Goal: Task Accomplishment & Management: Complete application form

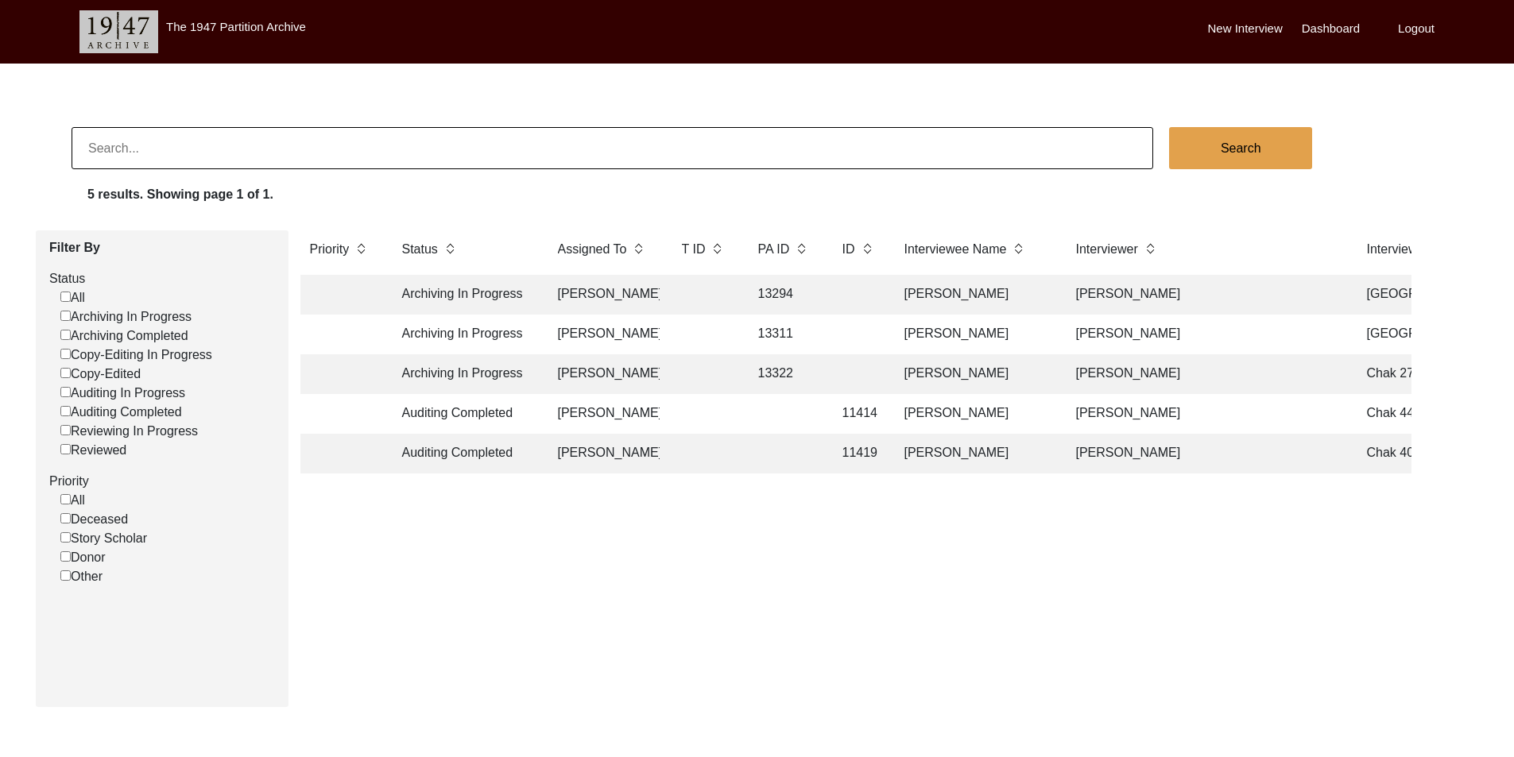
click at [520, 368] on td "Archiving In Progress" at bounding box center [464, 374] width 143 height 40
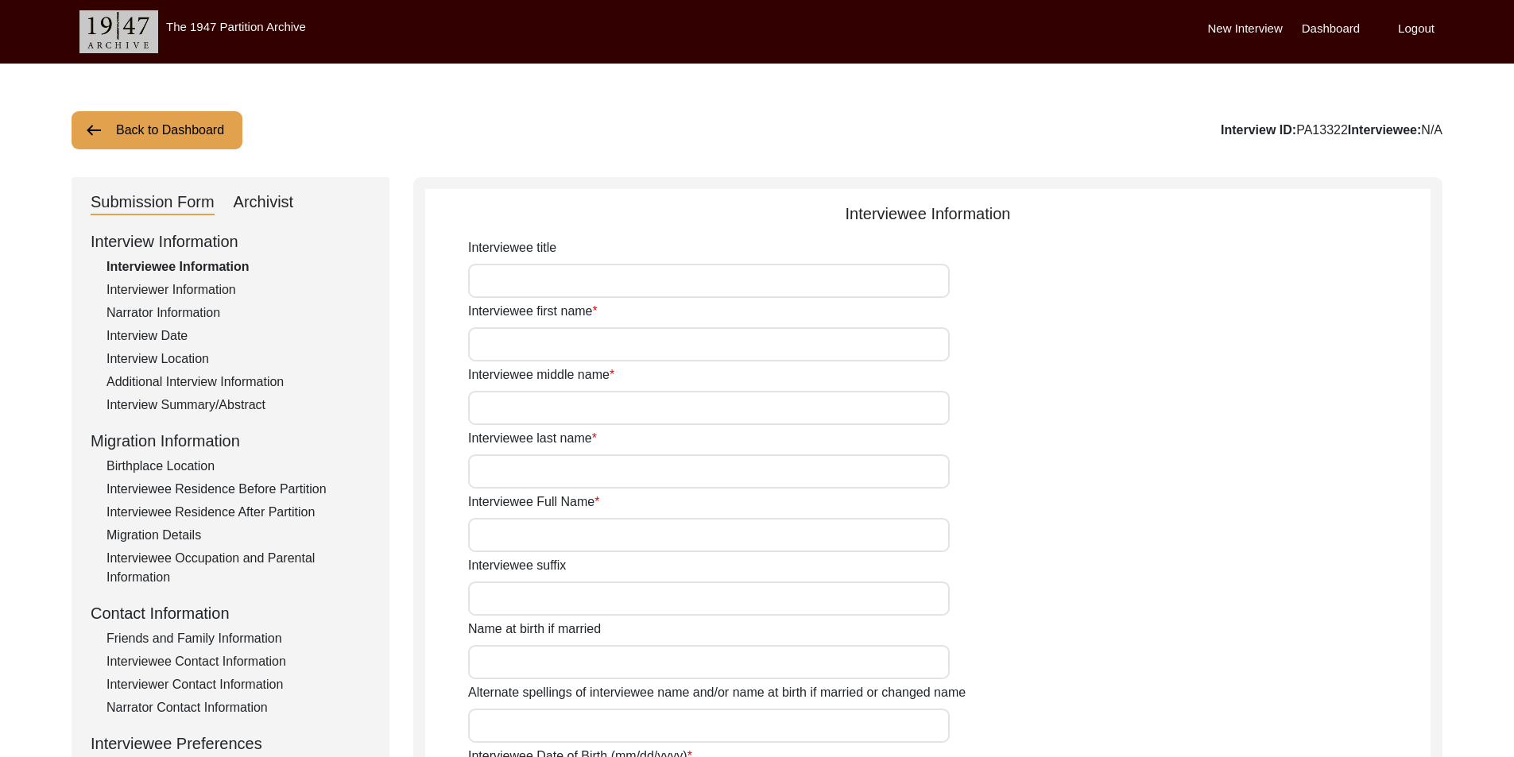
type input "Mr"
type input "[PERSON_NAME]"
type input "Haq"
type input "N/A"
type input "[PERSON_NAME]"
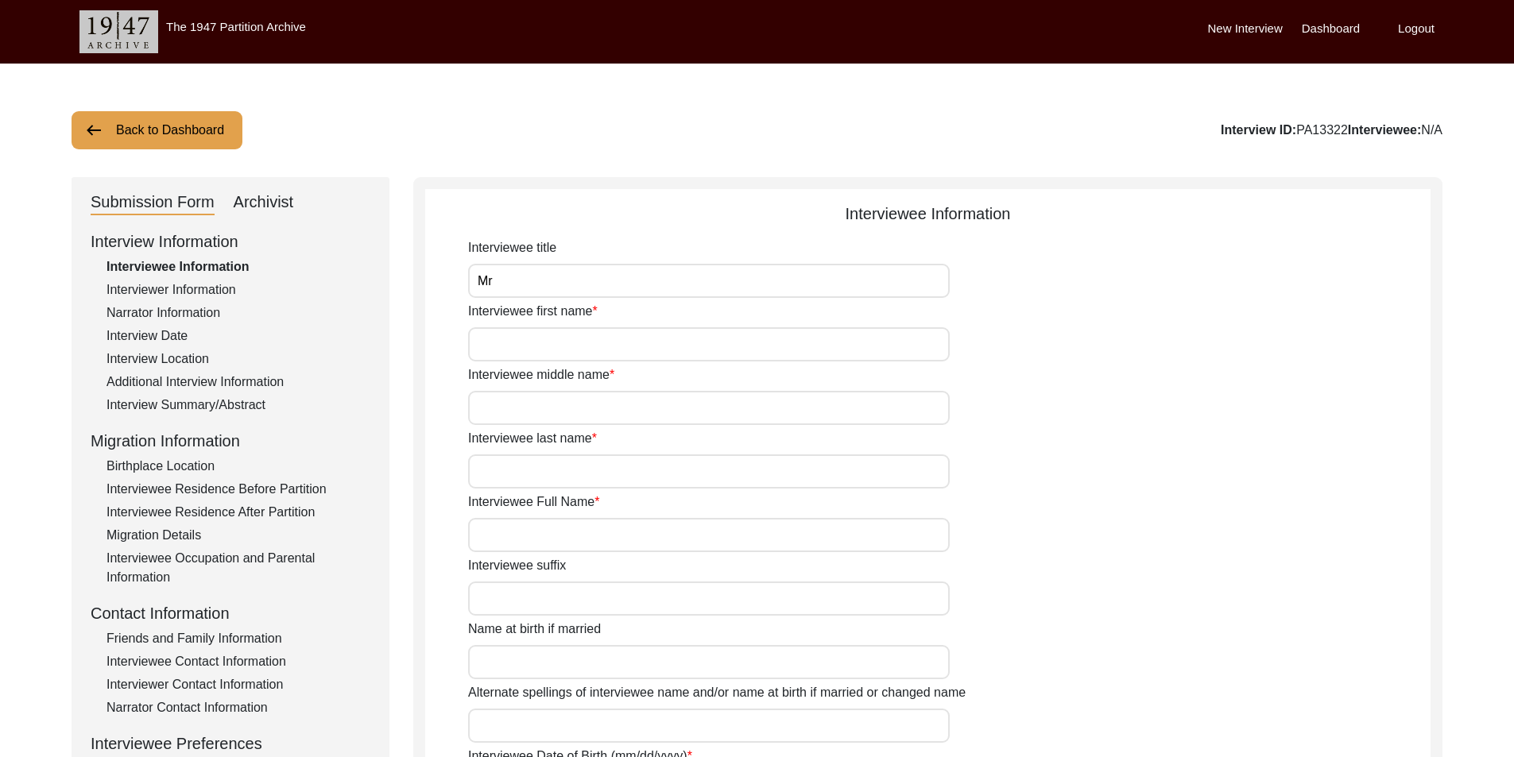
type input "N/A"
type input "[PERSON_NAME]"
type input "1935"
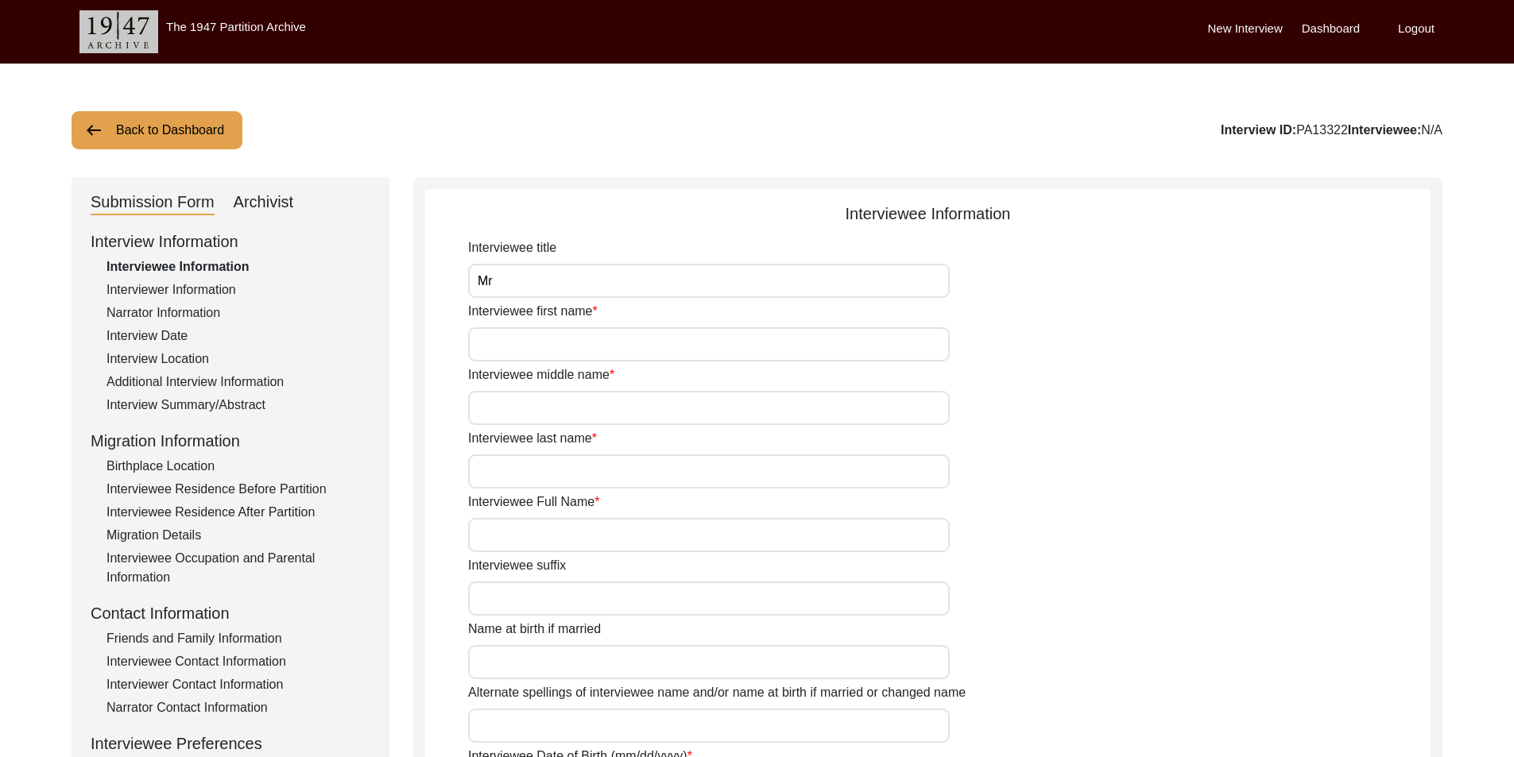
type input "90 Years"
type input "[DEMOGRAPHIC_DATA]"
type input "N/A"
type textarea "N/A"
type input "Punjabi"
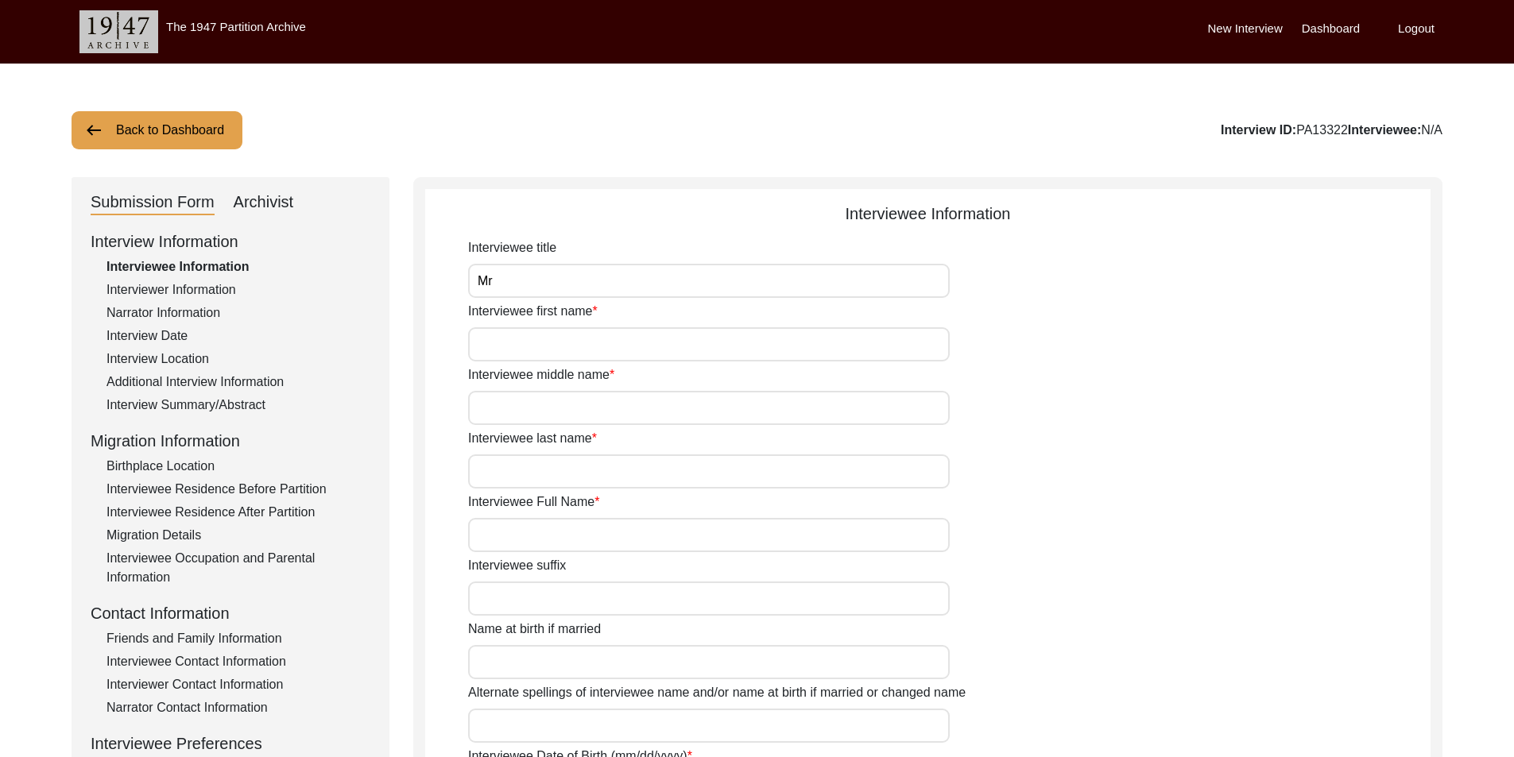
type input "Malwai"
type input "[DEMOGRAPHIC_DATA]"
type input "Jut (Samra is gotrah)"
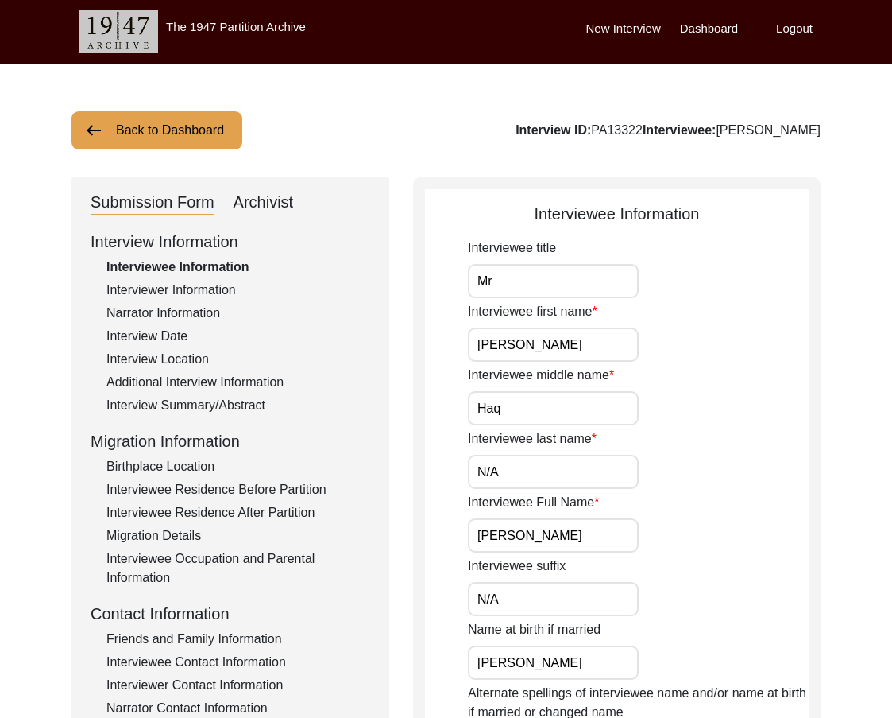
drag, startPoint x: 555, startPoint y: 417, endPoint x: 479, endPoint y: 410, distance: 76.6
click at [479, 410] on input "Haq" at bounding box center [553, 408] width 171 height 34
type input "N/A"
drag, startPoint x: 516, startPoint y: 472, endPoint x: 428, endPoint y: 471, distance: 88.2
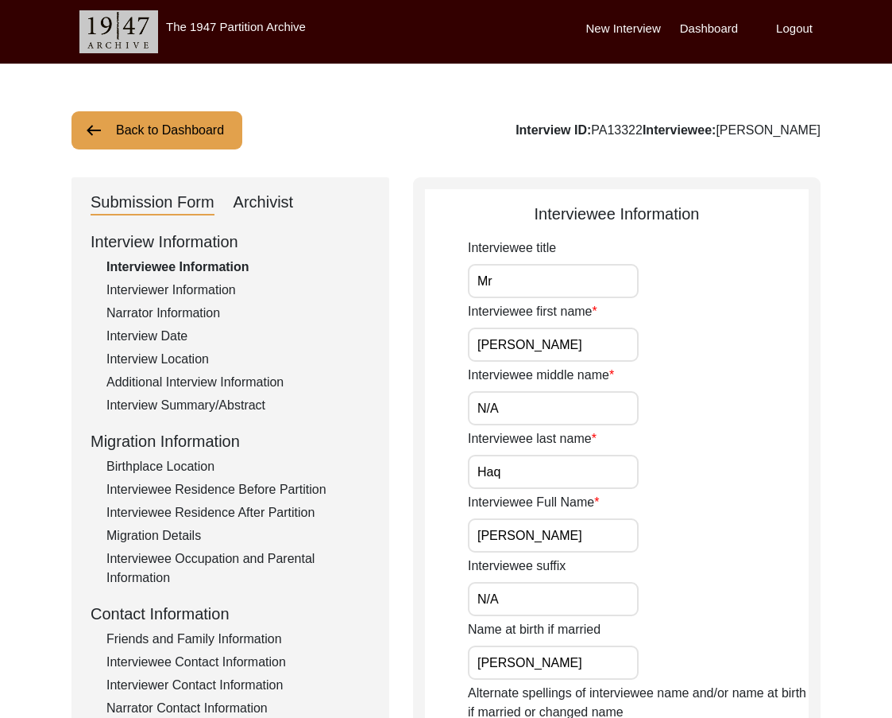
type input "Haq"
click at [545, 550] on input "[PERSON_NAME]" at bounding box center [553, 535] width 171 height 34
click at [538, 479] on input "Haq" at bounding box center [553, 472] width 171 height 34
click at [538, 424] on input "N/A" at bounding box center [553, 408] width 171 height 34
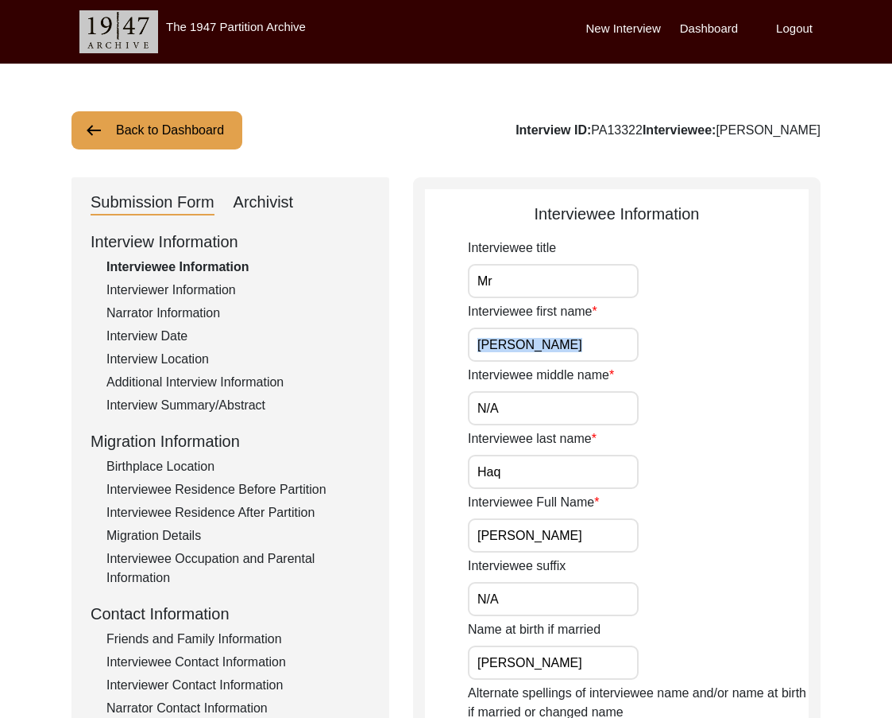
click at [528, 273] on input "Mr" at bounding box center [553, 281] width 171 height 34
type input "Mr."
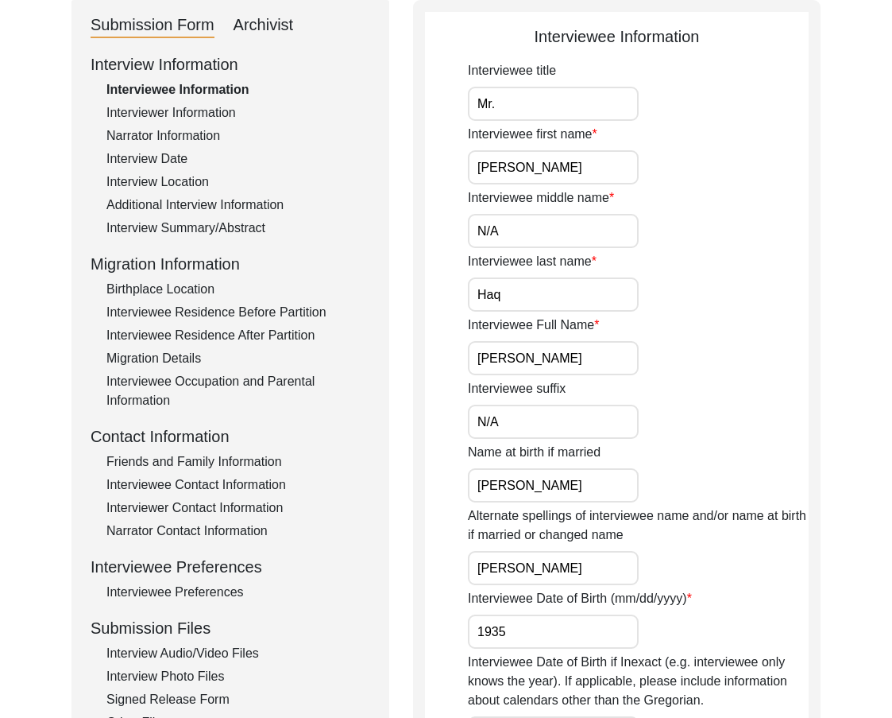
scroll to position [397, 0]
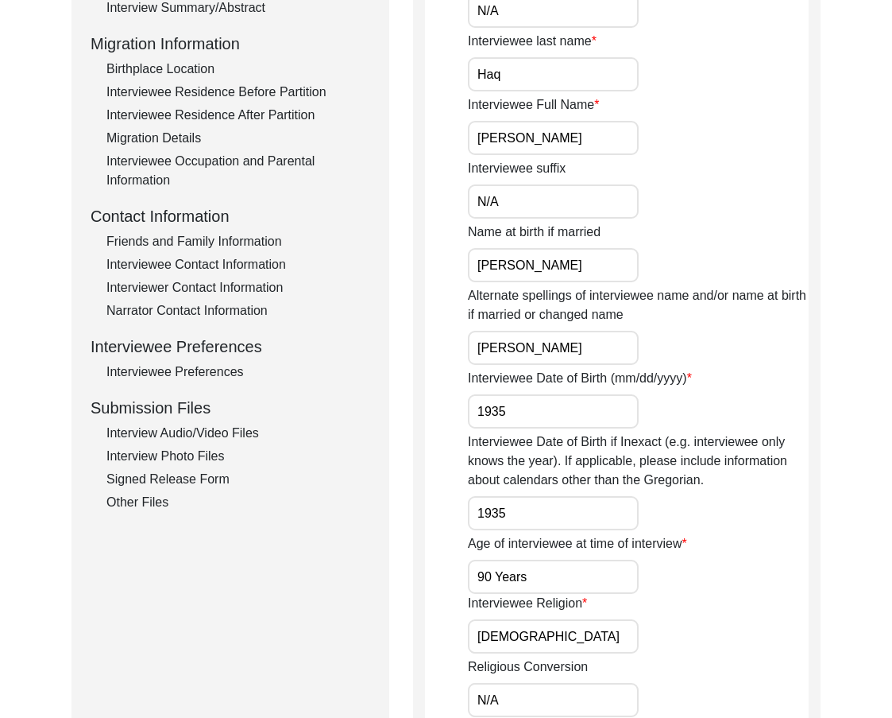
click at [566, 320] on label "Alternate spellings of interviewee name and/or name at birth if married or chan…" at bounding box center [638, 305] width 341 height 38
click at [566, 331] on input "[PERSON_NAME]" at bounding box center [553, 348] width 171 height 34
click at [567, 339] on input "[PERSON_NAME]" at bounding box center [553, 348] width 171 height 34
click at [546, 257] on input "[PERSON_NAME]" at bounding box center [553, 265] width 171 height 34
click at [562, 401] on input "1935" at bounding box center [553, 411] width 171 height 34
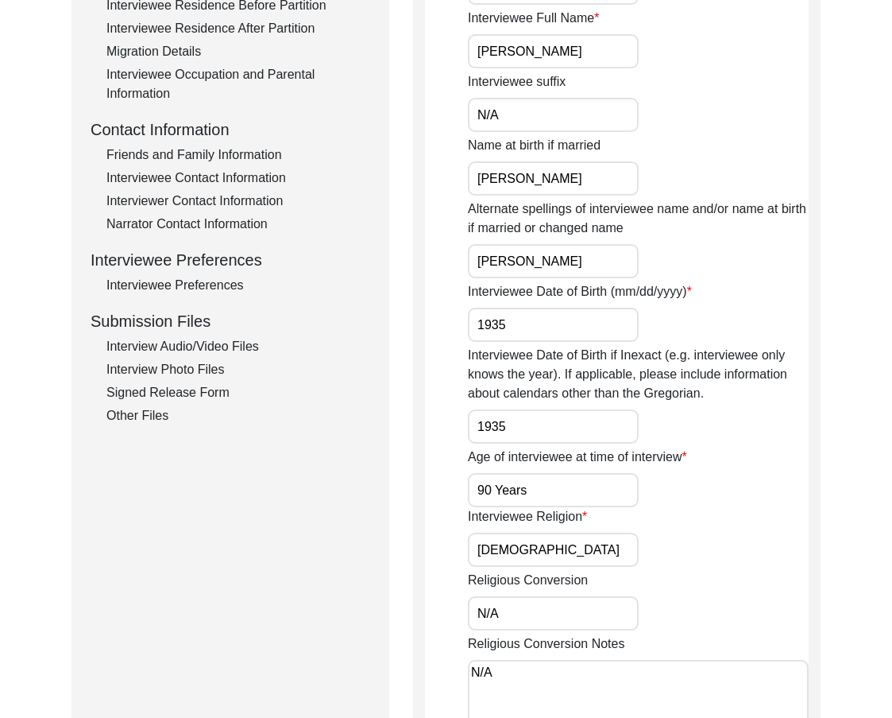
scroll to position [556, 0]
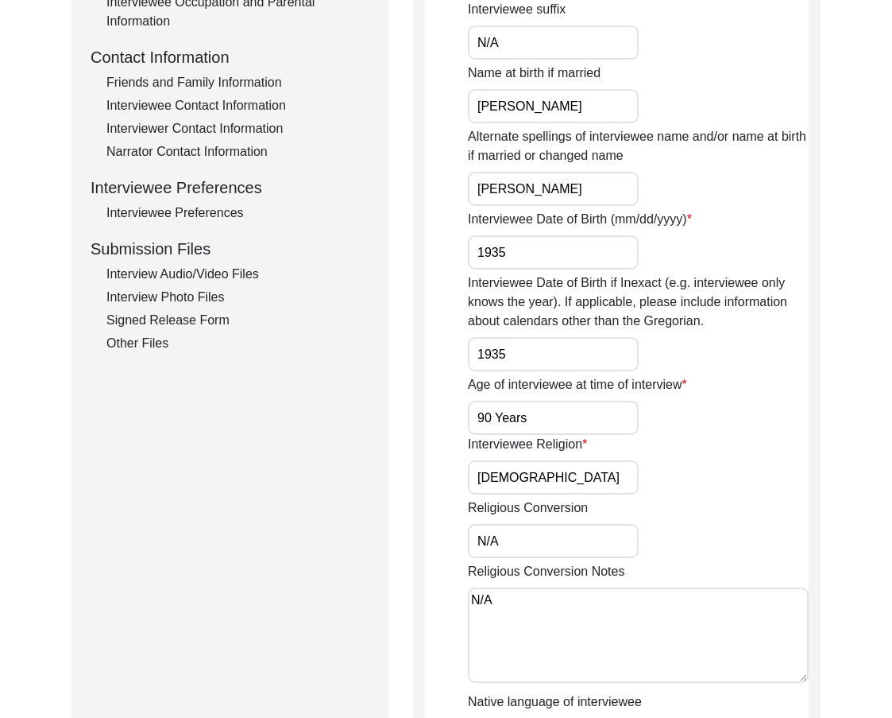
click at [544, 359] on input "1935" at bounding box center [553, 354] width 171 height 34
click at [559, 407] on input "90 Years" at bounding box center [553, 418] width 171 height 34
drag, startPoint x: 564, startPoint y: 443, endPoint x: 555, endPoint y: 439, distance: 9.6
click at [555, 439] on label "Interviewee Religion" at bounding box center [527, 444] width 119 height 19
drag, startPoint x: 547, startPoint y: 426, endPoint x: 492, endPoint y: 419, distance: 55.3
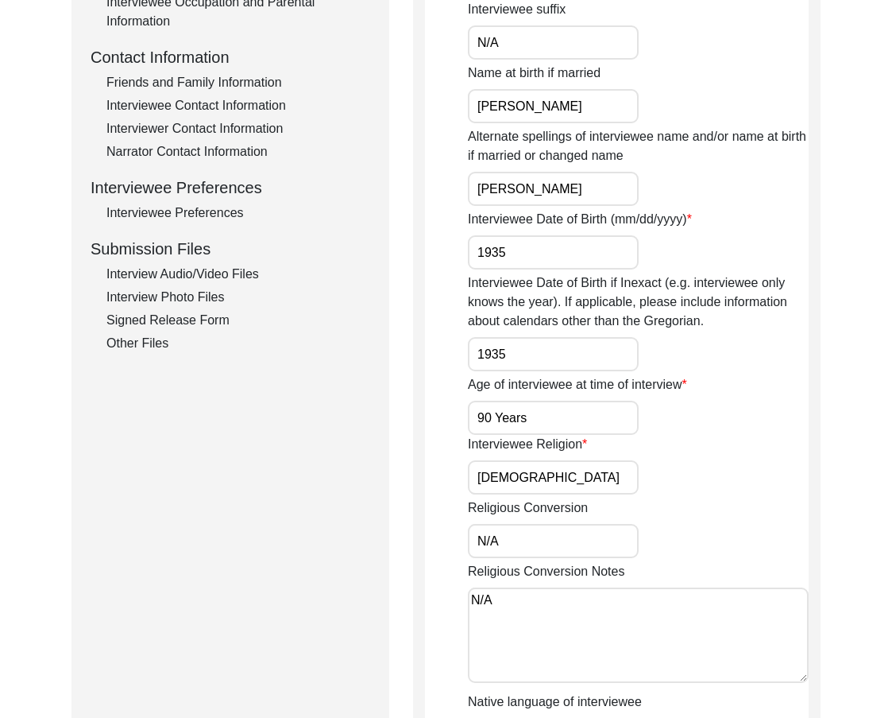
click at [492, 419] on input "90 Years" at bounding box center [553, 418] width 171 height 34
type input "90"
click at [544, 469] on input "[DEMOGRAPHIC_DATA]" at bounding box center [553, 477] width 171 height 34
click at [533, 533] on input "N/A" at bounding box center [553, 541] width 171 height 34
click at [519, 604] on textarea "N/A" at bounding box center [638, 634] width 341 height 95
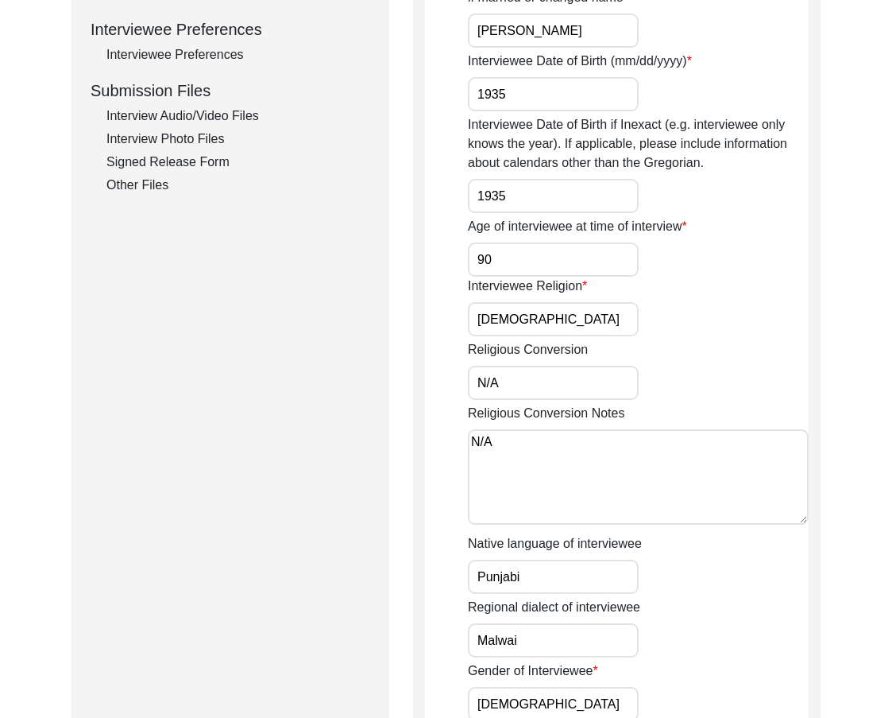
scroll to position [874, 0]
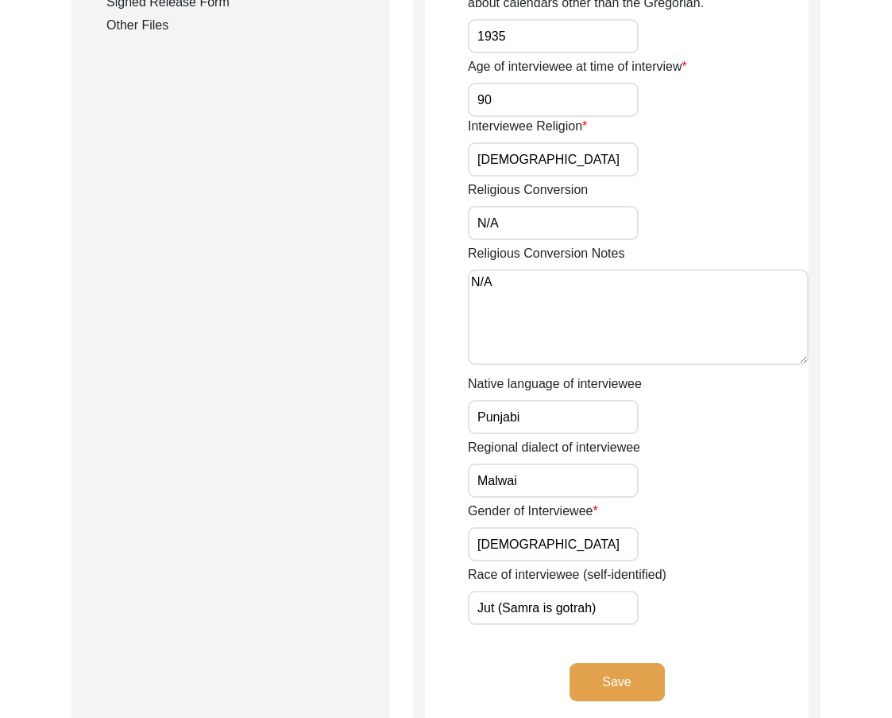
click at [540, 421] on input "Punjabi" at bounding box center [553, 417] width 171 height 34
click at [544, 473] on input "Malwai" at bounding box center [553, 480] width 171 height 34
click at [540, 532] on input "[DEMOGRAPHIC_DATA]" at bounding box center [553, 544] width 171 height 34
click at [621, 610] on input "Jut (Samra is gotrah)" at bounding box center [553, 607] width 171 height 34
click at [620, 672] on button "Save" at bounding box center [617, 682] width 95 height 38
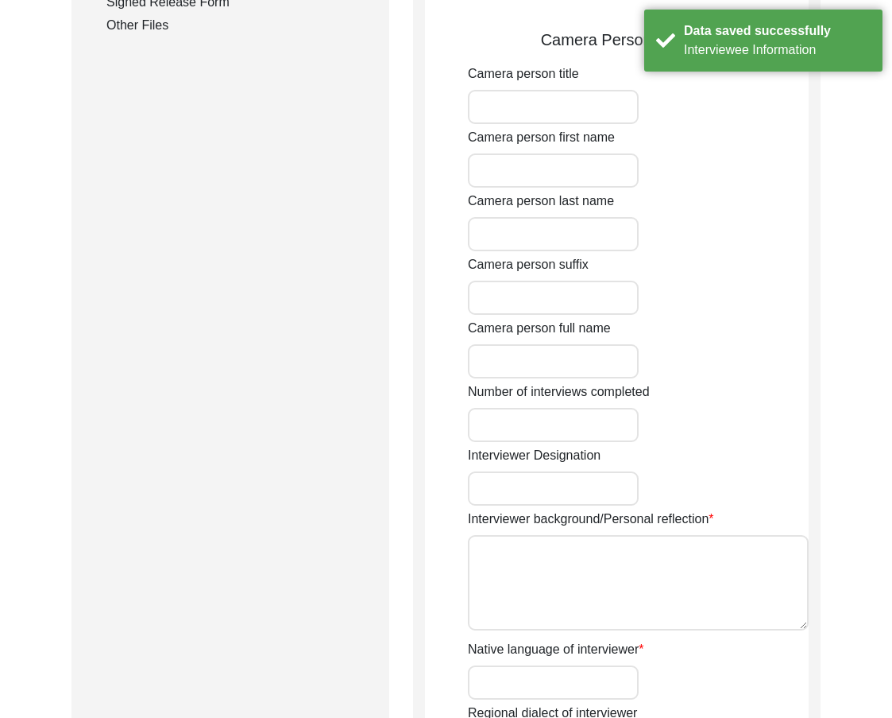
type input "Mr"
type input "[DEMOGRAPHIC_DATA]"
type input "[PERSON_NAME]"
type input "N/A"
type input "[PERSON_NAME]"
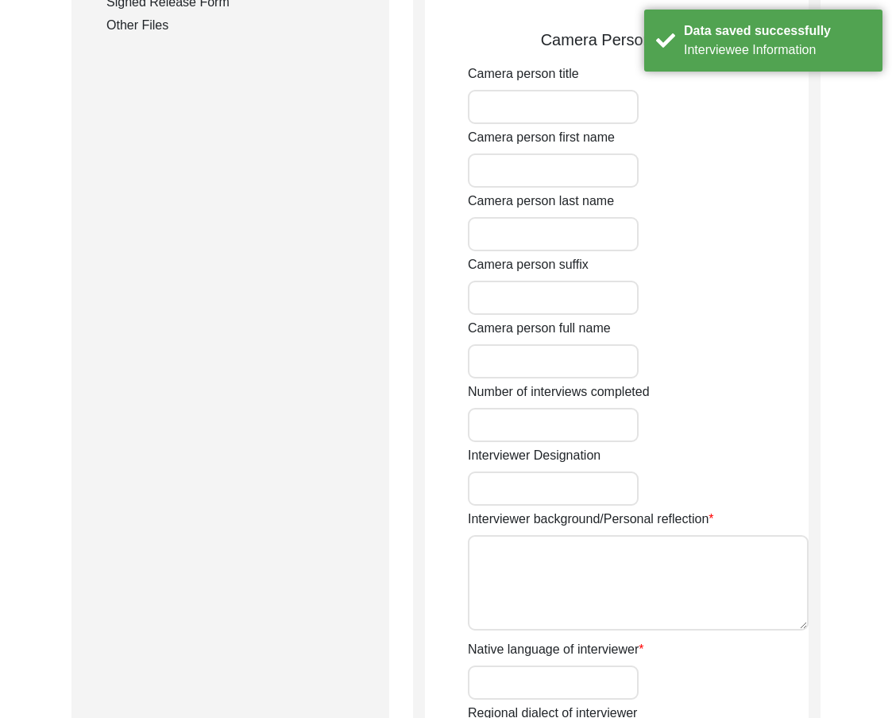
type input "[DEMOGRAPHIC_DATA]"
type input "[DATE]"
type input "[GEOGRAPHIC_DATA], [GEOGRAPHIC_DATA], [GEOGRAPHIC_DATA]"
type input "Retired Govt Servant"
type input "Mr"
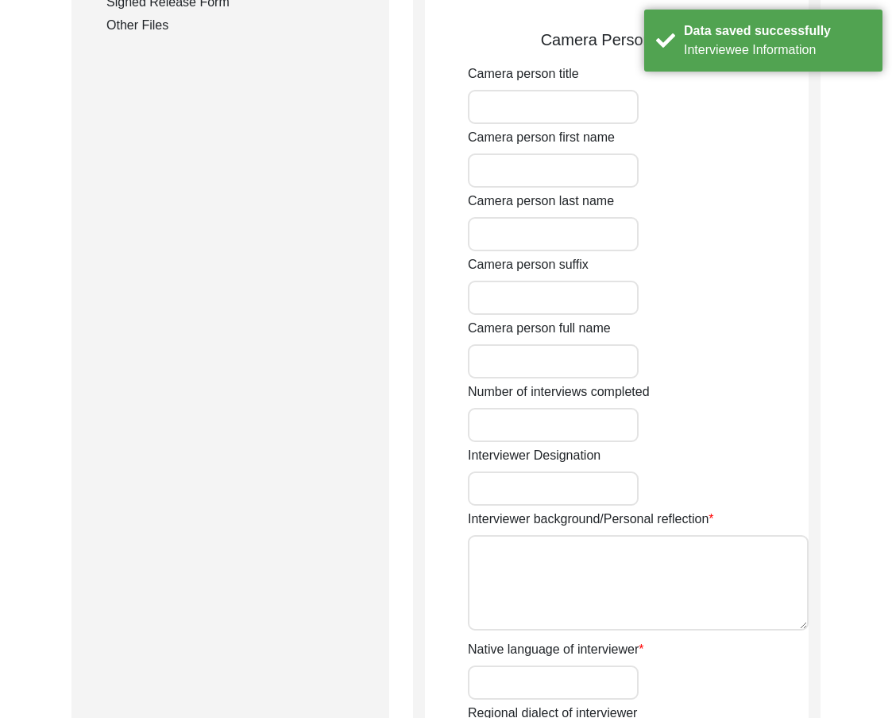
type input "[DEMOGRAPHIC_DATA]"
type input "[PERSON_NAME]"
type input "N/A"
type input "[PERSON_NAME]"
type textarea "A graduate in the subjects of education and [DEMOGRAPHIC_DATA] history."
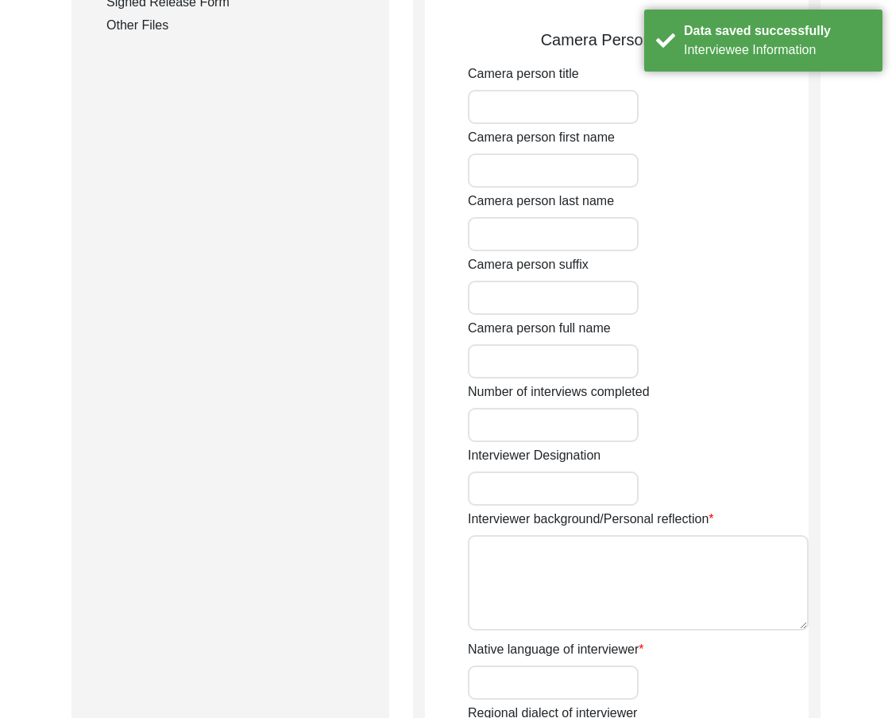
type input "Punjabi"
type input "Malwai"
type textarea "N/A"
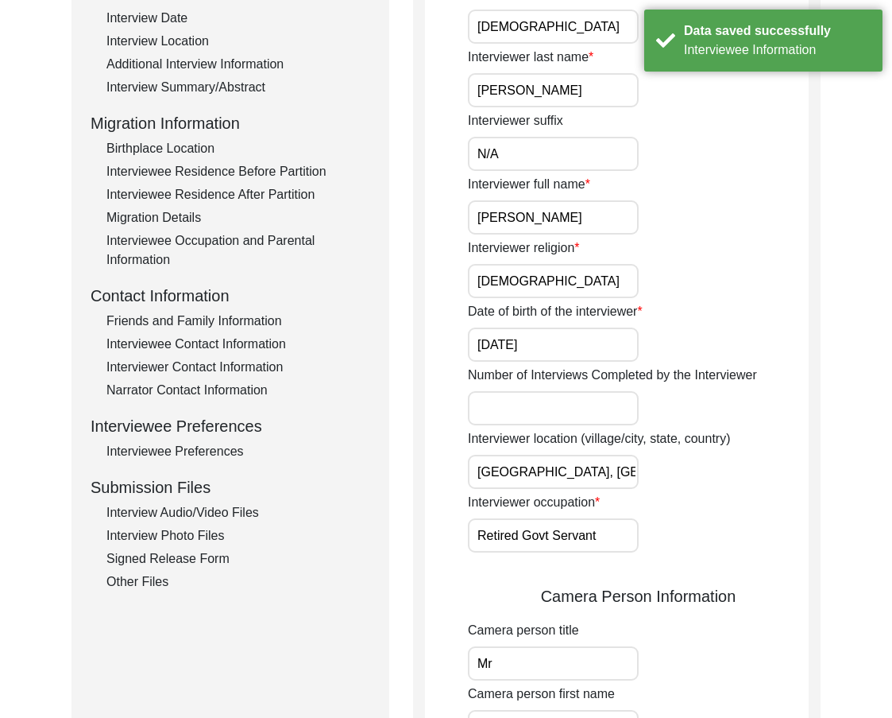
scroll to position [0, 0]
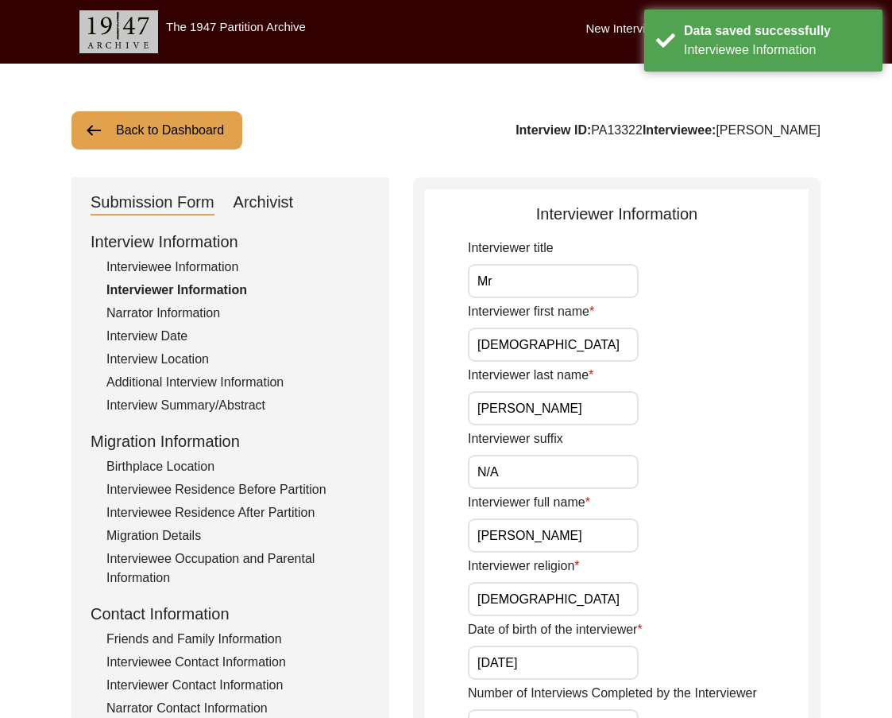
drag, startPoint x: 529, startPoint y: 271, endPoint x: 539, endPoint y: 284, distance: 15.9
click at [529, 271] on input "Mr" at bounding box center [553, 281] width 171 height 34
type input "Mr."
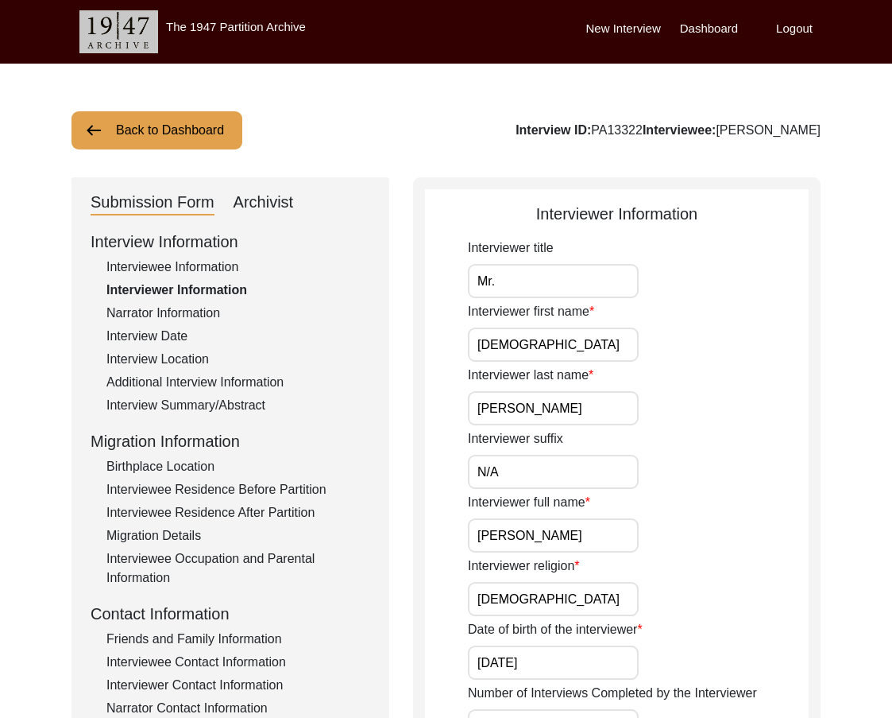
click at [513, 286] on input "Mr." at bounding box center [553, 281] width 171 height 34
click at [559, 336] on input "[DEMOGRAPHIC_DATA]" at bounding box center [553, 344] width 171 height 34
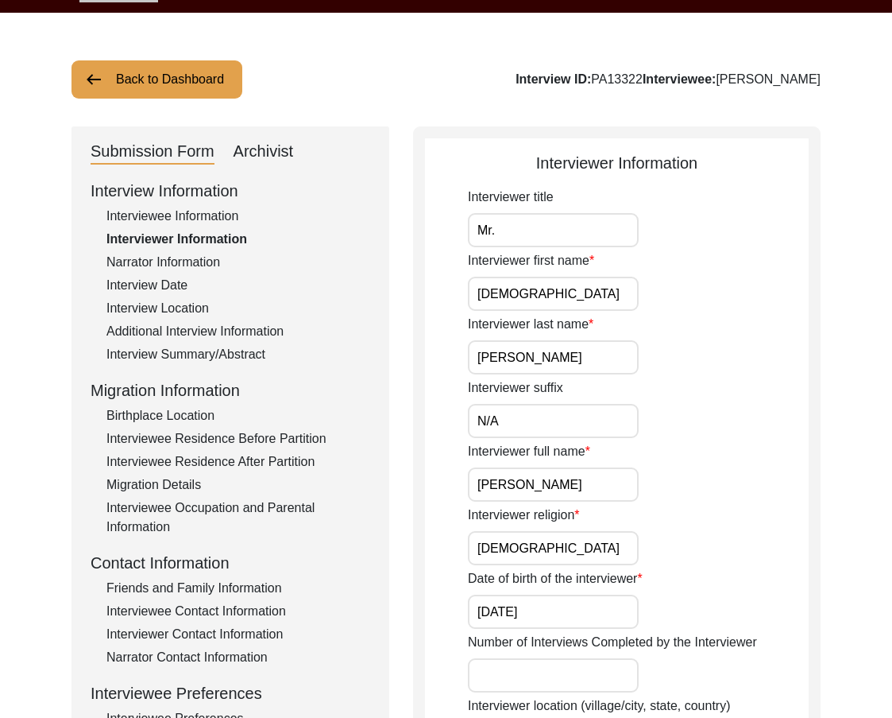
scroll to position [79, 0]
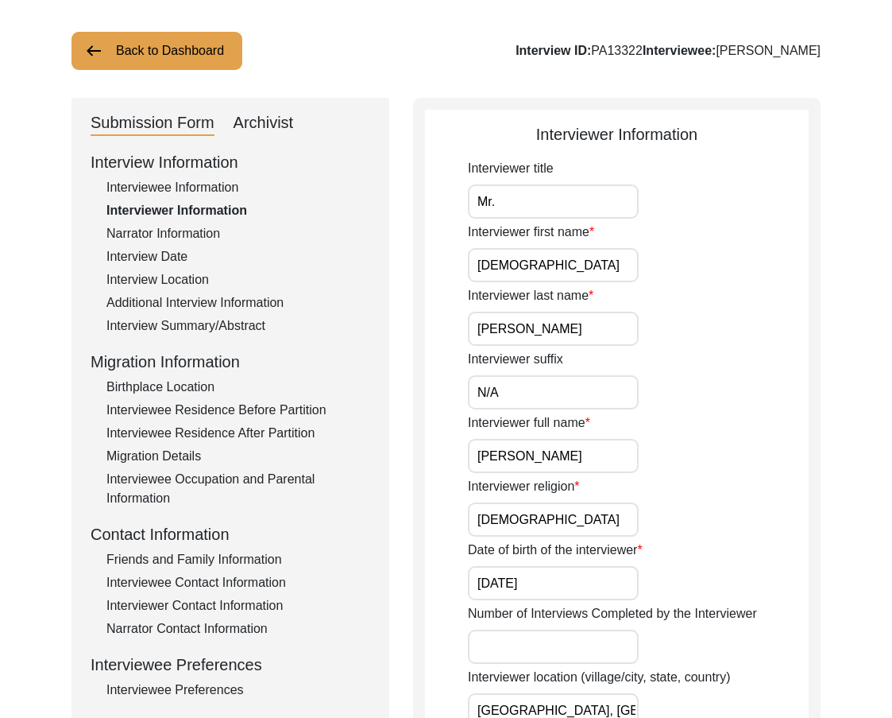
click at [556, 335] on input "[PERSON_NAME]" at bounding box center [553, 329] width 171 height 34
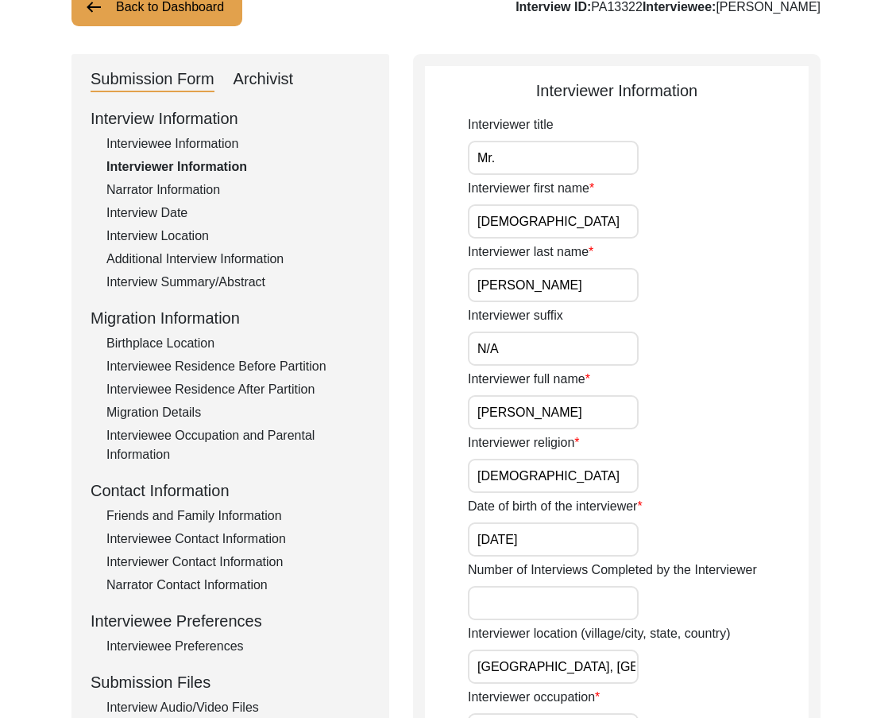
scroll to position [159, 0]
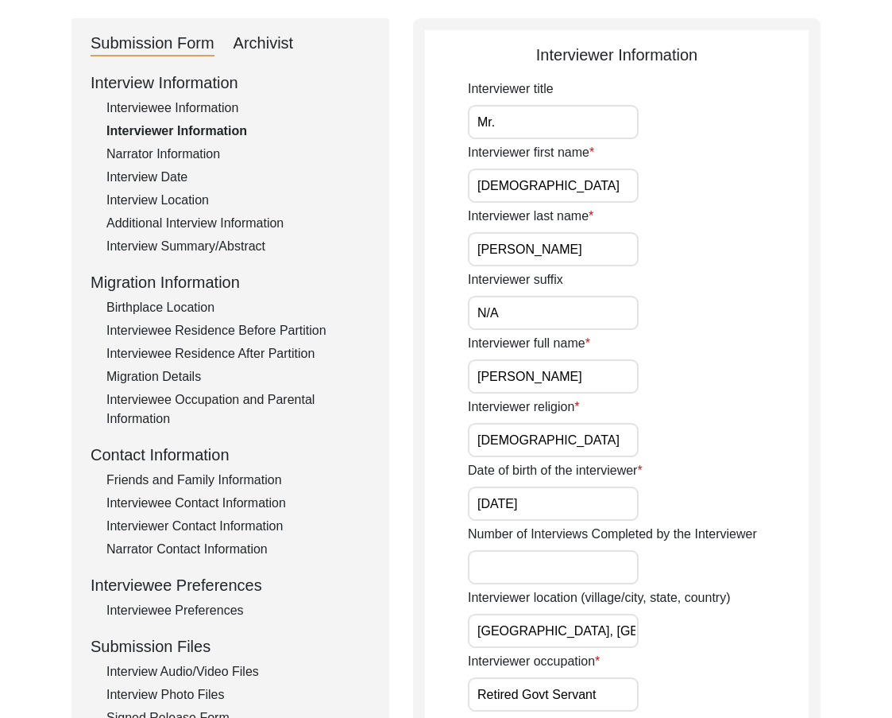
click at [543, 318] on input "N/A" at bounding box center [553, 313] width 171 height 34
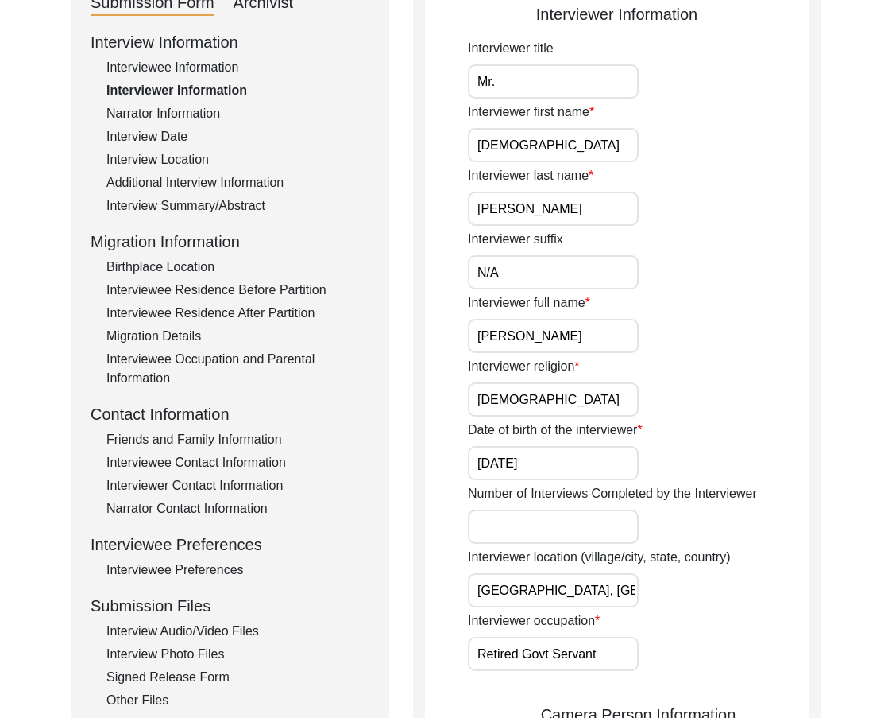
scroll to position [238, 0]
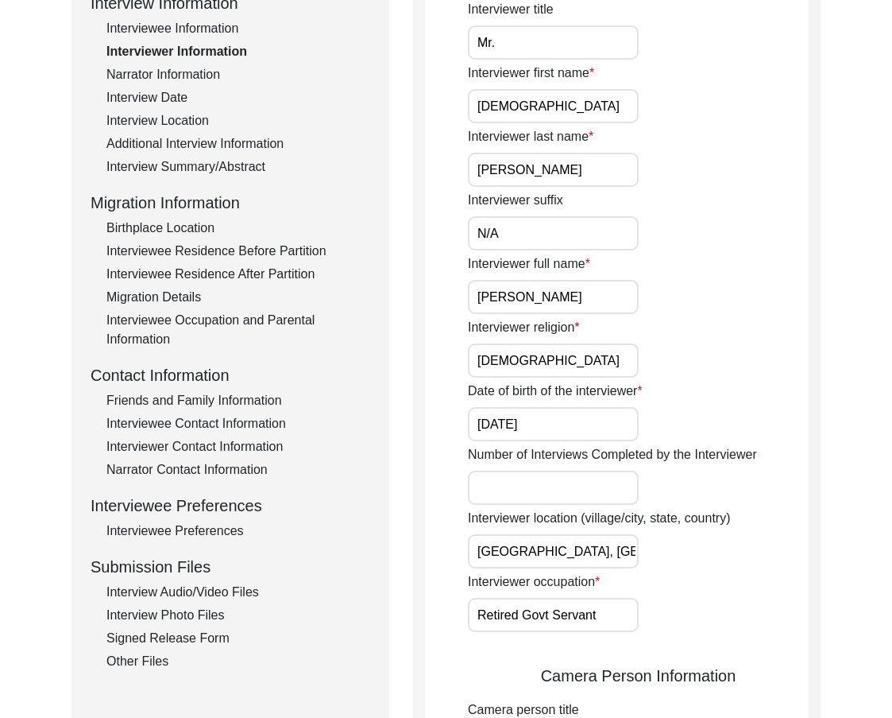
click at [613, 304] on input "[PERSON_NAME]" at bounding box center [553, 297] width 171 height 34
click at [548, 373] on input "[DEMOGRAPHIC_DATA]" at bounding box center [553, 360] width 171 height 34
click at [560, 416] on input "[DATE]" at bounding box center [553, 424] width 171 height 34
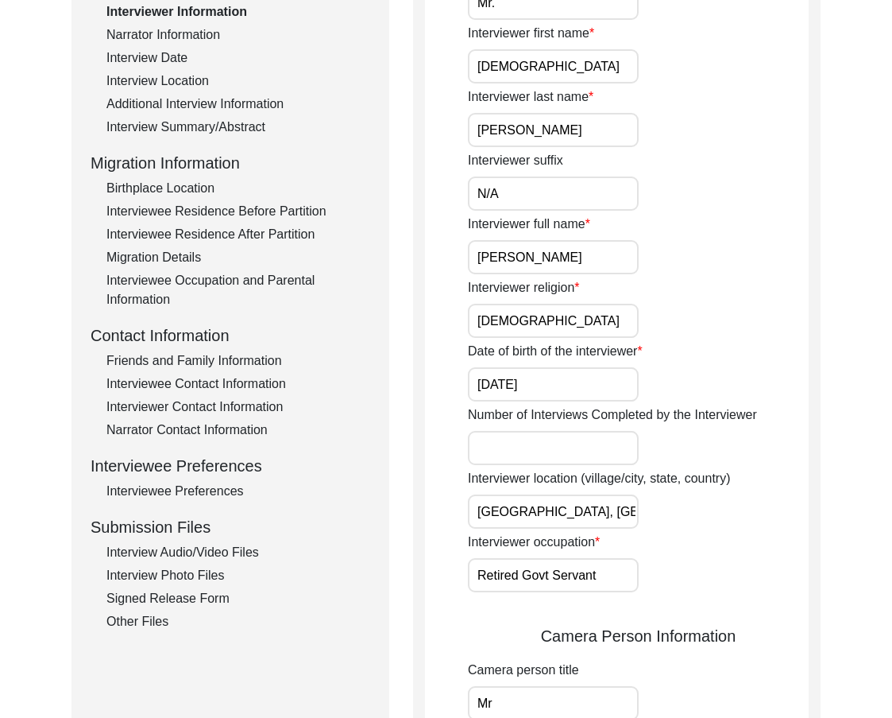
scroll to position [318, 0]
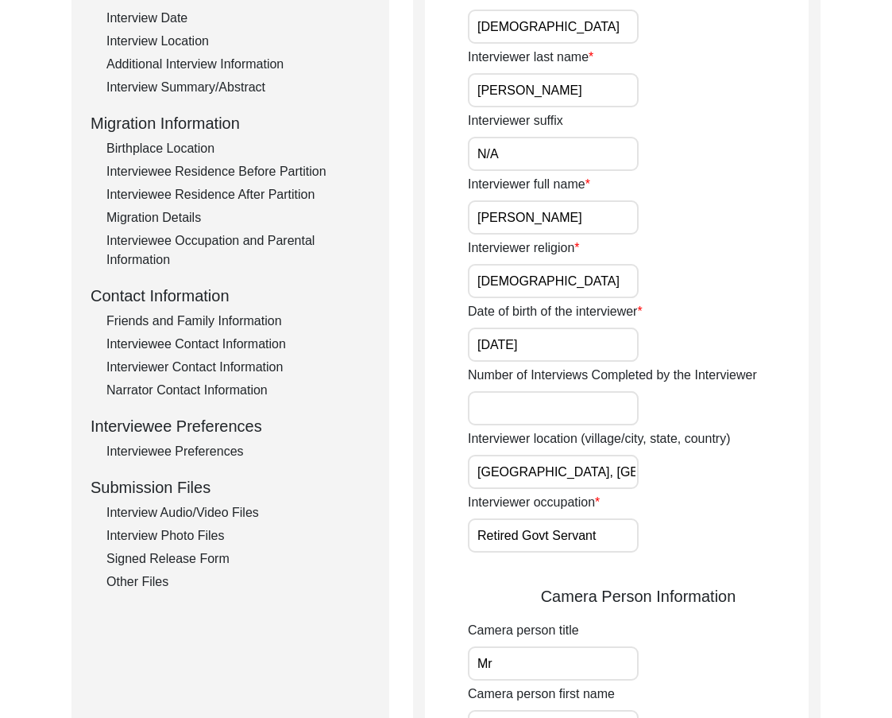
click at [488, 470] on input "[GEOGRAPHIC_DATA], [GEOGRAPHIC_DATA], [GEOGRAPHIC_DATA]" at bounding box center [553, 472] width 171 height 34
click at [488, 469] on input "[GEOGRAPHIC_DATA], [GEOGRAPHIC_DATA], [GEOGRAPHIC_DATA]" at bounding box center [553, 472] width 171 height 34
click at [482, 467] on input "[GEOGRAPHIC_DATA], [GEOGRAPHIC_DATA], [GEOGRAPHIC_DATA]" at bounding box center [553, 472] width 171 height 34
drag, startPoint x: 473, startPoint y: 468, endPoint x: 695, endPoint y: 469, distance: 221.7
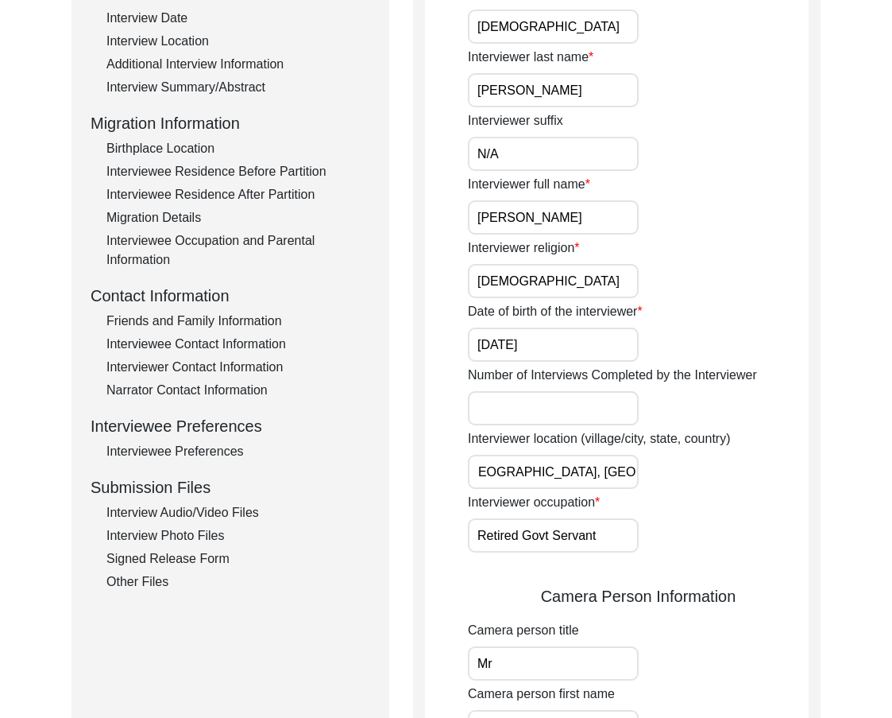
click at [695, 469] on div "Interviewer location (village/city, state, country) [GEOGRAPHIC_DATA], [GEOGRAP…" at bounding box center [638, 459] width 341 height 60
click at [595, 539] on input "Retired Govt Servant" at bounding box center [553, 535] width 171 height 34
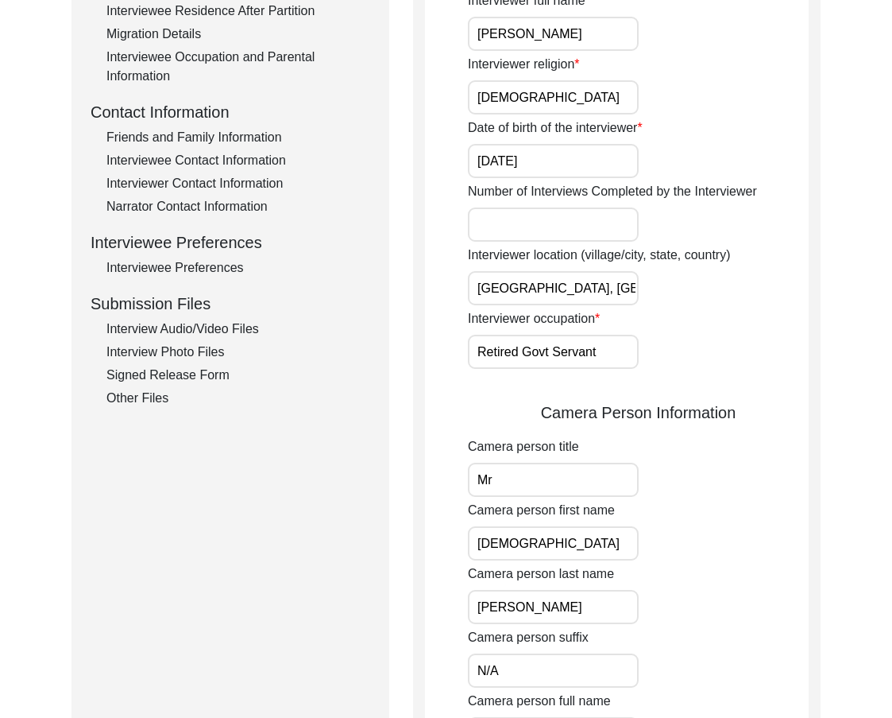
scroll to position [556, 0]
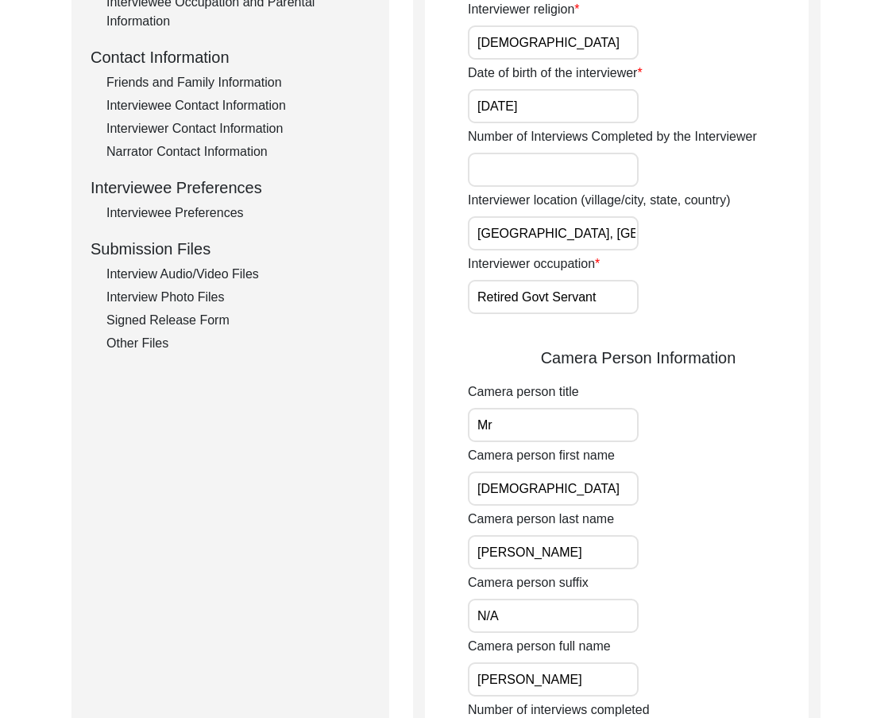
click at [509, 431] on input "Mr" at bounding box center [553, 425] width 171 height 34
type input "Mr."
click at [566, 436] on input "Mr." at bounding box center [553, 425] width 171 height 34
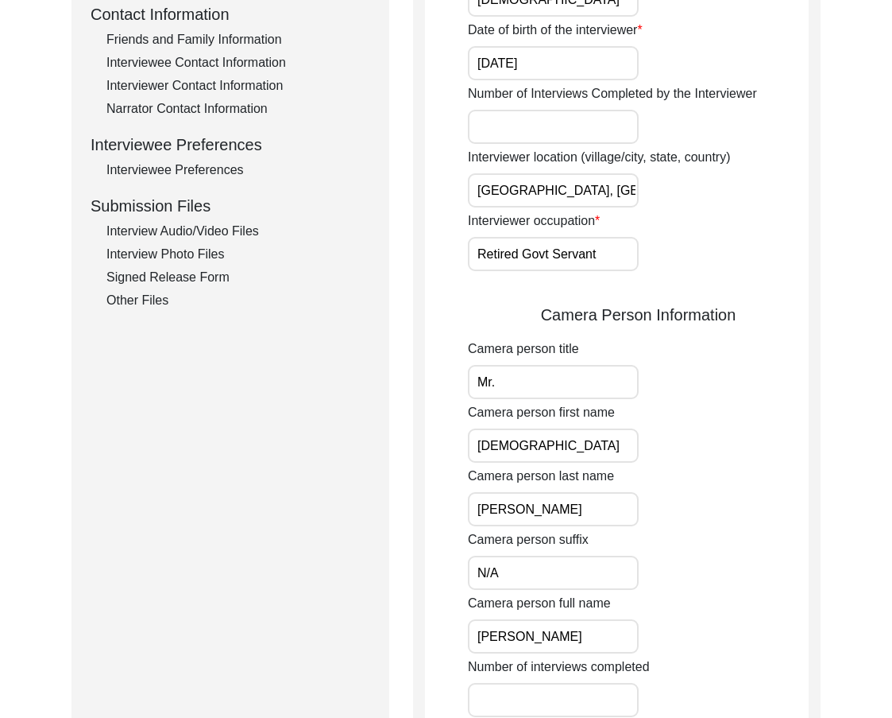
scroll to position [636, 0]
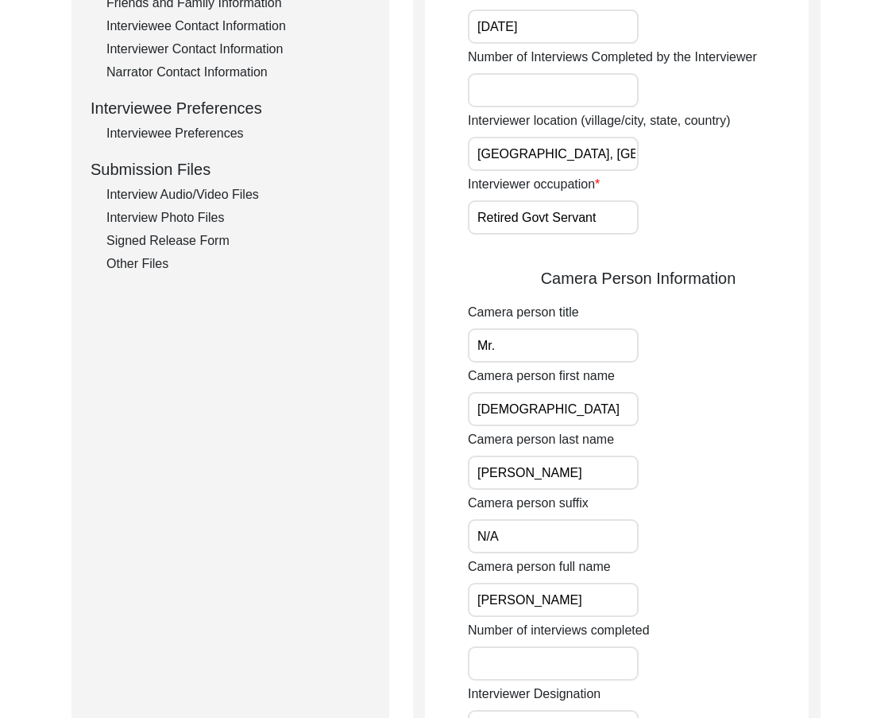
click at [556, 412] on input "[DEMOGRAPHIC_DATA]" at bounding box center [553, 409] width 171 height 34
click at [542, 468] on input "[PERSON_NAME]" at bounding box center [553, 472] width 171 height 34
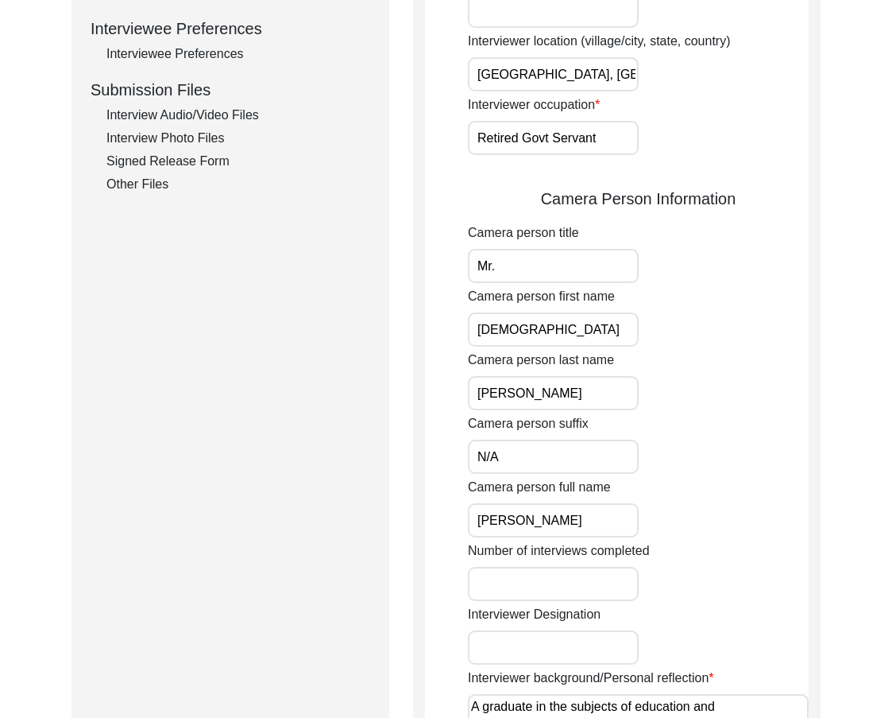
click at [542, 468] on input "N/A" at bounding box center [553, 456] width 171 height 34
click at [608, 512] on input "[PERSON_NAME]" at bounding box center [553, 520] width 171 height 34
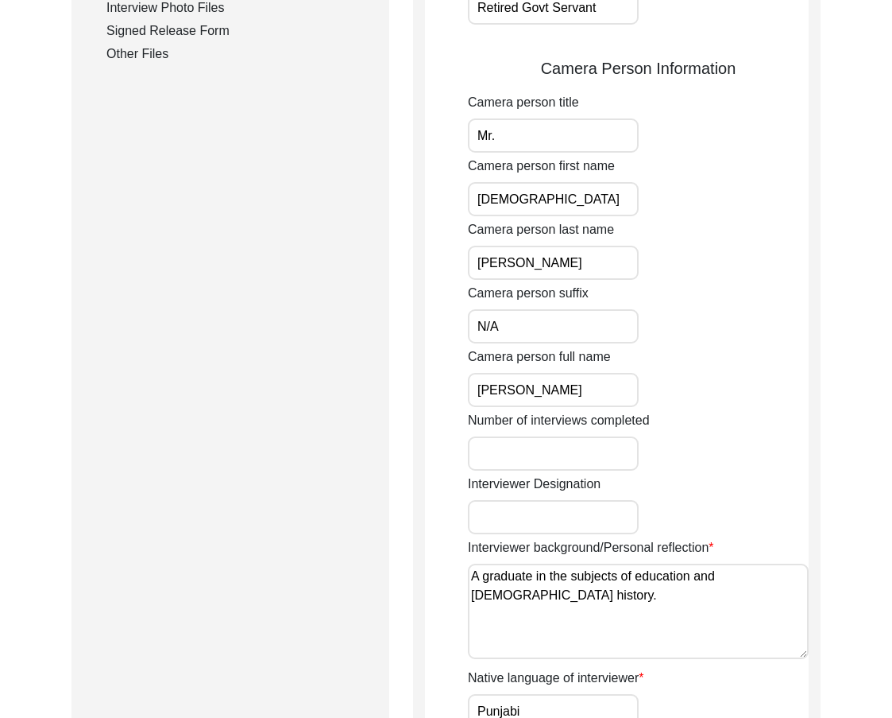
scroll to position [874, 0]
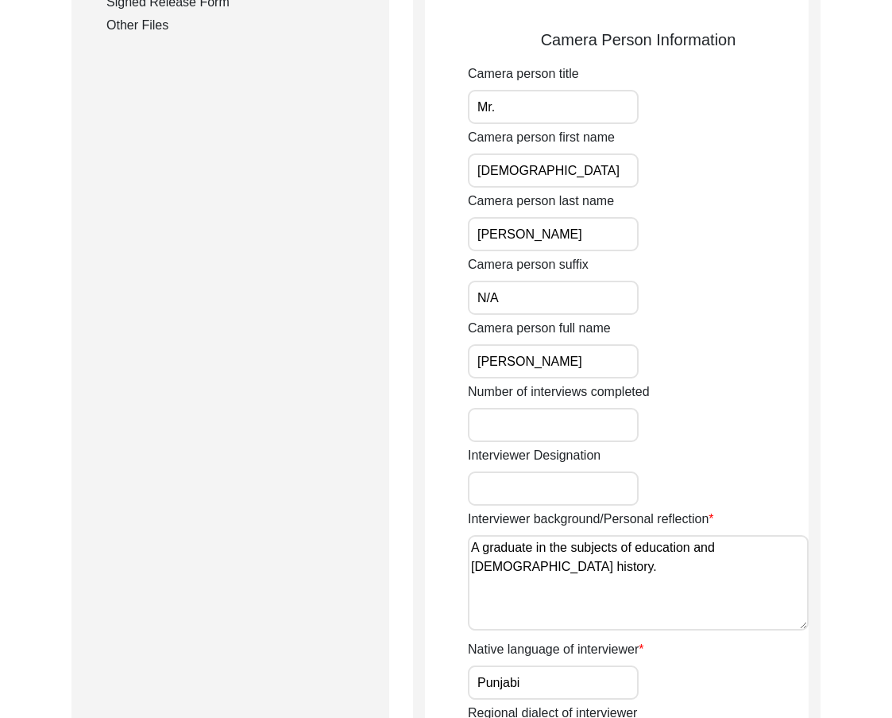
drag, startPoint x: 552, startPoint y: 567, endPoint x: 435, endPoint y: 540, distance: 119.3
click at [435, 540] on app-interviewer-information "Interviewer Information Interviewer title Mr. Interviewer first name [PERSON_NA…" at bounding box center [617, 162] width 384 height 1668
click at [470, 548] on textarea "A graduate in the subjects of education and [DEMOGRAPHIC_DATA] history." at bounding box center [638, 582] width 341 height 95
click at [477, 547] on textarea "A graduate in the subjects of education and [DEMOGRAPHIC_DATA] history." at bounding box center [638, 582] width 341 height 95
drag, startPoint x: 541, startPoint y: 573, endPoint x: 436, endPoint y: 544, distance: 108.9
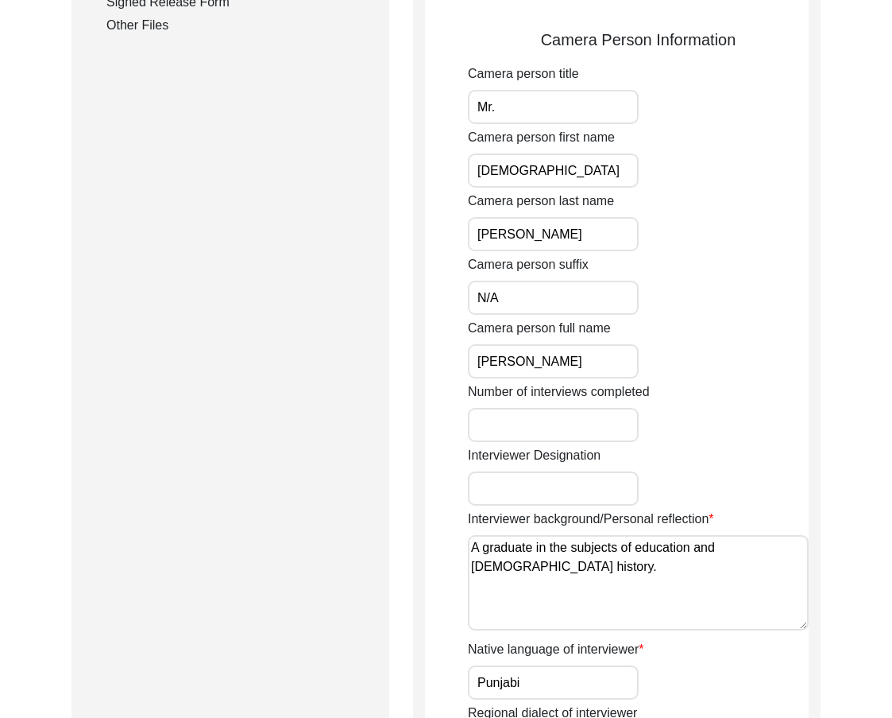
click at [436, 544] on app-interviewer-information "Interviewer Information Interviewer title Mr. Interviewer first name [PERSON_NA…" at bounding box center [617, 162] width 384 height 1668
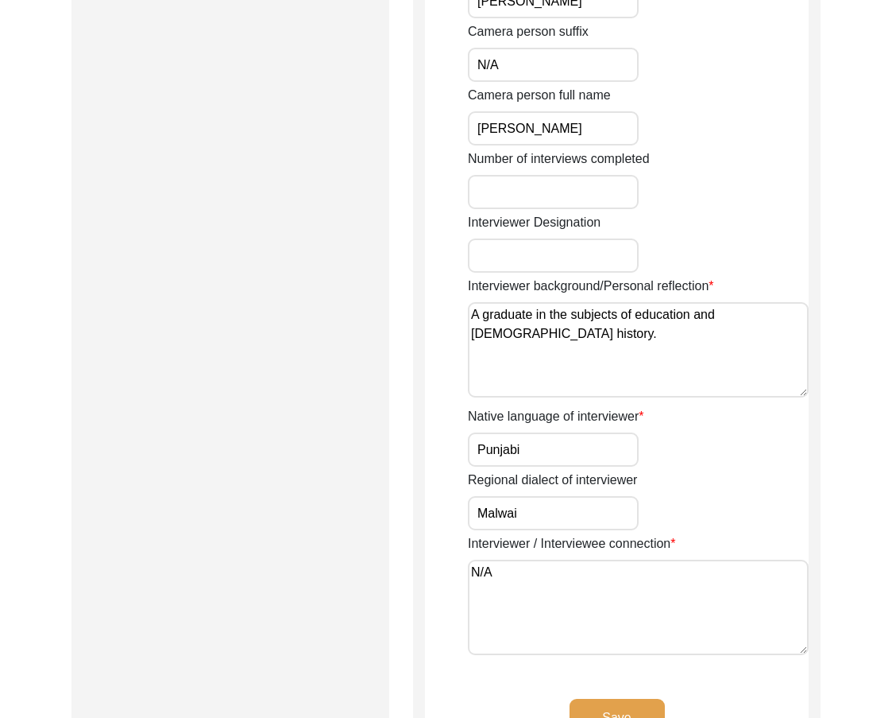
scroll to position [1113, 0]
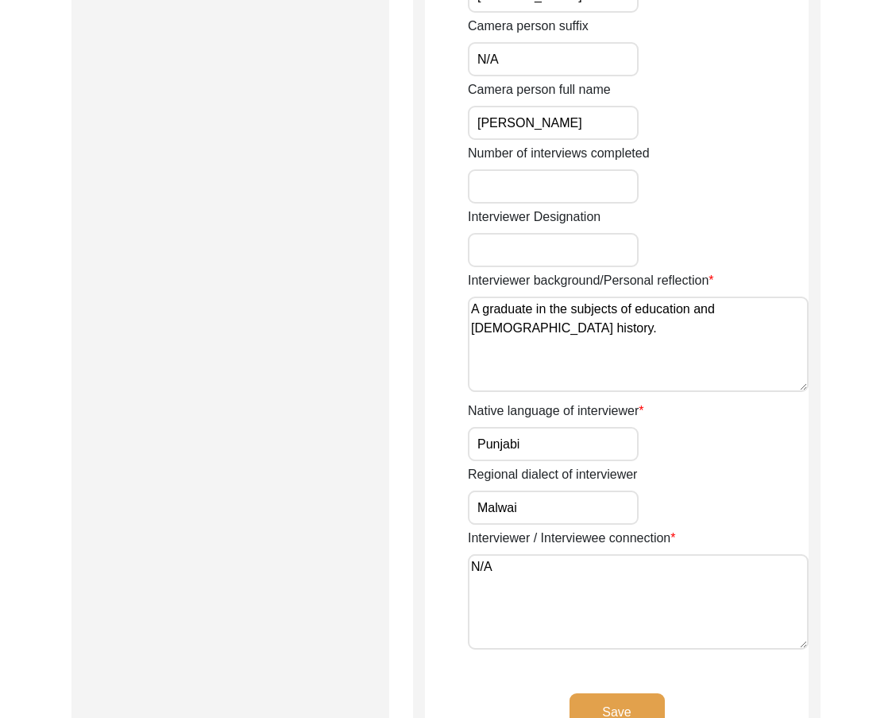
type textarea "A graduate in the subjects of education and [DEMOGRAPHIC_DATA] history."
drag, startPoint x: 534, startPoint y: 451, endPoint x: 440, endPoint y: 450, distance: 93.8
drag, startPoint x: 524, startPoint y: 507, endPoint x: 411, endPoint y: 514, distance: 113.9
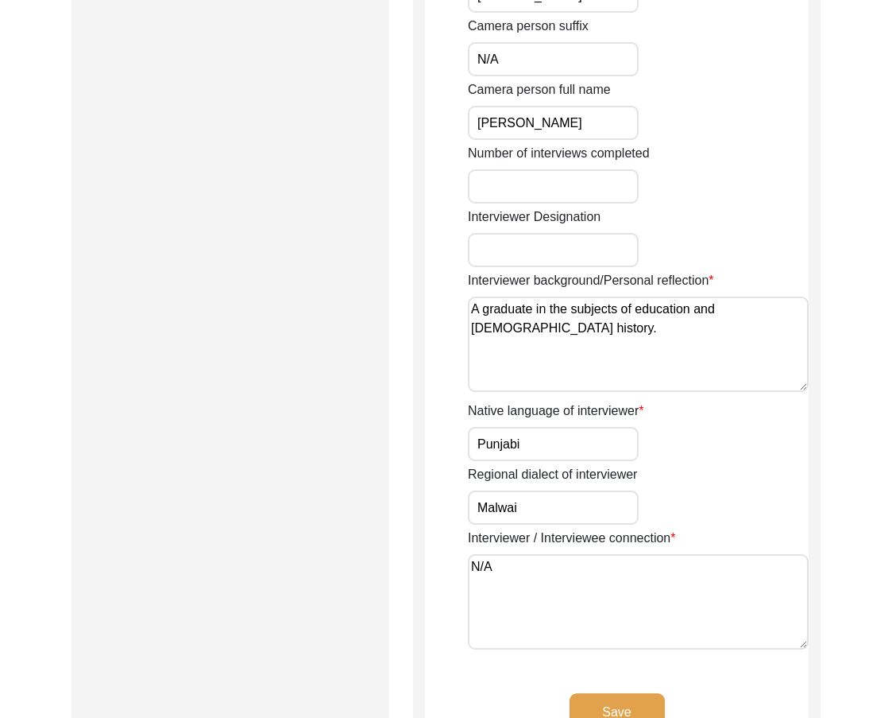
drag, startPoint x: 494, startPoint y: 575, endPoint x: 426, endPoint y: 560, distance: 69.8
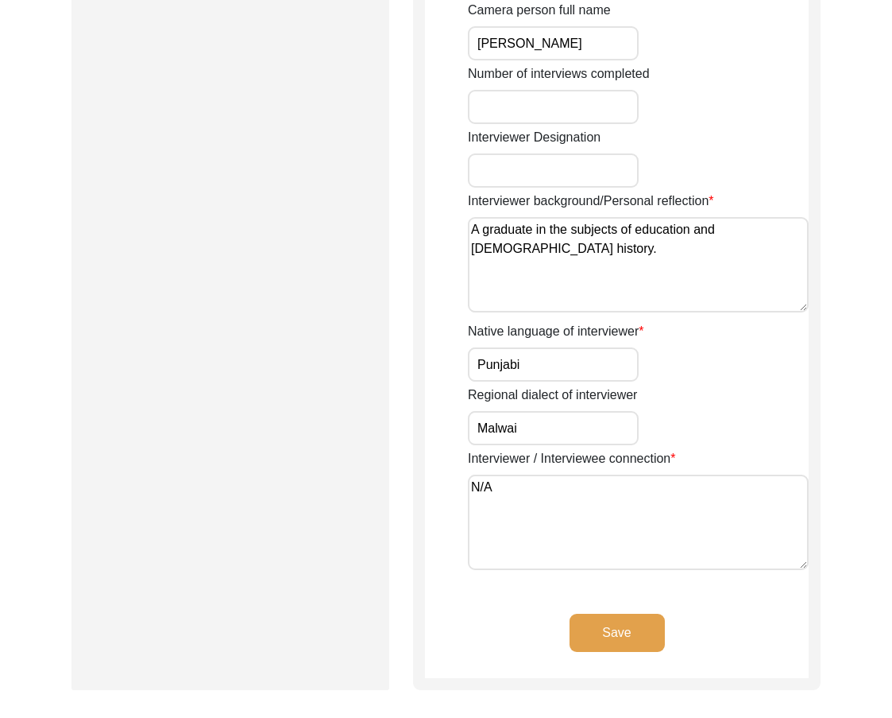
click at [610, 625] on button "Save" at bounding box center [617, 633] width 95 height 38
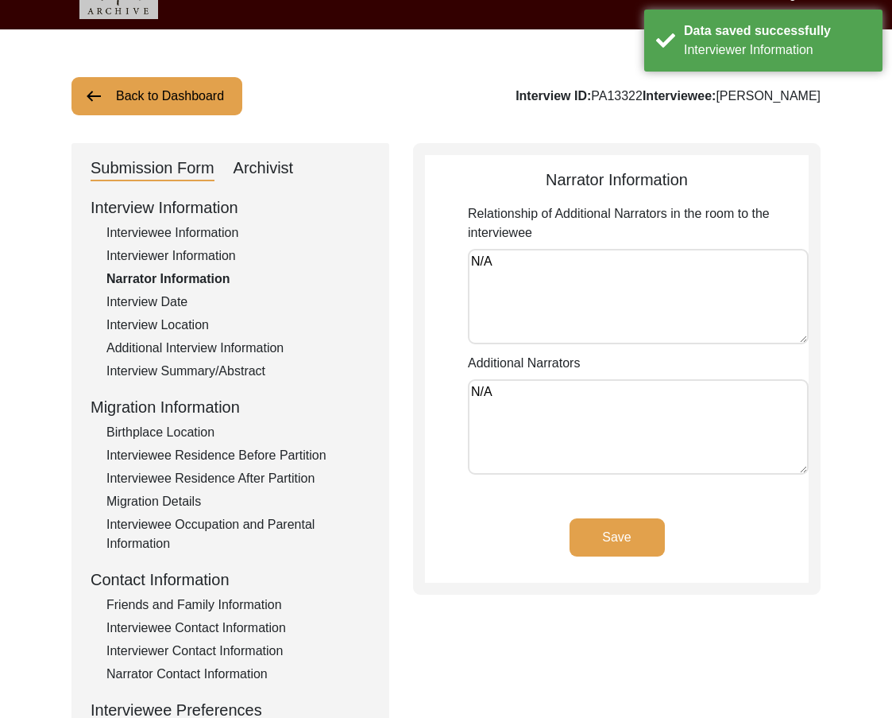
scroll to position [0, 0]
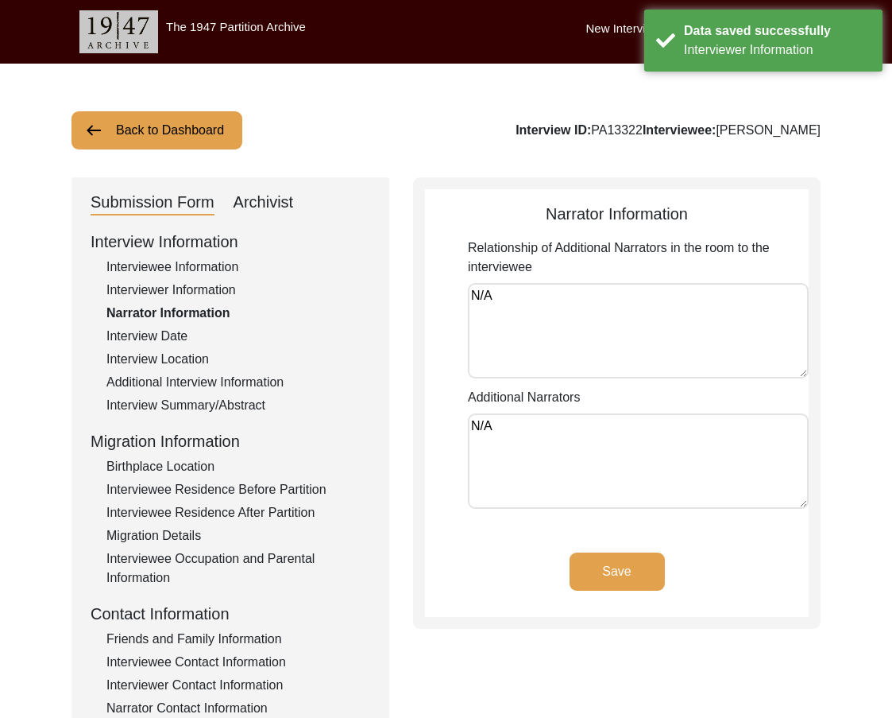
drag, startPoint x: 432, startPoint y: 308, endPoint x: 421, endPoint y: 311, distance: 11.4
click at [421, 311] on div "Narrator Information Relationship of Additional Narrators in the room to the in…" at bounding box center [617, 402] width 408 height 451
drag, startPoint x: 507, startPoint y: 416, endPoint x: 442, endPoint y: 409, distance: 65.6
click at [442, 409] on app-narrator-information "Narrator Information Relationship of Additional Narrators in the room to the in…" at bounding box center [617, 409] width 384 height 415
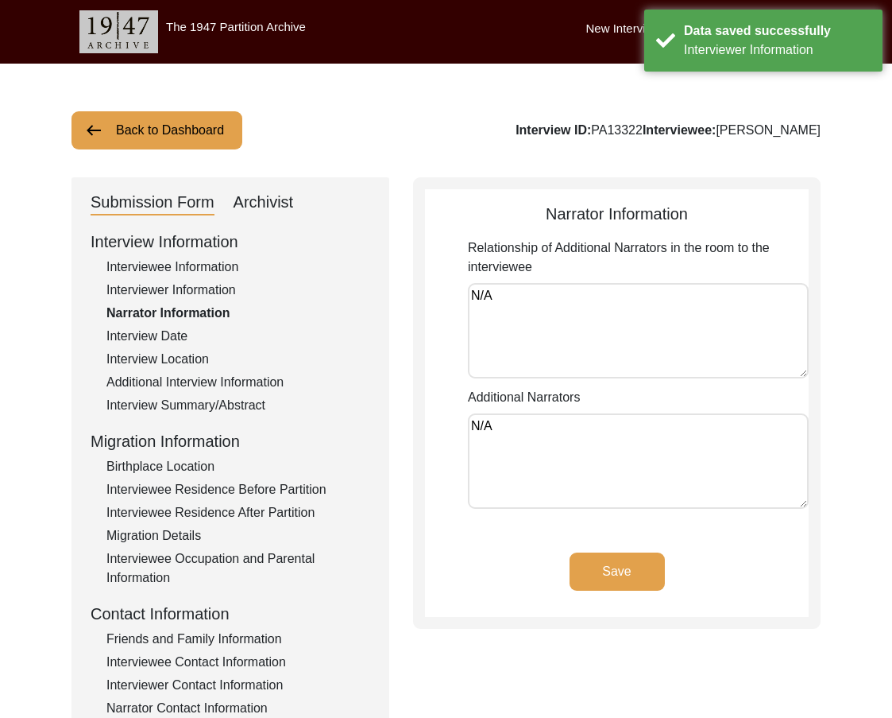
click at [136, 335] on div "Interview Date" at bounding box center [238, 336] width 264 height 19
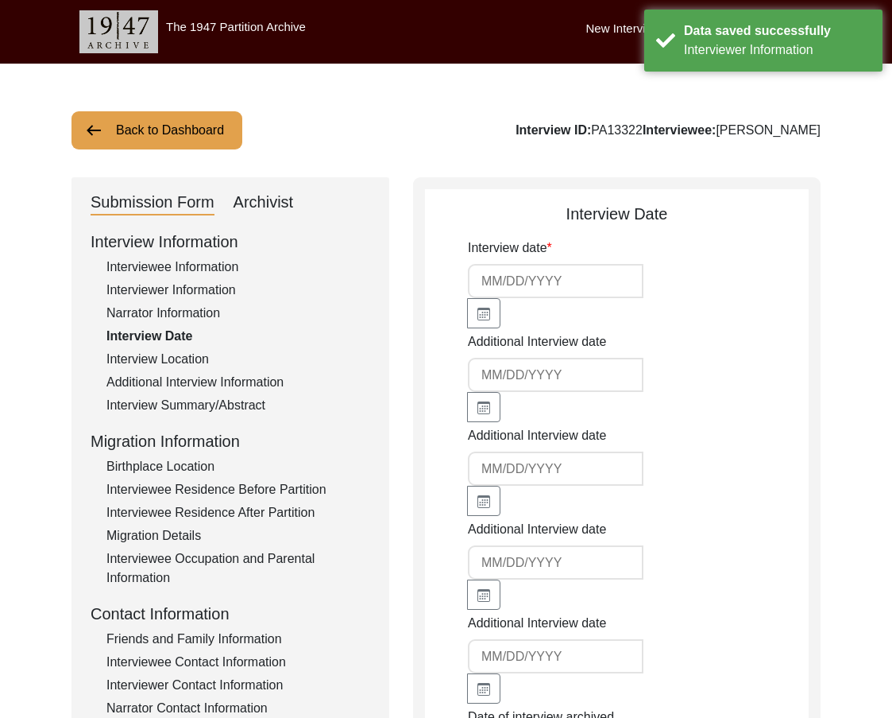
type input "[DATE]"
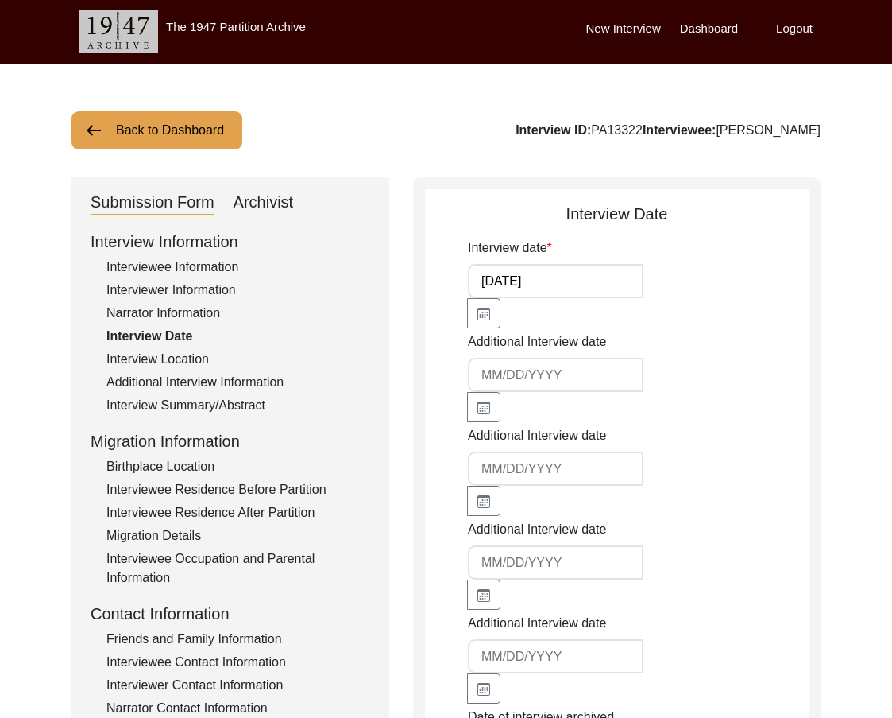
click at [214, 349] on div "Interview Information Interviewee Information Interviewer Information Narrator …" at bounding box center [231, 569] width 280 height 679
click at [209, 355] on div "Interview Location" at bounding box center [238, 359] width 264 height 19
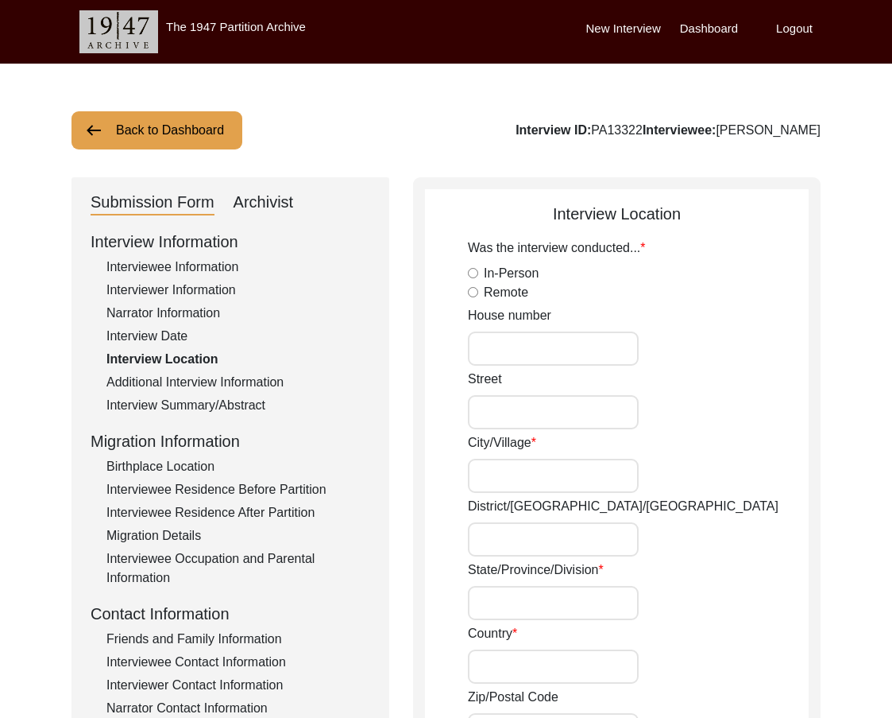
radio input "true"
type input "N/A"
type input "Chak 277JB Nangal"
type input "[PERSON_NAME]/ Gojra"
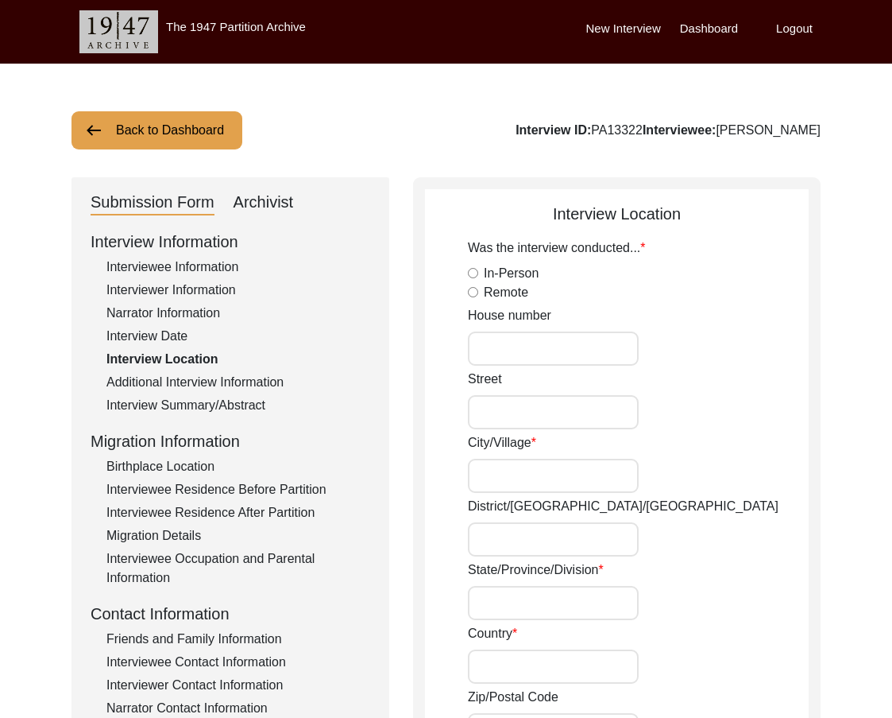
type input "[GEOGRAPHIC_DATA]"
type input "36201"
type input "Chak 277JB Nangal/ [GEOGRAPHIC_DATA]"
type input "Chak 277JB [GEOGRAPHIC_DATA][GEOGRAPHIC_DATA], [GEOGRAPHIC_DATA]"
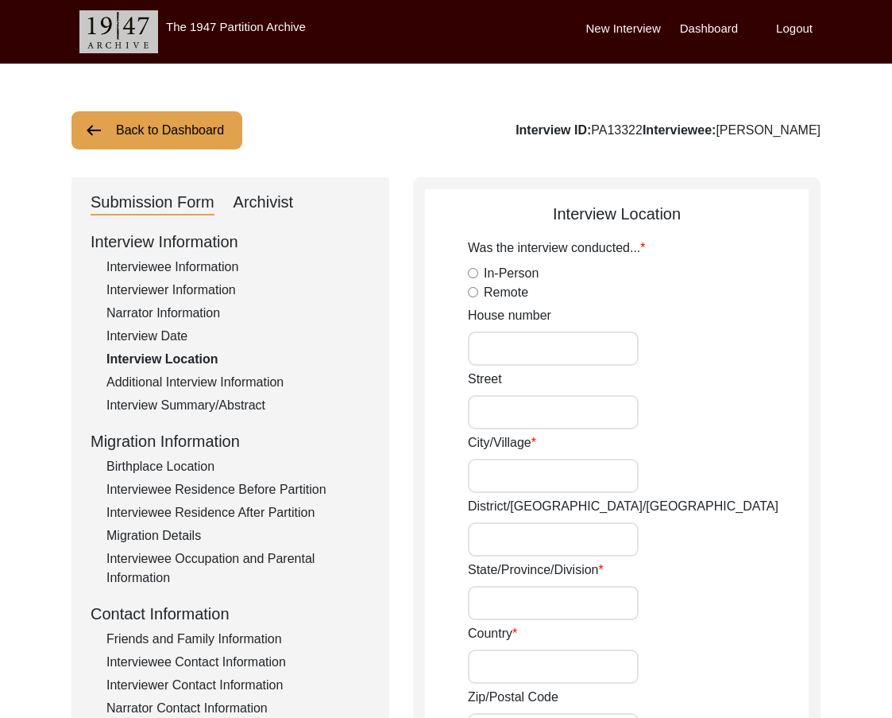
type input "N/A"
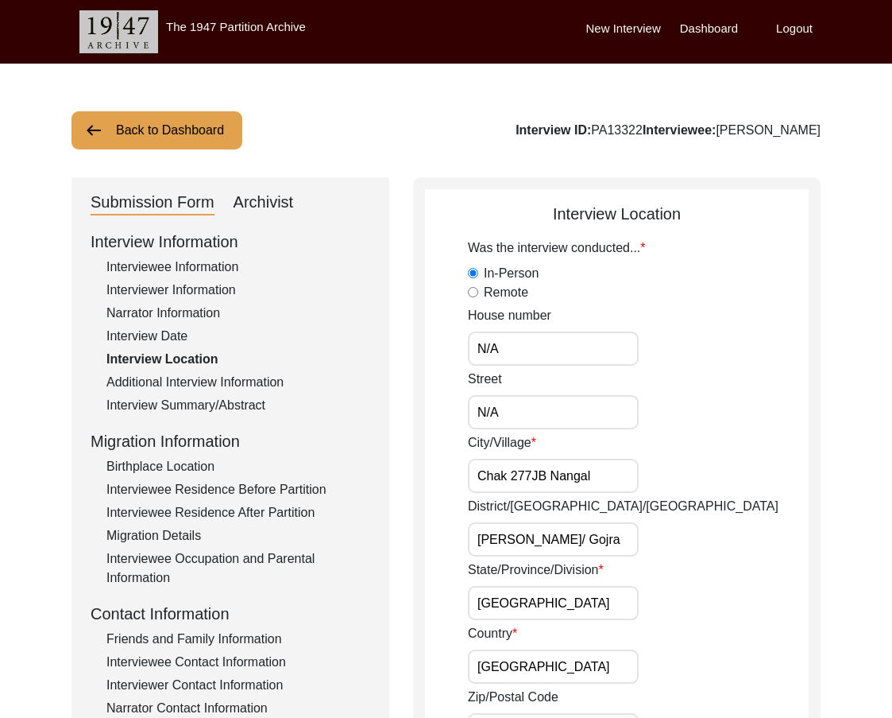
click at [521, 339] on input "N/A" at bounding box center [553, 348] width 171 height 34
click at [537, 397] on input "N/A" at bounding box center [553, 412] width 171 height 34
click at [650, 297] on div "Remote" at bounding box center [638, 292] width 341 height 19
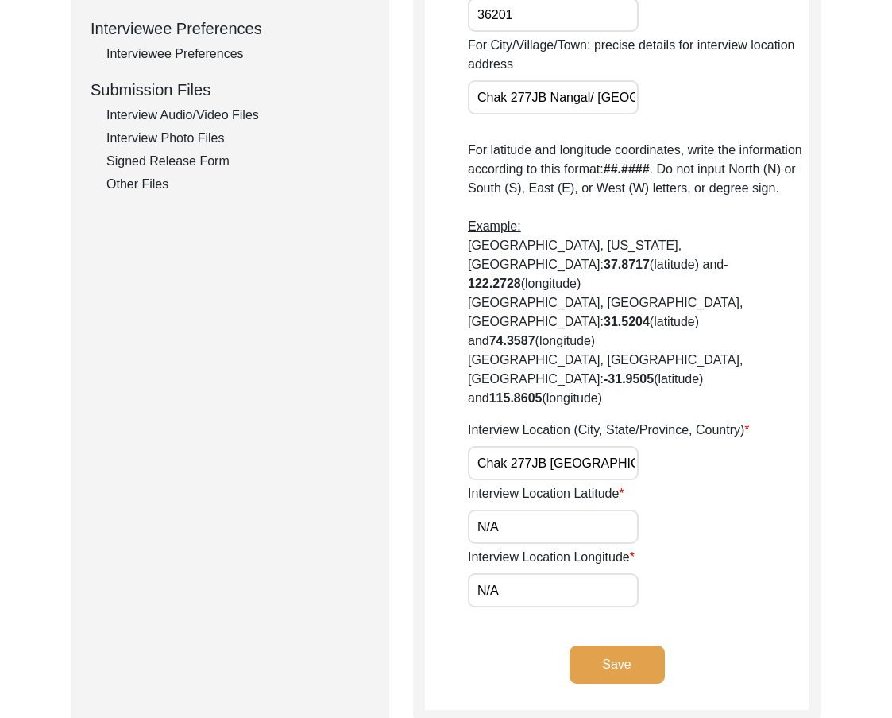
scroll to position [0, 54]
drag, startPoint x: 559, startPoint y: 405, endPoint x: 702, endPoint y: 415, distance: 142.6
click at [702, 420] on div "Interview Location (City, State/Province, Country) Chak 277JB [GEOGRAPHIC_DATA]…" at bounding box center [638, 450] width 341 height 60
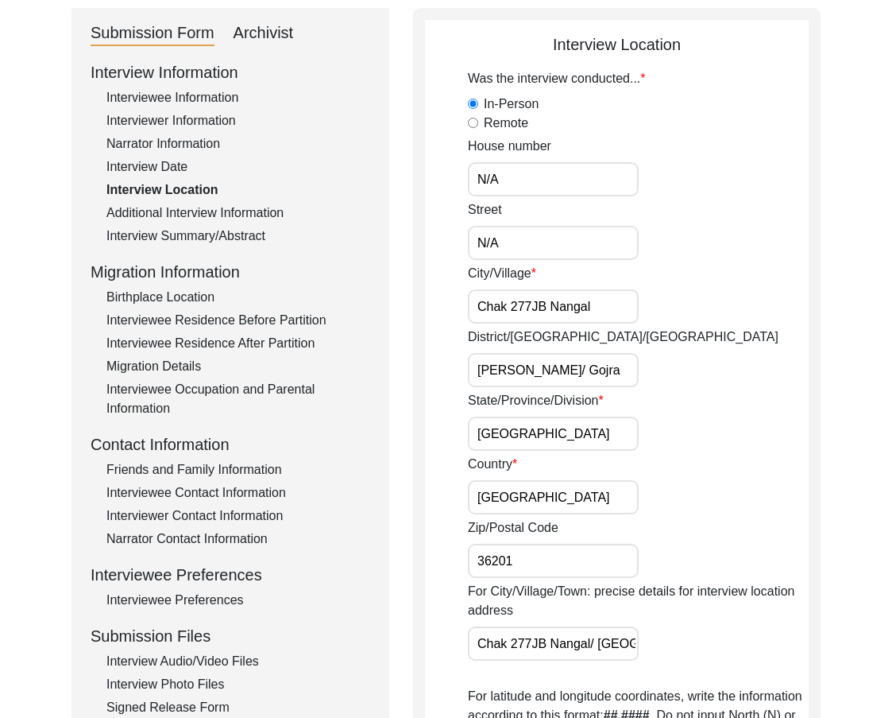
scroll to position [159, 0]
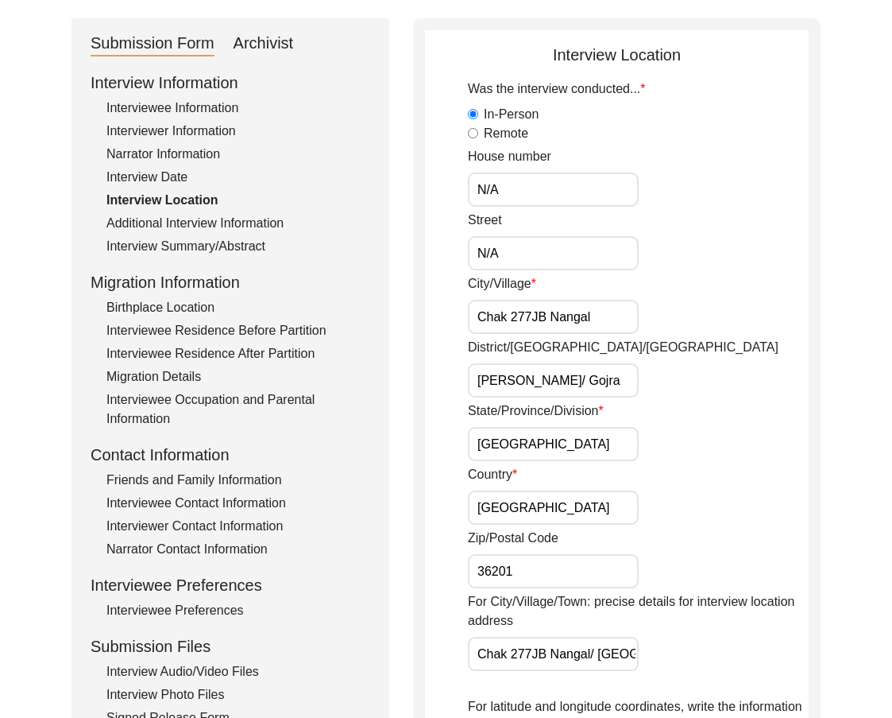
click at [201, 347] on div "Interviewee Residence After Partition" at bounding box center [238, 353] width 264 height 19
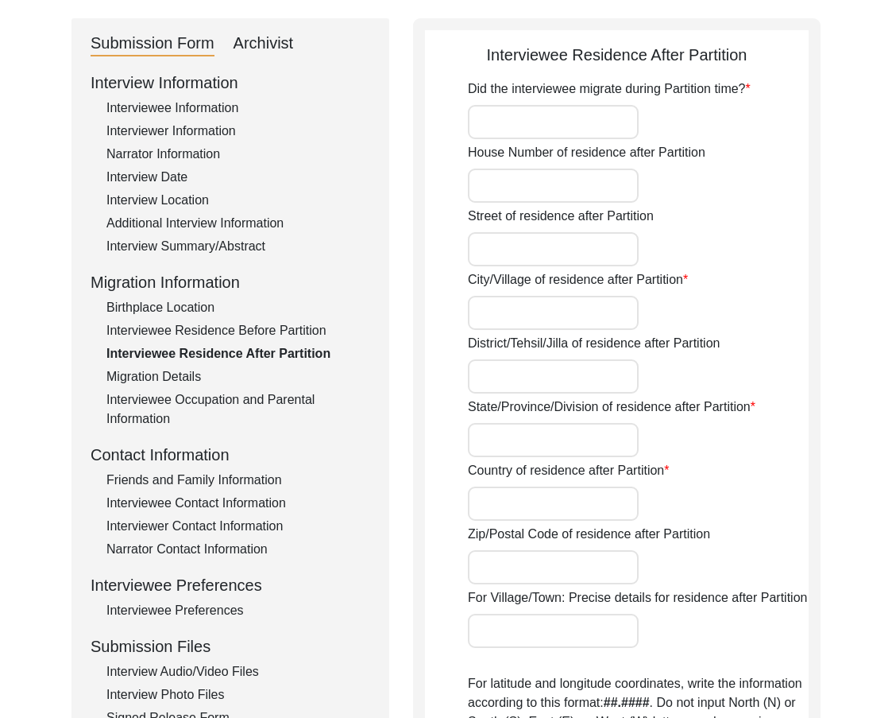
type input "Yes"
type input "N/A"
type input "Chak 277JB Nangal"
type input "[PERSON_NAME]/ Gojra"
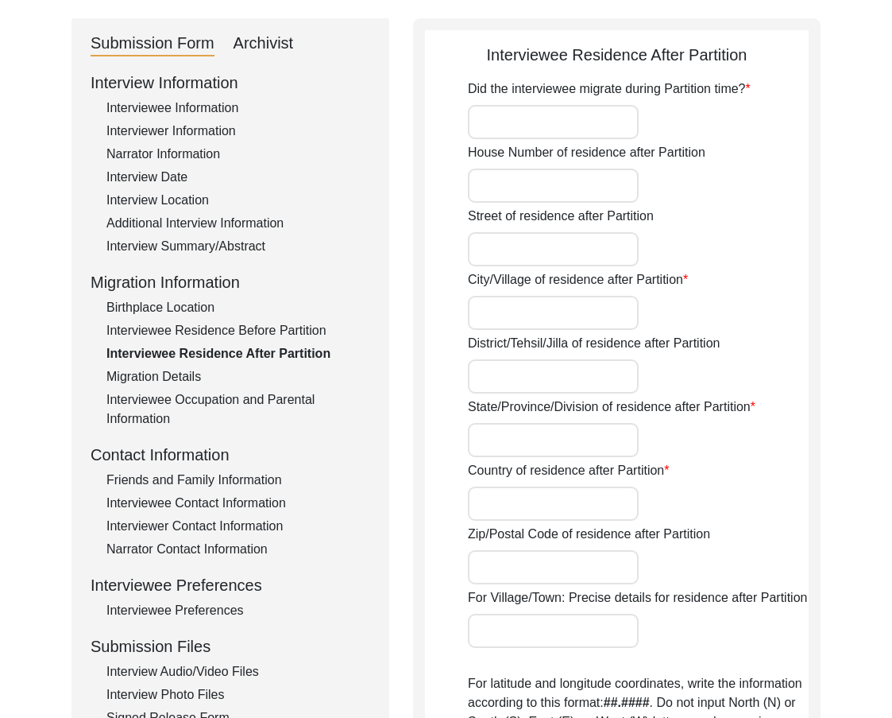
type input "[GEOGRAPHIC_DATA]"
type input "36201"
type input "Chak 277JB Nangal/ [GEOGRAPHIC_DATA]"
type input "Chak 277JB [GEOGRAPHIC_DATA], [GEOGRAPHIC_DATA], [GEOGRAPHIC_DATA]"
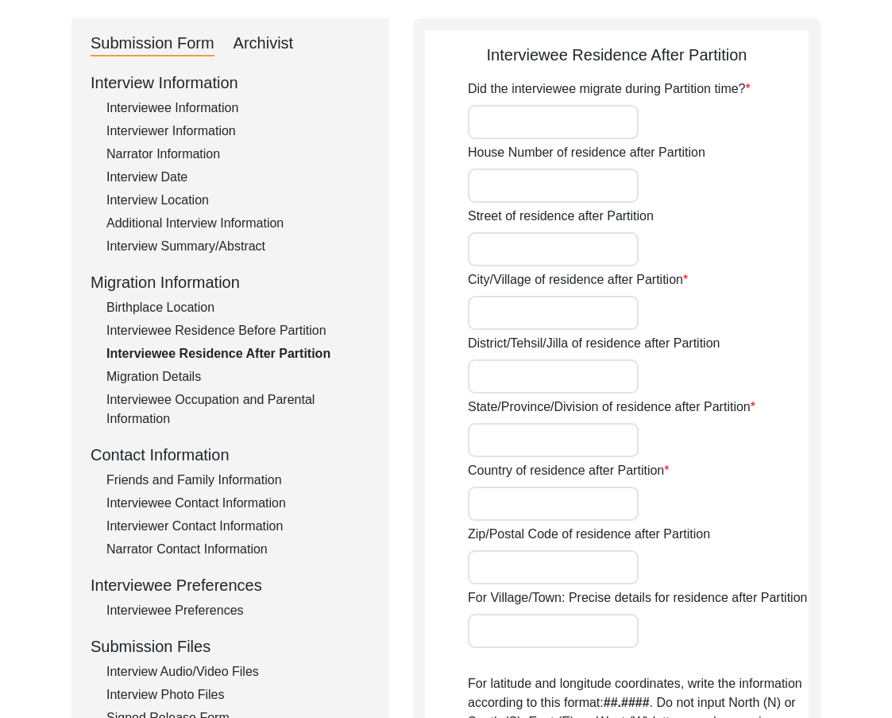
type input "N/A"
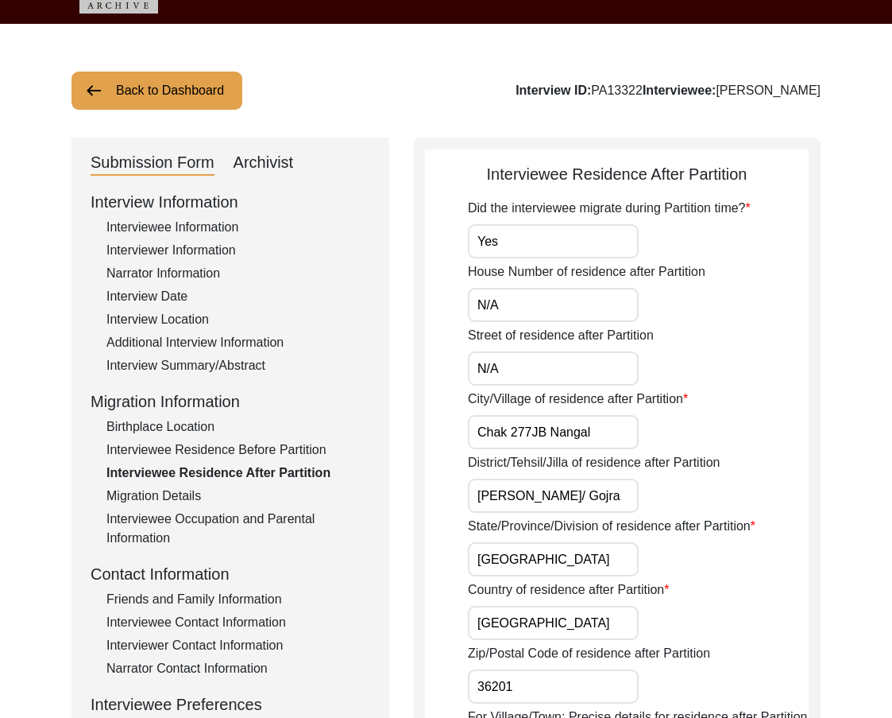
scroll to position [0, 0]
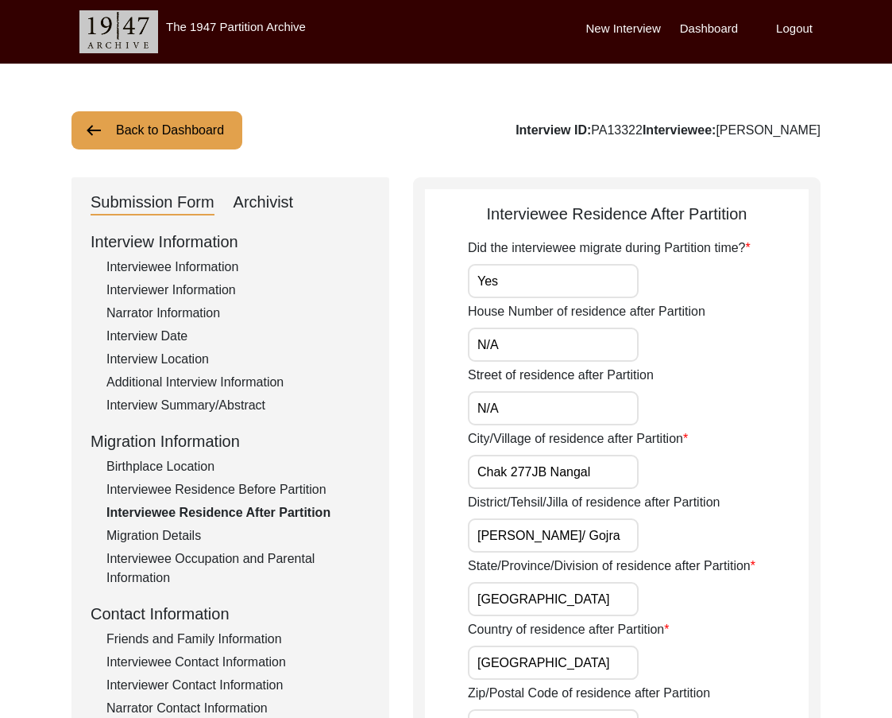
click at [219, 484] on div "Interviewee Residence Before Partition" at bounding box center [238, 489] width 264 height 19
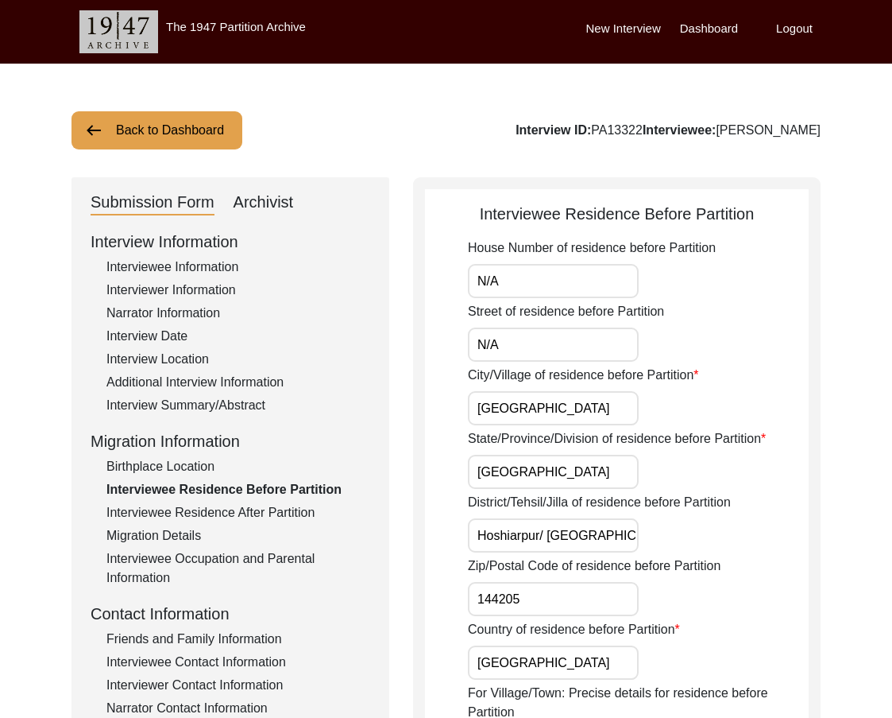
click at [206, 460] on div "Birthplace Location" at bounding box center [238, 466] width 264 height 19
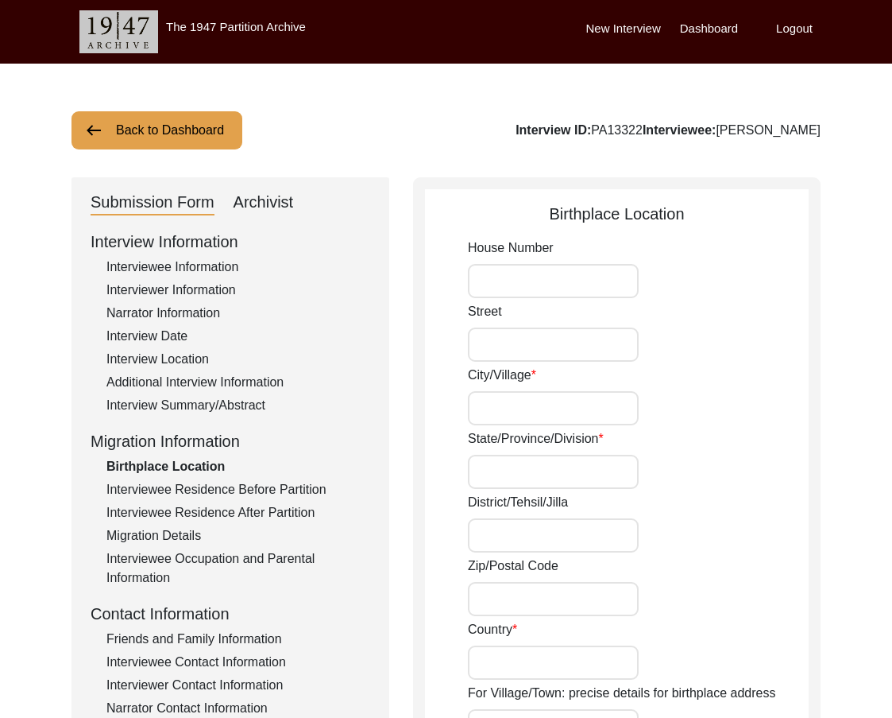
type input "N/A"
type input "[GEOGRAPHIC_DATA]"
type input "[GEOGRAPHIC_DATA]/ [GEOGRAPHIC_DATA]"
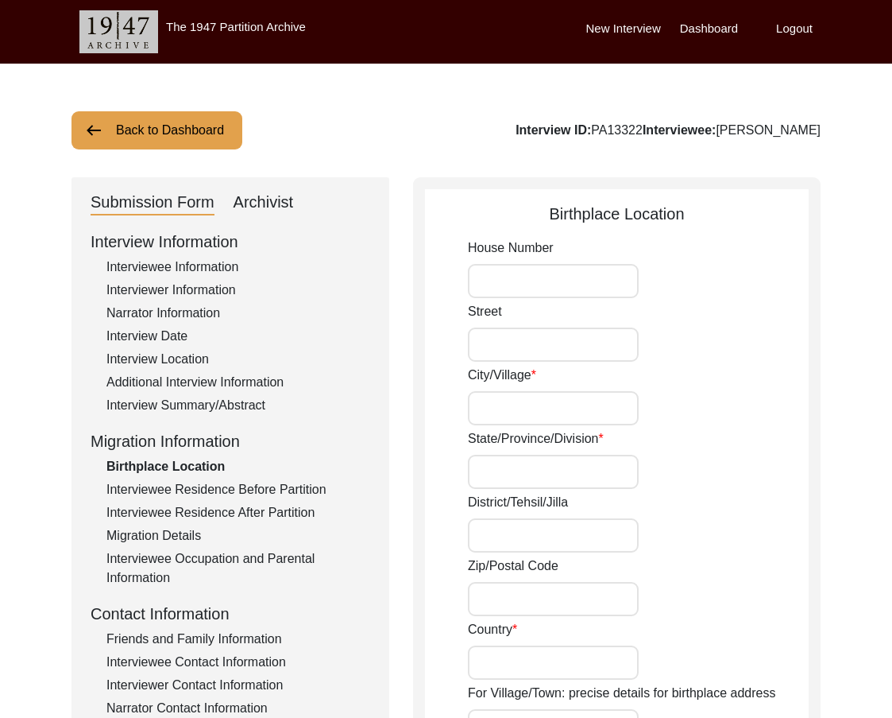
type input "144205"
type input "[GEOGRAPHIC_DATA]"
type input "Khairabad /[GEOGRAPHIC_DATA]"
type input "[GEOGRAPHIC_DATA], [GEOGRAPHIC_DATA], [GEOGRAPHIC_DATA]"
type input "N/A"
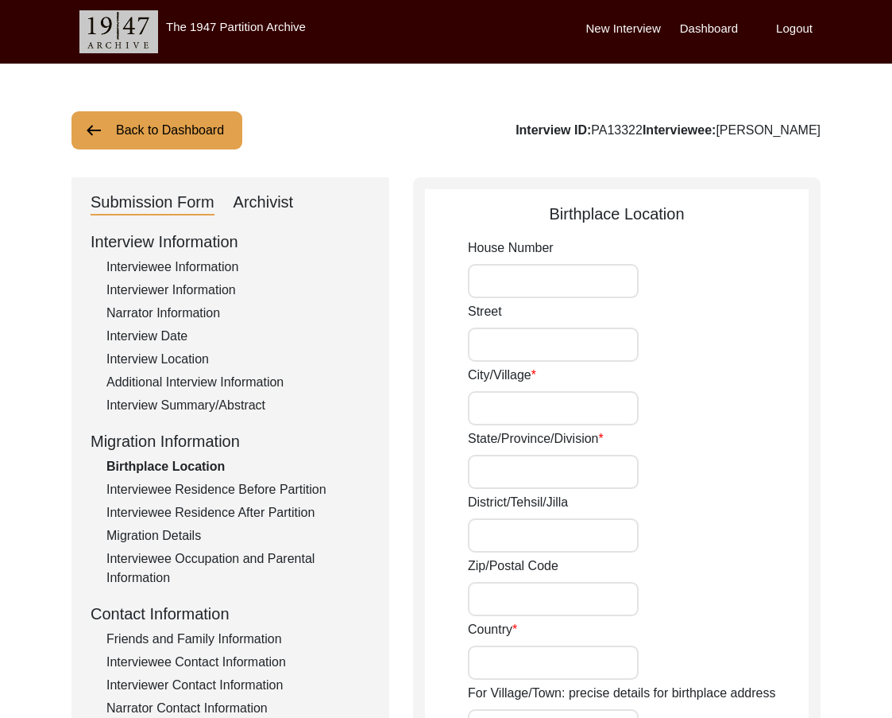
type input "N/A"
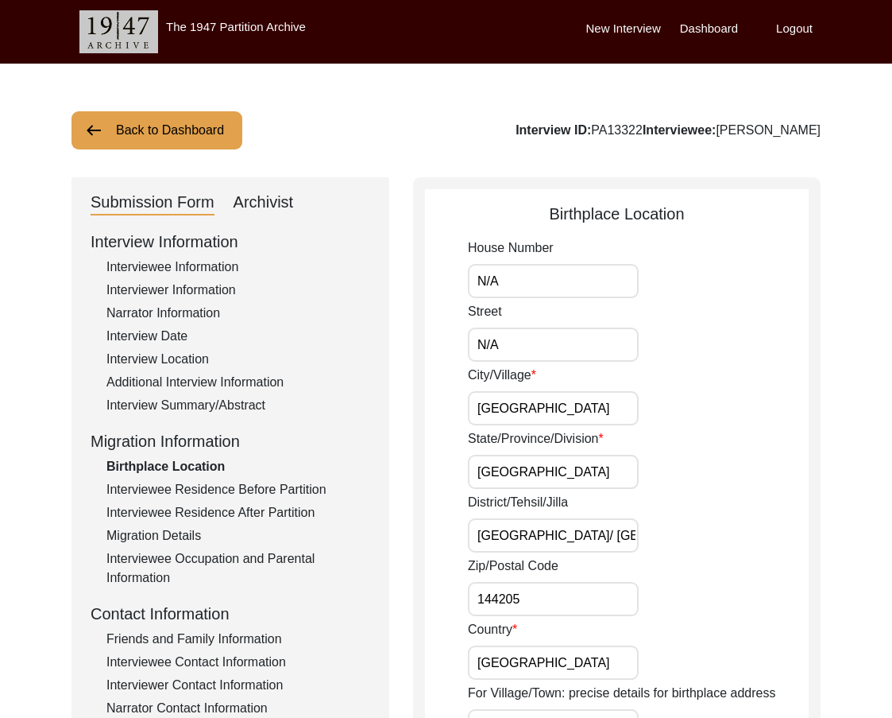
click at [172, 374] on div "Additional Interview Information" at bounding box center [238, 382] width 264 height 19
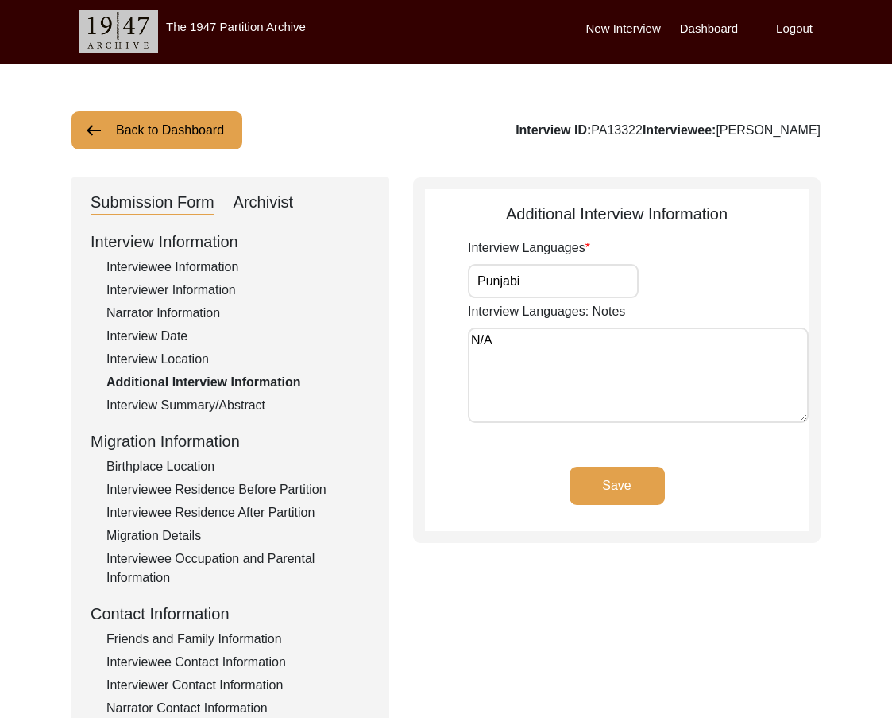
click at [168, 363] on div "Interview Location" at bounding box center [238, 359] width 264 height 19
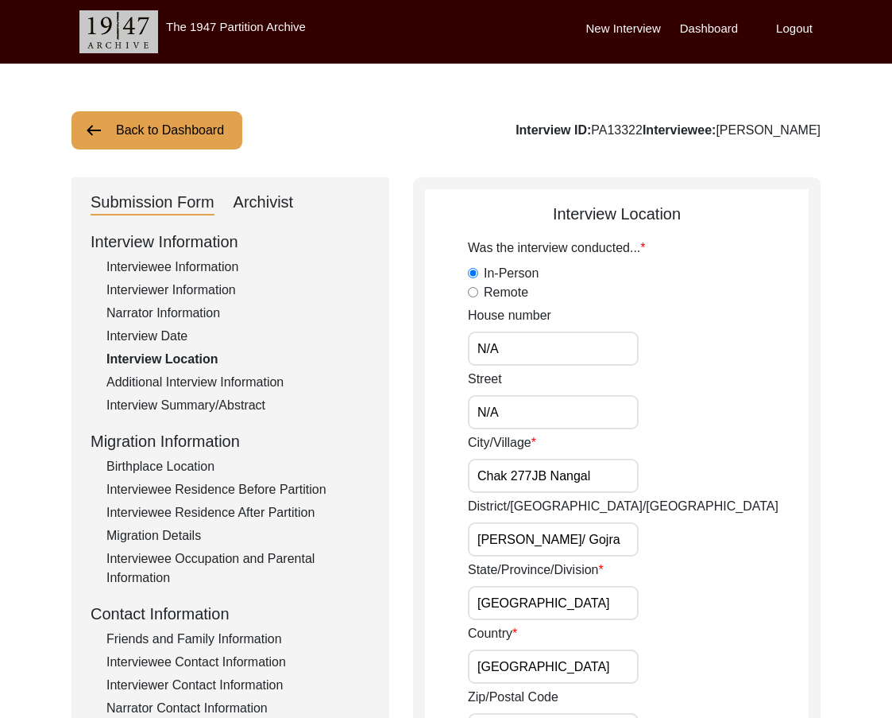
drag, startPoint x: 599, startPoint y: 475, endPoint x: 426, endPoint y: 461, distance: 173.8
click at [749, 402] on div "Street N/A" at bounding box center [638, 400] width 341 height 60
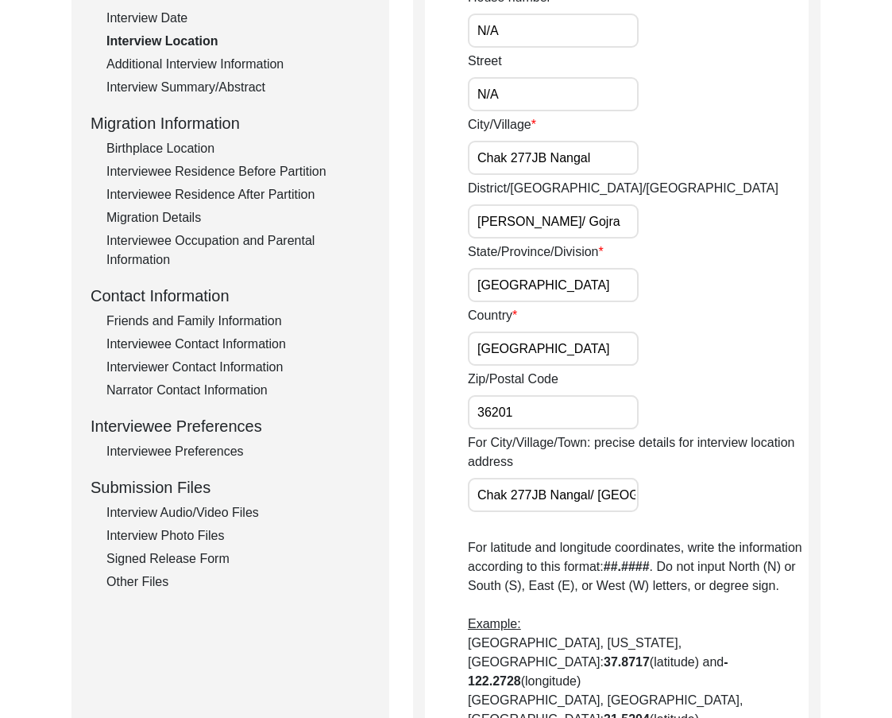
scroll to position [0, 74]
drag, startPoint x: 538, startPoint y: 492, endPoint x: 647, endPoint y: 513, distance: 110.8
click at [647, 513] on div "Was the interview conducted... In-Person Remote House number N/A Street N/A Cit…" at bounding box center [638, 463] width 341 height 1084
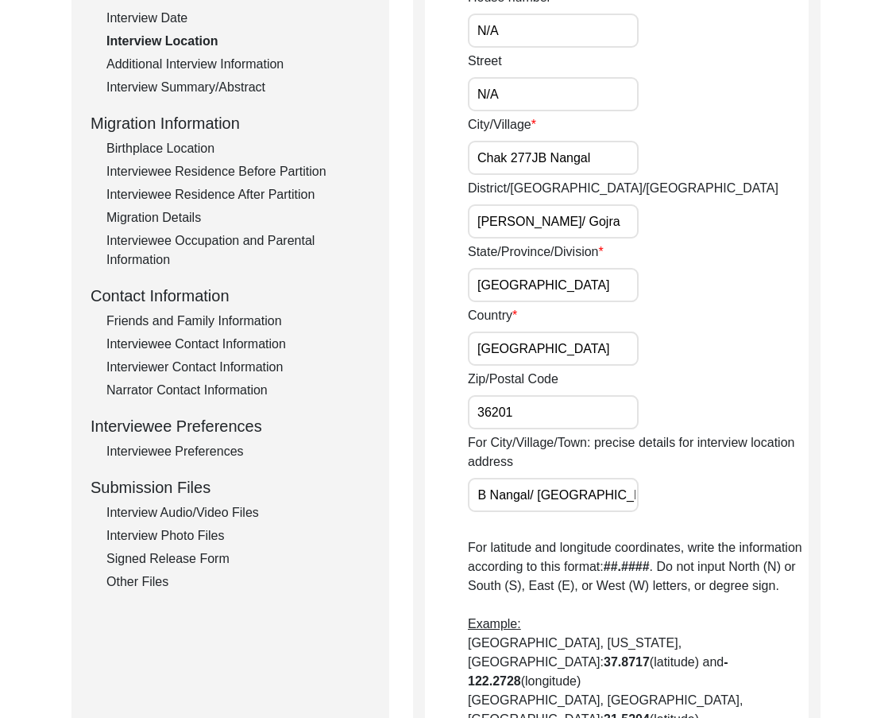
scroll to position [0, 74]
click at [601, 499] on input "Chak 277JB Nangal/ [GEOGRAPHIC_DATA]" at bounding box center [553, 495] width 171 height 34
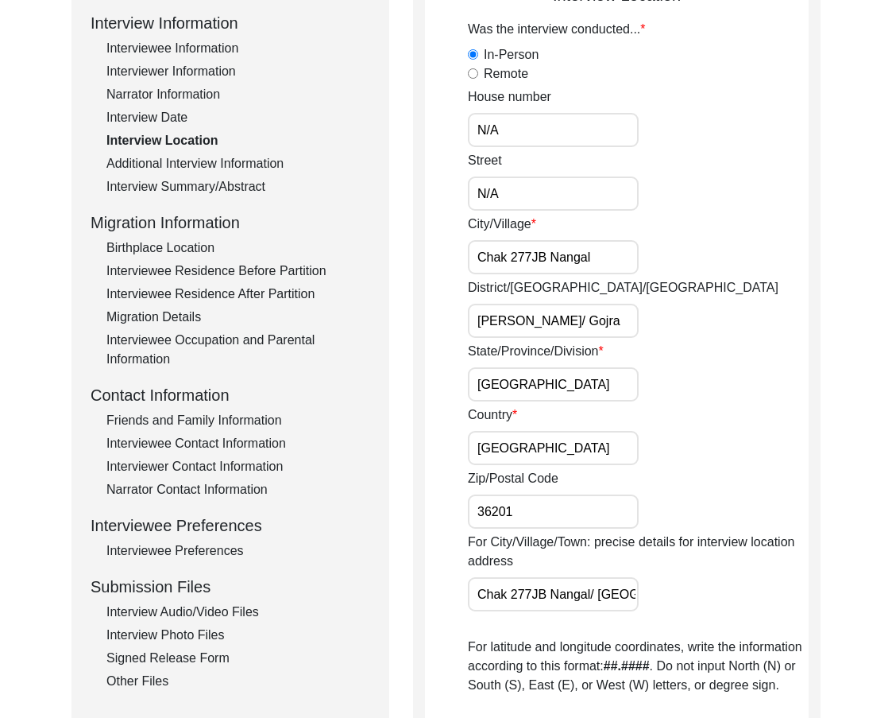
scroll to position [159, 0]
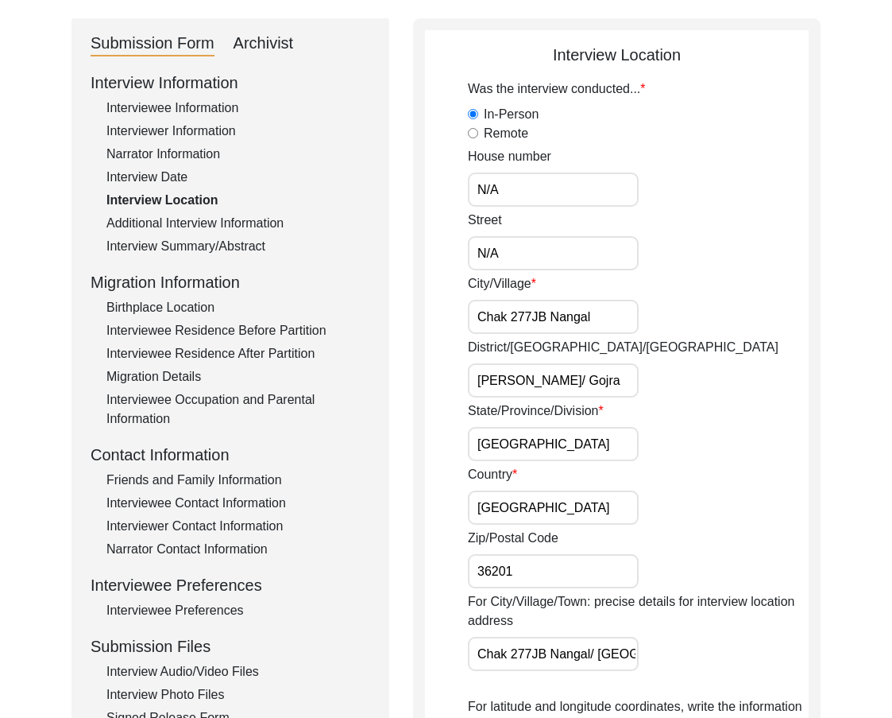
click at [689, 208] on div "Was the interview conducted... In-Person Remote House number N/A Street N/A Cit…" at bounding box center [638, 621] width 341 height 1084
click at [517, 573] on input "36201" at bounding box center [553, 571] width 171 height 34
drag, startPoint x: 708, startPoint y: 438, endPoint x: 869, endPoint y: 238, distance: 257.2
click at [709, 438] on div "State/Province/Division [GEOGRAPHIC_DATA]" at bounding box center [638, 431] width 341 height 60
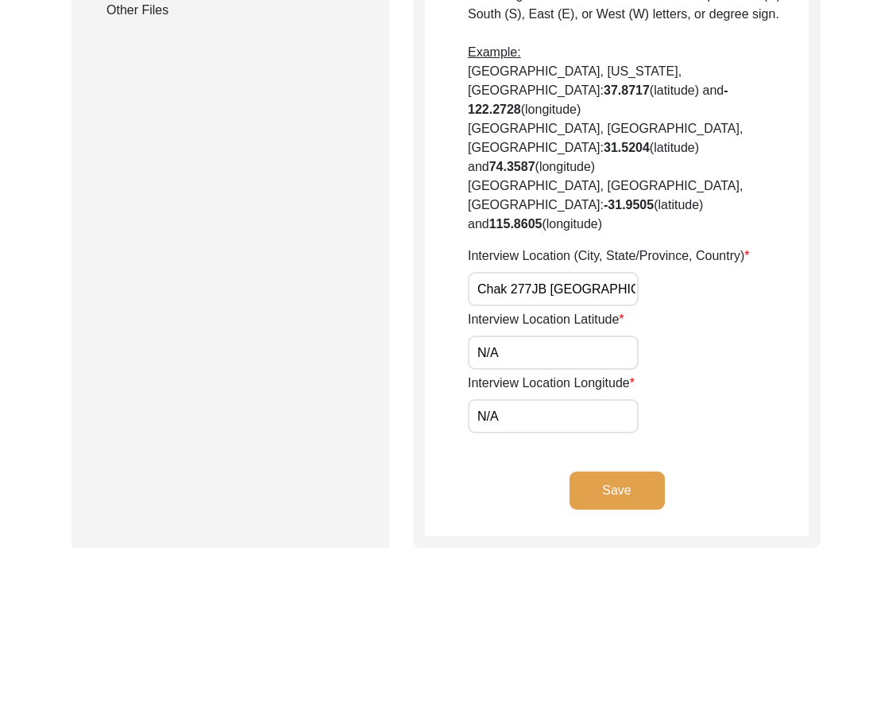
scroll to position [651, 0]
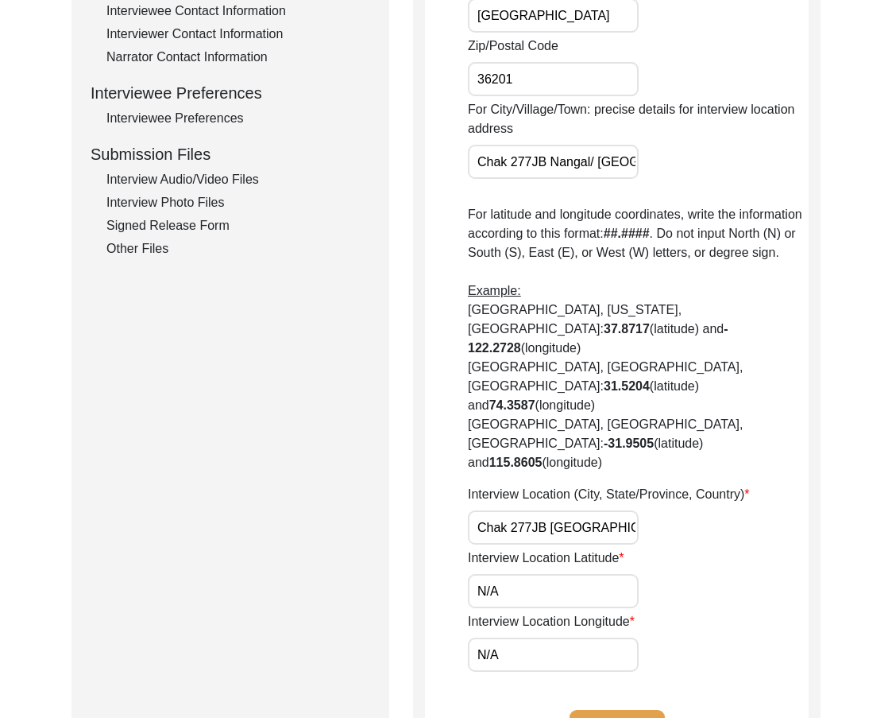
drag, startPoint x: 517, startPoint y: 535, endPoint x: 463, endPoint y: 532, distance: 54.1
click at [463, 532] on app-interview-location "Interview Location Was the interview conducted... In-Person Remote House number…" at bounding box center [617, 162] width 384 height 1223
type input "31.3191"
drag, startPoint x: 514, startPoint y: 602, endPoint x: 463, endPoint y: 594, distance: 52.3
click at [463, 594] on app-interview-location "Interview Location Was the interview conducted... In-Person Remote House number…" at bounding box center [617, 162] width 384 height 1223
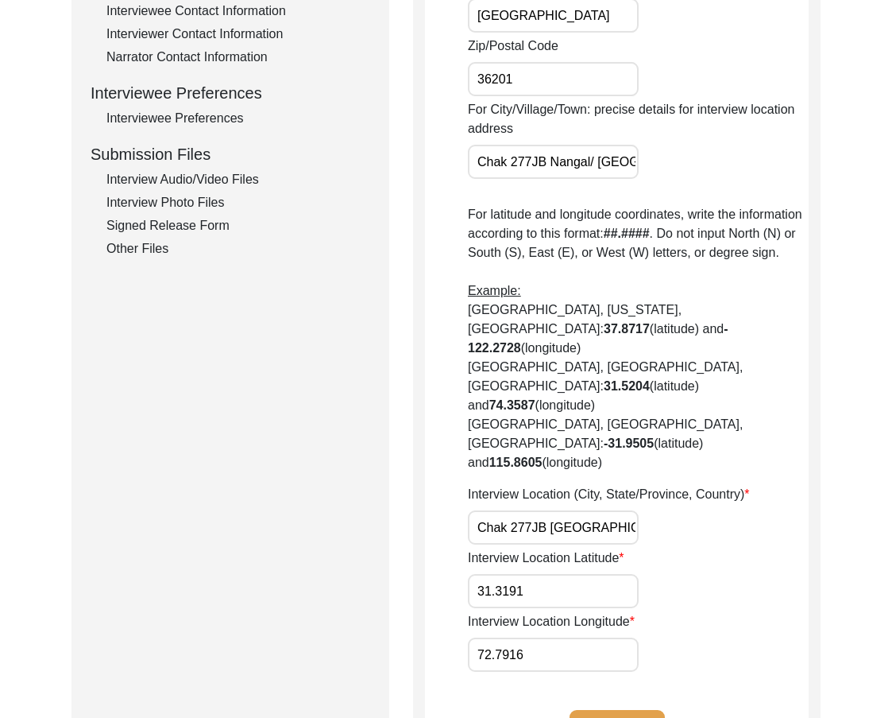
type input "72.7916"
click at [682, 612] on div "Interview Location Longitude 72.7916" at bounding box center [638, 642] width 341 height 60
click at [576, 574] on input "31.3191" at bounding box center [553, 591] width 171 height 34
click at [567, 637] on input "72.7916" at bounding box center [553, 654] width 171 height 34
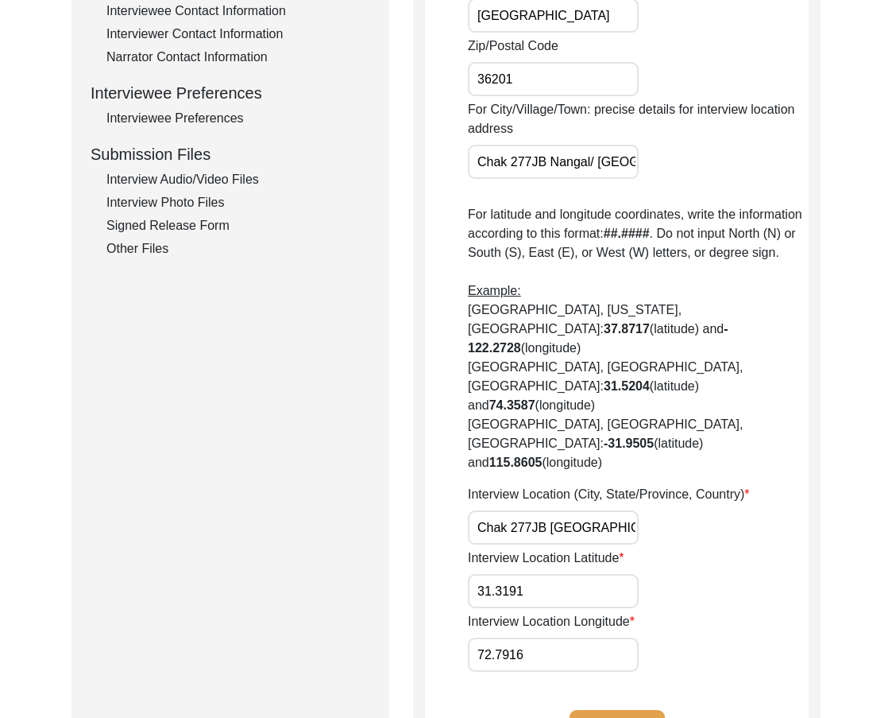
click at [567, 637] on input "72.7916" at bounding box center [553, 654] width 171 height 34
click at [566, 637] on input "72.7916" at bounding box center [553, 654] width 171 height 34
click at [618, 379] on p "For latitude and longitude coordinates, write the information according to this…" at bounding box center [638, 338] width 341 height 267
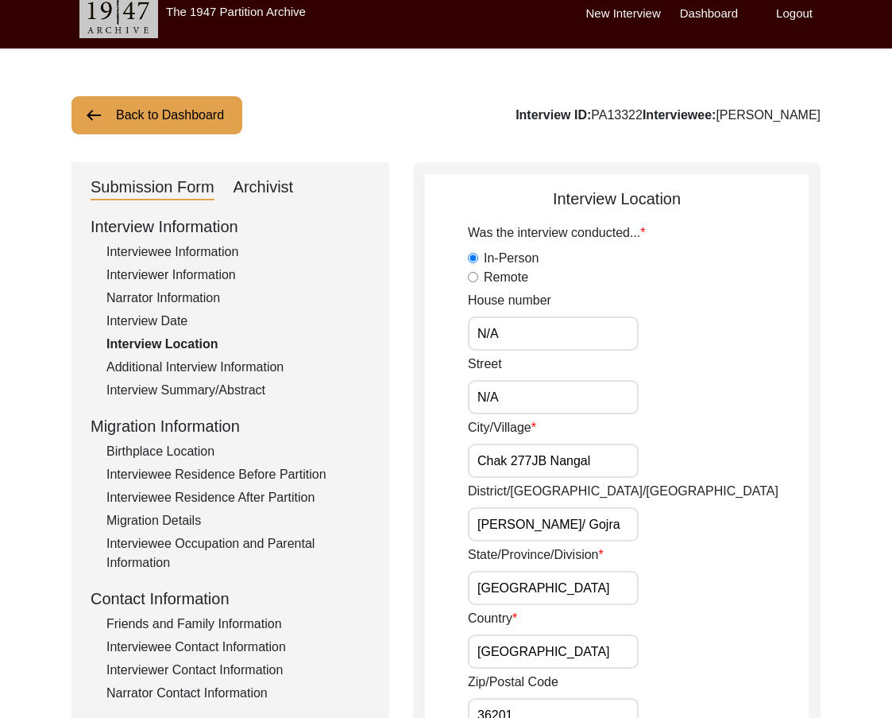
scroll to position [0, 0]
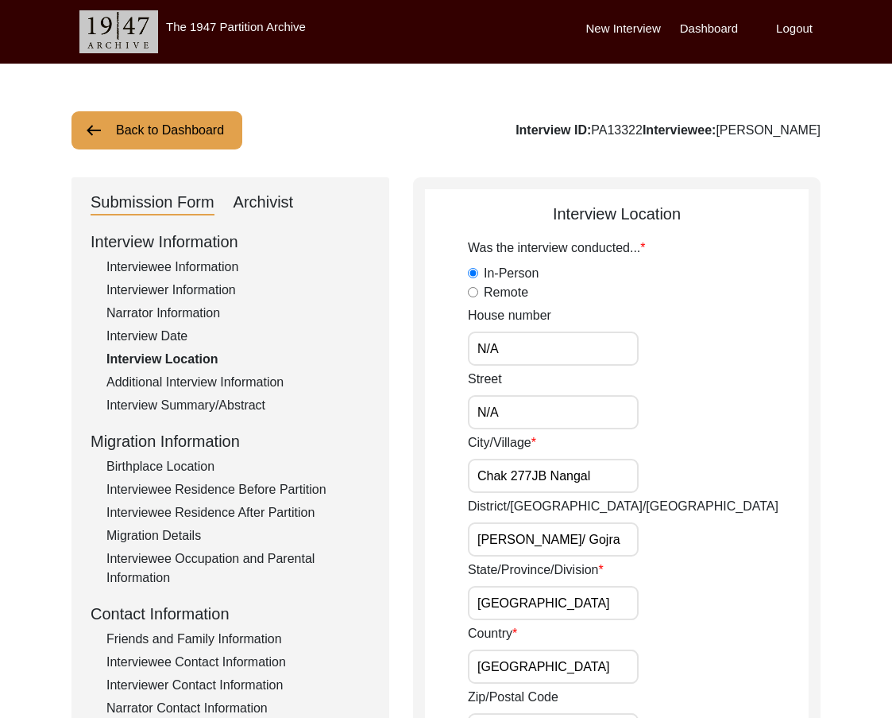
click at [513, 358] on input "N/A" at bounding box center [553, 348] width 171 height 34
click at [531, 420] on input "N/A" at bounding box center [553, 412] width 171 height 34
click at [623, 474] on input "Chak 277JB Nangal" at bounding box center [553, 476] width 171 height 34
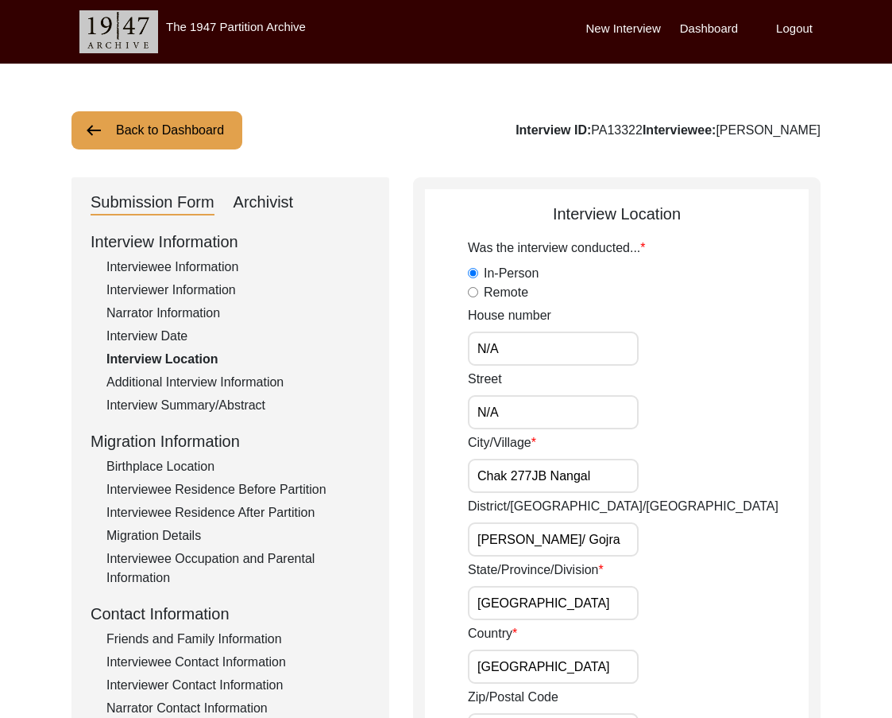
click at [578, 482] on input "Chak 277JB Nangal" at bounding box center [553, 476] width 171 height 34
paste input "JB"
type input "Chak 277 JB"
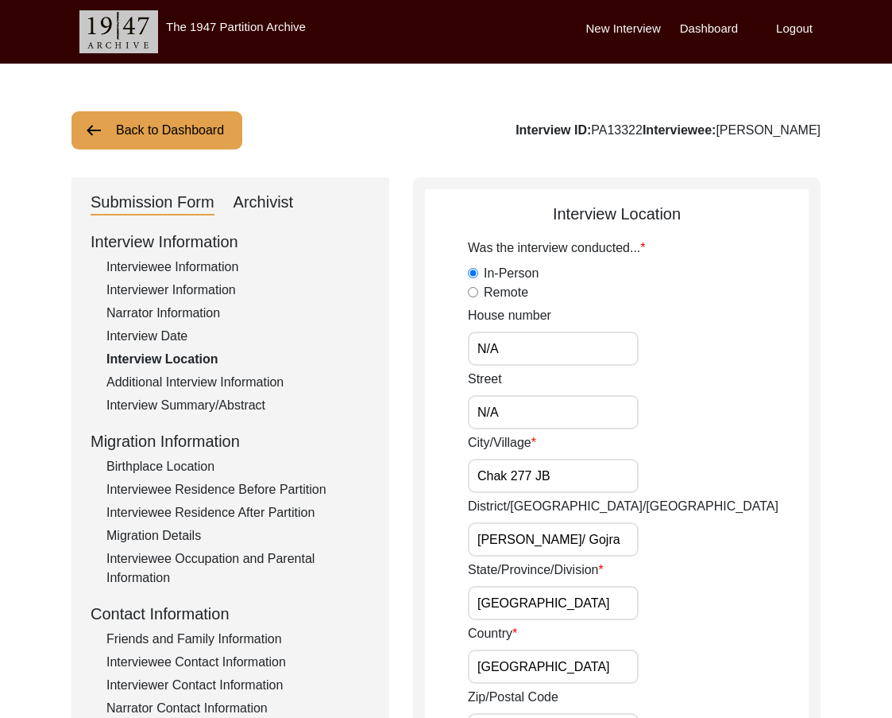
click at [735, 478] on div "City/Village Chak 277 JB" at bounding box center [638, 463] width 341 height 60
click at [626, 550] on input "[PERSON_NAME]/ Gojra" at bounding box center [553, 539] width 171 height 34
click at [577, 532] on input "[PERSON_NAME]/ Gojra" at bounding box center [553, 539] width 171 height 34
click at [572, 536] on input "[PERSON_NAME]/ Gojra" at bounding box center [553, 539] width 171 height 34
type input "[PERSON_NAME]/Gojra"
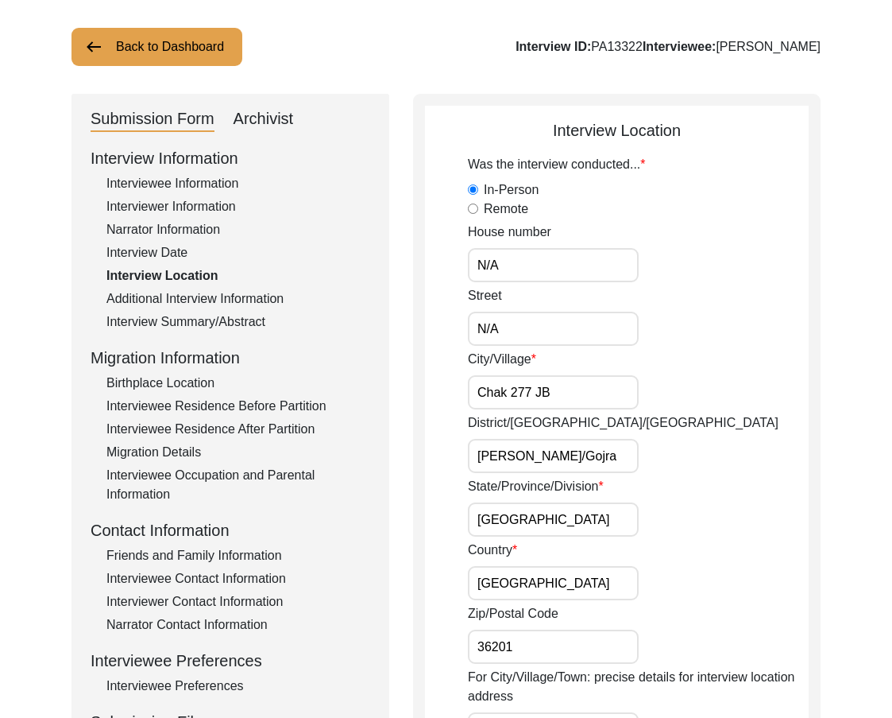
scroll to position [238, 0]
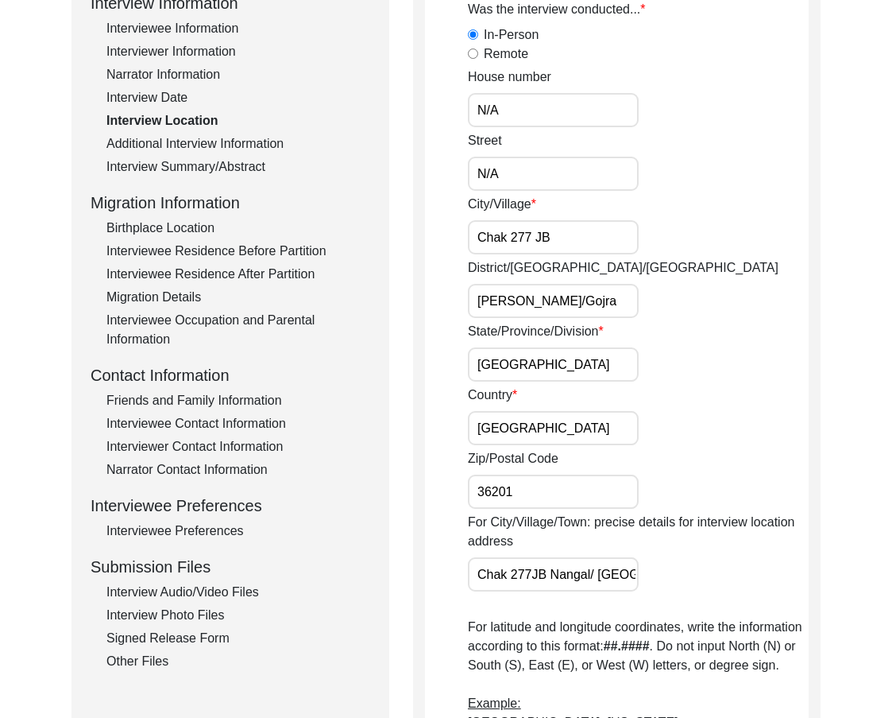
drag, startPoint x: 575, startPoint y: 345, endPoint x: 576, endPoint y: 363, distance: 18.3
click at [575, 345] on div "State/Province/Division [GEOGRAPHIC_DATA]" at bounding box center [638, 352] width 341 height 60
click at [576, 373] on input "[GEOGRAPHIC_DATA]" at bounding box center [553, 364] width 171 height 34
click at [559, 427] on input "[GEOGRAPHIC_DATA]" at bounding box center [553, 428] width 171 height 34
drag, startPoint x: 552, startPoint y: 487, endPoint x: 552, endPoint y: 498, distance: 11.1
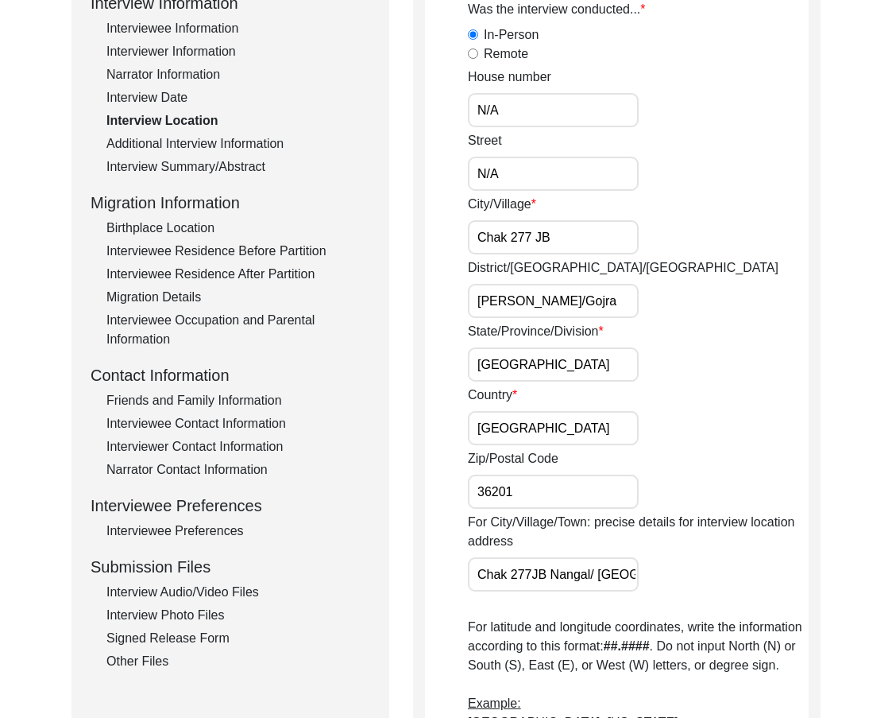
click at [552, 487] on input "36201" at bounding box center [553, 491] width 171 height 34
drag, startPoint x: 529, startPoint y: 562, endPoint x: 664, endPoint y: 578, distance: 136.0
click at [664, 578] on div "For City/Village/Town: precise details for interview location address Chak [GEO…" at bounding box center [638, 552] width 341 height 79
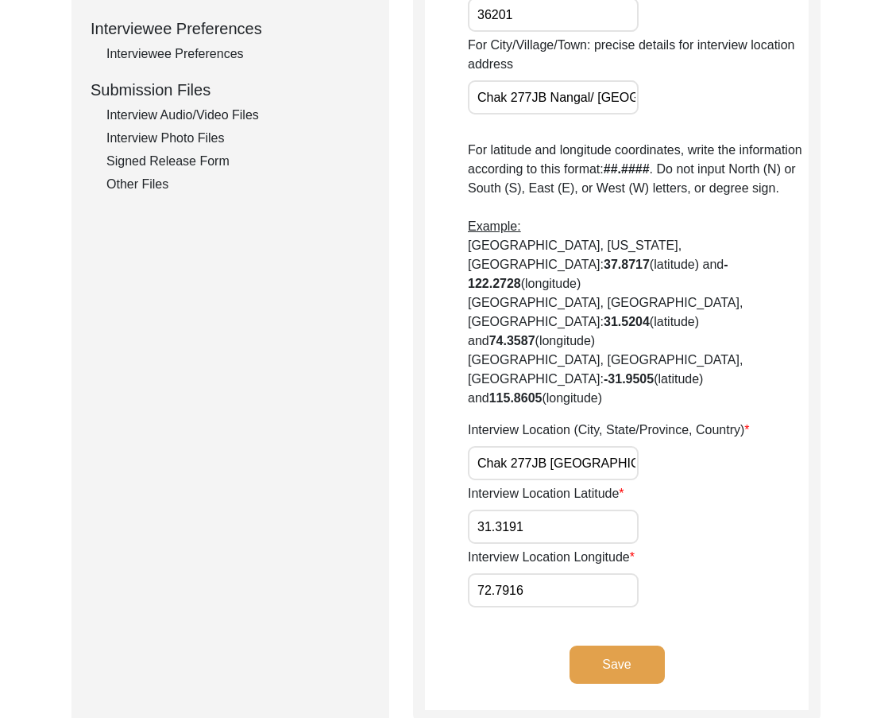
scroll to position [0, 54]
drag, startPoint x: 478, startPoint y: 408, endPoint x: 736, endPoint y: 408, distance: 257.5
click at [736, 420] on div "Interview Location (City, State/Province, Country) Chak 277JB [GEOGRAPHIC_DATA]…" at bounding box center [638, 450] width 341 height 60
click at [573, 446] on input "Chak 277JB [GEOGRAPHIC_DATA][GEOGRAPHIC_DATA], [GEOGRAPHIC_DATA]" at bounding box center [553, 463] width 171 height 34
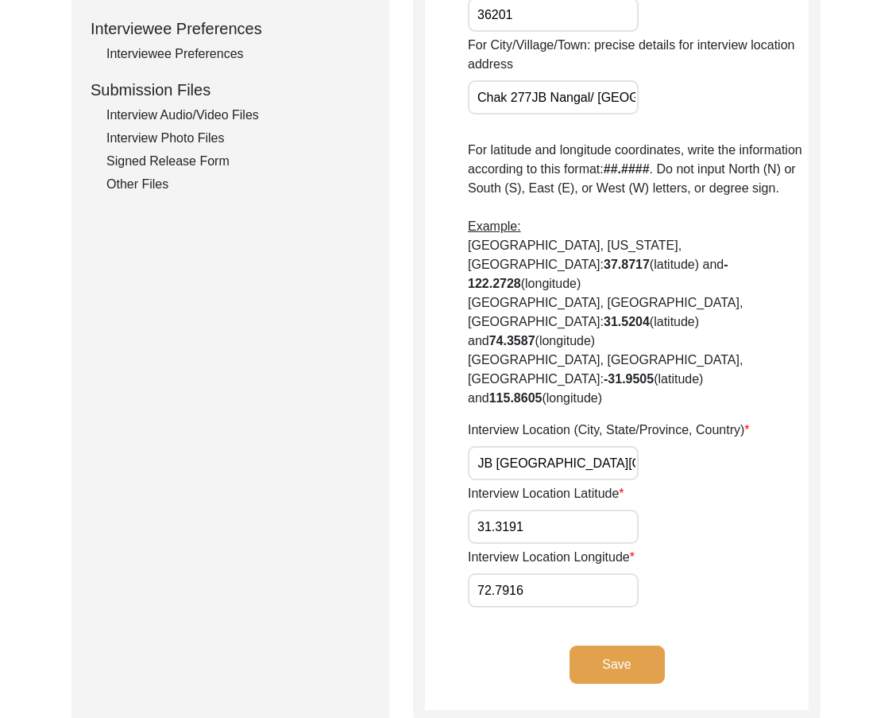
click at [573, 446] on input "Chak 277JB [GEOGRAPHIC_DATA][GEOGRAPHIC_DATA], [GEOGRAPHIC_DATA]" at bounding box center [553, 463] width 171 height 34
click at [575, 446] on input "Chak 277JB [GEOGRAPHIC_DATA][GEOGRAPHIC_DATA], [GEOGRAPHIC_DATA]" at bounding box center [553, 463] width 171 height 34
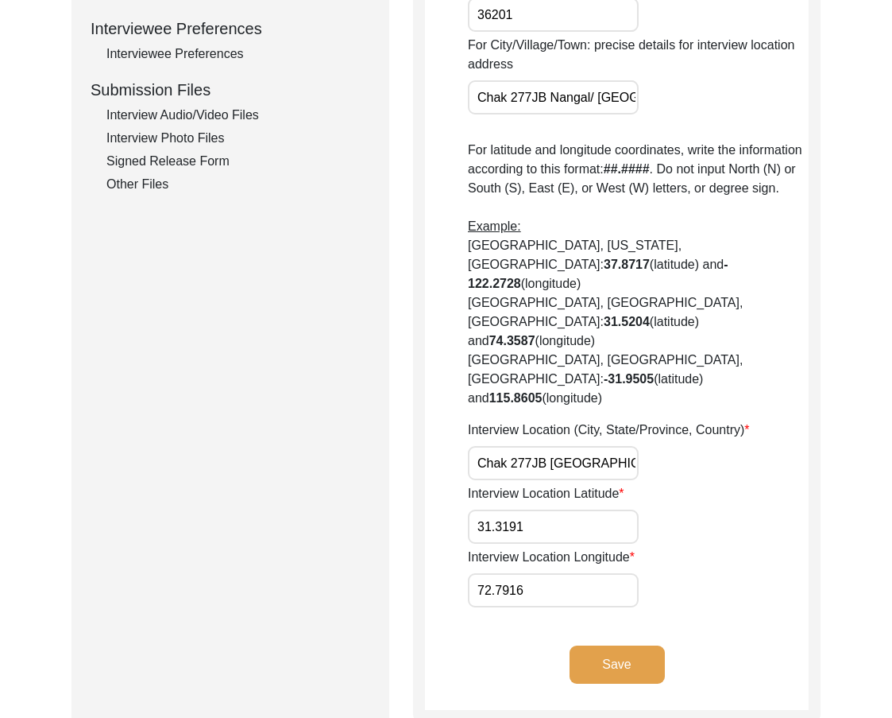
paste input "JB,"
type input "Chak 277 JB, [GEOGRAPHIC_DATA], [GEOGRAPHIC_DATA]"
click at [558, 509] on input "31.3191" at bounding box center [553, 526] width 171 height 34
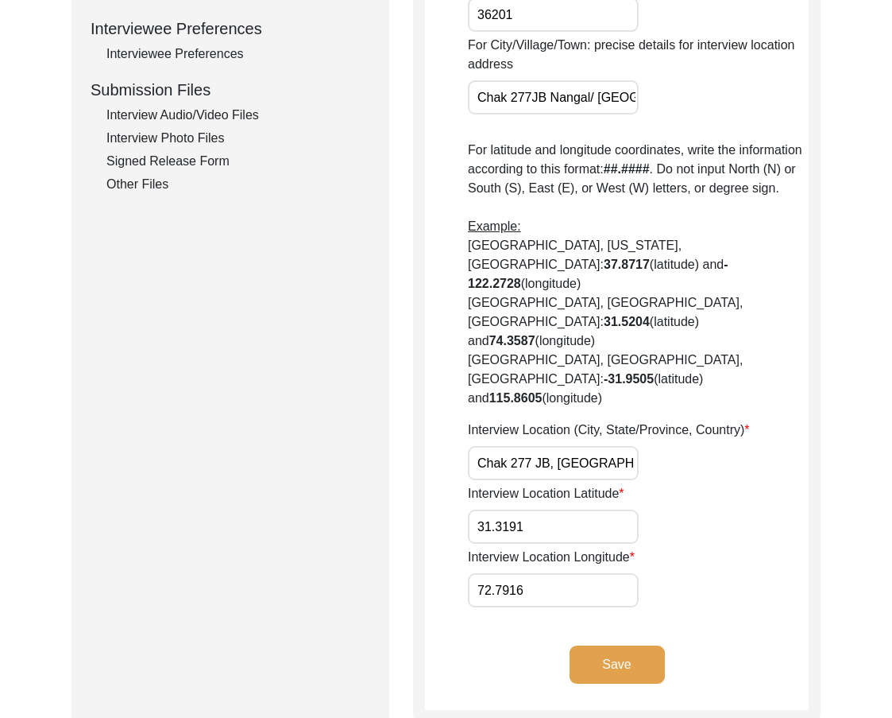
click at [558, 509] on input "31.3191" at bounding box center [553, 526] width 171 height 34
click at [606, 554] on app-interview-location "Interview Location Was the interview conducted... In-Person Remote House number…" at bounding box center [617, 98] width 384 height 1223
click at [594, 573] on input "72.7916" at bounding box center [553, 590] width 171 height 34
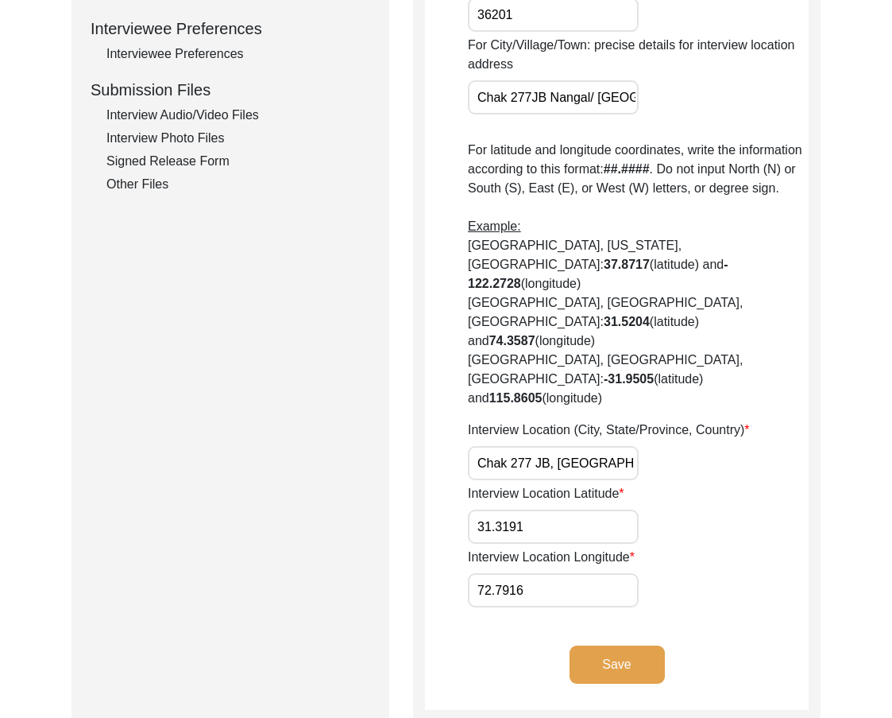
click at [594, 573] on input "72.7916" at bounding box center [553, 590] width 171 height 34
click at [705, 548] on div "Interview Location Longitude 72.7916" at bounding box center [638, 578] width 341 height 60
click at [524, 576] on app-interview-location "Interview Location Was the interview conducted... In-Person Remote House number…" at bounding box center [617, 98] width 384 height 1223
click at [633, 645] on button "Save" at bounding box center [617, 664] width 95 height 38
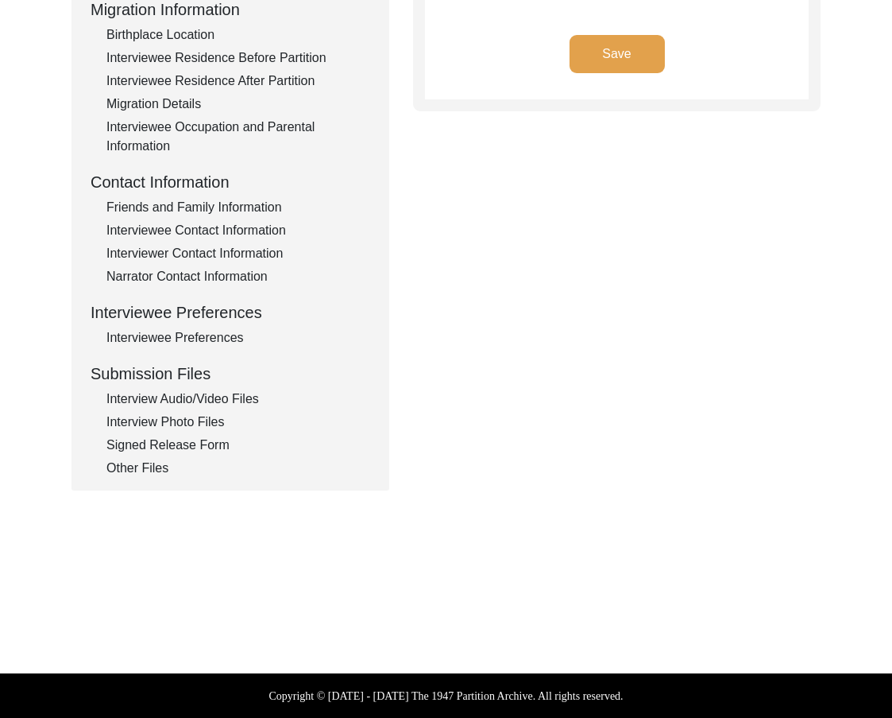
type input "Punjabi"
type textarea "N/A"
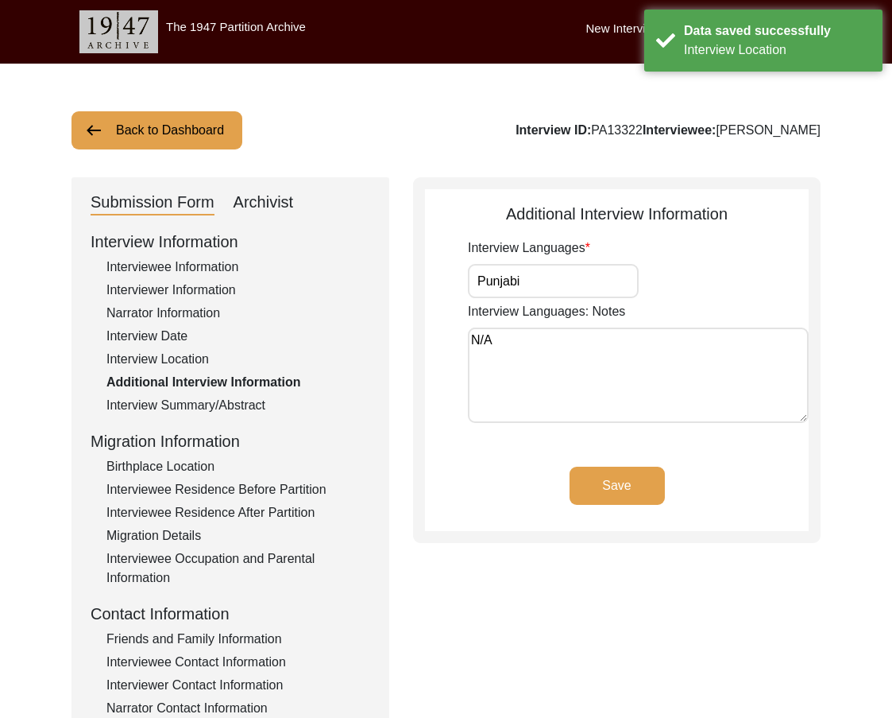
drag, startPoint x: 546, startPoint y: 281, endPoint x: 445, endPoint y: 277, distance: 101.0
click at [445, 277] on app-additional-information "Additional Interview Information Interview Languages Punjabi Interview Language…" at bounding box center [617, 366] width 384 height 329
click at [482, 327] on textarea "N/A" at bounding box center [638, 374] width 341 height 95
click at [493, 331] on textarea "N/A" at bounding box center [638, 374] width 341 height 95
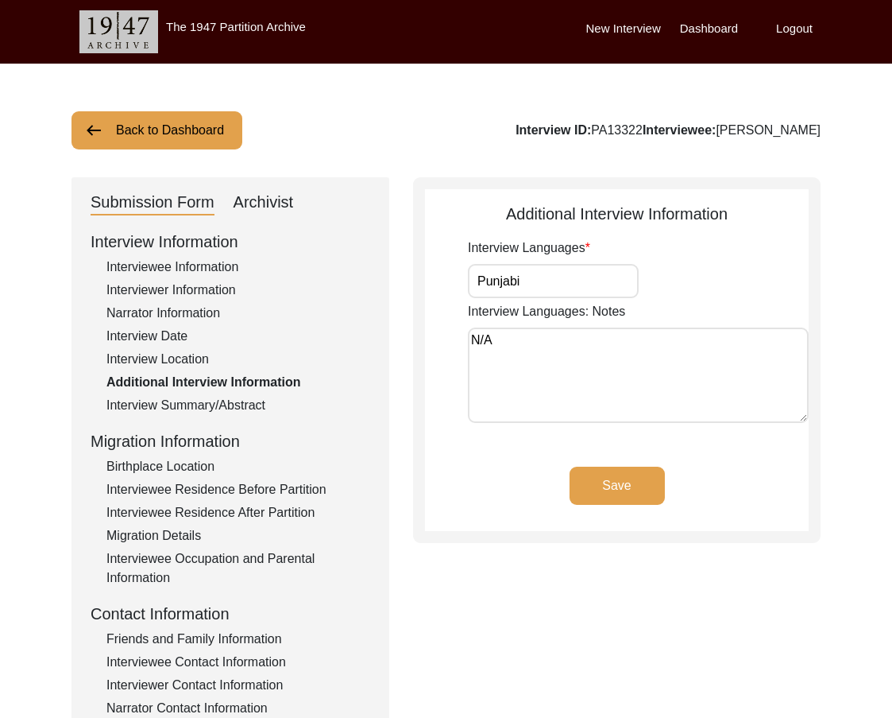
click at [257, 399] on div "Interview Summary/Abstract" at bounding box center [238, 405] width 264 height 19
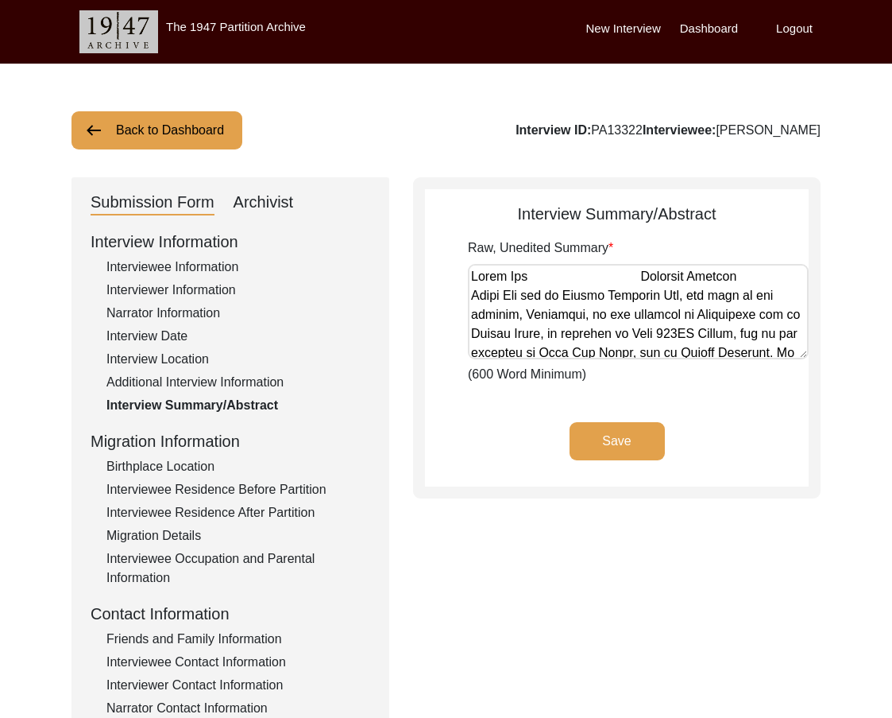
click at [184, 474] on div "Birthplace Location" at bounding box center [238, 466] width 264 height 19
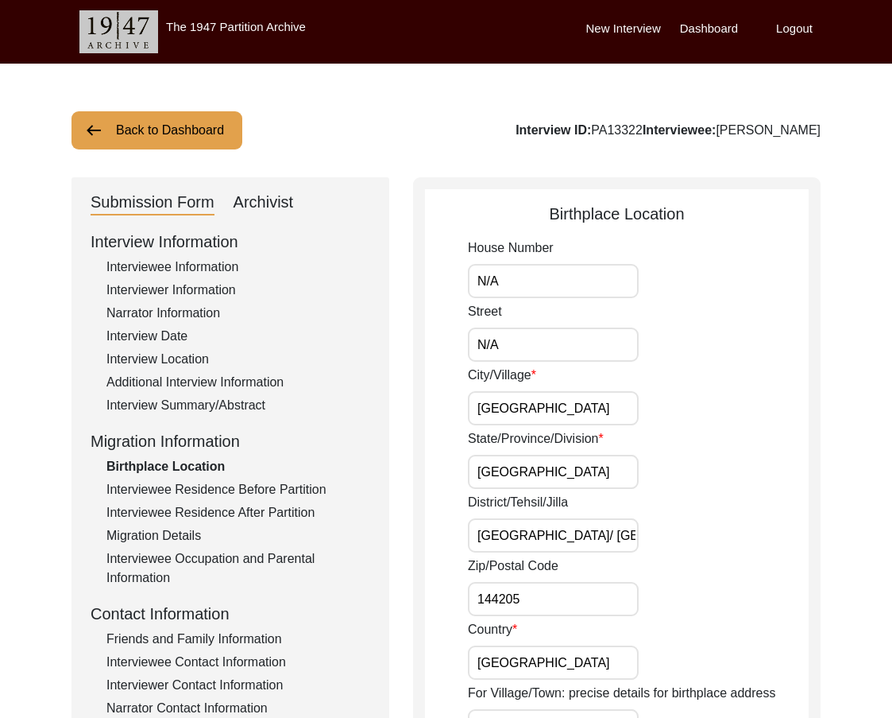
click at [540, 269] on input "N/A" at bounding box center [553, 281] width 171 height 34
click at [520, 340] on input "N/A" at bounding box center [553, 344] width 171 height 34
click at [547, 396] on input "[GEOGRAPHIC_DATA]" at bounding box center [553, 408] width 171 height 34
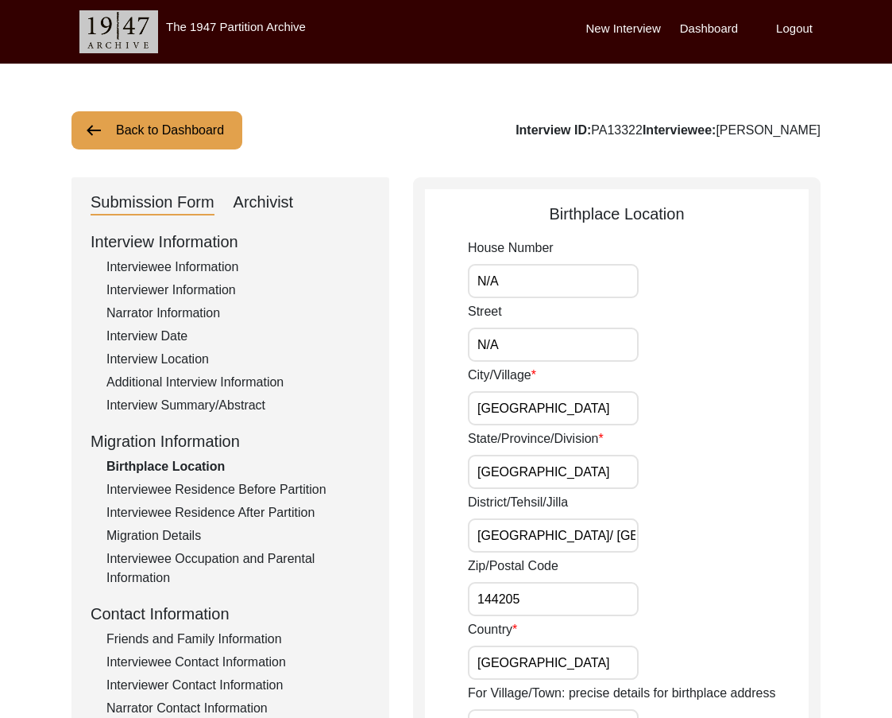
click at [585, 412] on input "[GEOGRAPHIC_DATA]" at bounding box center [553, 408] width 171 height 34
click at [530, 272] on input "N/A" at bounding box center [553, 281] width 171 height 34
drag, startPoint x: 527, startPoint y: 281, endPoint x: 507, endPoint y: 284, distance: 20.0
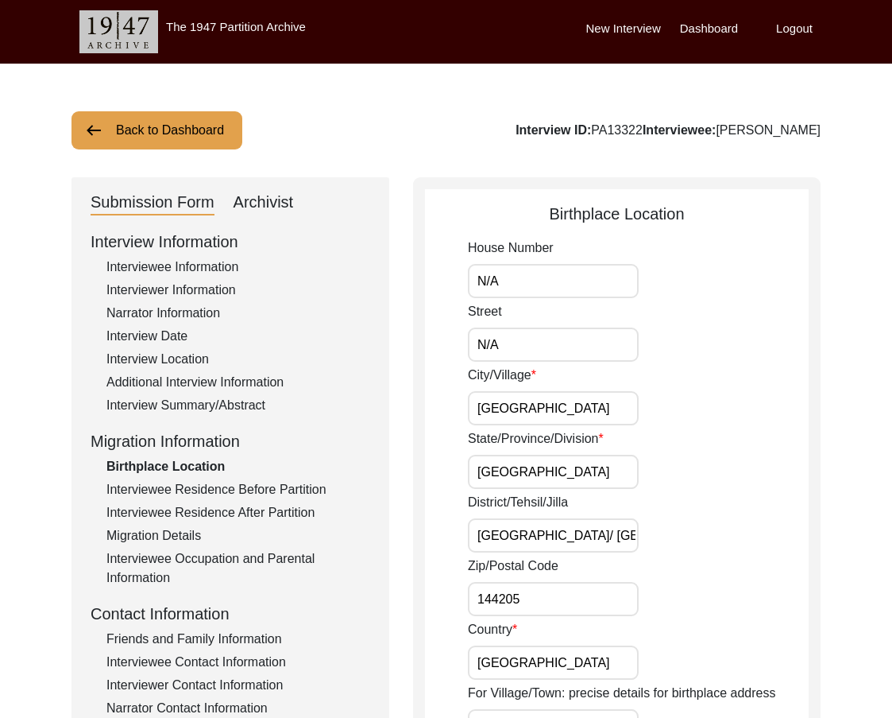
click at [507, 284] on input "N/A" at bounding box center [553, 281] width 171 height 34
click at [535, 357] on input "N/A" at bounding box center [553, 344] width 171 height 34
click at [559, 401] on input "[GEOGRAPHIC_DATA]" at bounding box center [553, 408] width 171 height 34
click at [556, 412] on input "[GEOGRAPHIC_DATA]" at bounding box center [553, 408] width 171 height 34
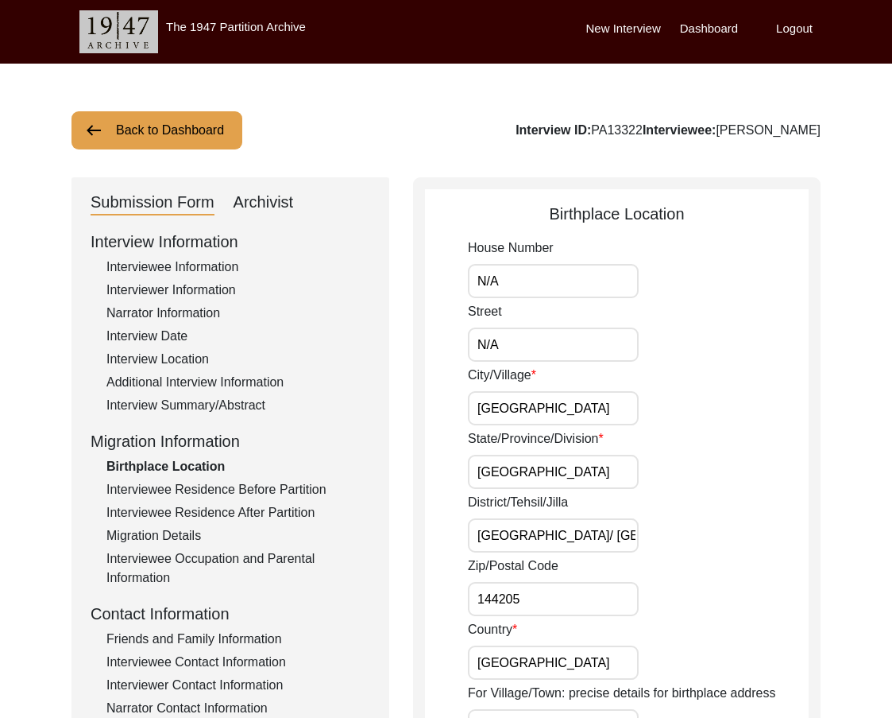
click at [556, 412] on input "[GEOGRAPHIC_DATA]" at bounding box center [553, 408] width 171 height 34
click at [583, 401] on input "[GEOGRAPHIC_DATA]" at bounding box center [553, 408] width 171 height 34
click at [564, 352] on input "N/A" at bounding box center [553, 344] width 171 height 34
click at [559, 303] on div "Street N/A" at bounding box center [638, 332] width 341 height 60
click at [590, 452] on div "State/Province/Division [GEOGRAPHIC_DATA]" at bounding box center [638, 459] width 341 height 60
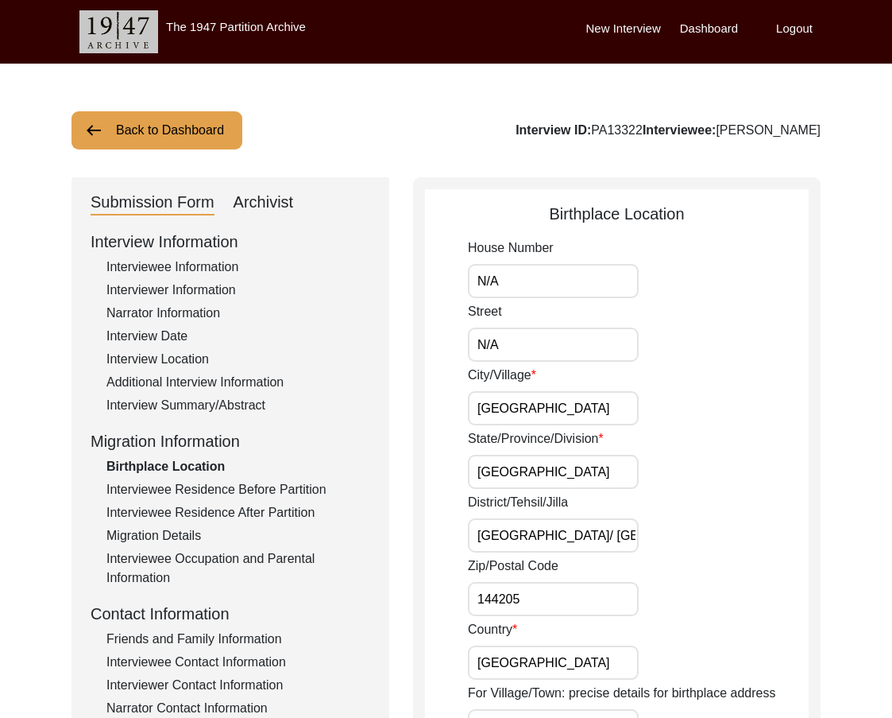
click at [589, 463] on input "[GEOGRAPHIC_DATA]" at bounding box center [553, 472] width 171 height 34
click at [547, 537] on input "[GEOGRAPHIC_DATA]/ [GEOGRAPHIC_DATA]" at bounding box center [553, 535] width 171 height 34
drag, startPoint x: 627, startPoint y: 528, endPoint x: 432, endPoint y: 532, distance: 194.7
type input "[GEOGRAPHIC_DATA]/[GEOGRAPHIC_DATA]"
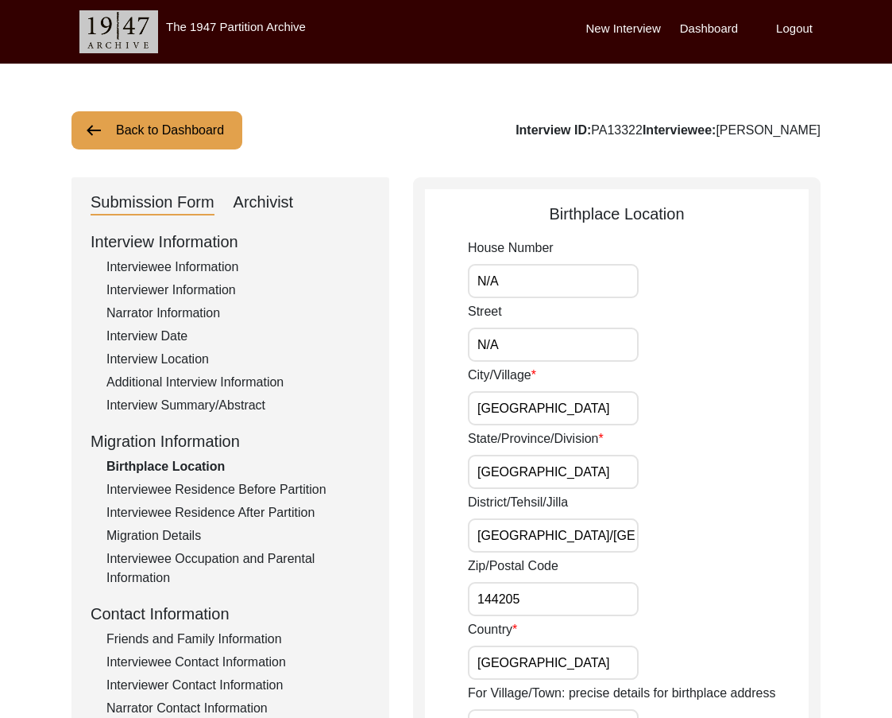
click at [602, 594] on input "144205" at bounding box center [553, 599] width 171 height 34
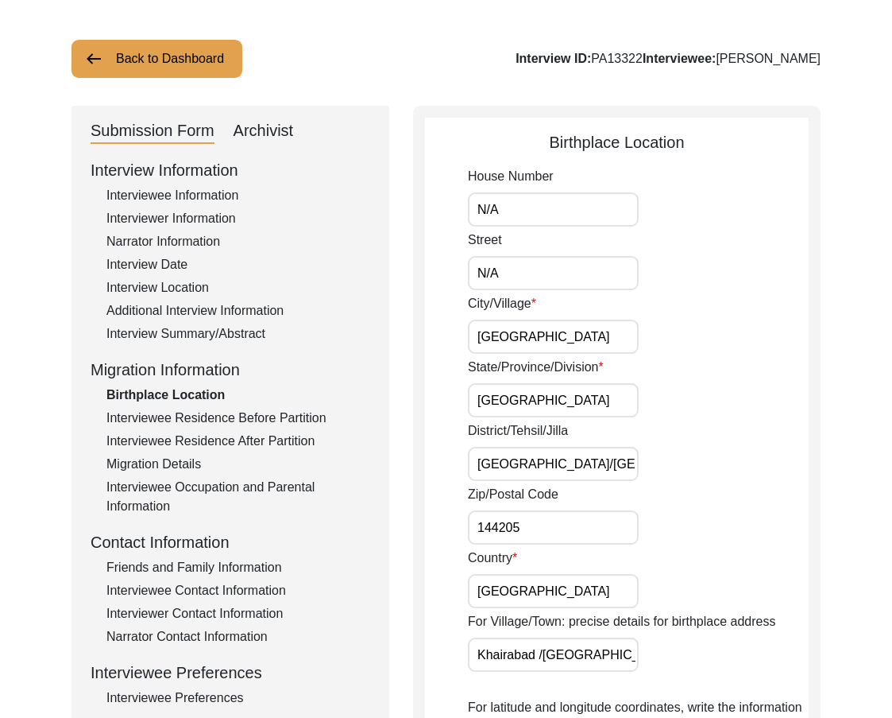
scroll to position [159, 0]
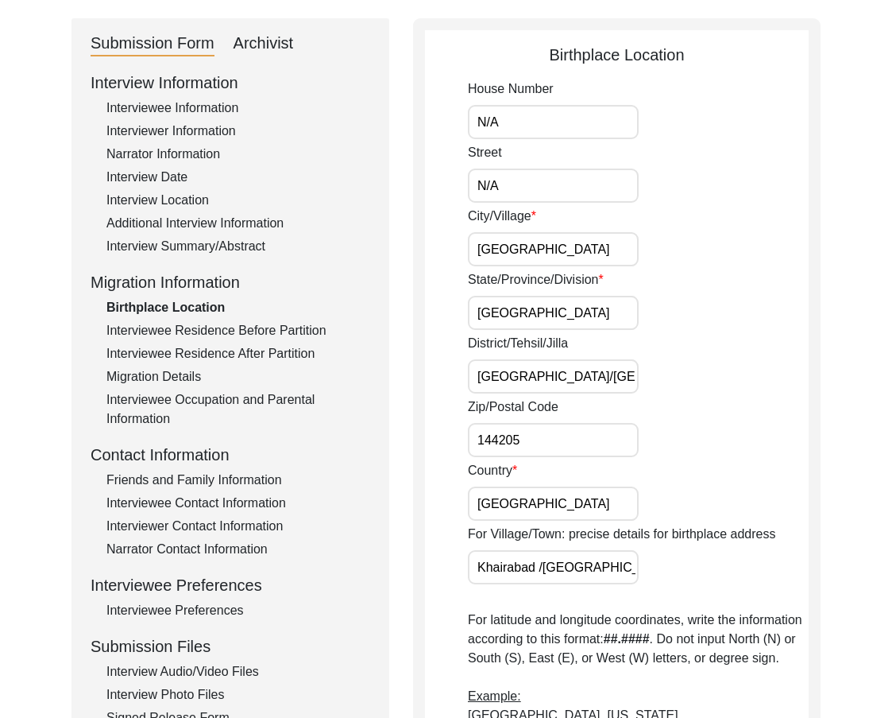
click at [544, 509] on input "[GEOGRAPHIC_DATA]" at bounding box center [553, 503] width 171 height 34
drag, startPoint x: 601, startPoint y: 567, endPoint x: 389, endPoint y: 558, distance: 211.6
click at [389, 558] on div "Submission Form Archivist Interview Information Interviewee Information Intervi…" at bounding box center [446, 614] width 749 height 1192
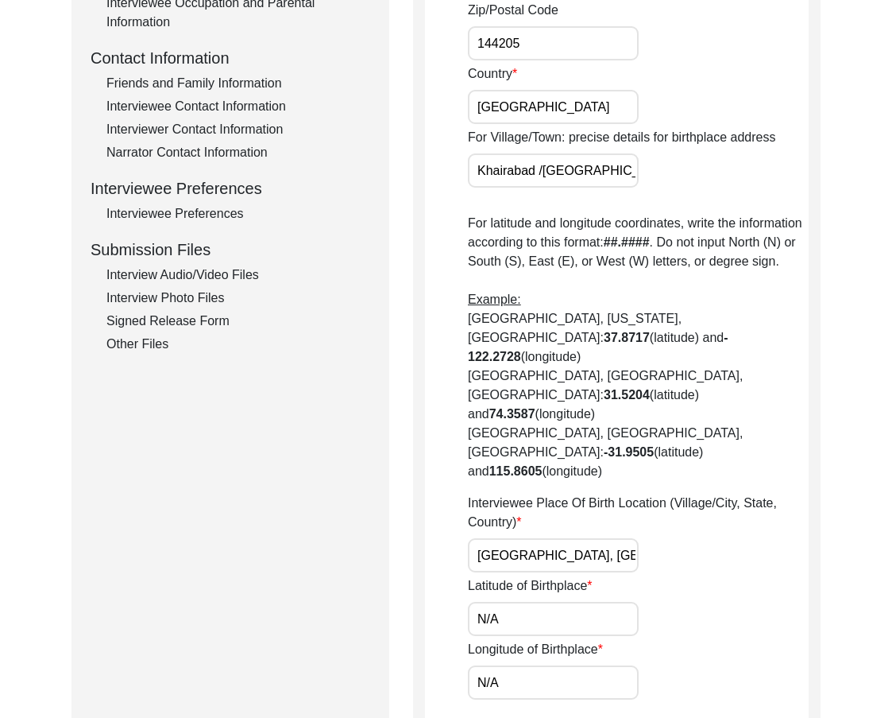
scroll to position [795, 0]
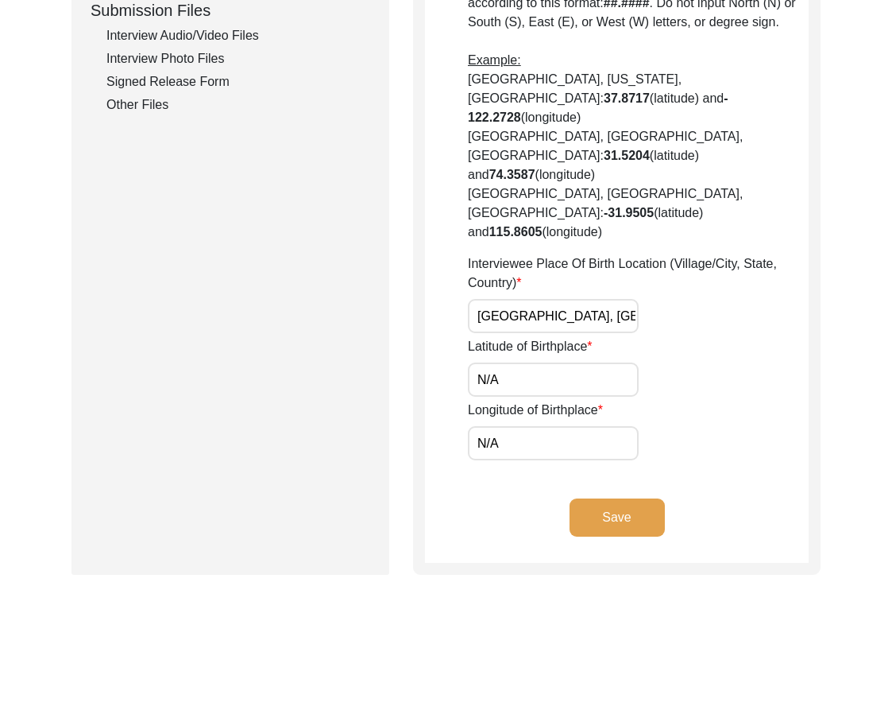
drag, startPoint x: 569, startPoint y: 318, endPoint x: 434, endPoint y: 318, distance: 135.1
type input "30.9493"
drag, startPoint x: 528, startPoint y: 389, endPoint x: 439, endPoint y: 380, distance: 89.5
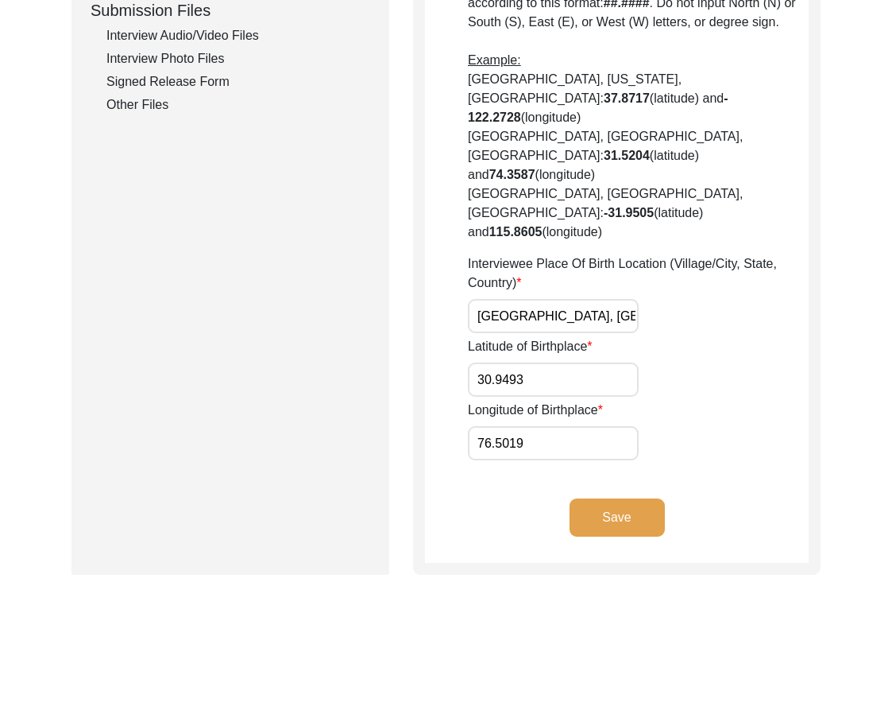
type input "76.5019"
click at [722, 337] on div "Latitude of Birthplace 30.9493" at bounding box center [638, 367] width 341 height 60
click at [547, 426] on input "76.5019" at bounding box center [553, 443] width 171 height 34
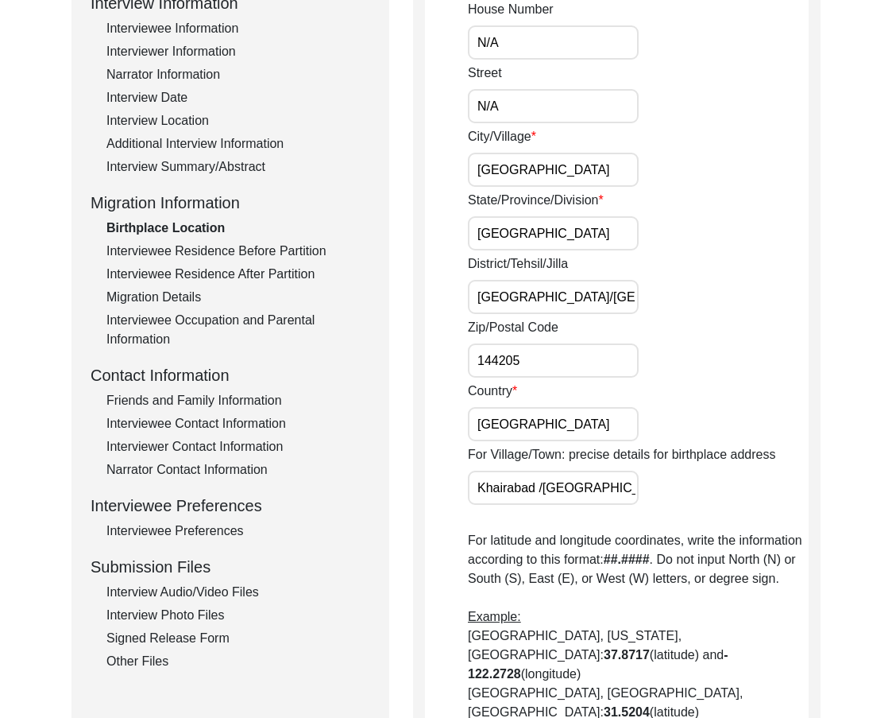
scroll to position [0, 0]
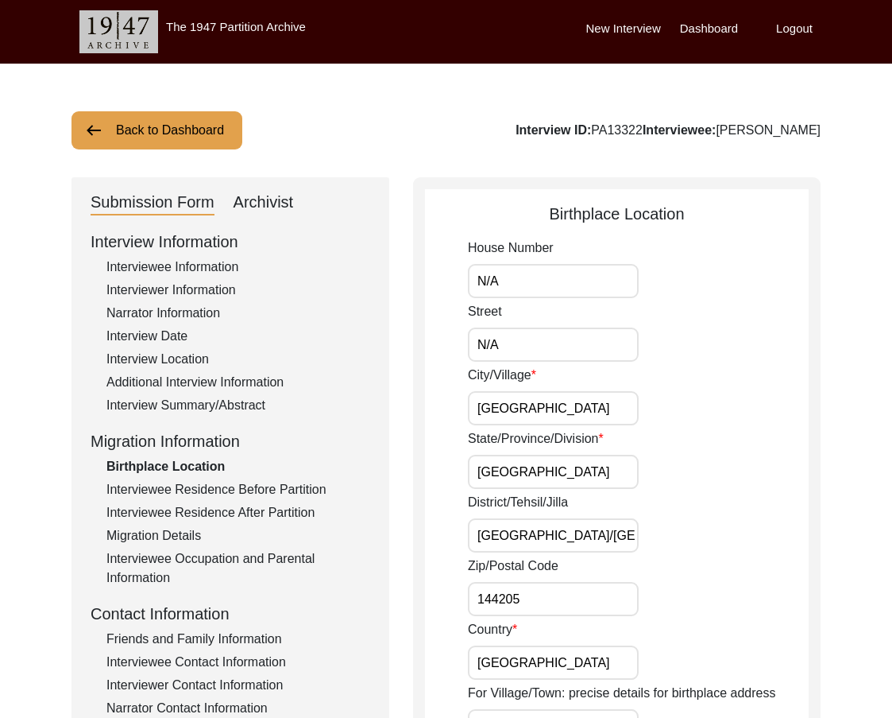
drag, startPoint x: 586, startPoint y: 416, endPoint x: 572, endPoint y: 479, distance: 65.2
click at [586, 416] on input "[GEOGRAPHIC_DATA]" at bounding box center [553, 408] width 171 height 34
click at [567, 485] on input "[GEOGRAPHIC_DATA]" at bounding box center [553, 472] width 171 height 34
click at [620, 542] on input "[GEOGRAPHIC_DATA]/[GEOGRAPHIC_DATA]" at bounding box center [553, 535] width 171 height 34
click at [540, 290] on input "N/A" at bounding box center [553, 281] width 171 height 34
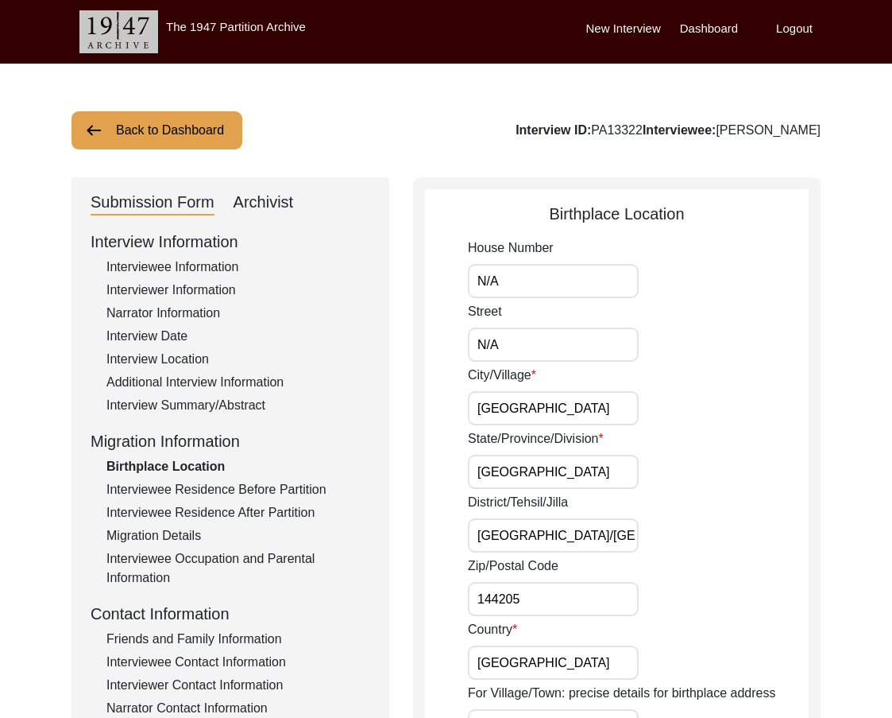
click at [521, 351] on input "N/A" at bounding box center [553, 344] width 171 height 34
click at [569, 415] on input "[GEOGRAPHIC_DATA]" at bounding box center [553, 408] width 171 height 34
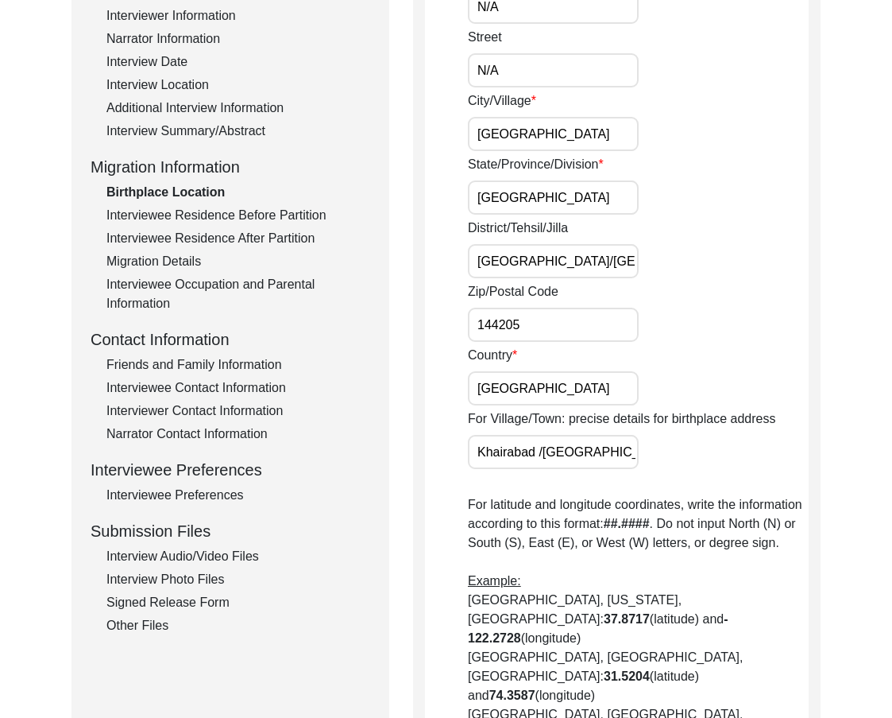
scroll to position [318, 0]
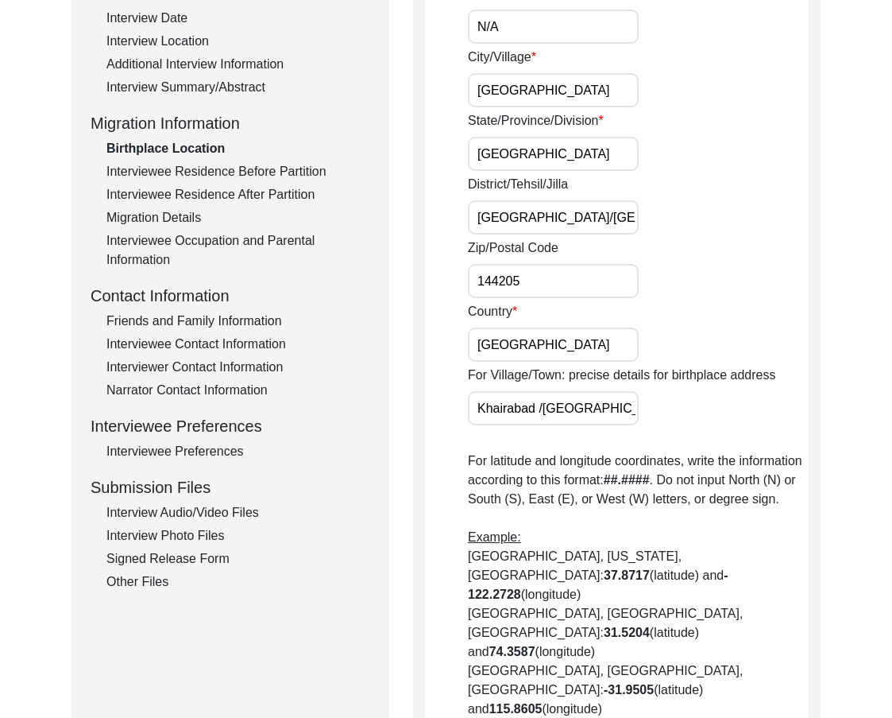
click at [532, 349] on input "[GEOGRAPHIC_DATA]" at bounding box center [553, 344] width 171 height 34
drag, startPoint x: 652, startPoint y: 425, endPoint x: 535, endPoint y: 416, distance: 117.2
click at [535, 416] on div "House Number N/A Street N/A City/Village [GEOGRAPHIC_DATA] State/Province/Divis…" at bounding box center [638, 429] width 341 height 1016
click at [535, 409] on input "Khairabad /[GEOGRAPHIC_DATA]" at bounding box center [553, 408] width 171 height 34
click at [538, 409] on input "Khairabad /[GEOGRAPHIC_DATA]" at bounding box center [553, 408] width 171 height 34
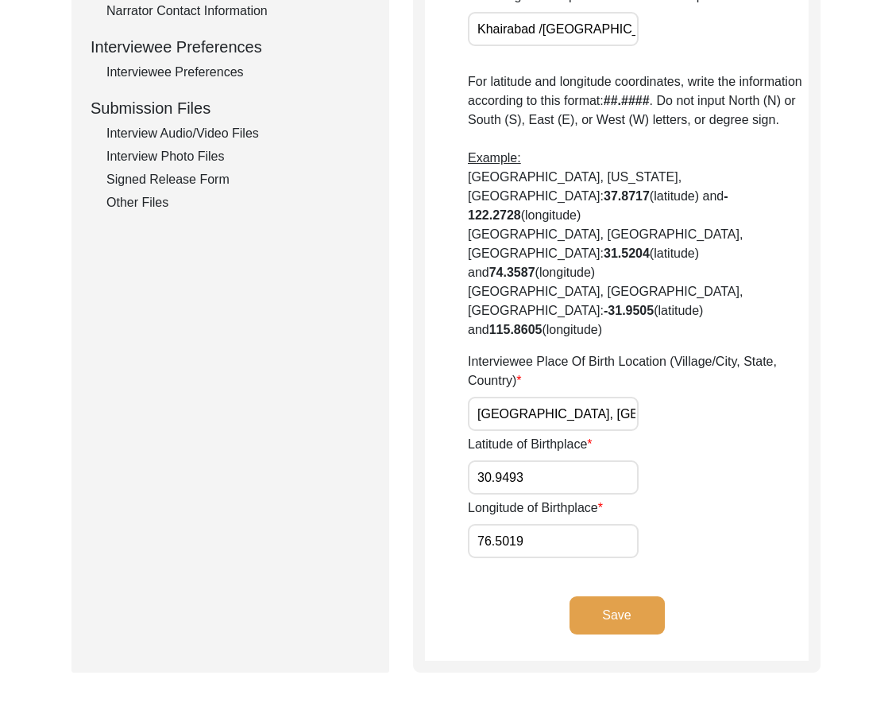
scroll to position [715, 0]
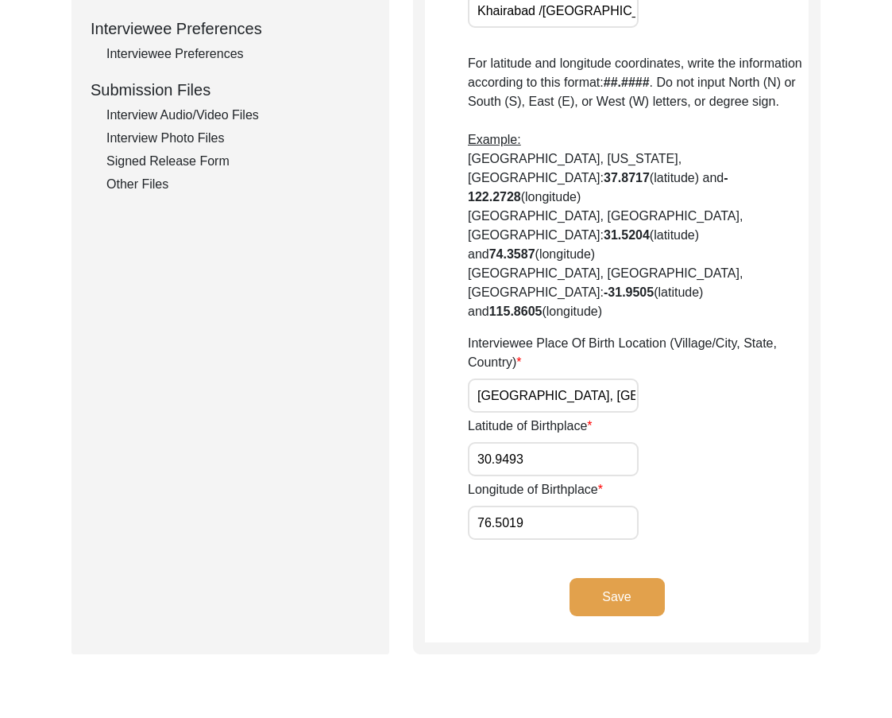
click at [620, 378] on input "[GEOGRAPHIC_DATA], [GEOGRAPHIC_DATA], [GEOGRAPHIC_DATA]" at bounding box center [553, 395] width 171 height 34
drag, startPoint x: 533, startPoint y: 343, endPoint x: 397, endPoint y: 344, distance: 136.7
click at [405, 345] on div "Submission Form Archivist Interview Information Interviewee Information Intervi…" at bounding box center [446, 58] width 749 height 1192
click at [564, 442] on input "30.9493" at bounding box center [553, 459] width 171 height 34
click at [567, 505] on input "76.5019" at bounding box center [553, 522] width 171 height 34
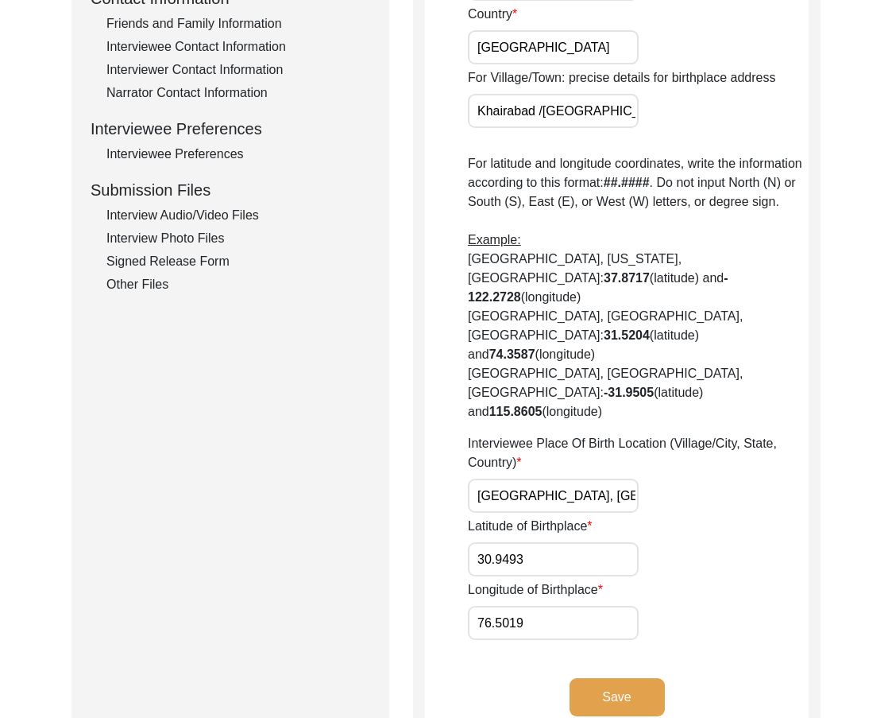
scroll to position [477, 0]
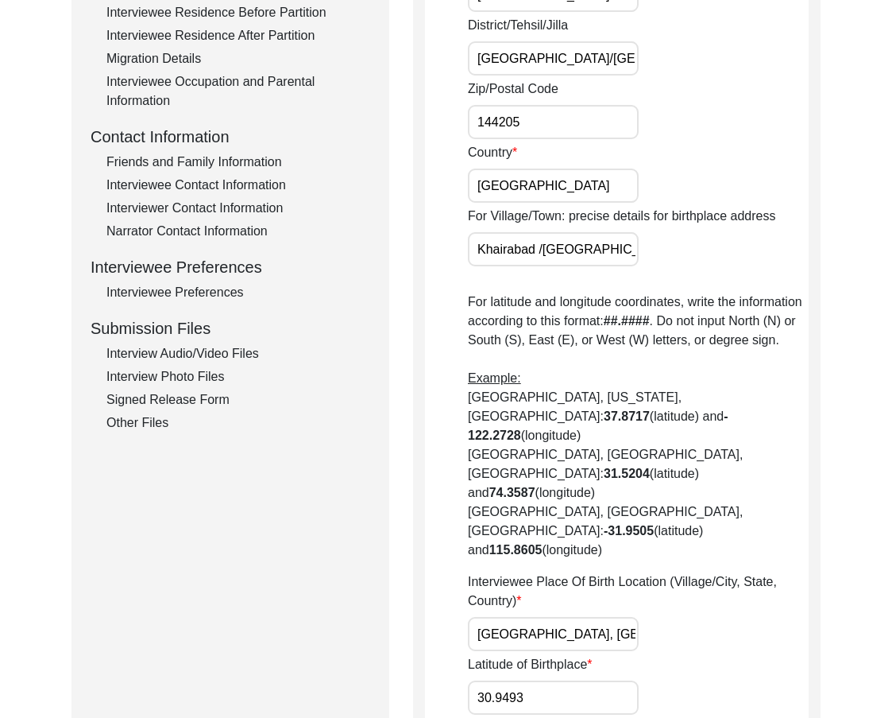
click at [718, 159] on div "Country [GEOGRAPHIC_DATA]" at bounding box center [638, 173] width 341 height 60
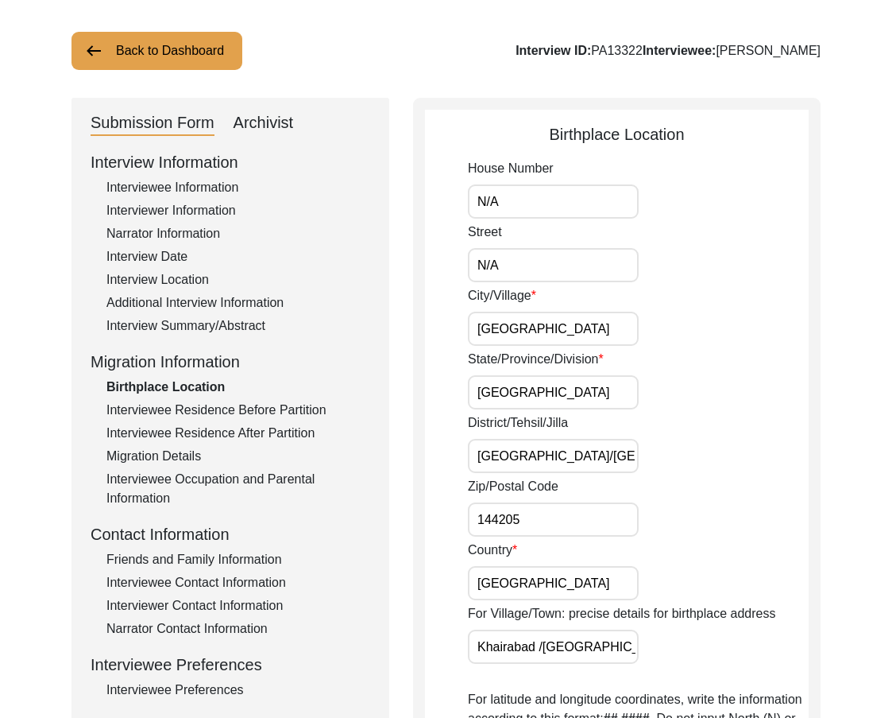
scroll to position [556, 0]
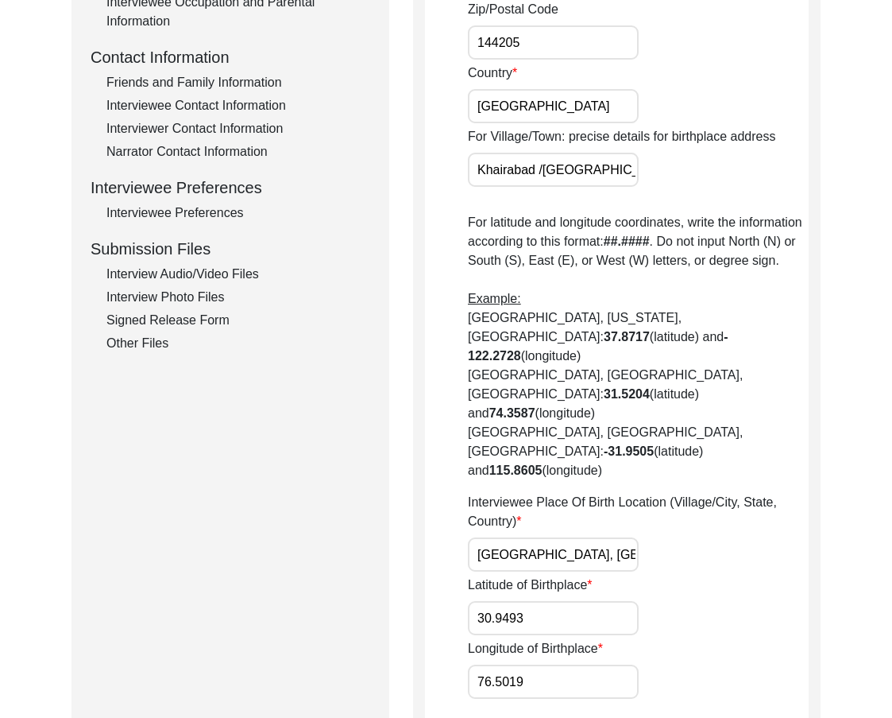
click at [604, 601] on input "30.9493" at bounding box center [553, 618] width 171 height 34
click at [579, 664] on input "76.5019" at bounding box center [553, 681] width 171 height 34
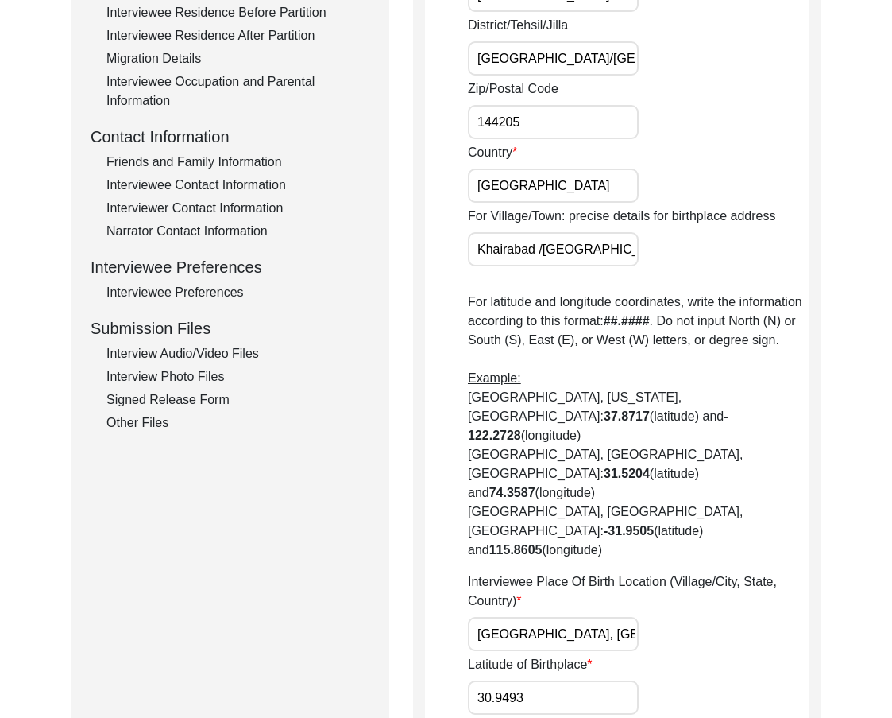
scroll to position [795, 0]
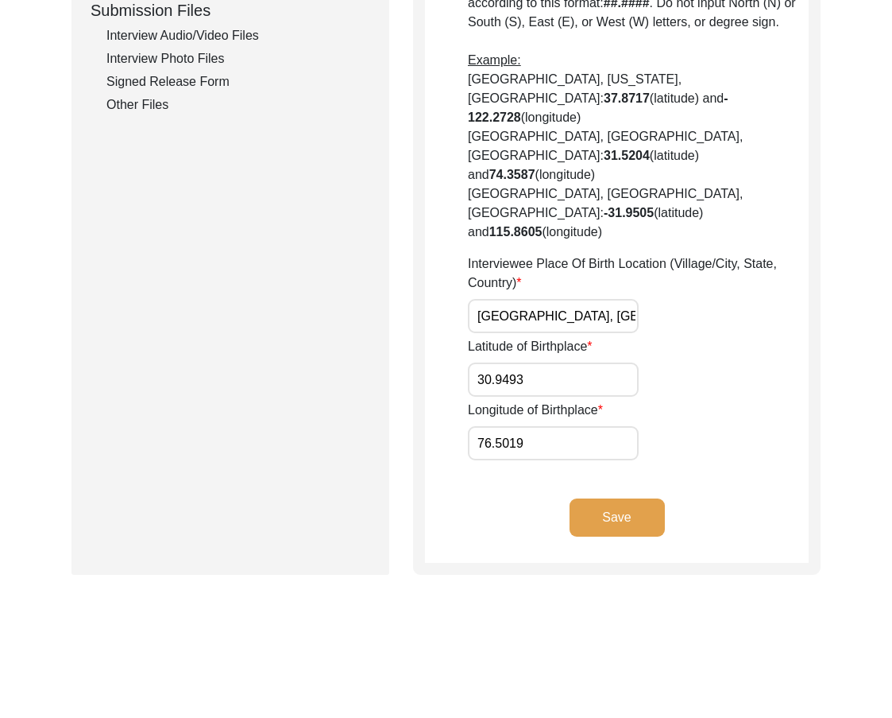
click at [633, 498] on button "Save" at bounding box center [617, 517] width 95 height 38
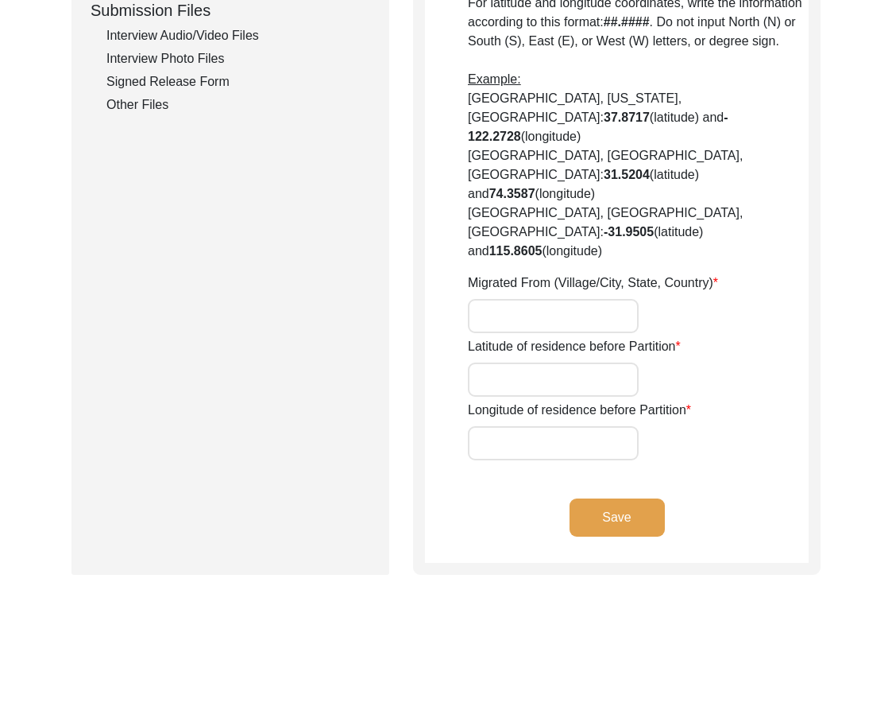
type input "N/A"
type input "[GEOGRAPHIC_DATA]"
type input "Hoshiarpur/ [GEOGRAPHIC_DATA]"
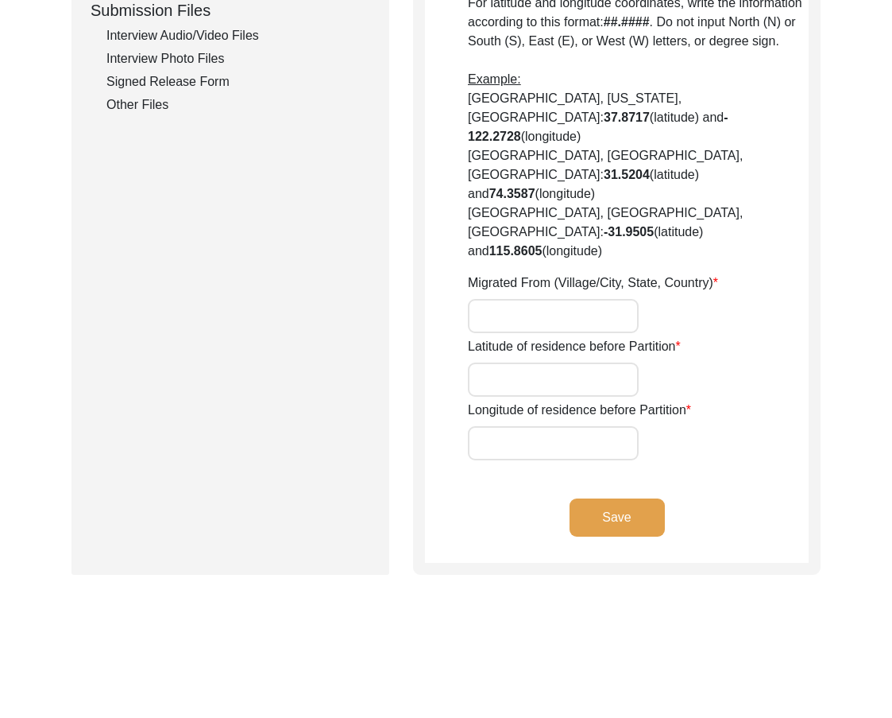
type input "144205"
type input "[GEOGRAPHIC_DATA]"
type input "[GEOGRAPHIC_DATA]/[GEOGRAPHIC_DATA]"
type input "[GEOGRAPHIC_DATA],[GEOGRAPHIC_DATA], [GEOGRAPHIC_DATA]"
type input "N/A"
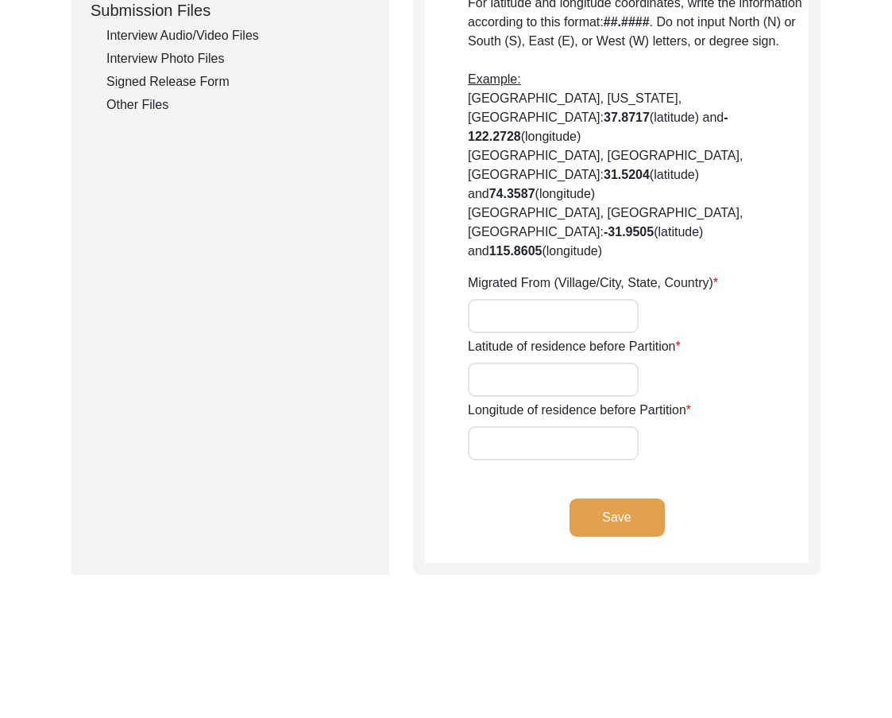
type input "N/A"
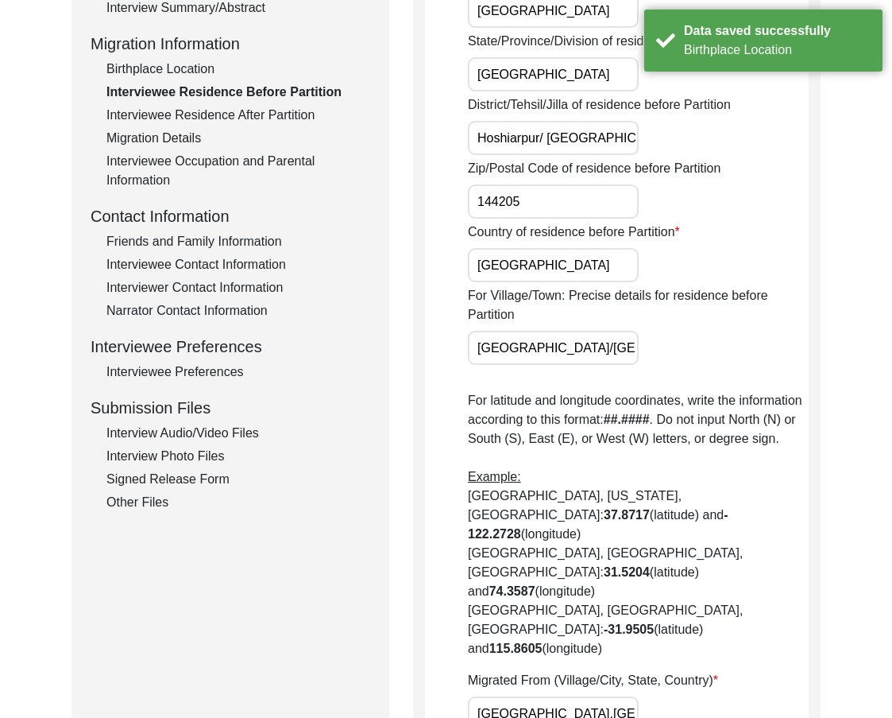
scroll to position [0, 0]
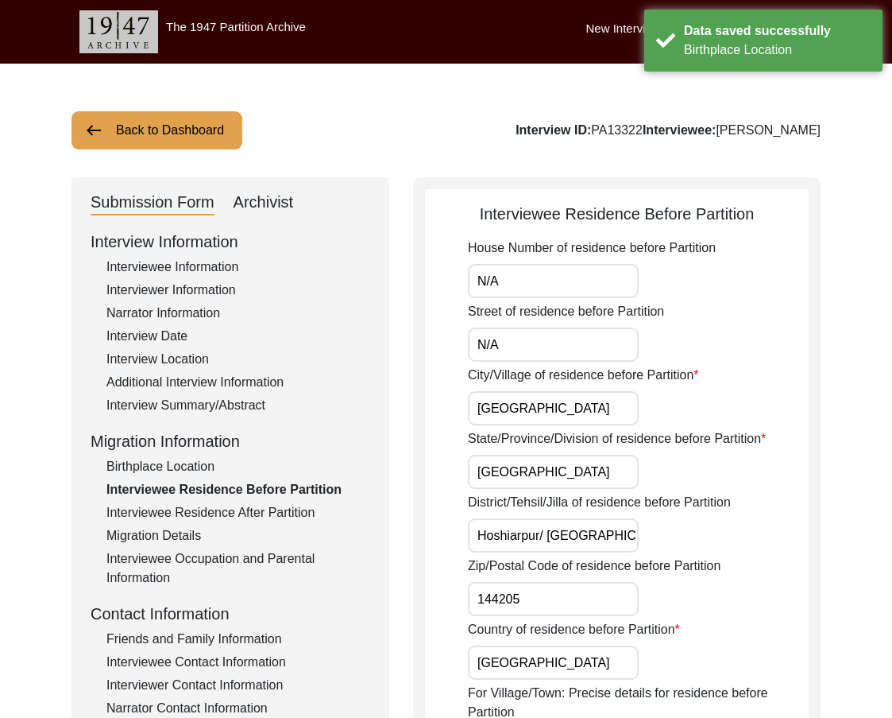
click at [599, 281] on input "N/A" at bounding box center [553, 281] width 171 height 34
click at [531, 338] on input "N/A" at bounding box center [553, 344] width 171 height 34
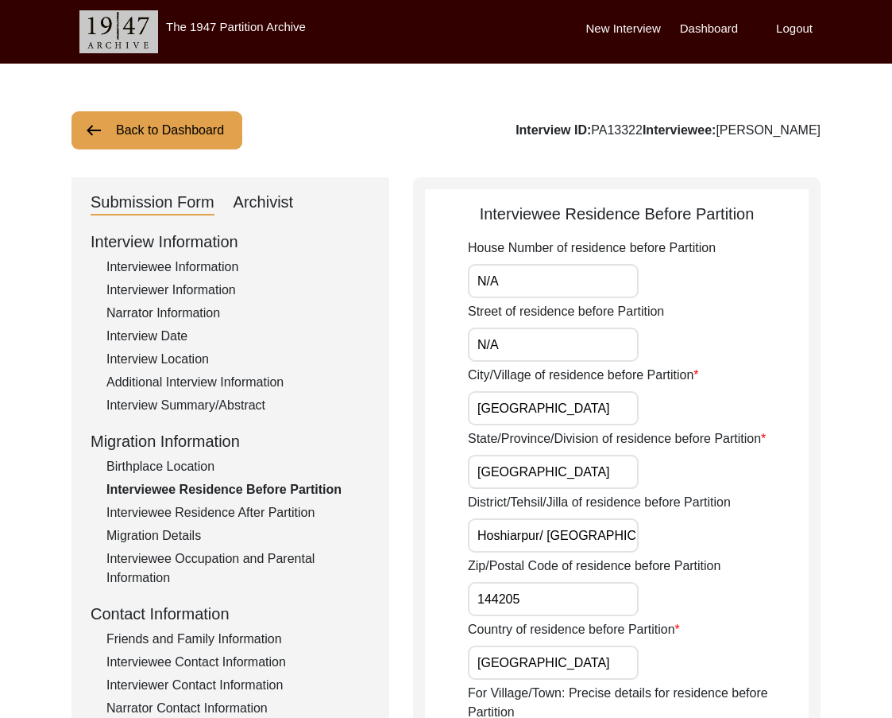
click at [553, 422] on input "[GEOGRAPHIC_DATA]" at bounding box center [553, 408] width 171 height 34
click at [542, 482] on input "[GEOGRAPHIC_DATA]" at bounding box center [553, 472] width 171 height 34
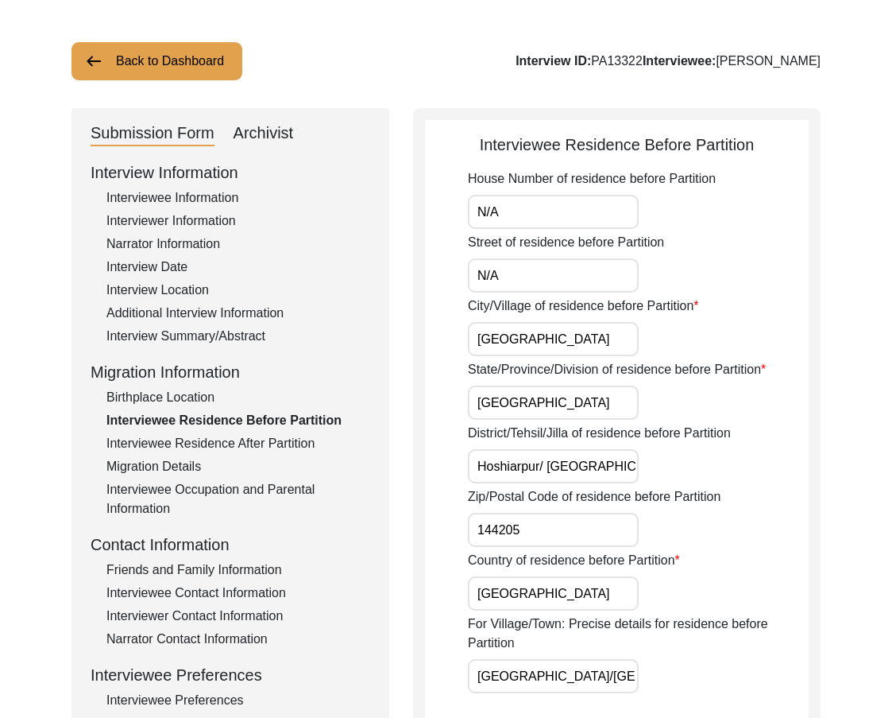
scroll to position [159, 0]
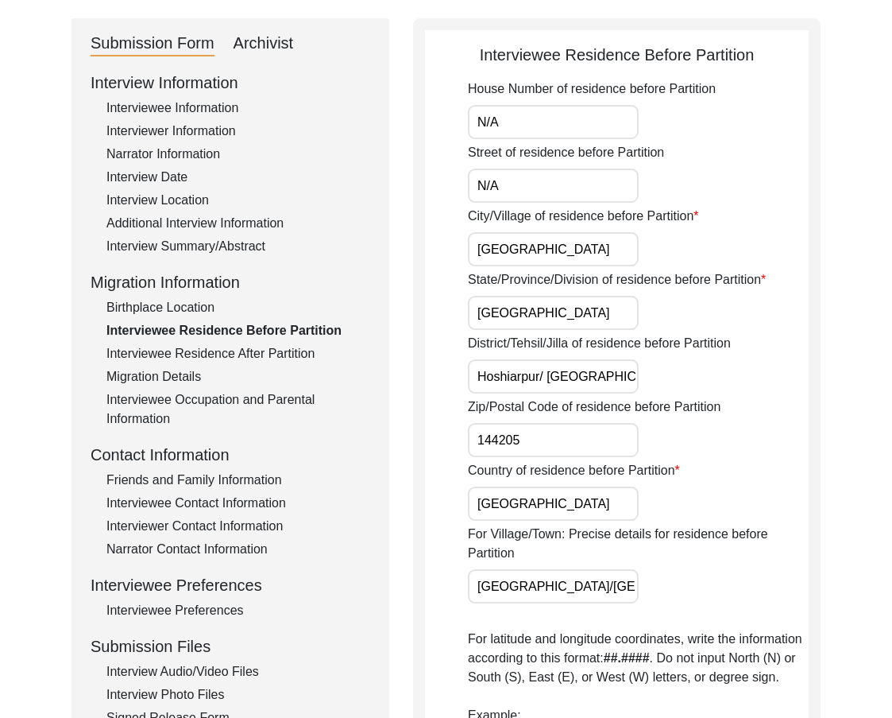
click at [547, 373] on input "Hoshiarpur/ [GEOGRAPHIC_DATA]" at bounding box center [553, 376] width 171 height 34
type input "Hoshiarpur/[GEOGRAPHIC_DATA]"
click at [455, 375] on app-residence-before-partition "Interviewee Residence Before Partition House Number of residence before Partiti…" at bounding box center [617, 620] width 384 height 1155
click at [555, 469] on label "Country of residence before Partition" at bounding box center [574, 470] width 212 height 19
click at [555, 486] on input "[GEOGRAPHIC_DATA]" at bounding box center [553, 503] width 171 height 34
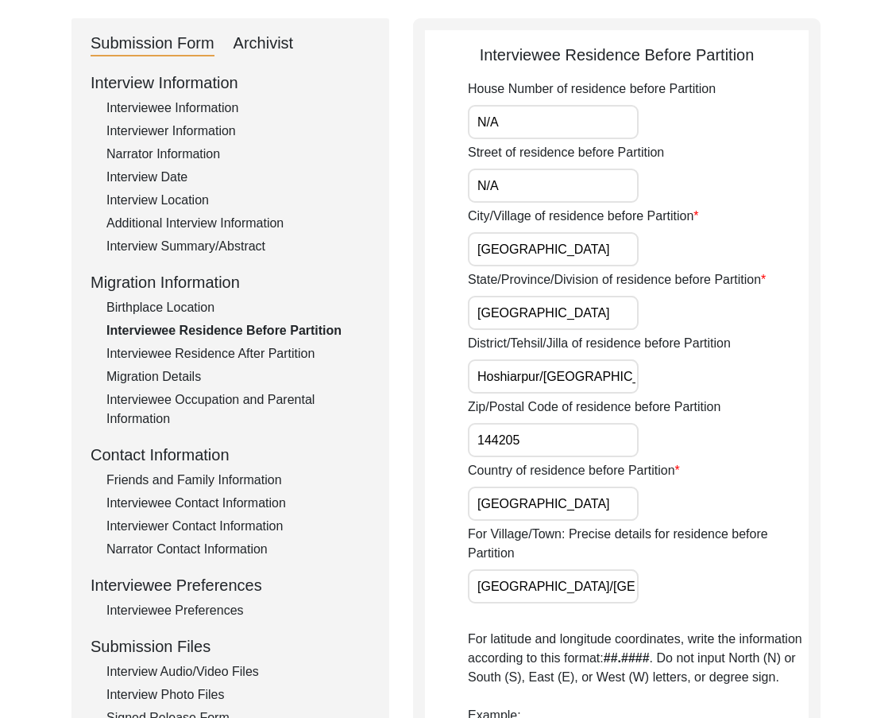
click at [549, 452] on input "144205" at bounding box center [553, 440] width 171 height 34
click at [537, 513] on input "[GEOGRAPHIC_DATA]" at bounding box center [553, 503] width 171 height 34
click at [585, 593] on input "[GEOGRAPHIC_DATA]/[GEOGRAPHIC_DATA]" at bounding box center [553, 586] width 171 height 34
click at [590, 588] on input "[GEOGRAPHIC_DATA]/[GEOGRAPHIC_DATA]" at bounding box center [553, 586] width 171 height 34
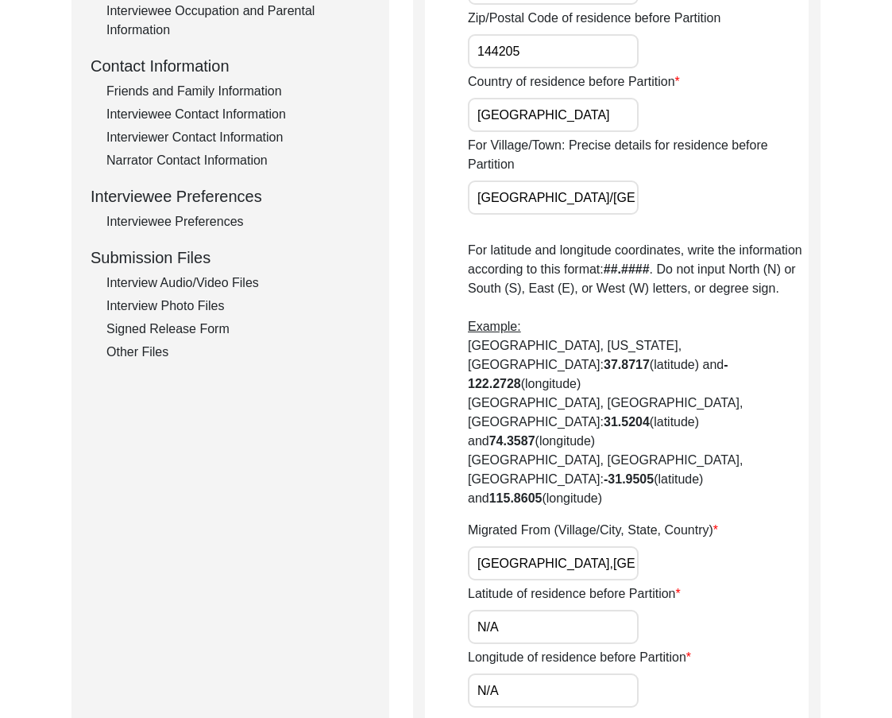
scroll to position [636, 0]
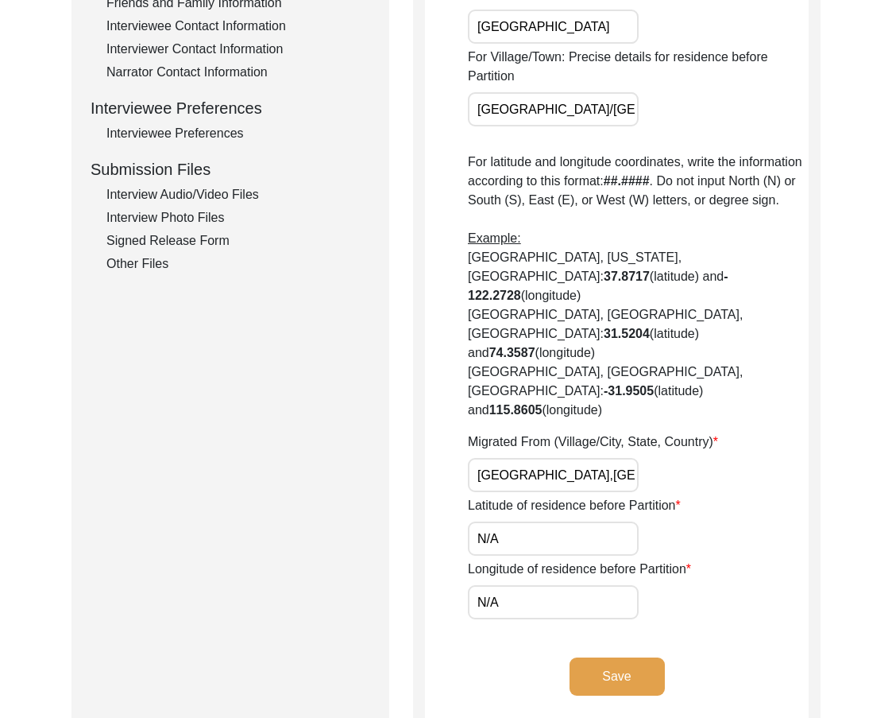
click at [538, 458] on input "[GEOGRAPHIC_DATA],[GEOGRAPHIC_DATA], [GEOGRAPHIC_DATA]" at bounding box center [553, 475] width 171 height 34
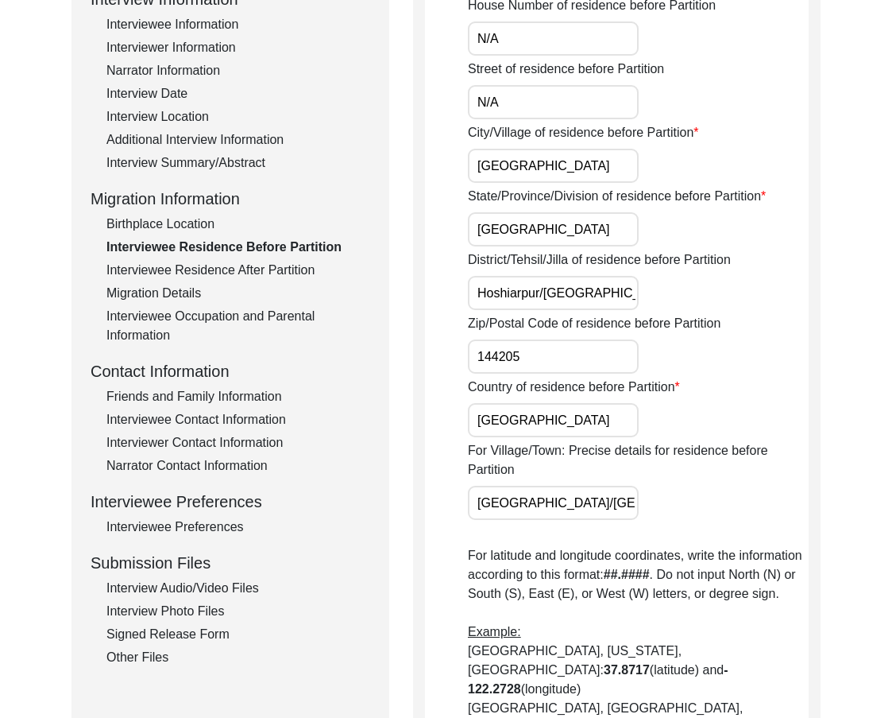
scroll to position [159, 0]
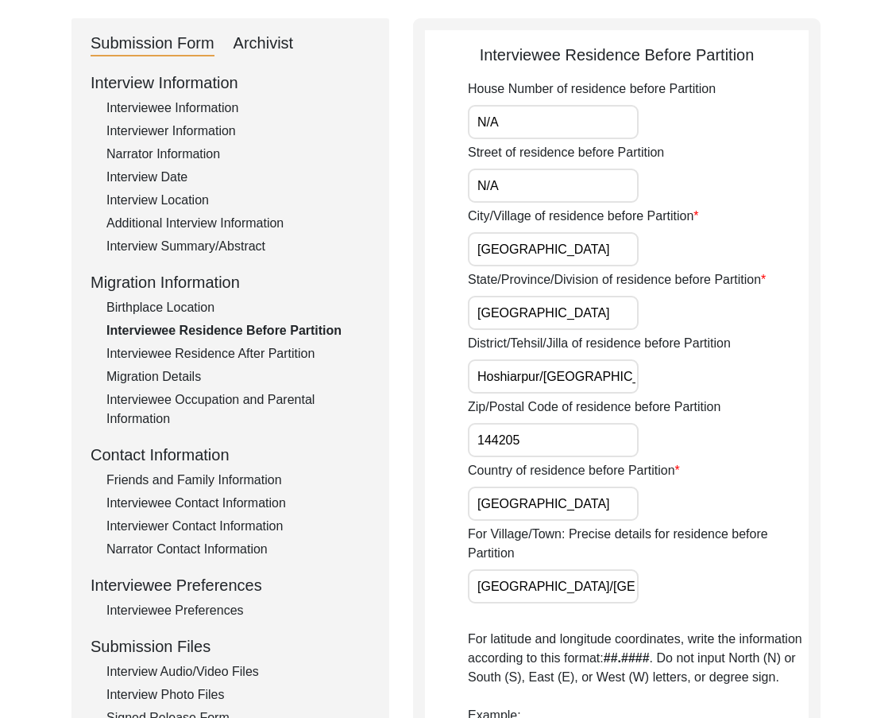
type input "[GEOGRAPHIC_DATA], [GEOGRAPHIC_DATA], [GEOGRAPHIC_DATA]"
click at [203, 308] on div "Birthplace Location" at bounding box center [238, 307] width 264 height 19
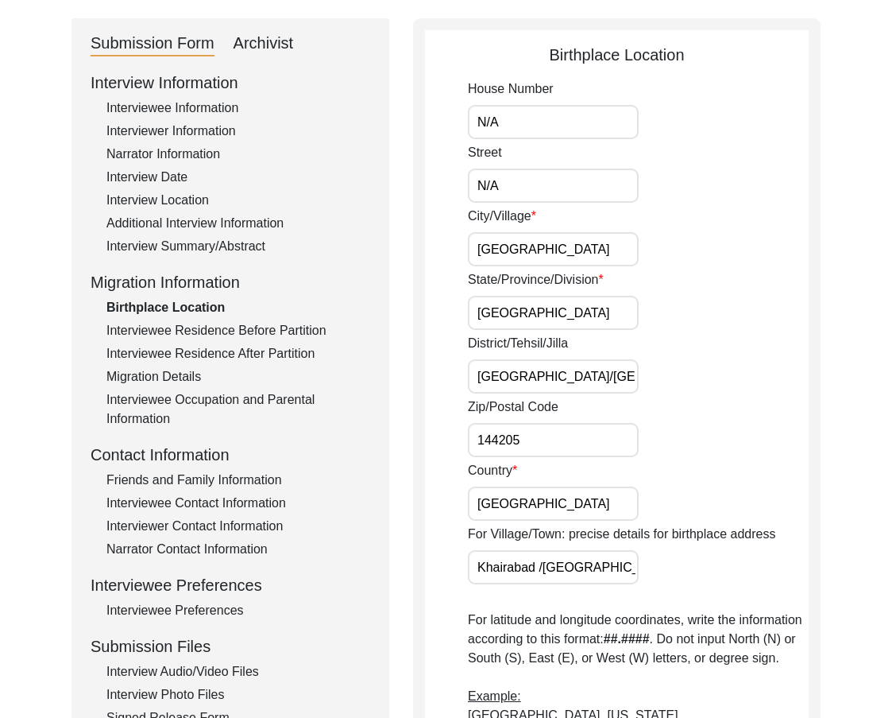
click at [207, 323] on div "Interviewee Residence Before Partition" at bounding box center [238, 330] width 264 height 19
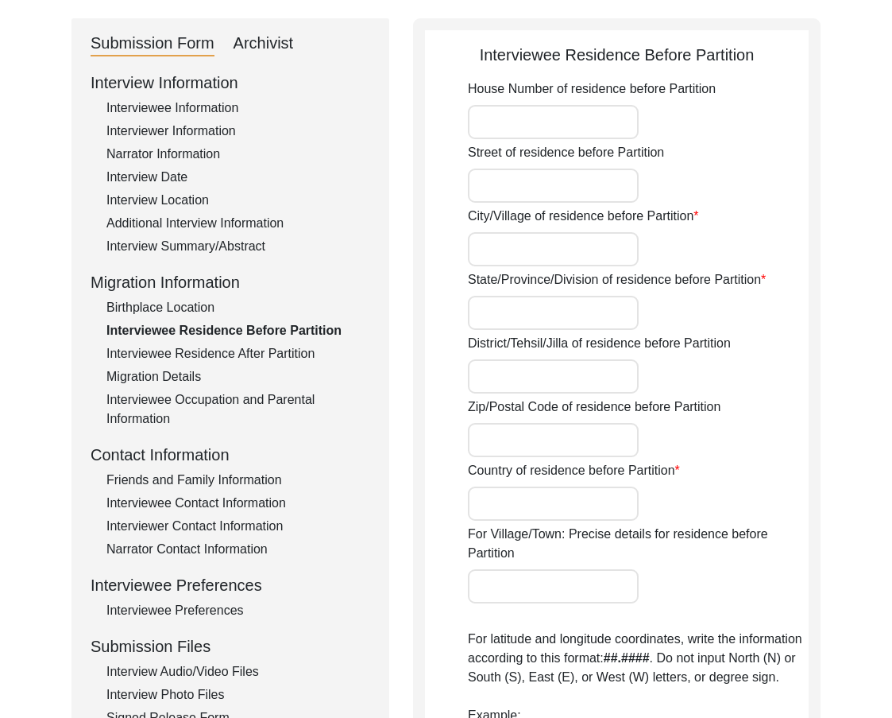
type input "N/A"
type input "[GEOGRAPHIC_DATA]"
type input "Hoshiarpur/ [GEOGRAPHIC_DATA]"
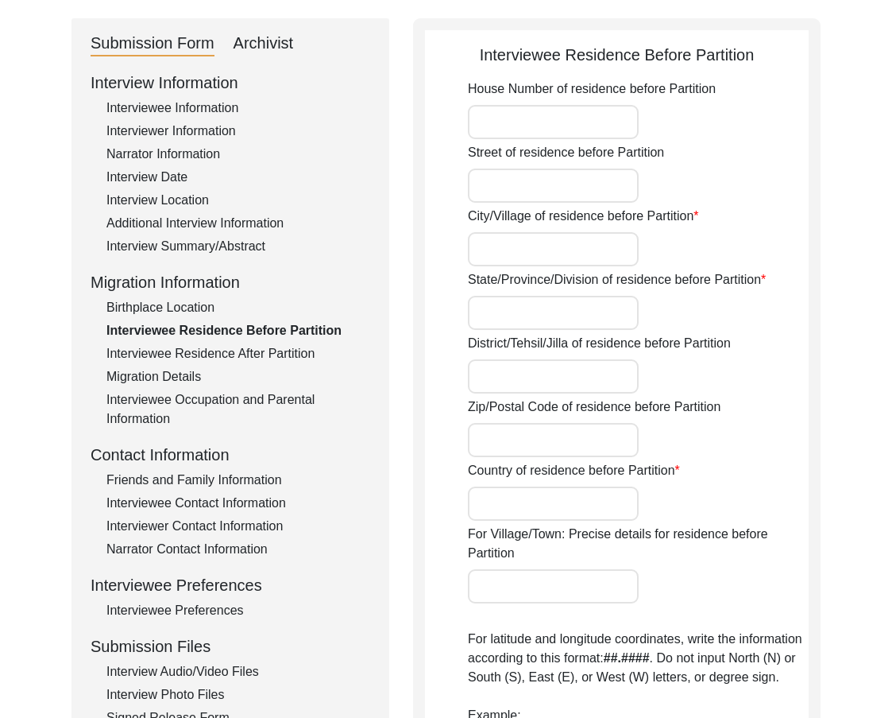
type input "144205"
type input "[GEOGRAPHIC_DATA]"
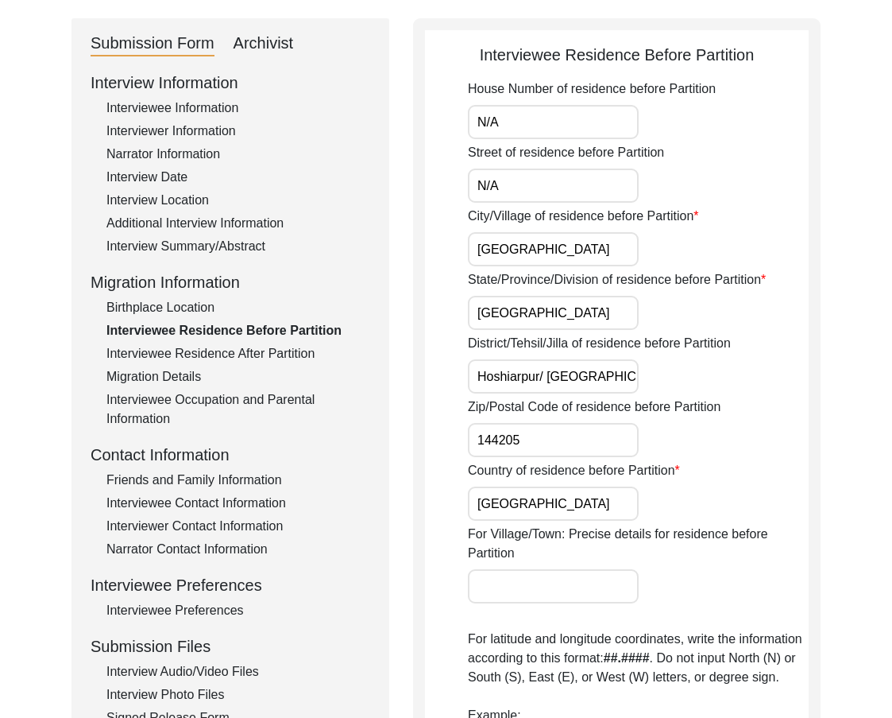
type input "[GEOGRAPHIC_DATA]/[GEOGRAPHIC_DATA]"
type input "[GEOGRAPHIC_DATA],[GEOGRAPHIC_DATA], [GEOGRAPHIC_DATA]"
type input "N/A"
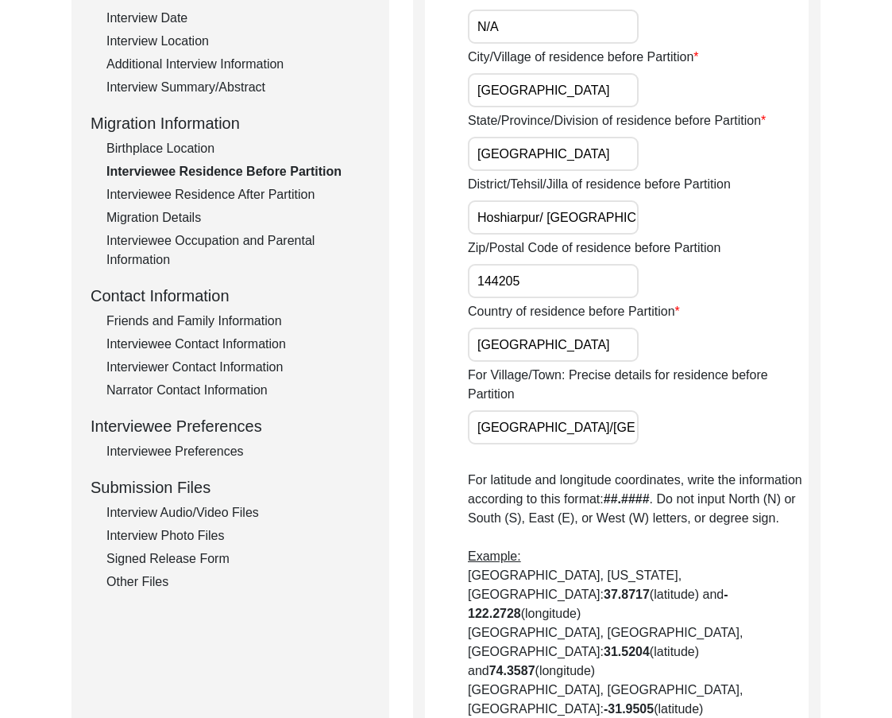
scroll to position [0, 0]
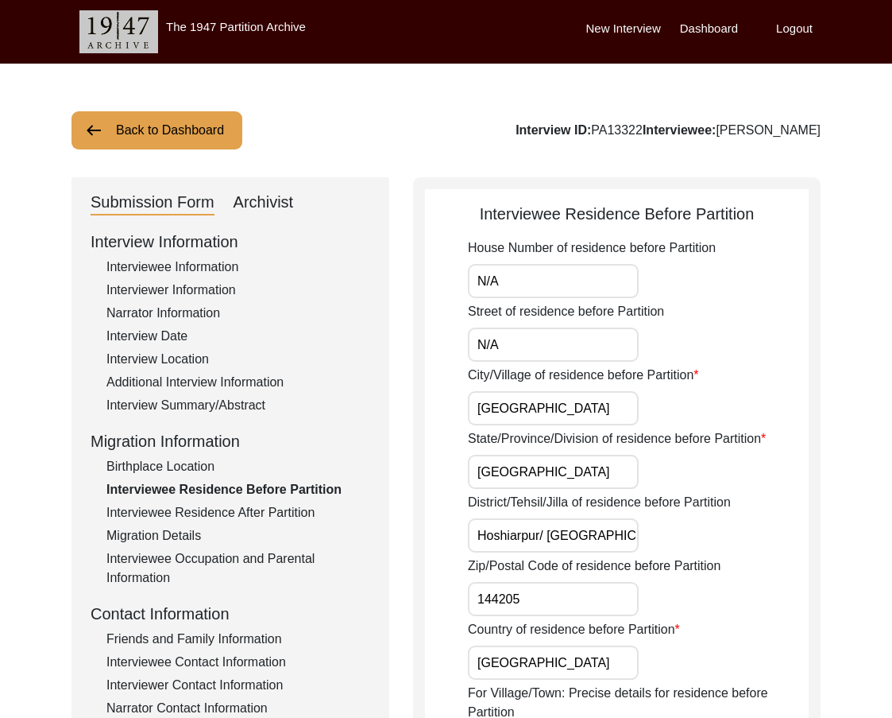
click at [548, 540] on input "Hoshiarpur/ [GEOGRAPHIC_DATA]" at bounding box center [553, 535] width 171 height 34
click at [625, 541] on input "Hoshiarpur/[GEOGRAPHIC_DATA]" at bounding box center [553, 535] width 171 height 34
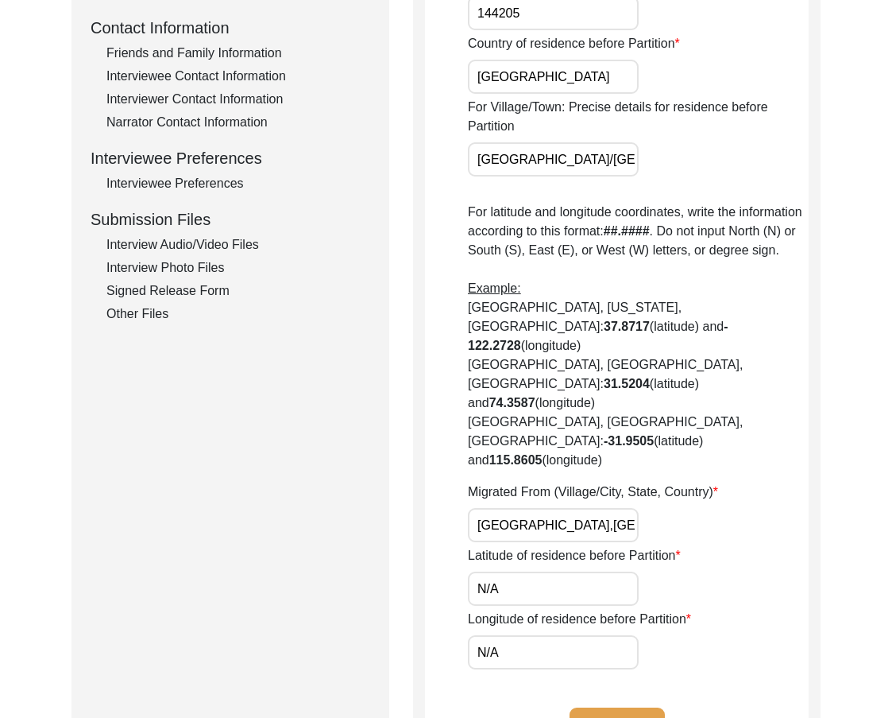
scroll to position [636, 0]
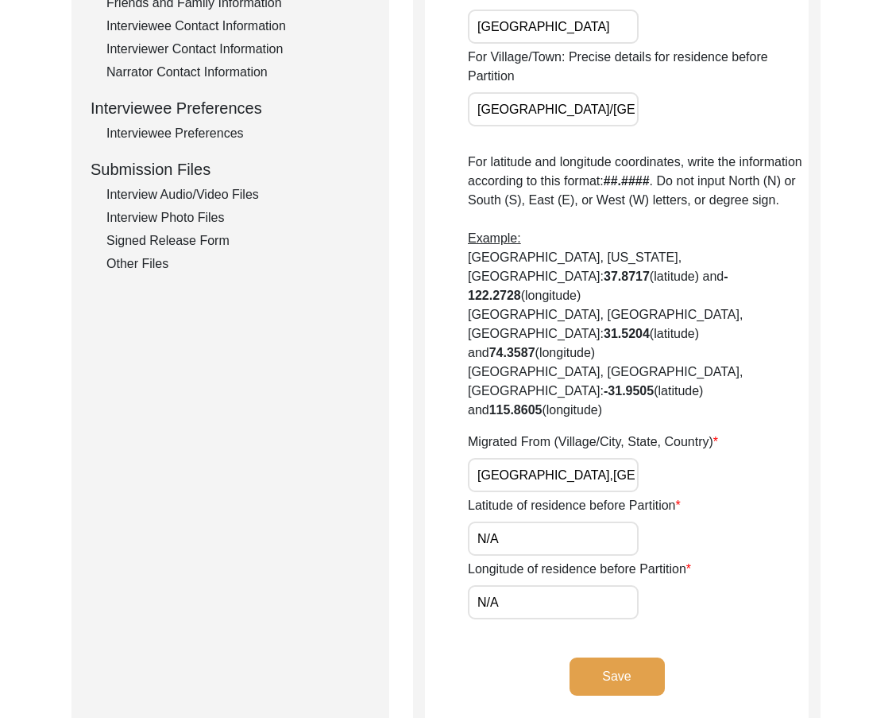
type input "Hoshiarpur/[GEOGRAPHIC_DATA]"
click at [576, 521] on input "N/A" at bounding box center [553, 538] width 171 height 34
paste input "30.9493"
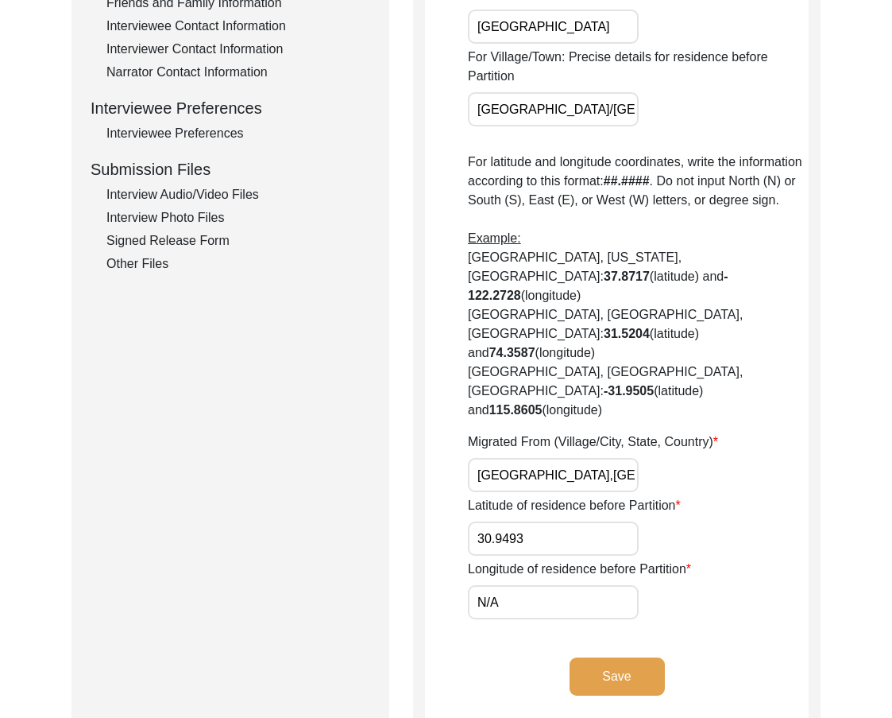
type input "30.9493"
click at [591, 585] on input "N/A" at bounding box center [553, 602] width 171 height 34
paste input "76.5019"
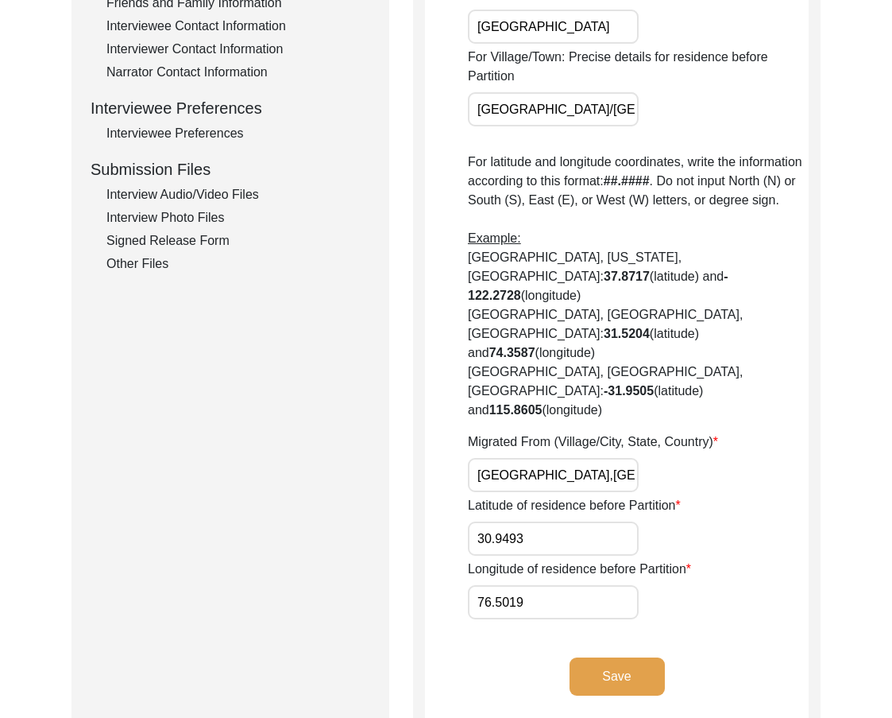
type input "76.5019"
click at [699, 559] on div "Longitude of residence before Partition 76.5019" at bounding box center [638, 589] width 341 height 60
click at [649, 657] on button "Save" at bounding box center [617, 676] width 95 height 38
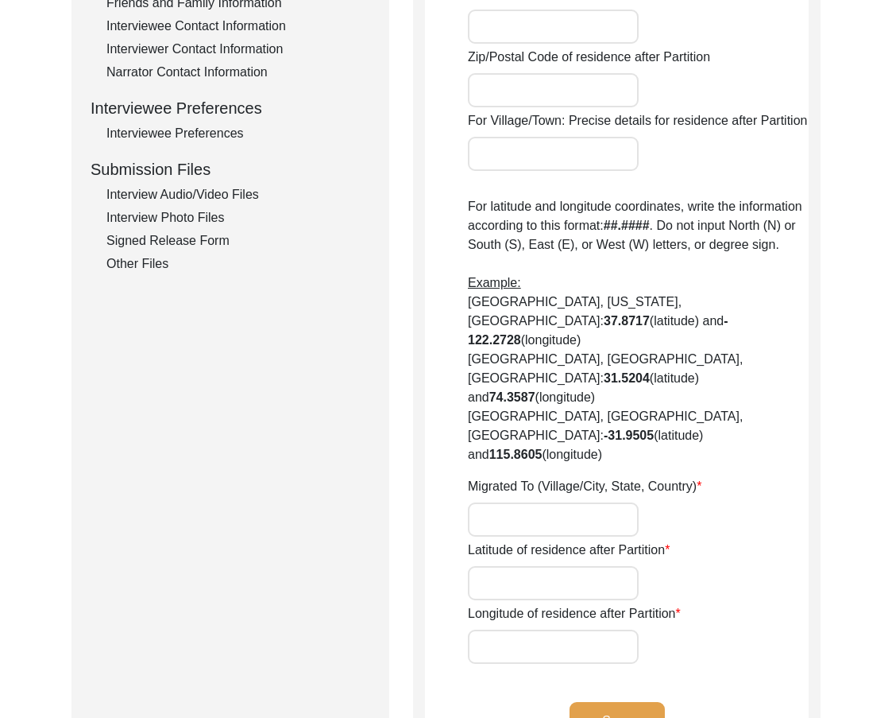
type input "Yes"
type input "N/A"
type input "Chak 277JB Nangal"
type input "[PERSON_NAME]/ Gojra"
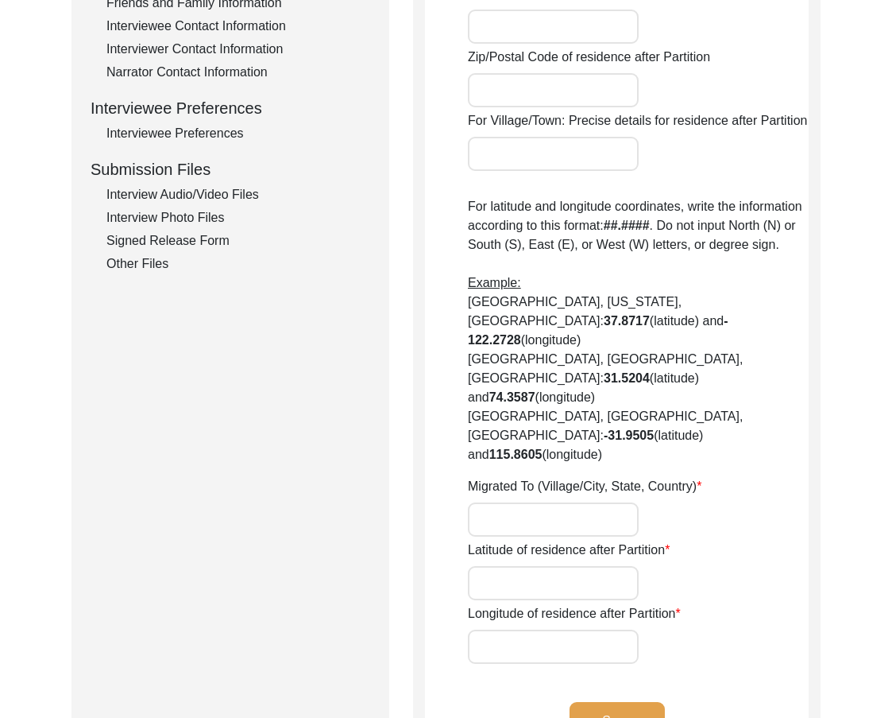
type input "[GEOGRAPHIC_DATA]"
type input "36201"
type input "Chak 277JB Nangal/ [GEOGRAPHIC_DATA]"
type input "Chak 277JB [GEOGRAPHIC_DATA], [GEOGRAPHIC_DATA], [GEOGRAPHIC_DATA]"
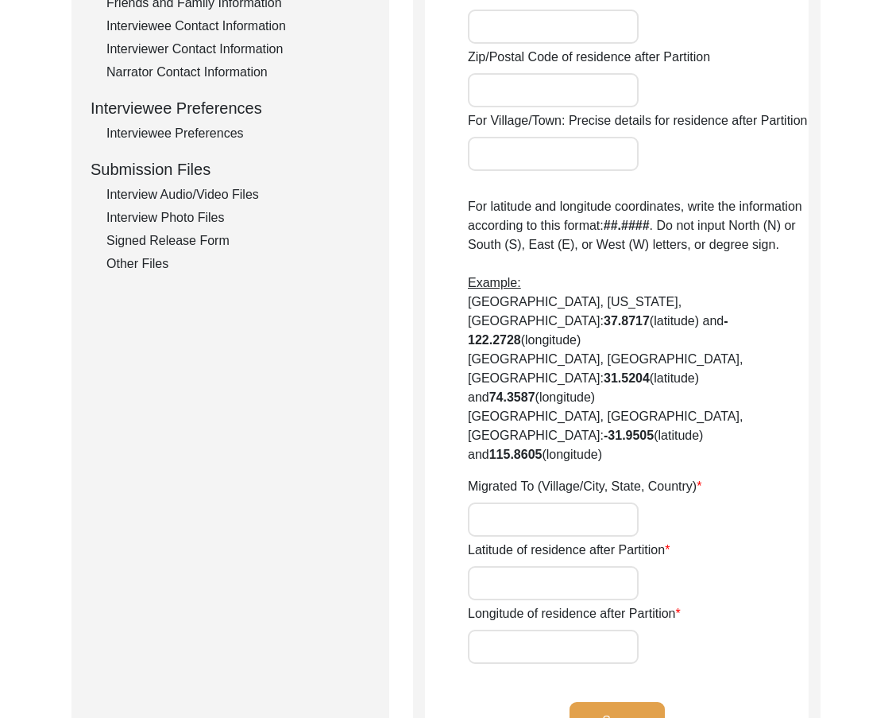
type input "N/A"
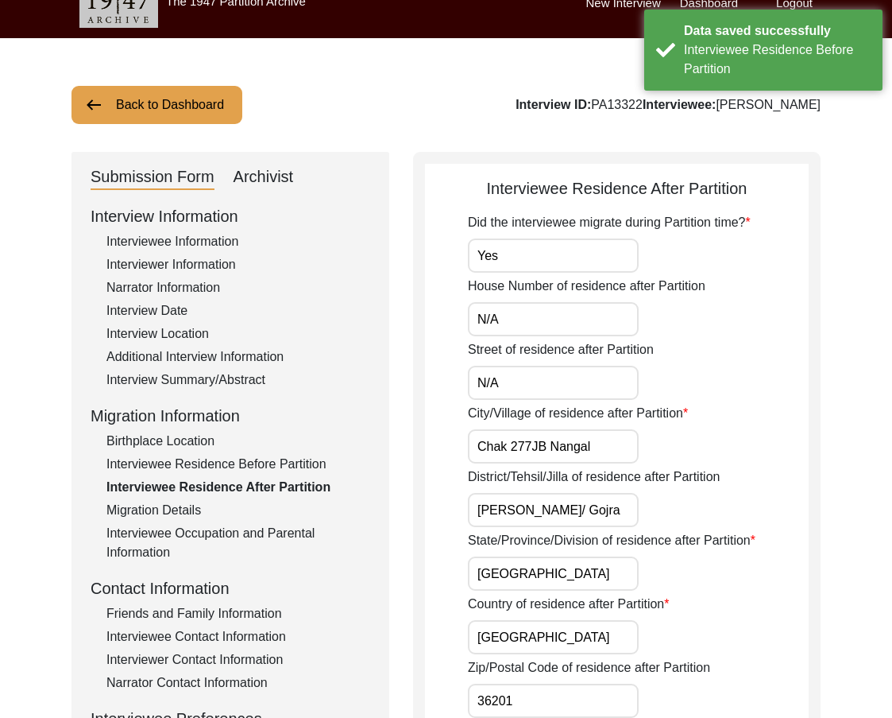
scroll to position [0, 0]
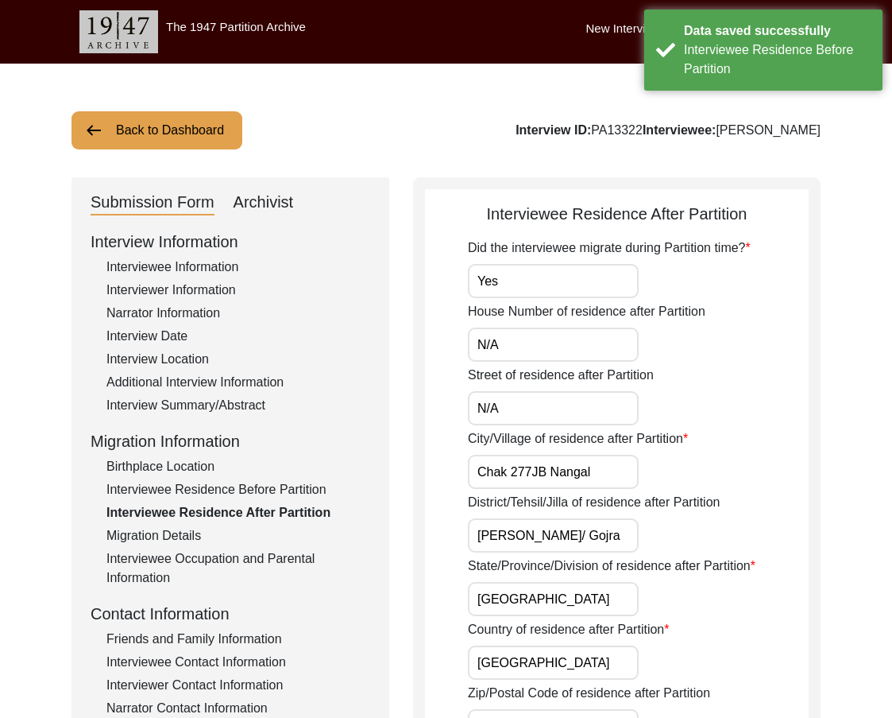
click at [541, 286] on input "Yes" at bounding box center [553, 281] width 171 height 34
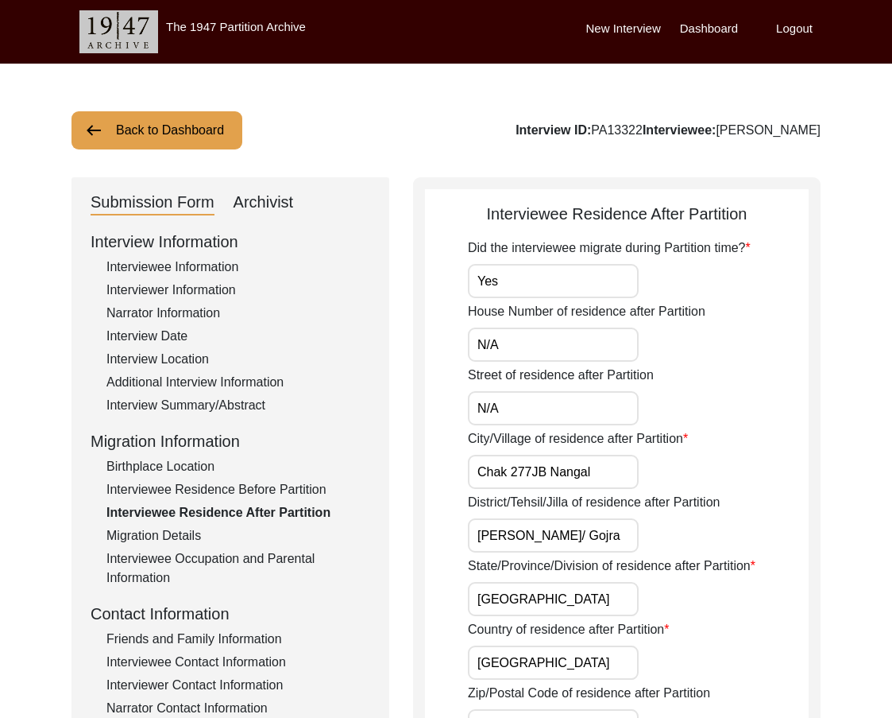
click at [623, 471] on input "Chak 277JB Nangal" at bounding box center [553, 472] width 171 height 34
paste input "Chak 277 JB"
click at [623, 471] on input "Chak 277JB Chak 277 JB" at bounding box center [553, 472] width 171 height 34
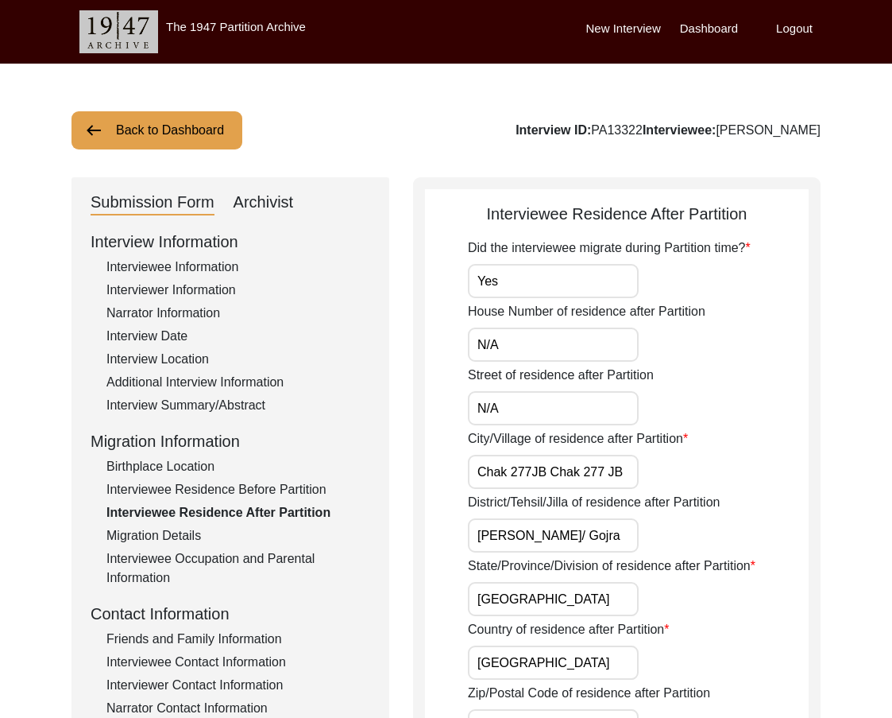
click at [623, 471] on input "Chak 277JB Chak 277 JB" at bounding box center [553, 472] width 171 height 34
paste input "text"
type input "Chak 277 JB"
click at [546, 288] on input "Yes" at bounding box center [553, 281] width 171 height 34
click at [534, 330] on input "N/A" at bounding box center [553, 344] width 171 height 34
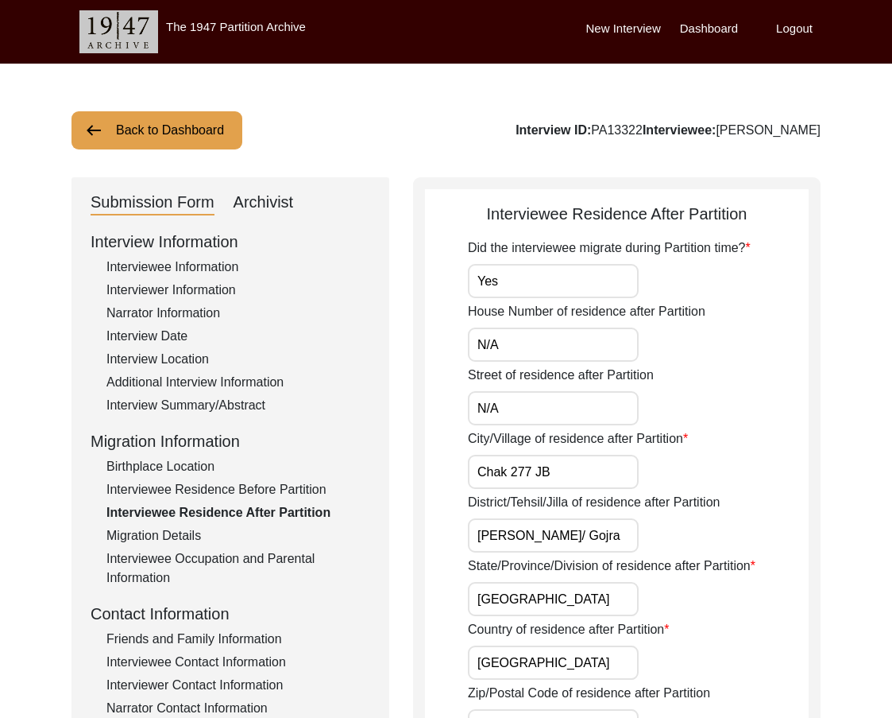
click at [531, 401] on input "N/A" at bounding box center [553, 408] width 171 height 34
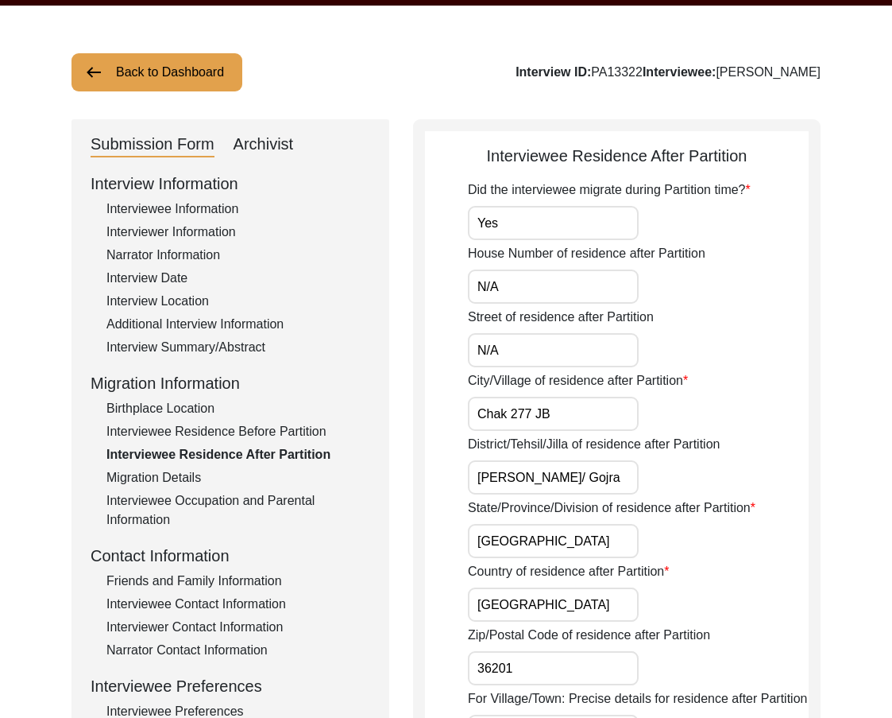
scroll to position [159, 0]
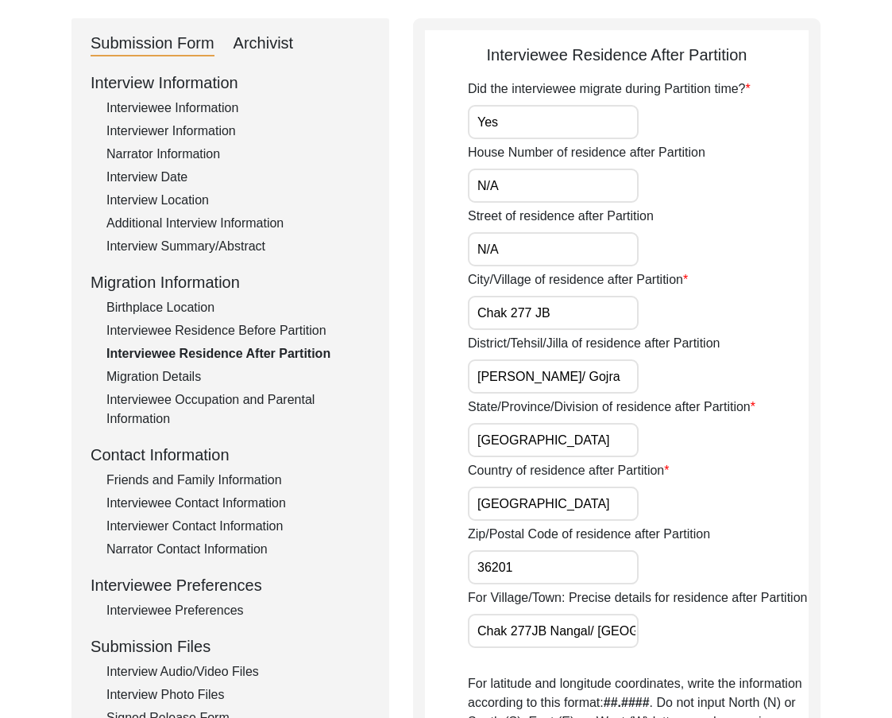
click at [571, 377] on input "[PERSON_NAME]/ Gojra" at bounding box center [553, 376] width 171 height 34
drag, startPoint x: 610, startPoint y: 387, endPoint x: 409, endPoint y: 401, distance: 201.6
click at [410, 401] on div "Submission Form Archivist Interview Information Interviewee Information Intervi…" at bounding box center [446, 636] width 749 height 1237
type input "[PERSON_NAME]/Gojra"
click at [528, 443] on input "[GEOGRAPHIC_DATA]" at bounding box center [553, 440] width 171 height 34
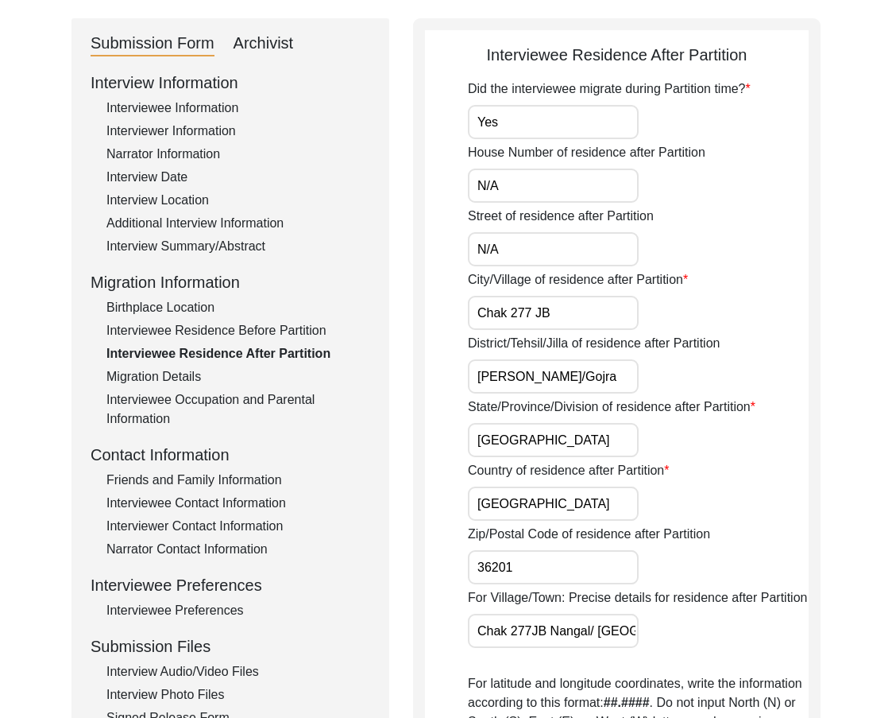
click at [549, 508] on input "[GEOGRAPHIC_DATA]" at bounding box center [553, 503] width 171 height 34
click at [527, 563] on input "36201" at bounding box center [553, 567] width 171 height 34
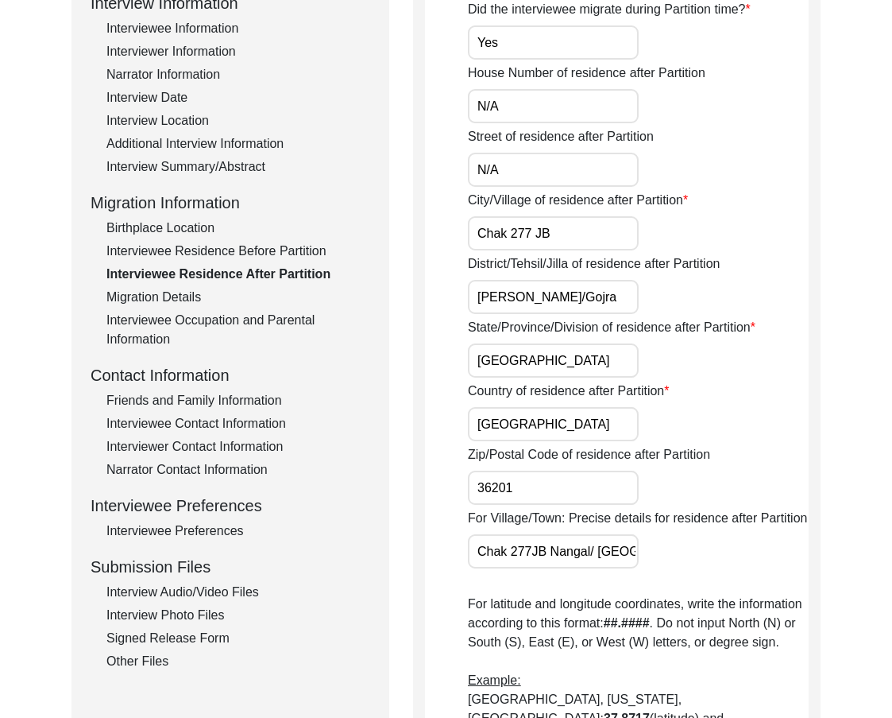
scroll to position [0, 74]
drag, startPoint x: 516, startPoint y: 550, endPoint x: 722, endPoint y: 550, distance: 205.8
click at [722, 550] on div "For Village/Town: Precise details for residence after Partition Chak 277JB Nang…" at bounding box center [638, 539] width 341 height 60
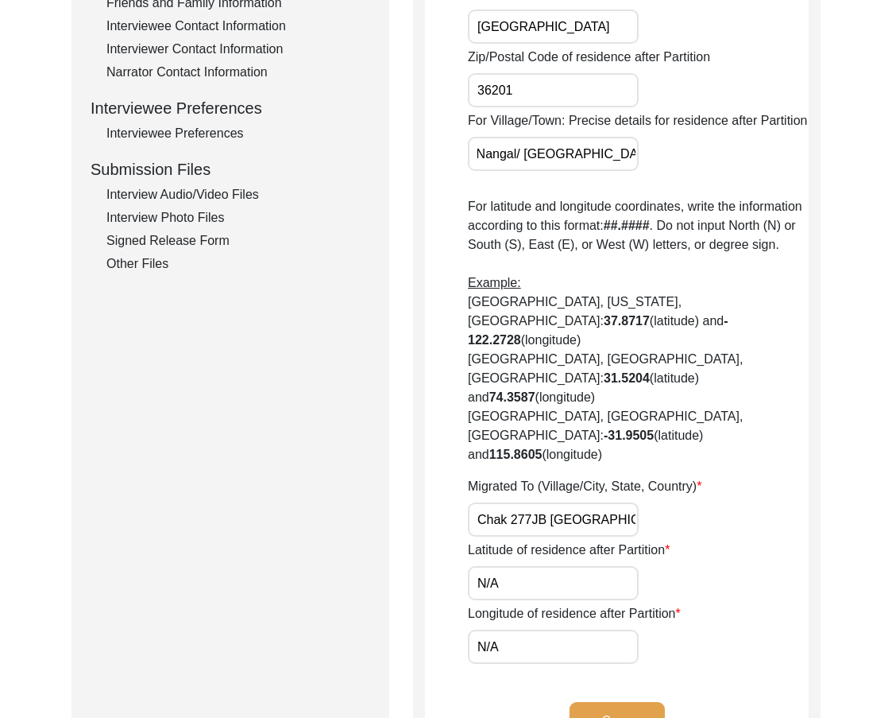
scroll to position [0, 0]
click at [580, 481] on div "Did the interviewee migrate during Partition time? Yes House Number of residenc…" at bounding box center [638, 133] width 341 height 1061
click at [579, 502] on input "Chak 277JB [GEOGRAPHIC_DATA], [GEOGRAPHIC_DATA], [GEOGRAPHIC_DATA]" at bounding box center [553, 519] width 171 height 34
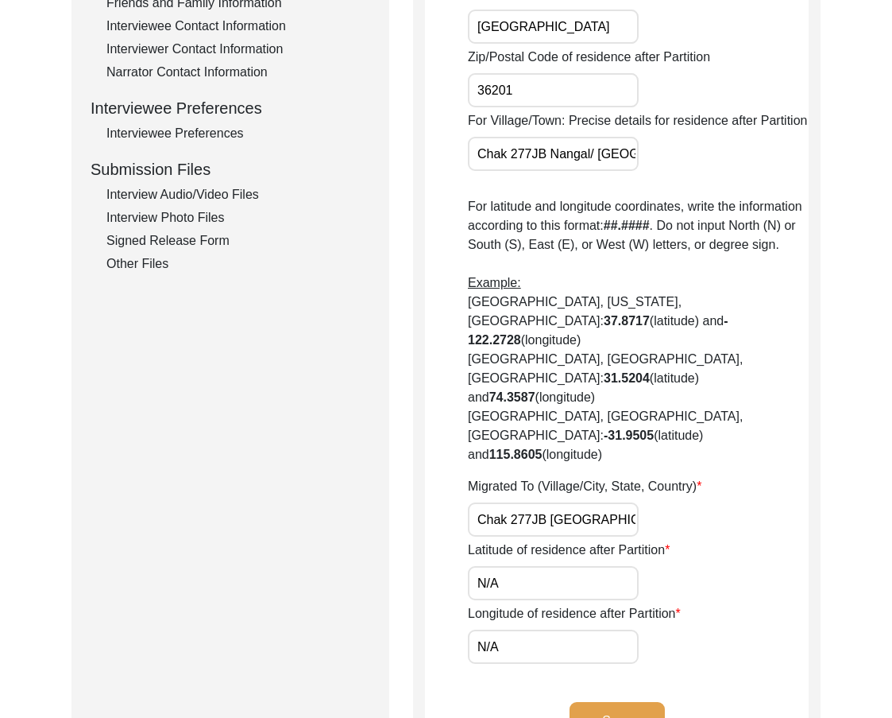
paste input "JB"
type input "Chak 277 JB, [GEOGRAPHIC_DATA], [GEOGRAPHIC_DATA]"
click at [687, 477] on div "Migrated To (Village/City, State, Country) Chak 277 [GEOGRAPHIC_DATA], [GEOGRAP…" at bounding box center [638, 507] width 341 height 60
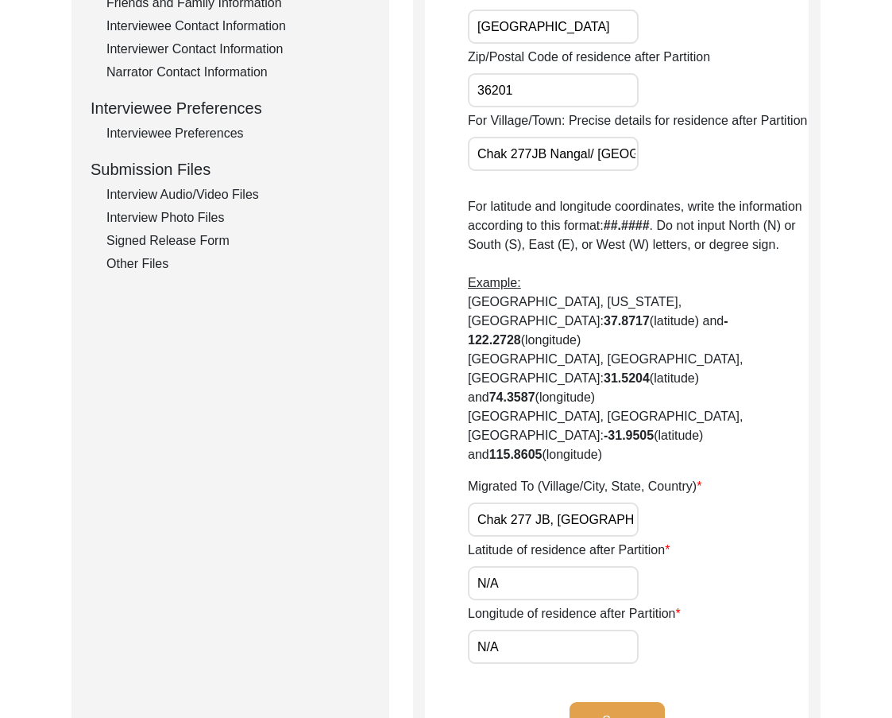
click at [562, 566] on input "N/A" at bounding box center [553, 583] width 171 height 34
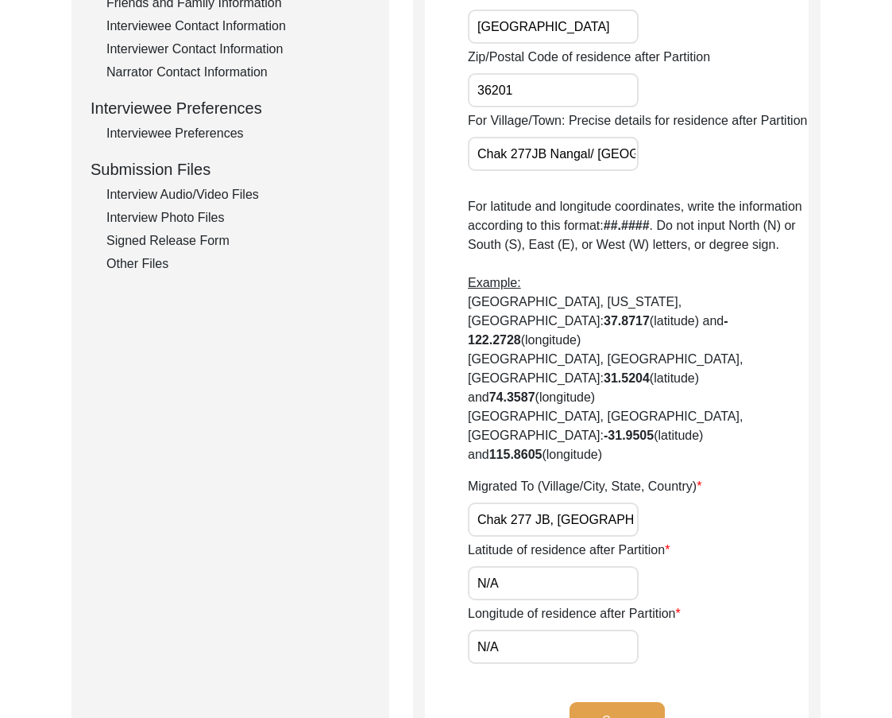
paste input "31.3191"
type input "31.3191"
click at [565, 604] on div "Longitude of residence after Partition N/A" at bounding box center [638, 634] width 341 height 60
click at [562, 629] on input "N/A" at bounding box center [553, 646] width 171 height 34
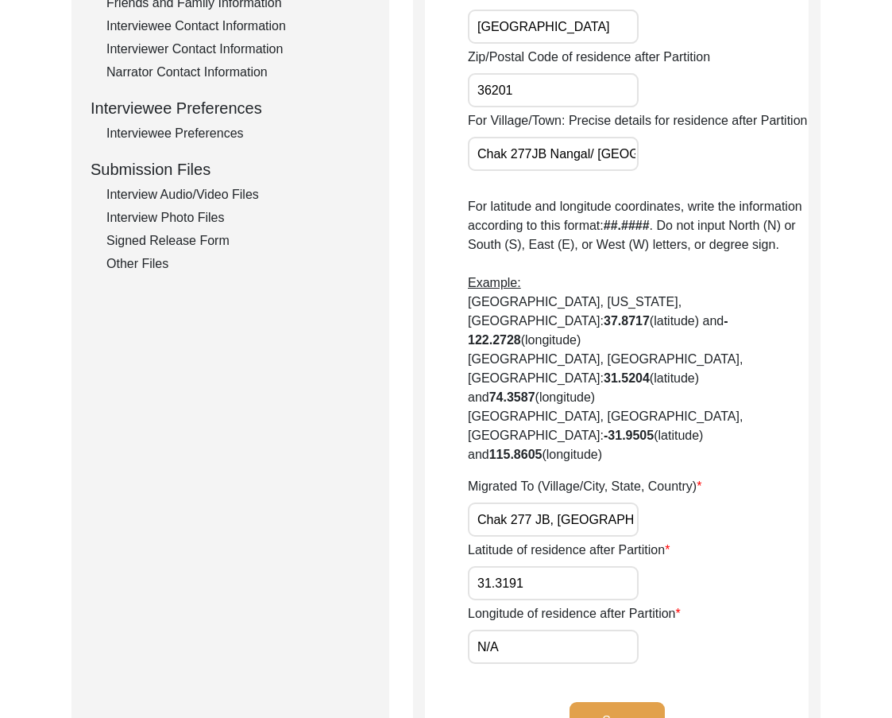
click at [562, 629] on input "N/A" at bounding box center [553, 646] width 171 height 34
paste input "72.7916"
type input "72.7916"
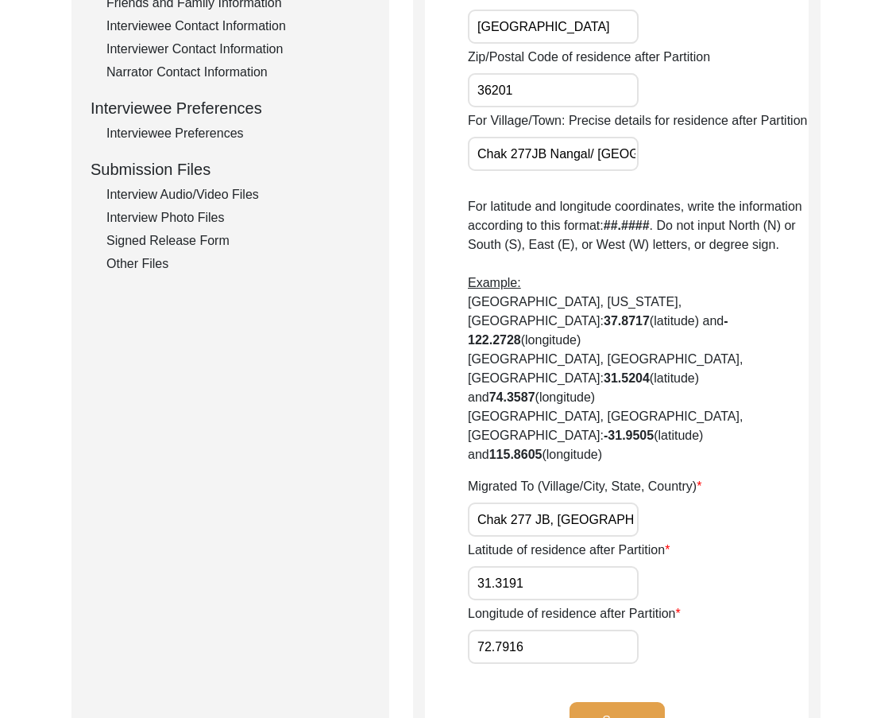
click at [614, 702] on button "Save" at bounding box center [617, 721] width 95 height 38
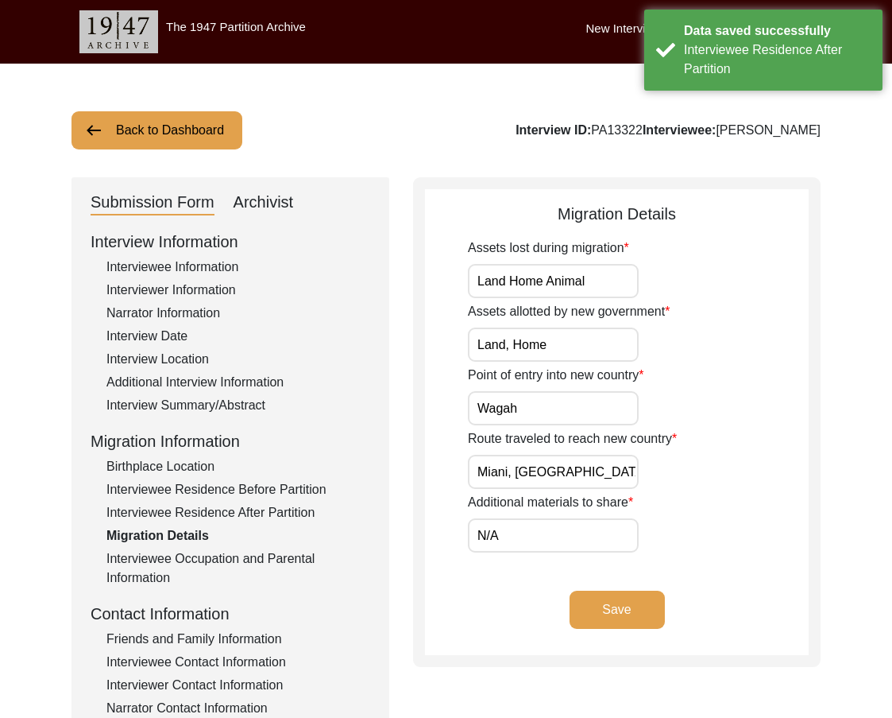
click at [592, 286] on input "Land Home Animal" at bounding box center [553, 281] width 171 height 34
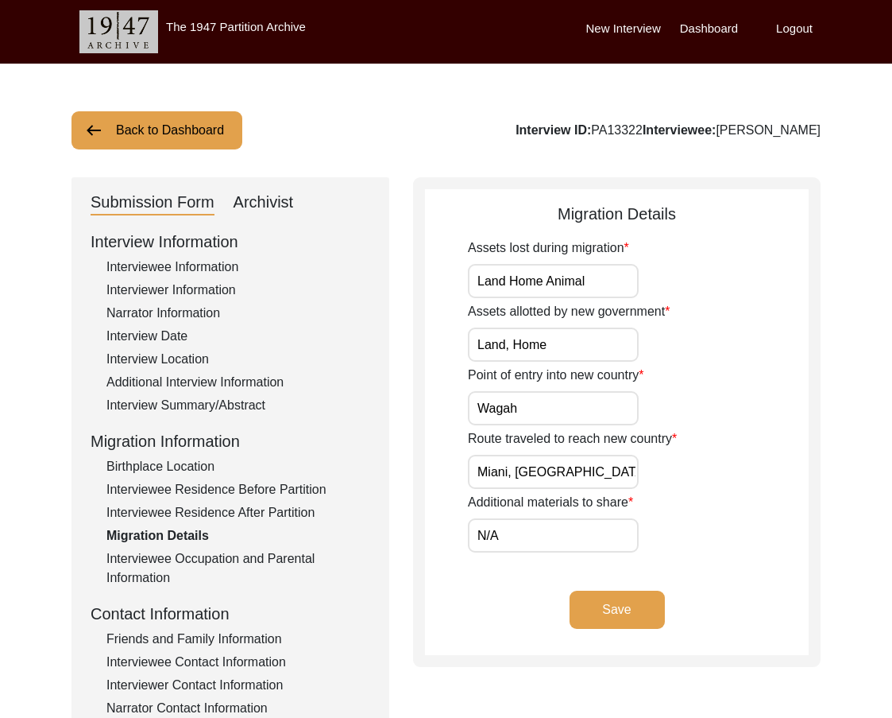
click at [592, 285] on input "Land Home Animal" at bounding box center [553, 281] width 171 height 34
click at [516, 339] on input "Land, Home" at bounding box center [553, 344] width 171 height 34
type input "Land, home"
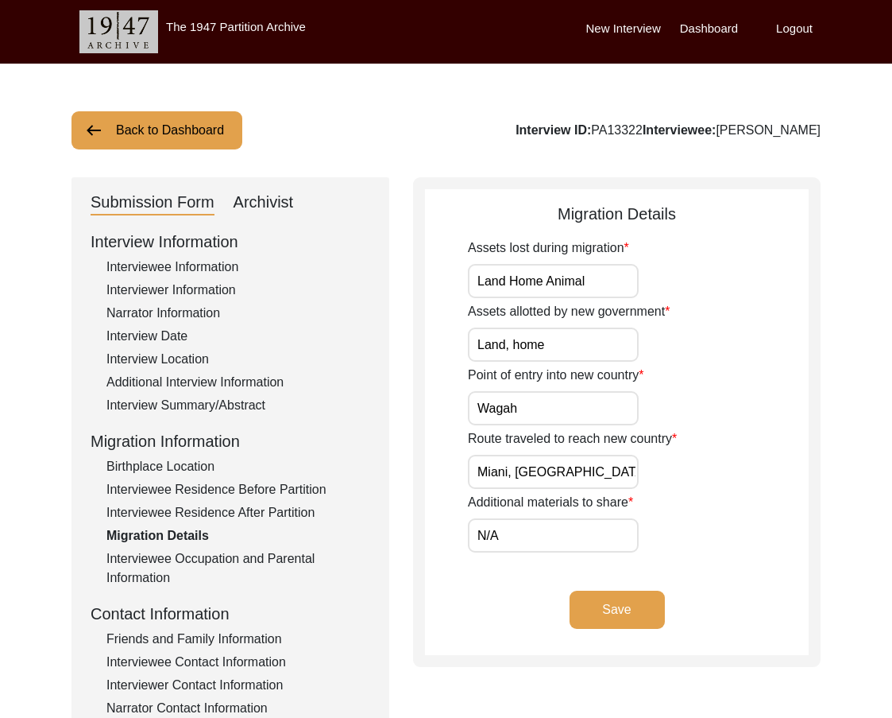
click at [620, 297] on input "Land Home Animal" at bounding box center [553, 281] width 171 height 34
type input "Land, home, and animals"
click at [628, 355] on input "Land, home" at bounding box center [553, 344] width 171 height 34
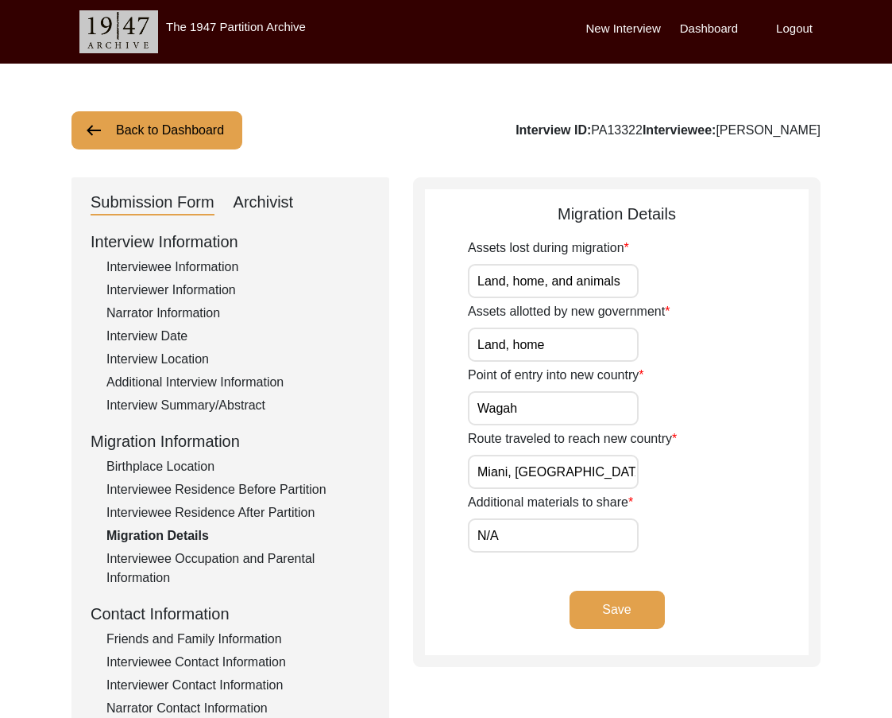
click at [590, 410] on input "Wagah" at bounding box center [553, 408] width 171 height 34
drag, startPoint x: 594, startPoint y: 477, endPoint x: 780, endPoint y: 499, distance: 187.3
click at [815, 486] on div "Migration Details Assets lost during migration Land, home, and animals Assets a…" at bounding box center [617, 422] width 408 height 490
click at [582, 528] on input "N/A" at bounding box center [553, 535] width 171 height 34
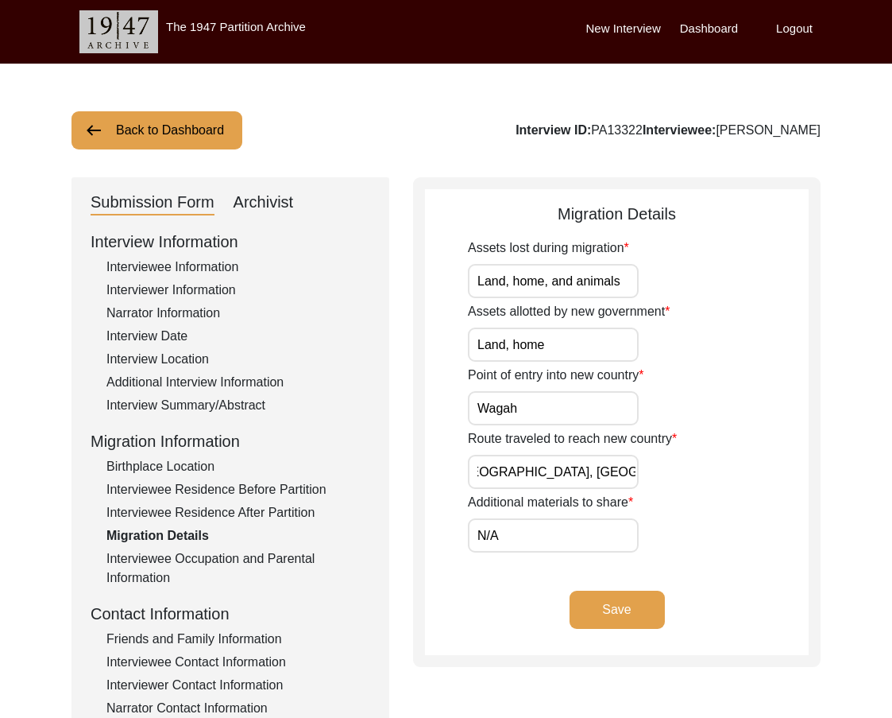
scroll to position [0, 0]
click at [687, 485] on div "Route traveled to reach new country [GEOGRAPHIC_DATA], [GEOGRAPHIC_DATA], [GEOG…" at bounding box center [638, 459] width 341 height 60
click at [618, 598] on button "Save" at bounding box center [617, 609] width 95 height 38
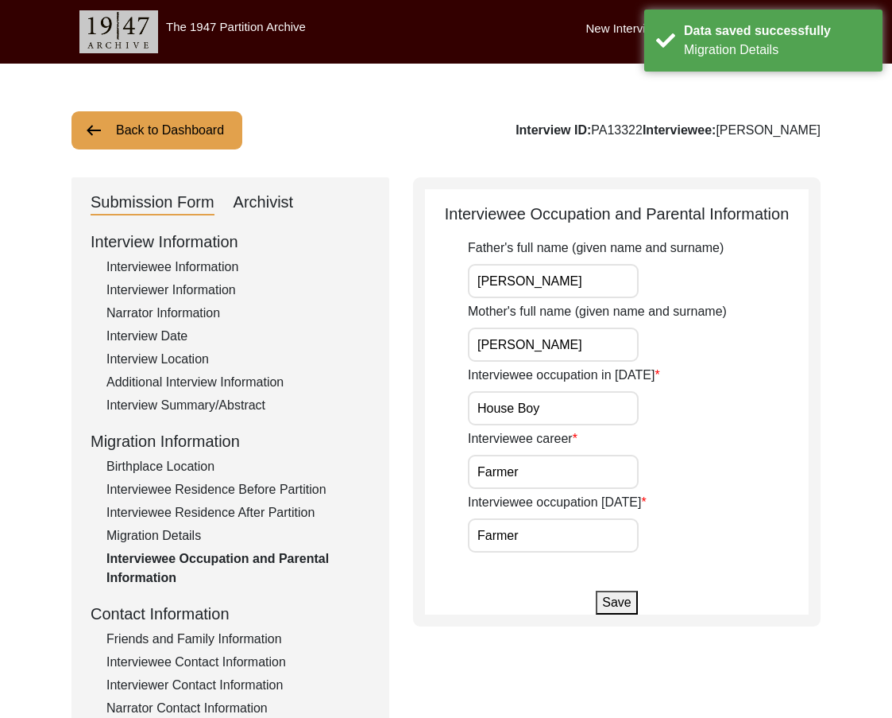
click at [603, 281] on input "[PERSON_NAME]" at bounding box center [553, 281] width 171 height 34
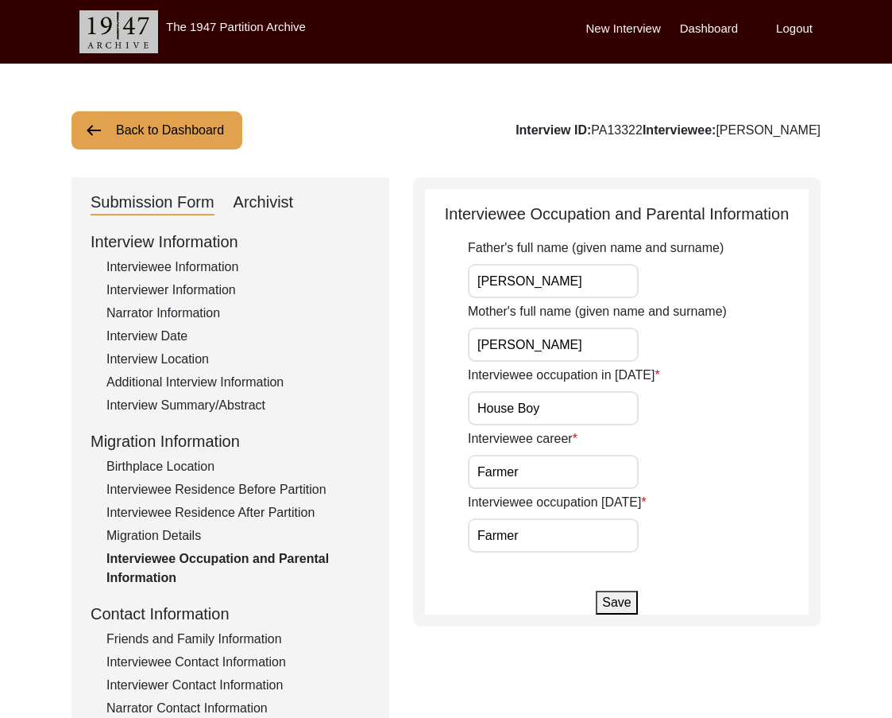
click at [592, 359] on input "[PERSON_NAME]" at bounding box center [553, 344] width 171 height 34
click at [590, 409] on input "House Boy" at bounding box center [553, 408] width 171 height 34
click at [523, 478] on input "Farmer" at bounding box center [553, 472] width 171 height 34
click at [519, 540] on input "Farmer" at bounding box center [553, 535] width 171 height 34
click at [597, 602] on button "Save" at bounding box center [616, 602] width 41 height 24
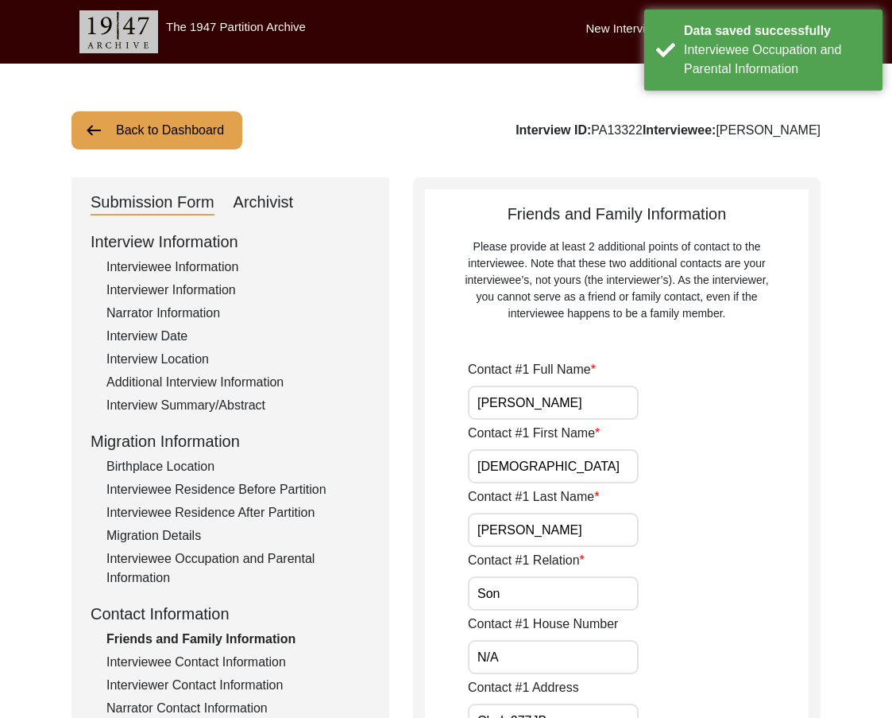
click at [598, 405] on input "[PERSON_NAME]" at bounding box center [553, 402] width 171 height 34
click at [583, 454] on input "[DEMOGRAPHIC_DATA]" at bounding box center [553, 466] width 171 height 34
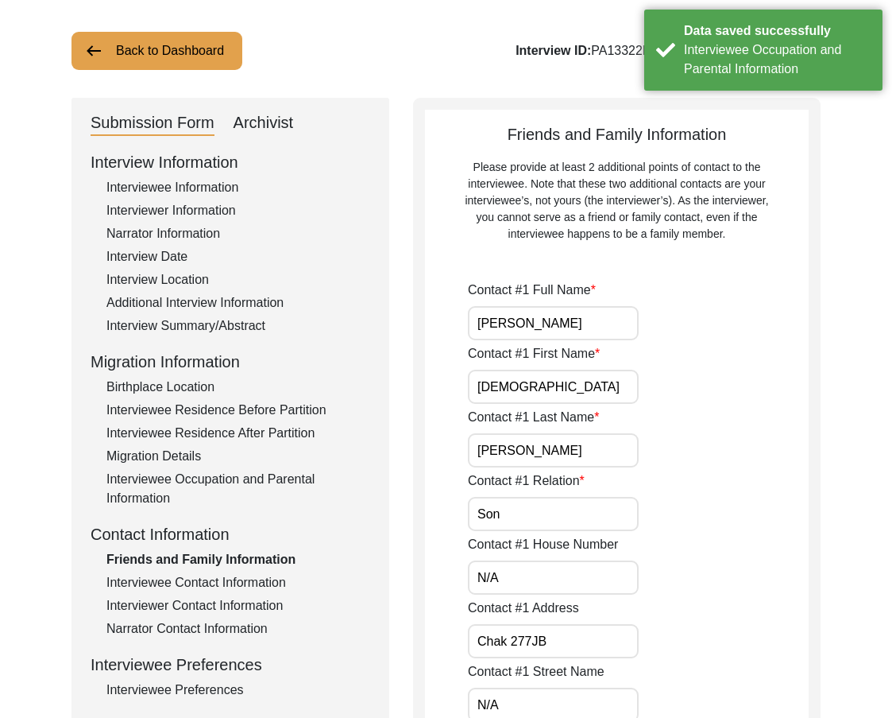
click at [582, 451] on input "[PERSON_NAME]" at bounding box center [553, 450] width 171 height 34
click at [578, 507] on div "Contact #1 Relation Son" at bounding box center [638, 501] width 341 height 60
click at [578, 510] on input "Son" at bounding box center [553, 514] width 171 height 34
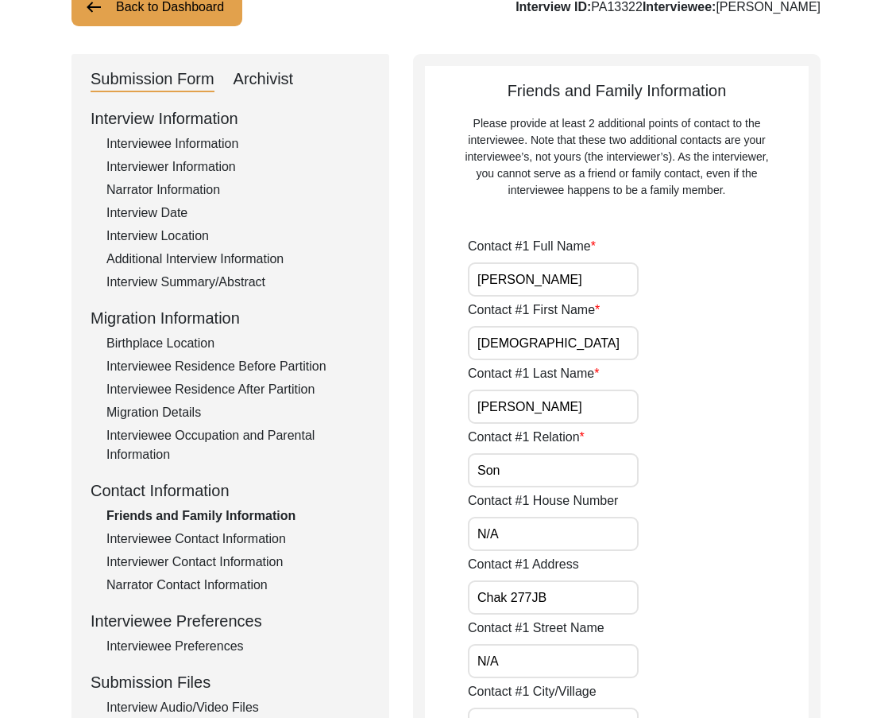
scroll to position [159, 0]
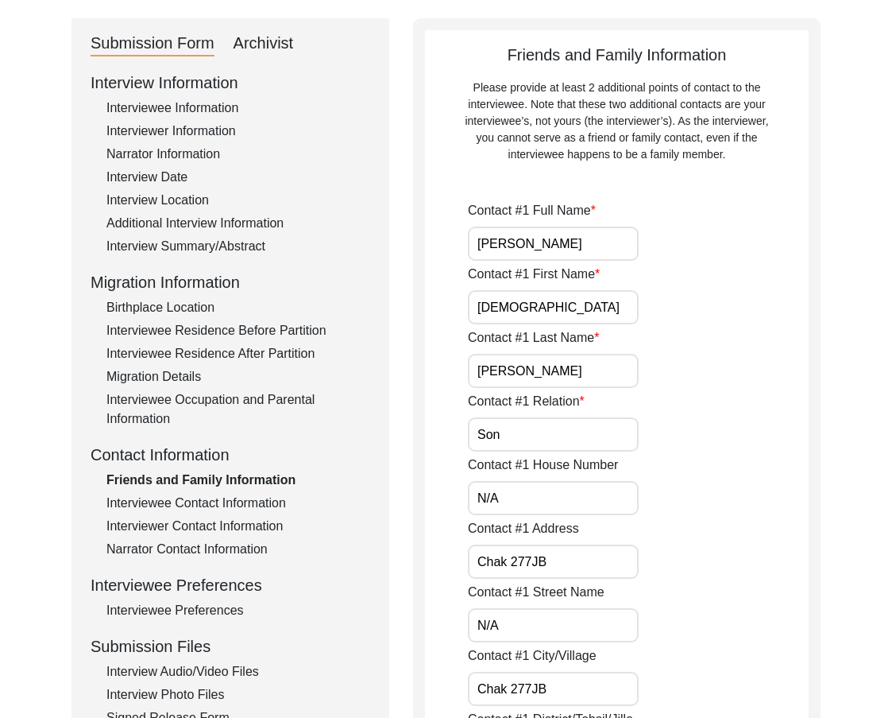
click at [577, 499] on input "N/A" at bounding box center [553, 498] width 171 height 34
click at [585, 551] on input "Chak 277JB" at bounding box center [553, 561] width 171 height 34
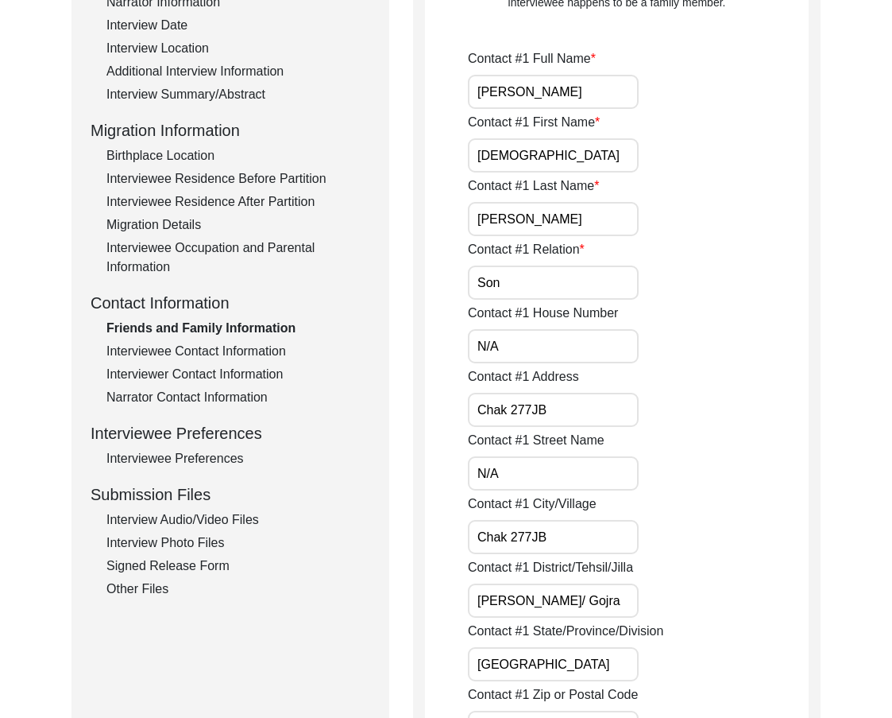
scroll to position [318, 0]
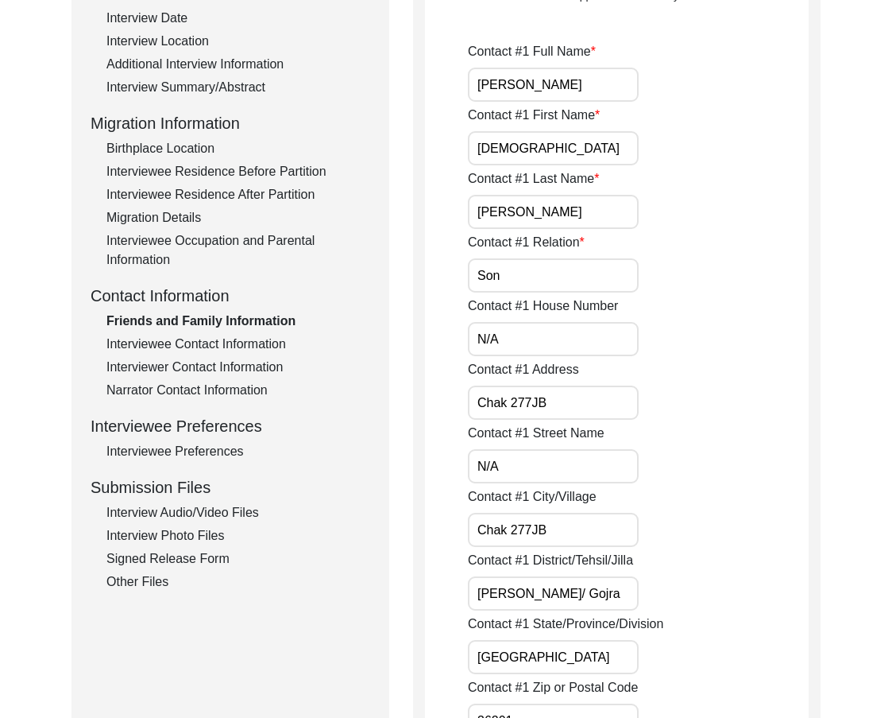
click at [535, 402] on input "Chak 277JB" at bounding box center [553, 402] width 171 height 34
drag, startPoint x: 557, startPoint y: 401, endPoint x: 405, endPoint y: 412, distance: 152.2
type input "Chak 277 JB"
click at [509, 458] on input "N/A" at bounding box center [553, 466] width 171 height 34
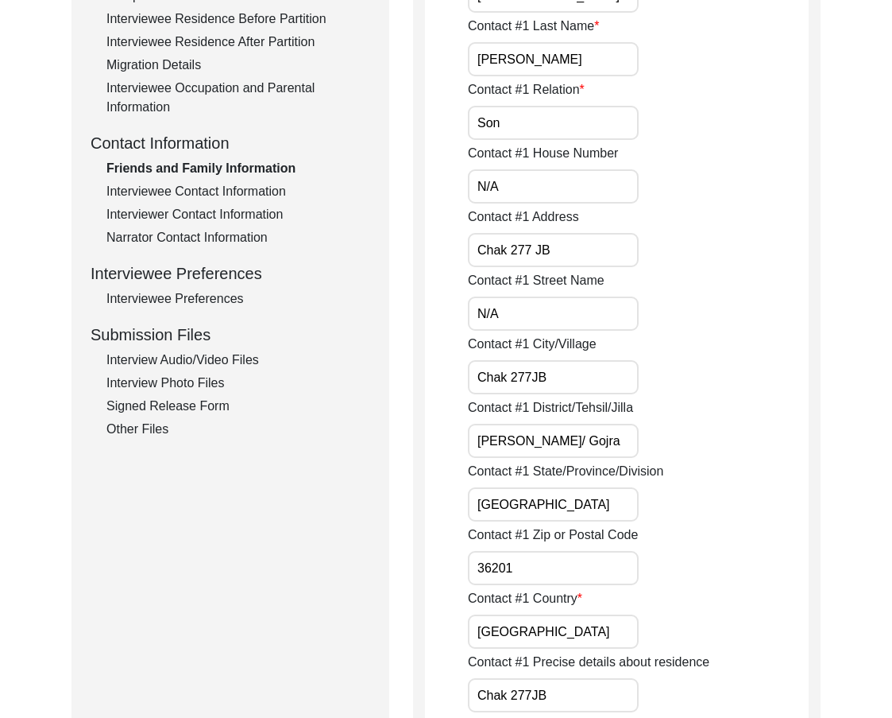
scroll to position [477, 0]
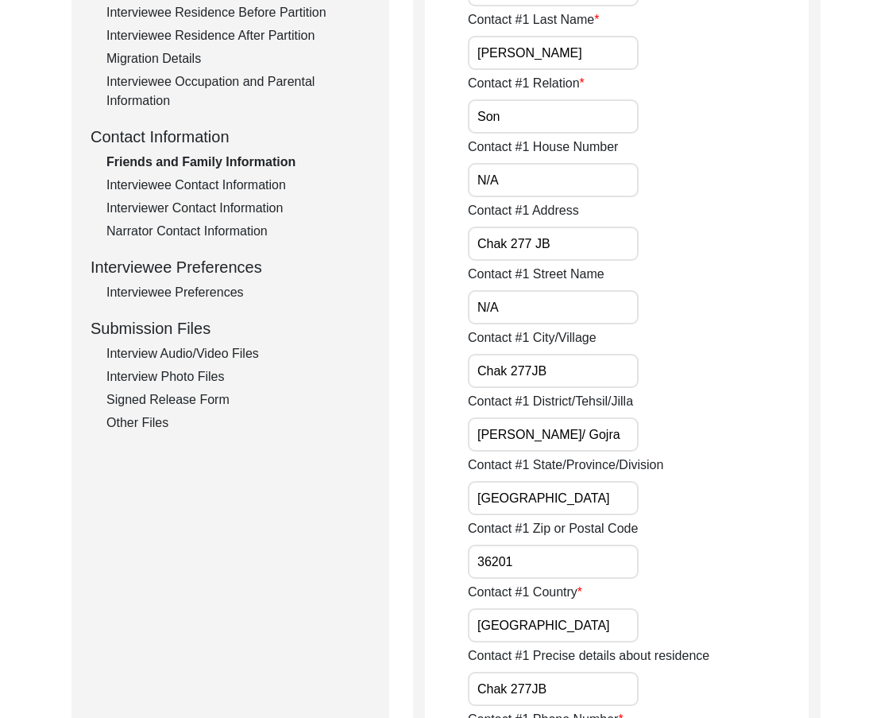
click at [571, 435] on input "[PERSON_NAME]/ Gojra" at bounding box center [553, 434] width 171 height 34
click at [574, 435] on input "[PERSON_NAME]/ Gojra" at bounding box center [553, 434] width 171 height 34
drag, startPoint x: 567, startPoint y: 435, endPoint x: 381, endPoint y: 432, distance: 186.8
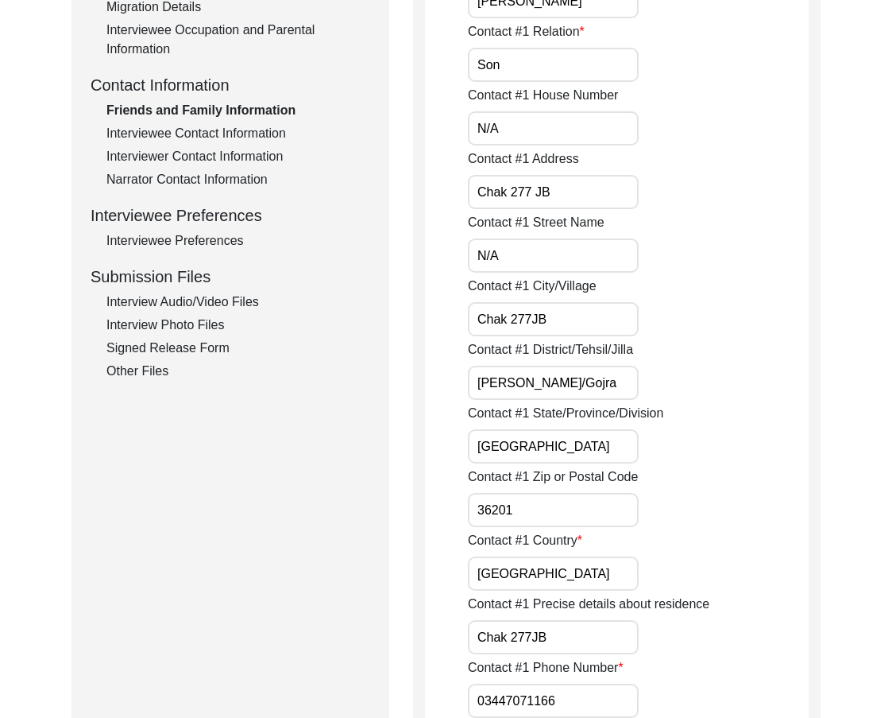
scroll to position [556, 0]
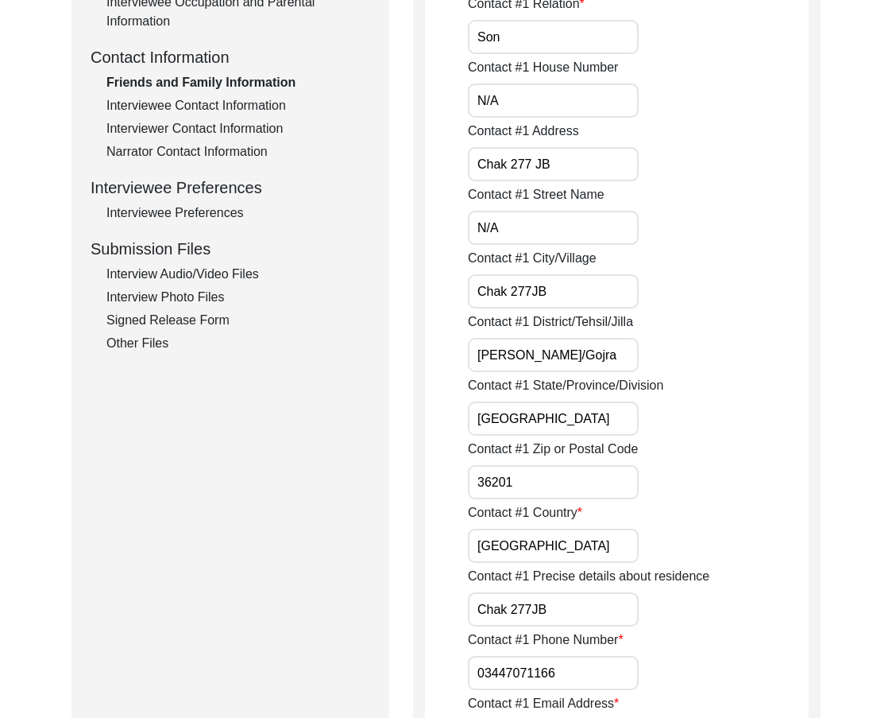
type input "[PERSON_NAME]/Gojra"
click at [558, 408] on input "[GEOGRAPHIC_DATA]" at bounding box center [553, 418] width 171 height 34
click at [540, 471] on input "36201" at bounding box center [553, 482] width 171 height 34
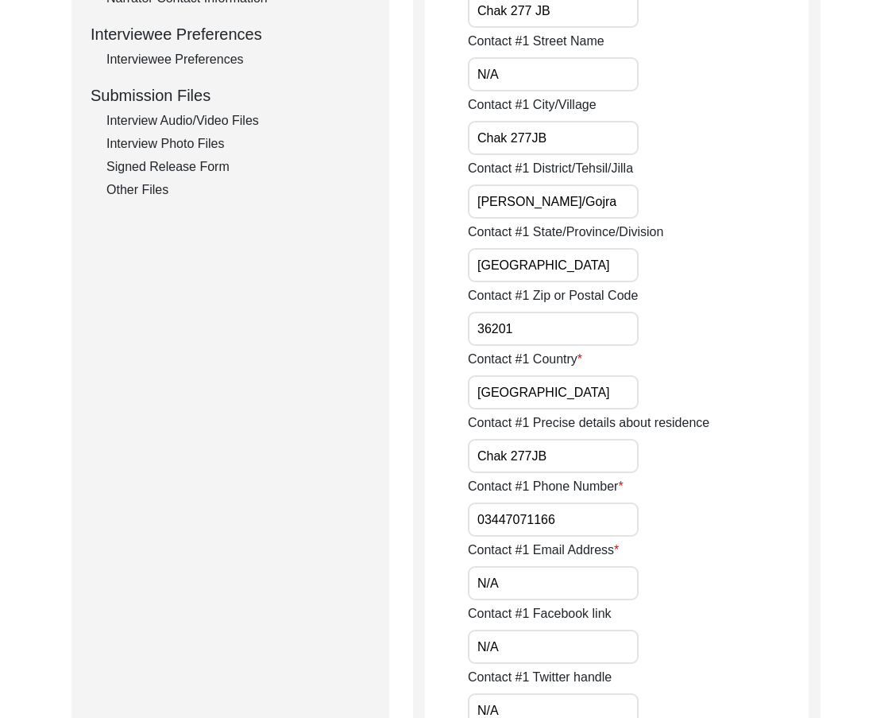
scroll to position [715, 0]
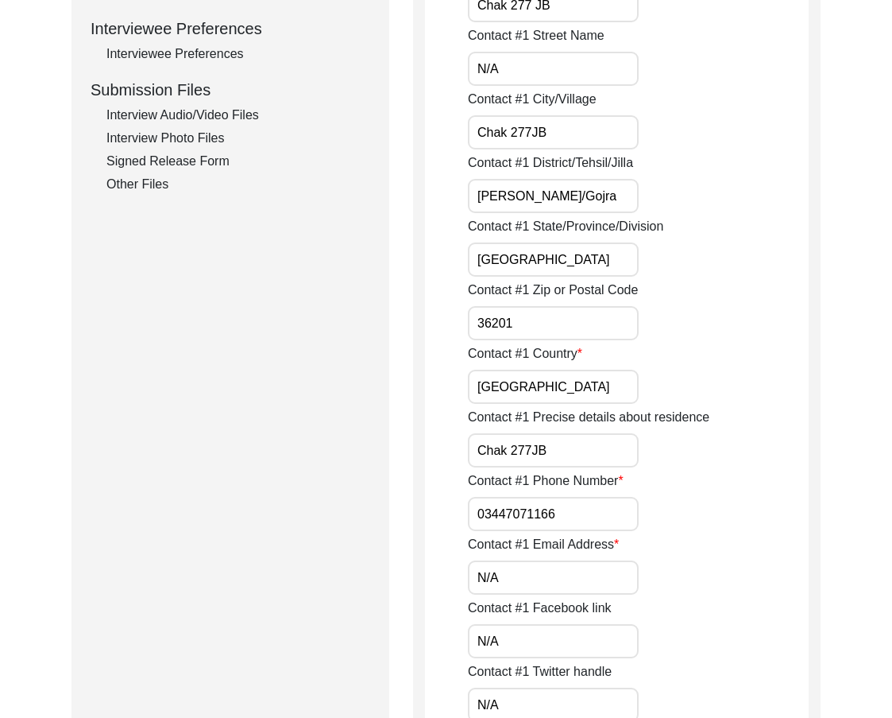
click at [533, 400] on input "[GEOGRAPHIC_DATA]" at bounding box center [553, 387] width 171 height 34
click at [534, 443] on input "Chak 277JB" at bounding box center [553, 450] width 171 height 34
type input "Chak 277 JB"
click at [479, 517] on input "03447071166" at bounding box center [553, 514] width 171 height 34
paste input "+92"
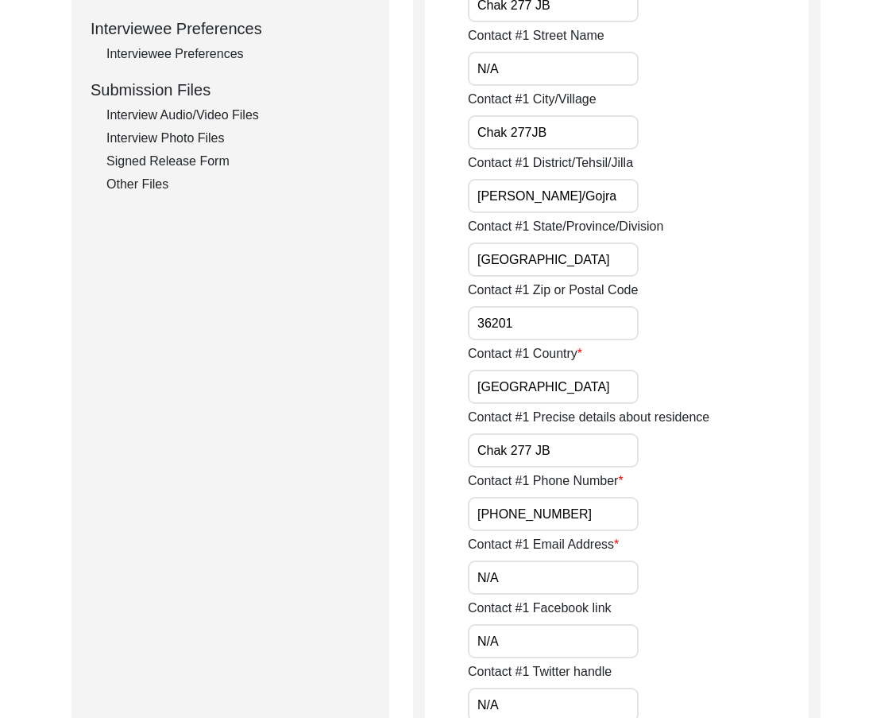
click at [476, 515] on input "[PHONE_NUMBER]" at bounding box center [553, 514] width 171 height 34
drag, startPoint x: 476, startPoint y: 515, endPoint x: 689, endPoint y: 515, distance: 213.0
click at [689, 515] on div "Contact #1 Phone Number [PHONE_NUMBER]" at bounding box center [638, 501] width 341 height 60
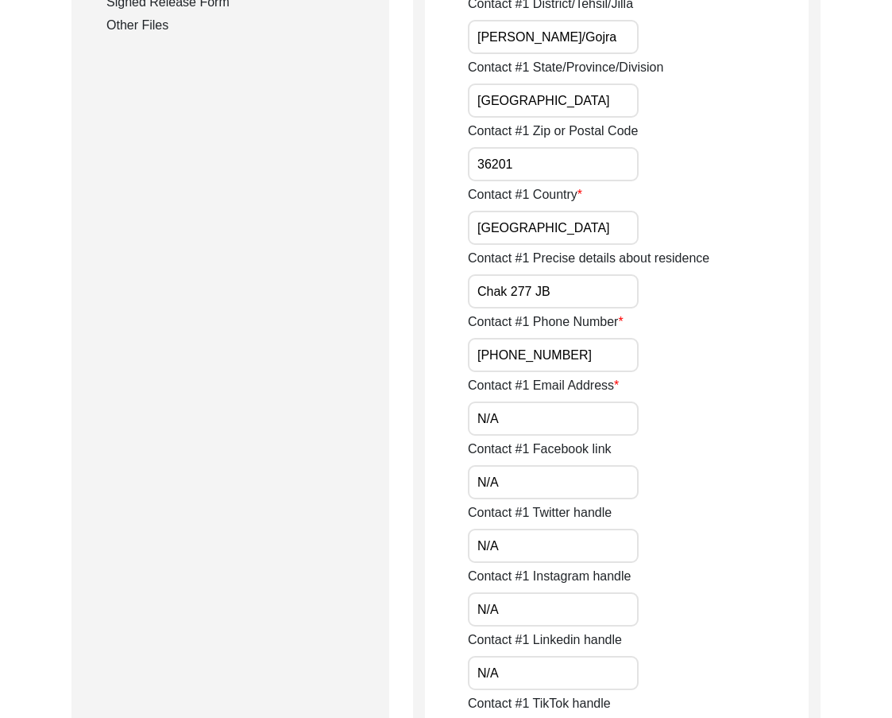
type input "[PHONE_NUMBER]"
click at [544, 428] on input "N/A" at bounding box center [553, 418] width 171 height 34
click at [526, 471] on input "N/A" at bounding box center [553, 482] width 171 height 34
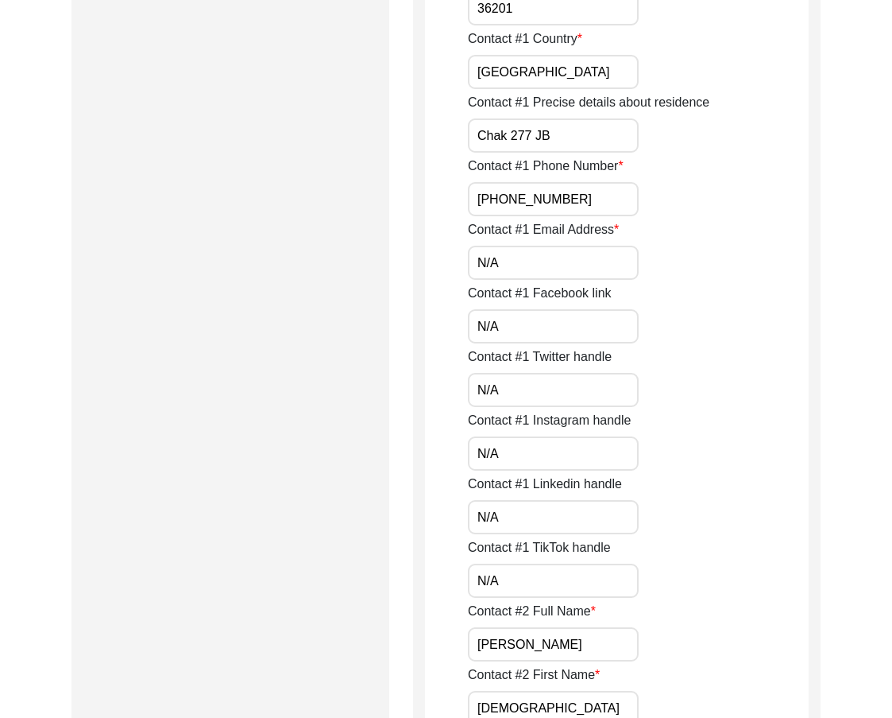
scroll to position [1033, 0]
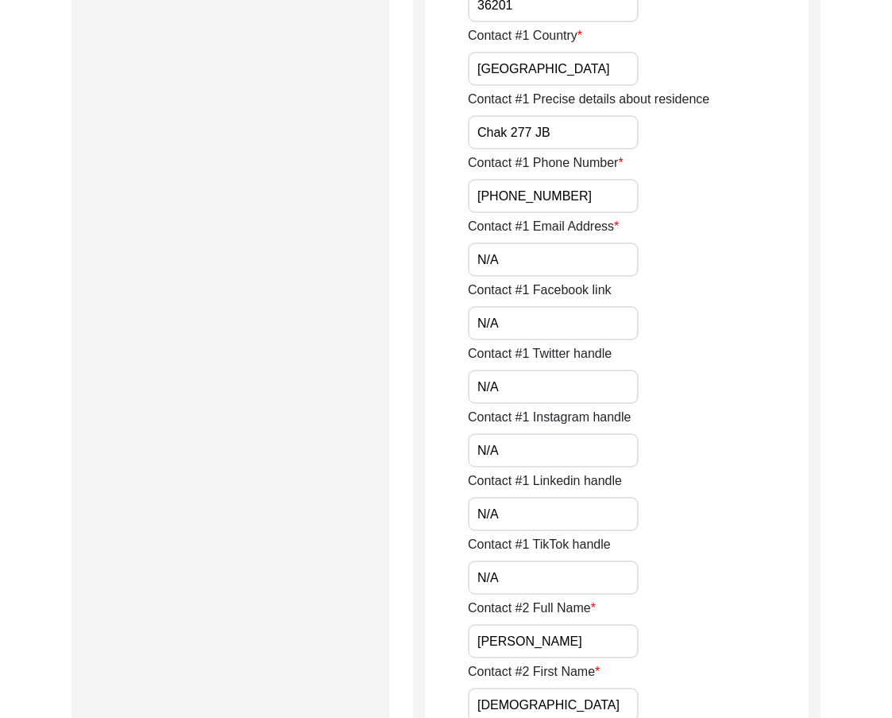
click at [514, 394] on input "N/A" at bounding box center [553, 387] width 171 height 34
click at [497, 457] on input "N/A" at bounding box center [553, 450] width 171 height 34
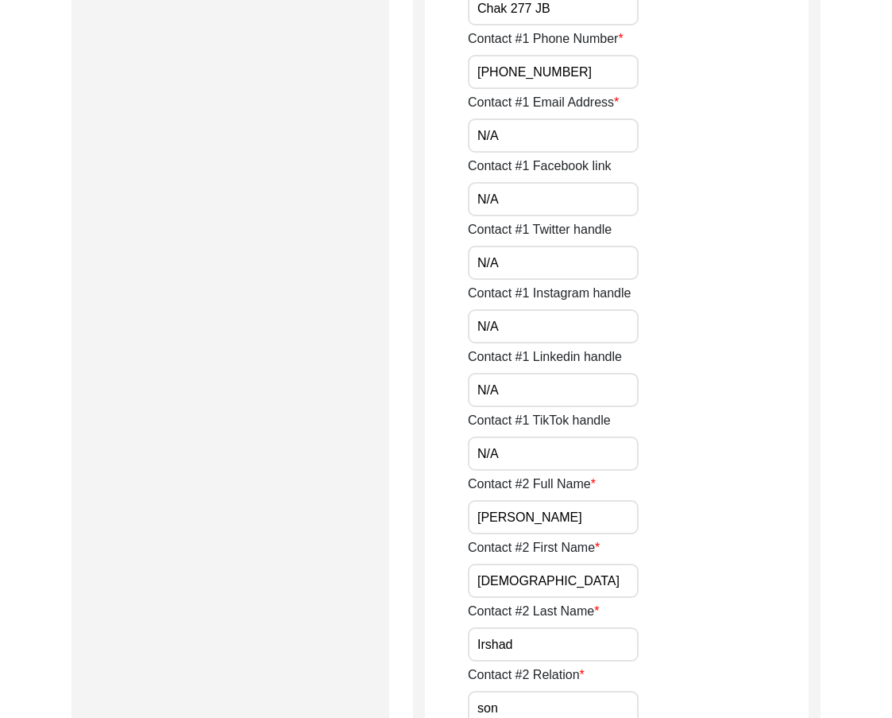
scroll to position [1192, 0]
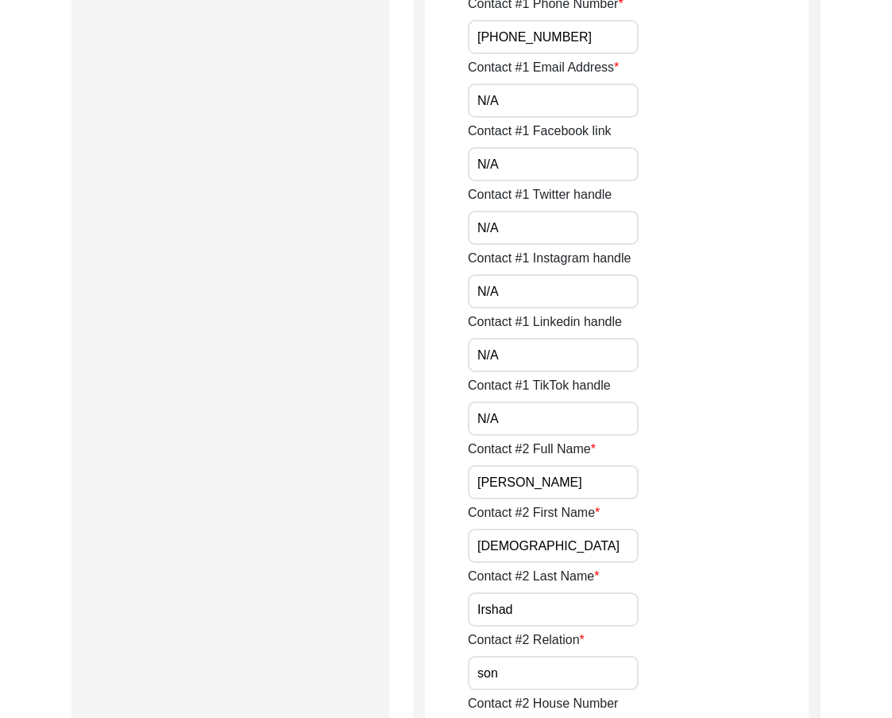
click at [511, 394] on label "Contact #1 TikTok handle" at bounding box center [539, 385] width 143 height 19
click at [511, 401] on input "N/A" at bounding box center [553, 418] width 171 height 34
click at [510, 420] on input "N/A" at bounding box center [553, 418] width 171 height 34
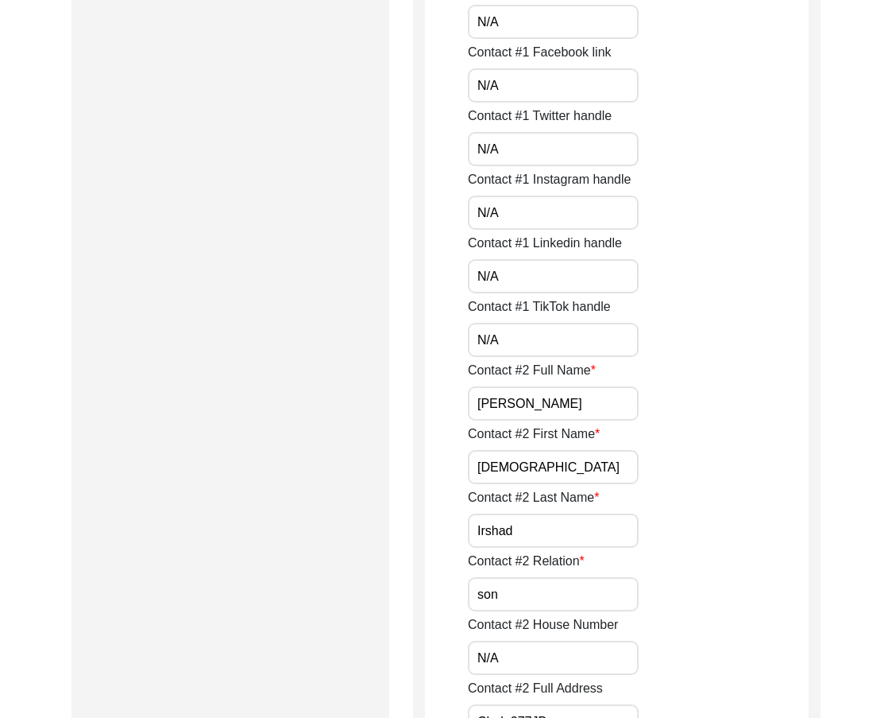
scroll to position [1272, 0]
drag, startPoint x: 564, startPoint y: 405, endPoint x: 399, endPoint y: 412, distance: 165.4
drag, startPoint x: 490, startPoint y: 464, endPoint x: 402, endPoint y: 473, distance: 87.9
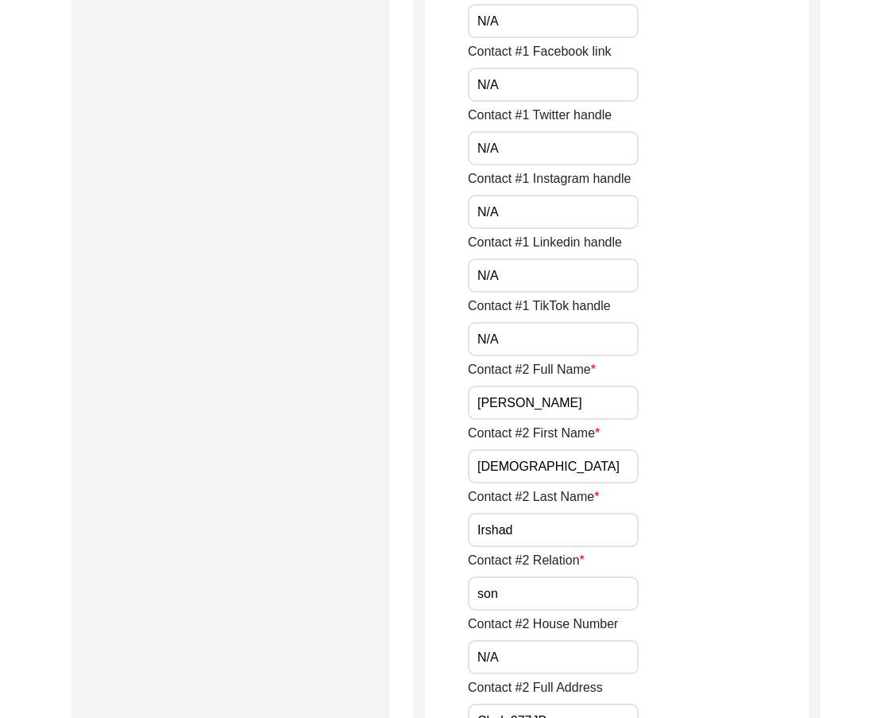
drag, startPoint x: 507, startPoint y: 535, endPoint x: 433, endPoint y: 524, distance: 74.7
click at [489, 578] on input "son" at bounding box center [553, 593] width 171 height 34
type input "Son"
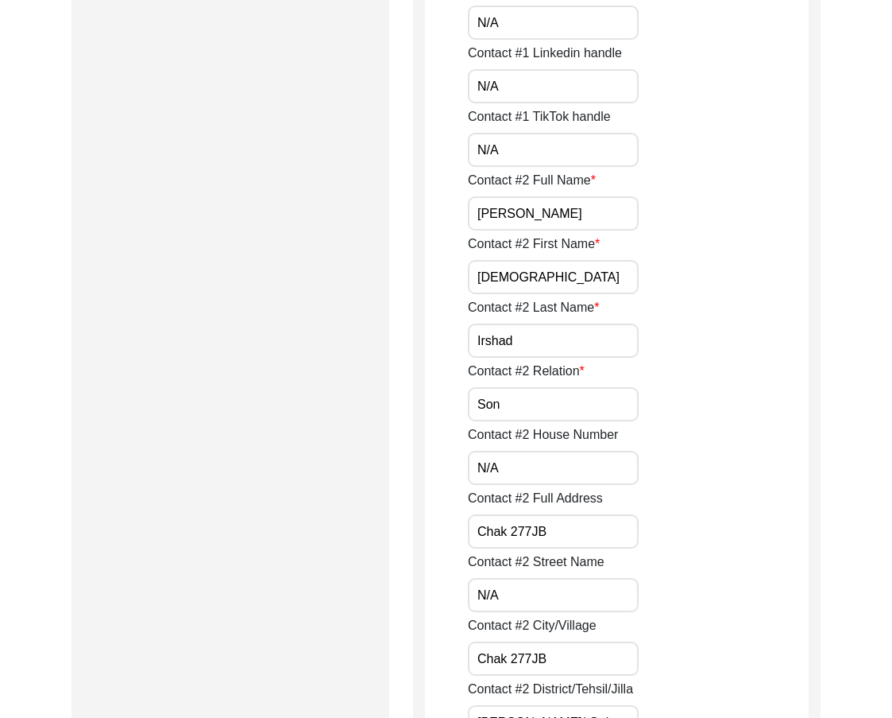
scroll to position [1510, 0]
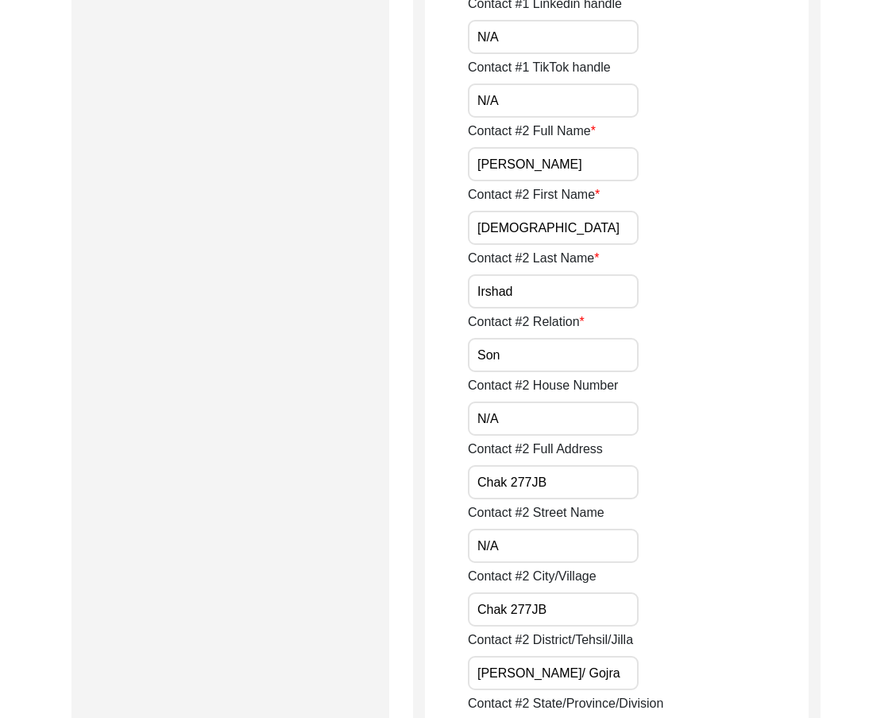
click at [538, 415] on input "N/A" at bounding box center [553, 418] width 171 height 34
click at [528, 470] on input "Chak 277JB" at bounding box center [553, 482] width 171 height 34
click at [535, 473] on input "Chak 277JB" at bounding box center [553, 482] width 171 height 34
drag, startPoint x: 616, startPoint y: 489, endPoint x: 401, endPoint y: 486, distance: 215.4
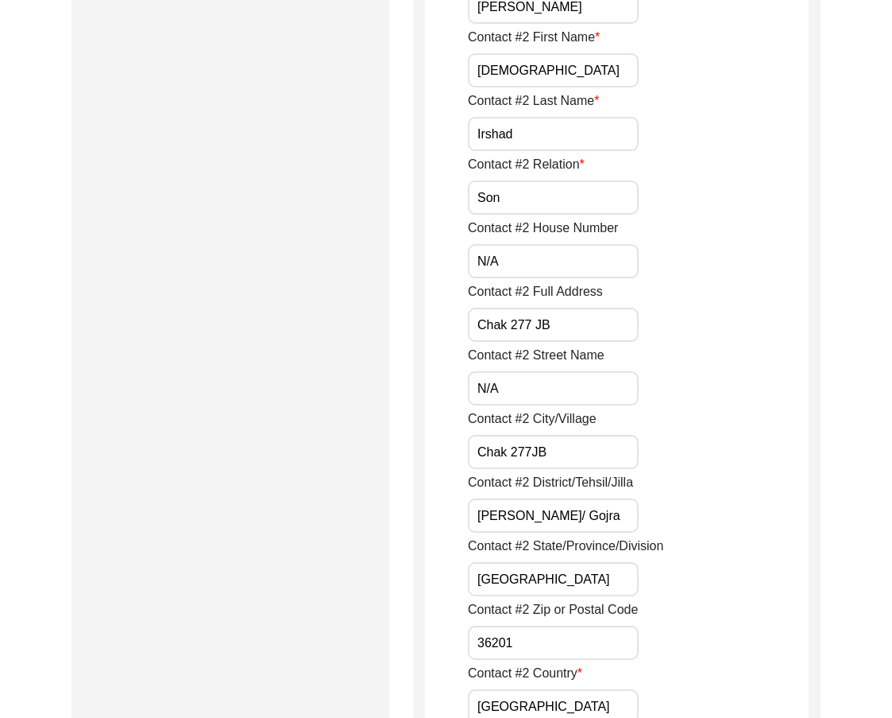
scroll to position [1669, 0]
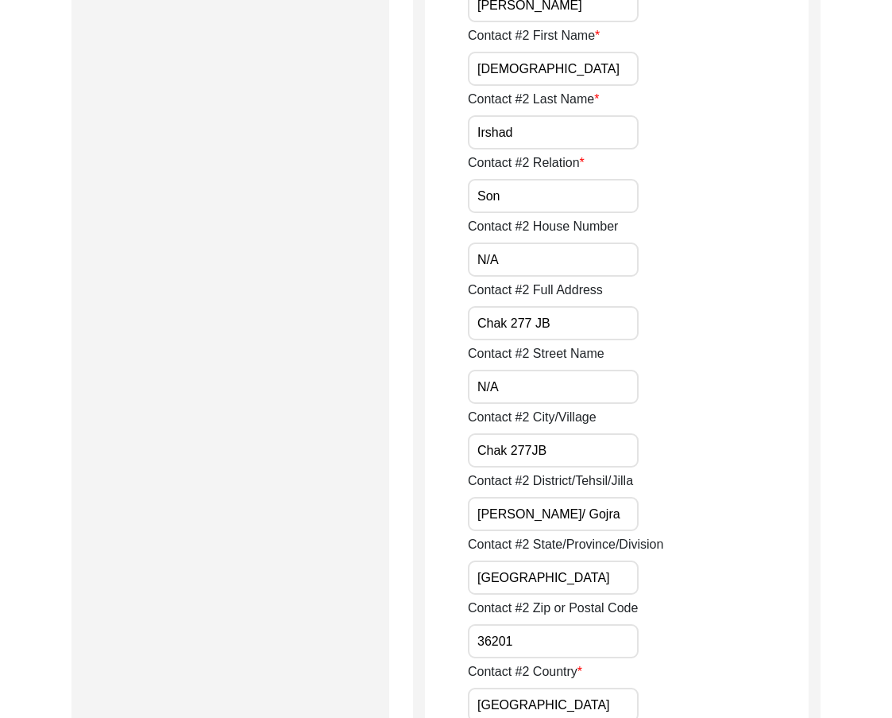
type input "Chak 277 JB"
click at [523, 393] on input "N/A" at bounding box center [553, 387] width 171 height 34
drag, startPoint x: 552, startPoint y: 452, endPoint x: 463, endPoint y: 464, distance: 90.6
click at [528, 455] on input "Chak 277JB" at bounding box center [553, 450] width 171 height 34
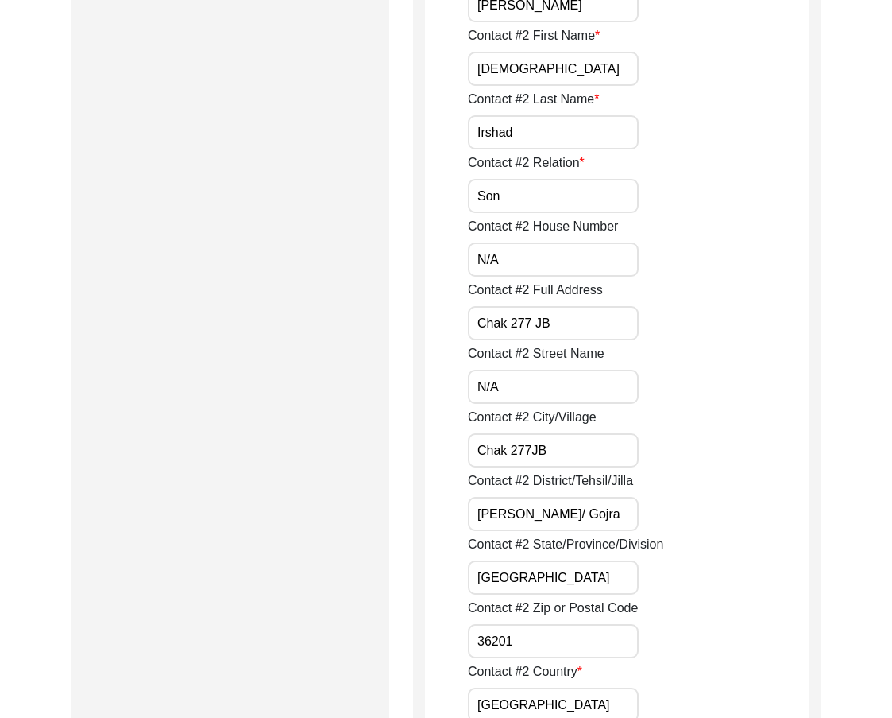
click at [531, 452] on input "Chak 277JB" at bounding box center [553, 450] width 171 height 34
type input "Chak 277 JB"
drag, startPoint x: 603, startPoint y: 510, endPoint x: 396, endPoint y: 501, distance: 207.6
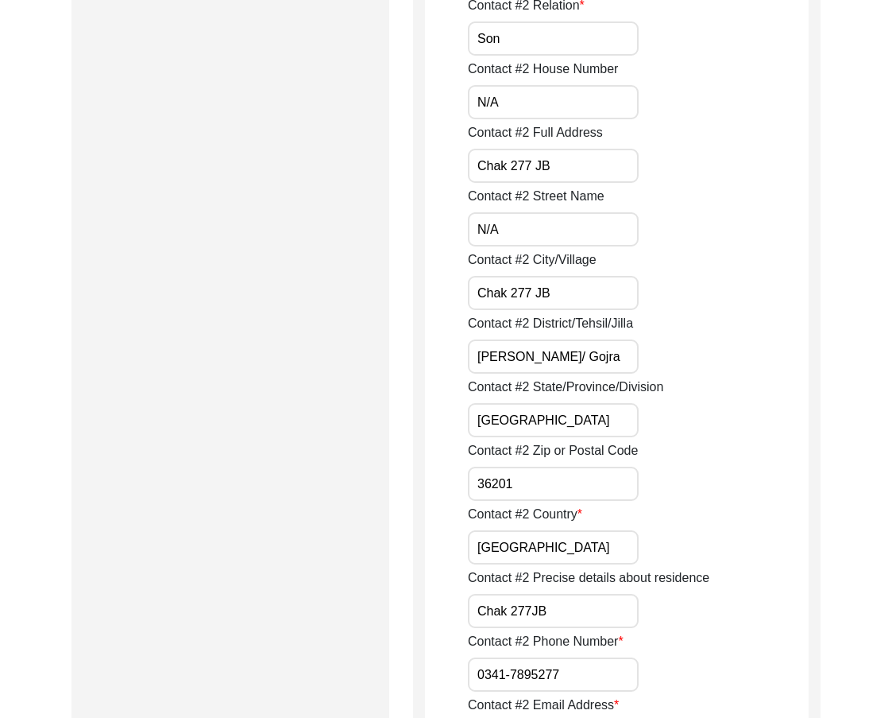
scroll to position [1828, 0]
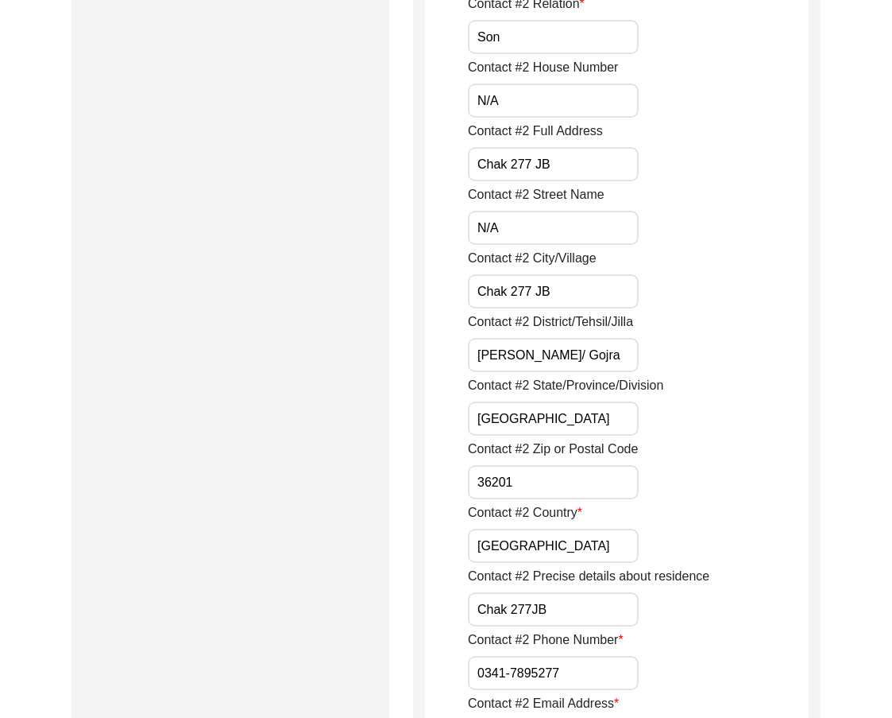
click at [575, 362] on input "[PERSON_NAME]/ Gojra" at bounding box center [553, 355] width 171 height 34
type input "[PERSON_NAME]/Gojra"
drag, startPoint x: 575, startPoint y: 413, endPoint x: 401, endPoint y: 422, distance: 173.5
drag, startPoint x: 536, startPoint y: 487, endPoint x: 428, endPoint y: 494, distance: 108.3
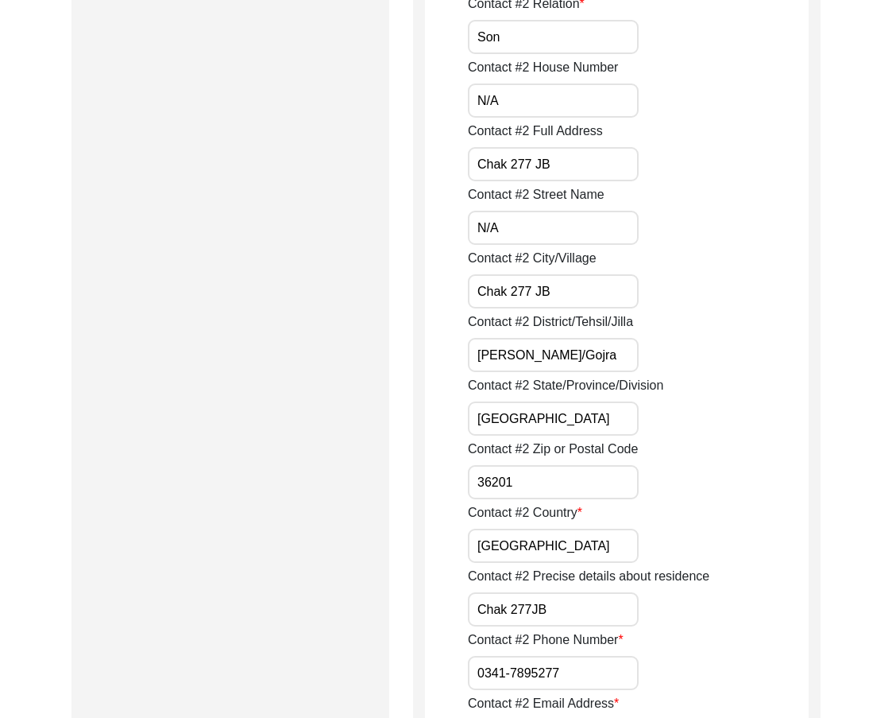
drag, startPoint x: 544, startPoint y: 557, endPoint x: 499, endPoint y: 589, distance: 55.3
click at [532, 608] on input "Chak 277JB" at bounding box center [553, 609] width 171 height 34
type input "Chak 277 JB"
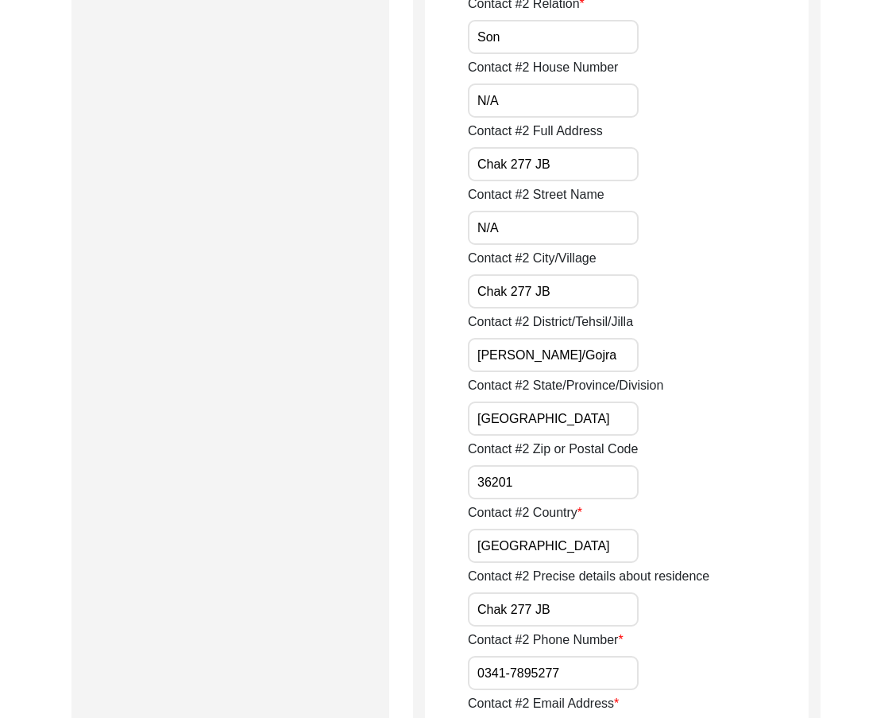
click at [474, 671] on input "0341-7895277" at bounding box center [553, 673] width 171 height 34
paste input "+92"
drag, startPoint x: 598, startPoint y: 682, endPoint x: 420, endPoint y: 645, distance: 180.9
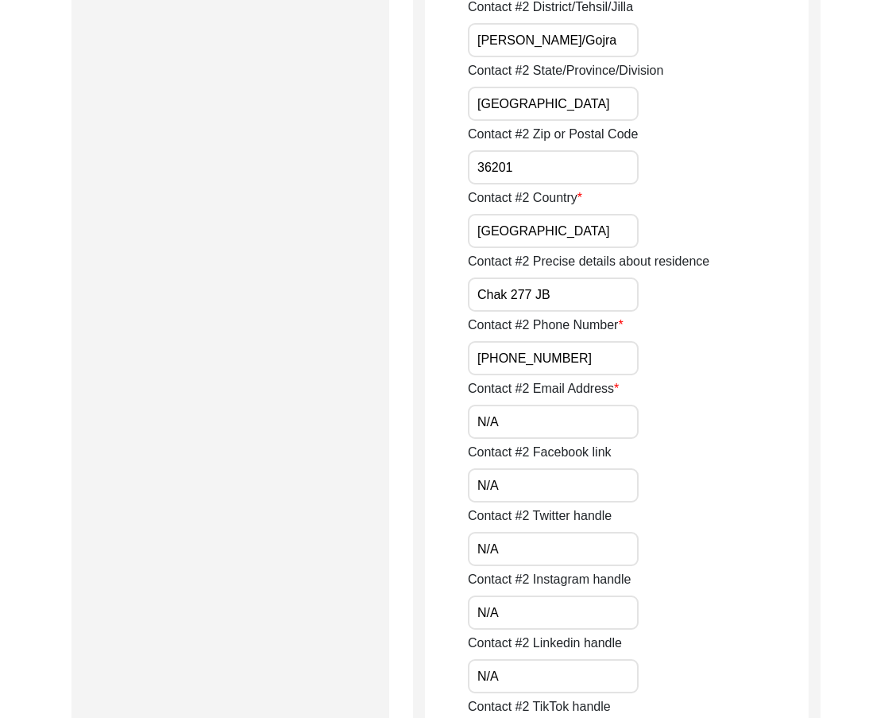
scroll to position [2146, 0]
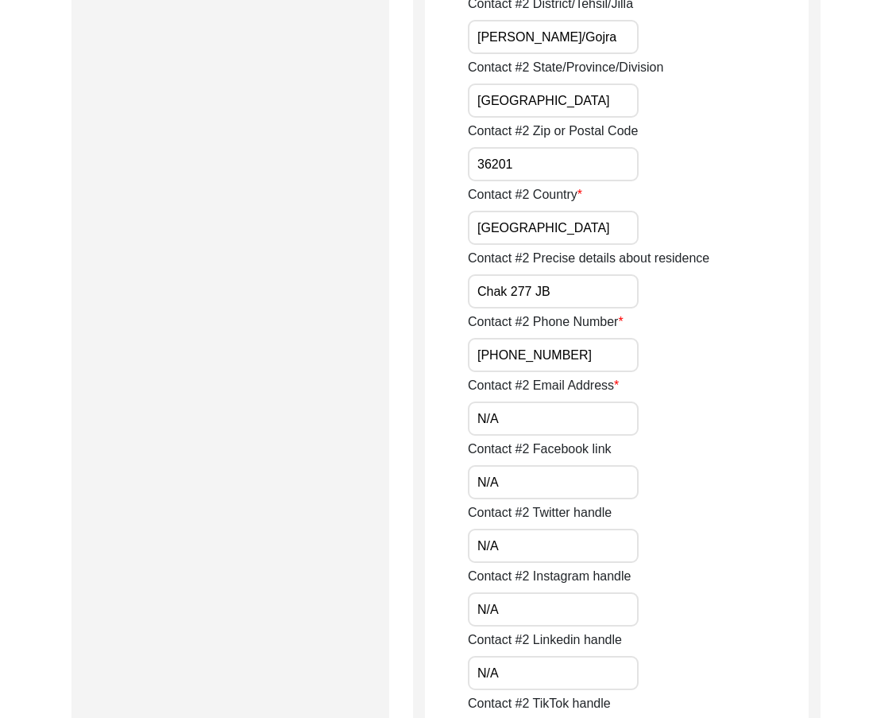
type input "[PHONE_NUMBER]"
drag, startPoint x: 528, startPoint y: 401, endPoint x: 393, endPoint y: 412, distance: 135.5
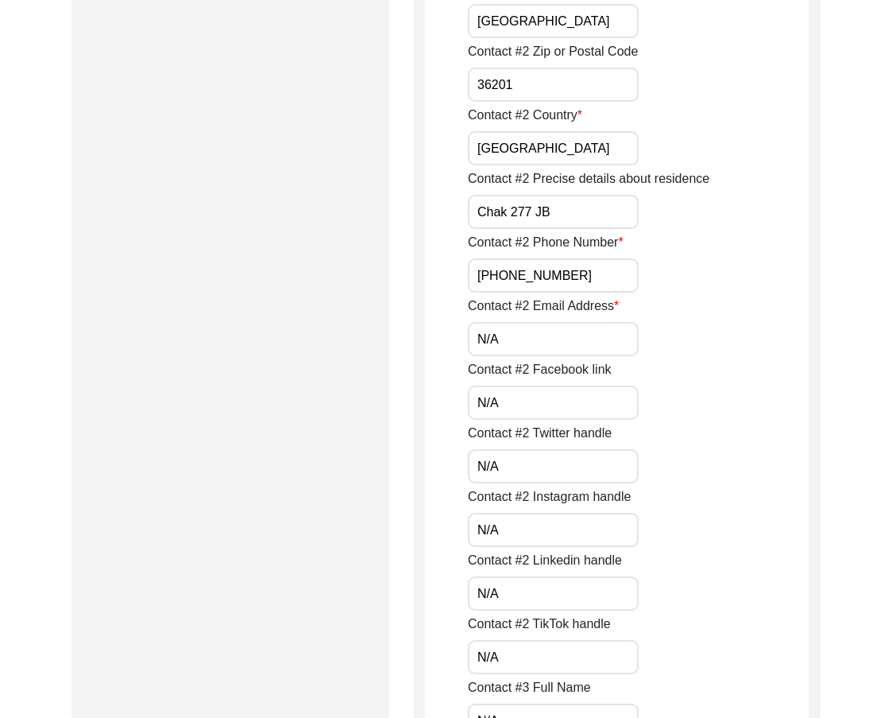
click at [508, 409] on input "N/A" at bounding box center [553, 402] width 171 height 34
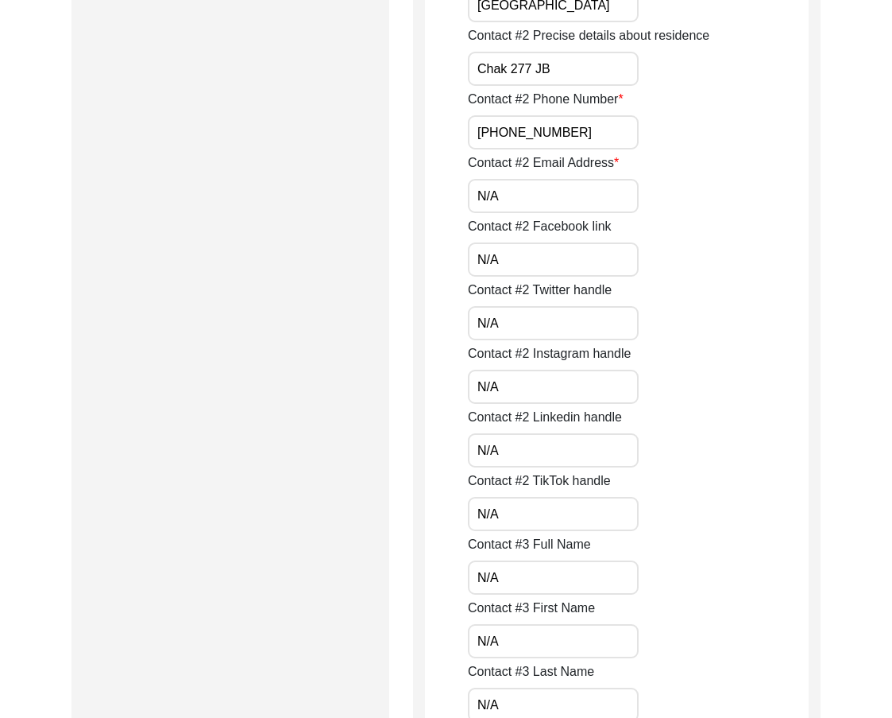
scroll to position [2384, 0]
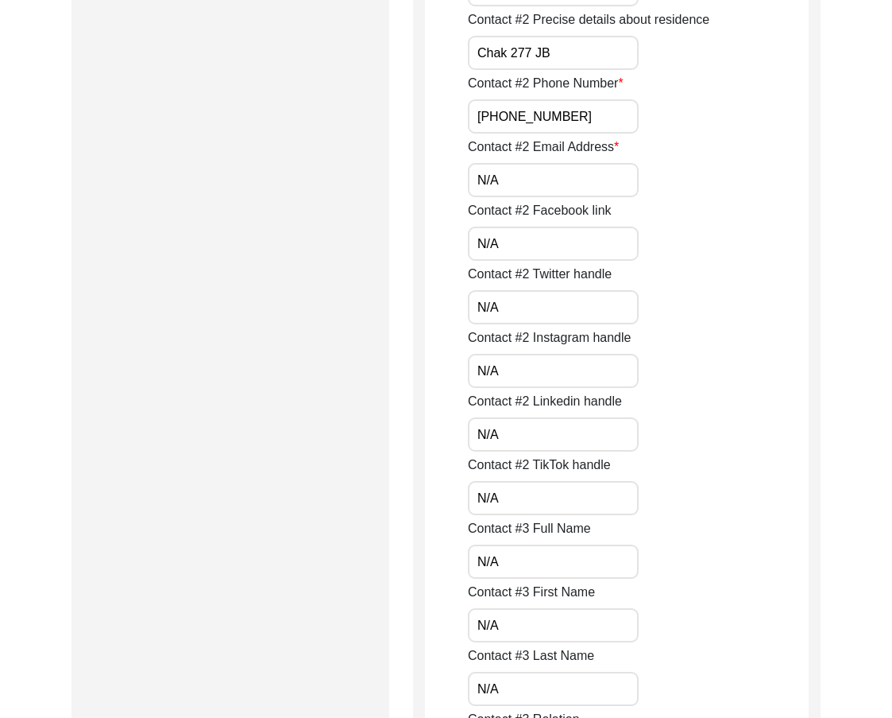
click at [523, 366] on input "N/A" at bounding box center [553, 371] width 171 height 34
drag, startPoint x: 515, startPoint y: 417, endPoint x: 515, endPoint y: 426, distance: 8.7
click at [515, 419] on input "N/A" at bounding box center [553, 434] width 171 height 34
click at [510, 494] on input "N/A" at bounding box center [553, 498] width 171 height 34
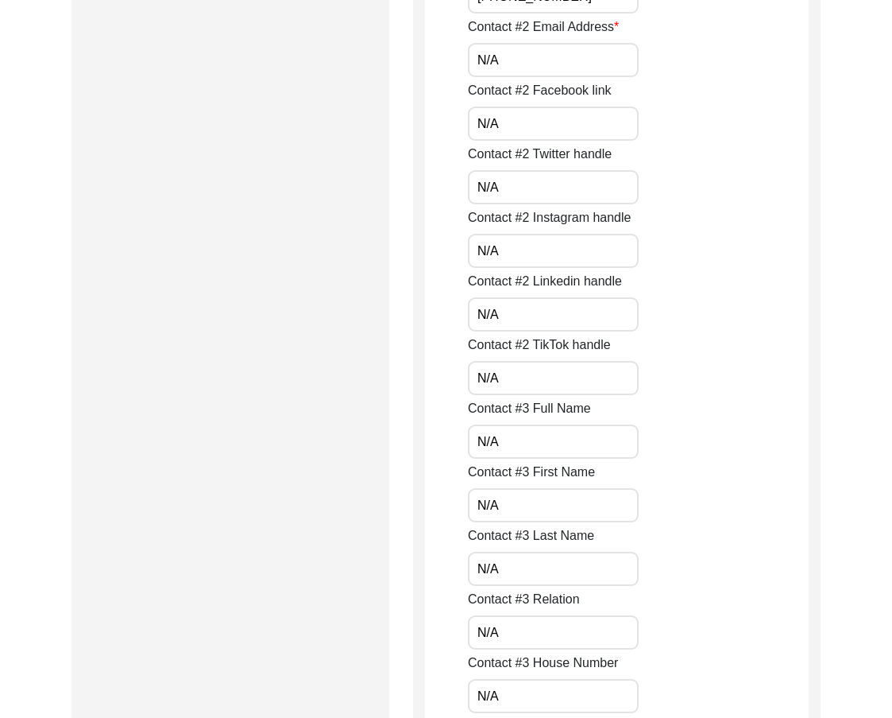
scroll to position [2543, 0]
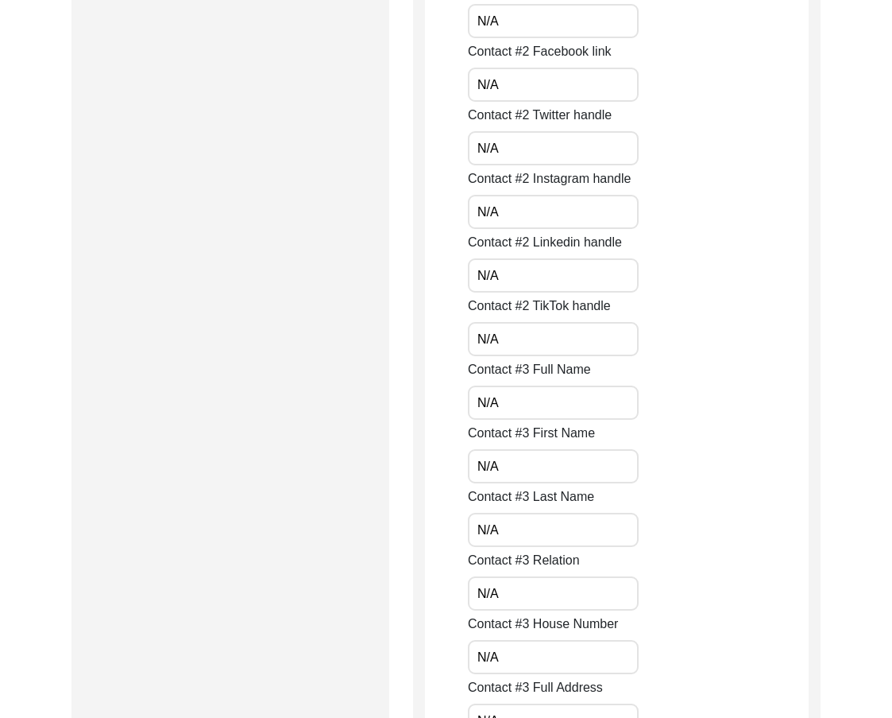
click at [513, 424] on label "Contact #3 First Name" at bounding box center [531, 433] width 127 height 19
click at [513, 449] on input "N/A" at bounding box center [553, 466] width 171 height 34
click at [509, 412] on input "N/A" at bounding box center [553, 402] width 171 height 34
click at [512, 474] on input "N/A" at bounding box center [553, 466] width 171 height 34
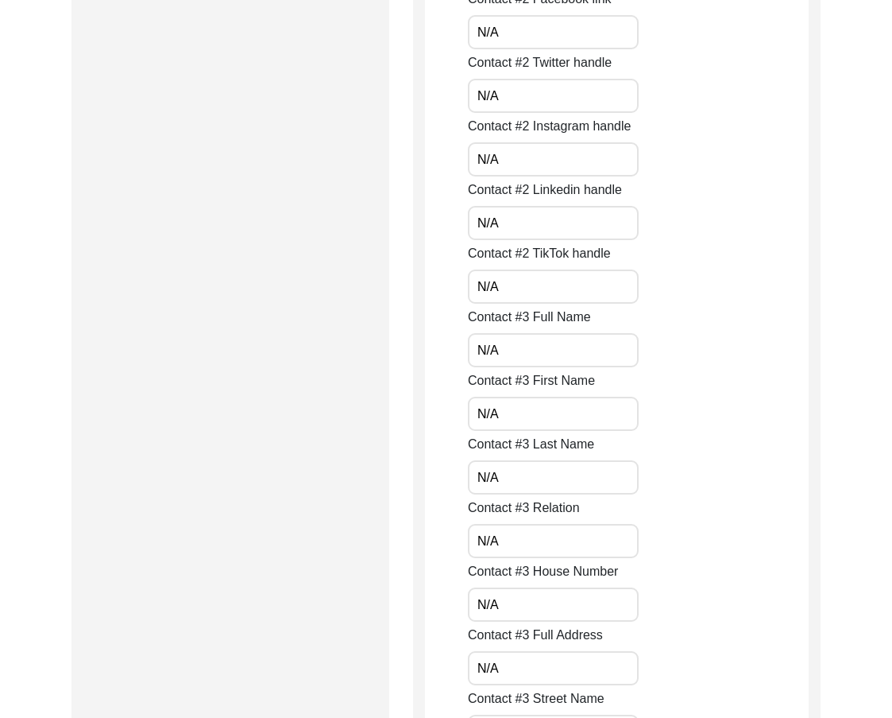
scroll to position [2622, 0]
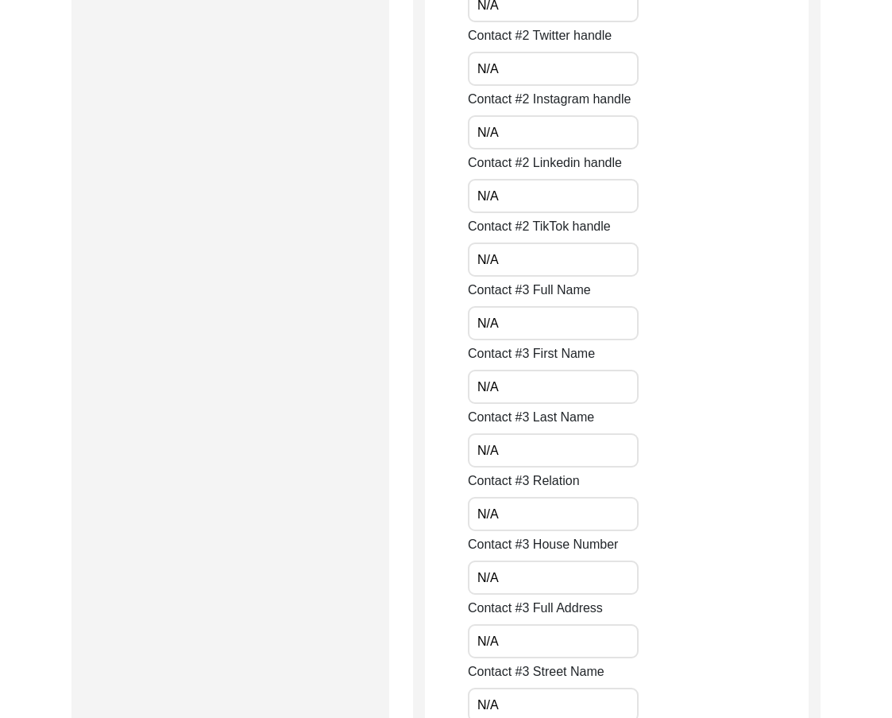
click at [509, 459] on input "N/A" at bounding box center [553, 450] width 171 height 34
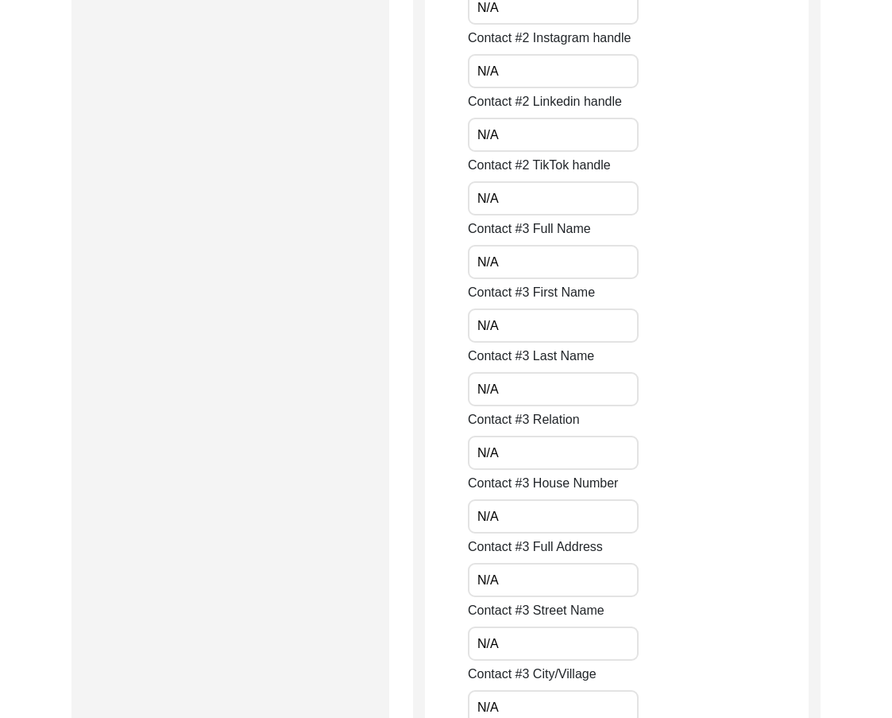
scroll to position [2702, 0]
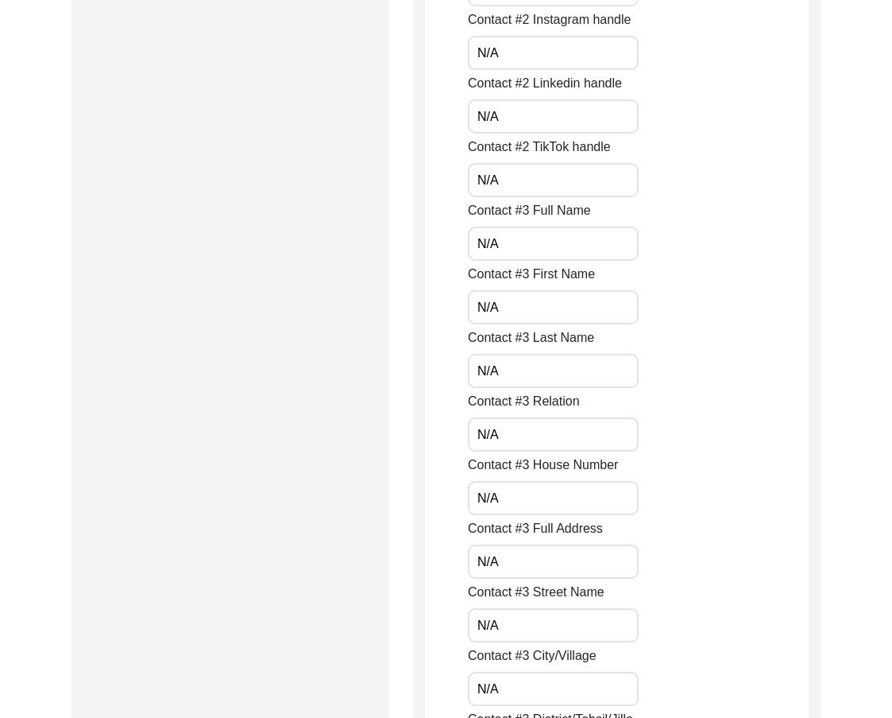
click at [512, 443] on input "N/A" at bounding box center [553, 434] width 171 height 34
click at [526, 490] on input "N/A" at bounding box center [553, 498] width 171 height 34
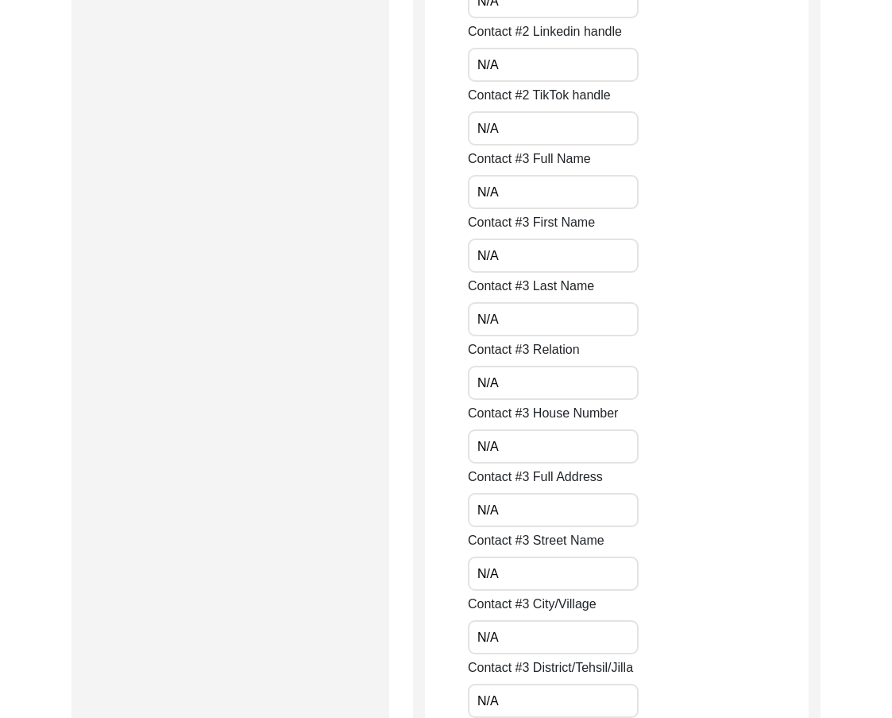
scroll to position [2781, 0]
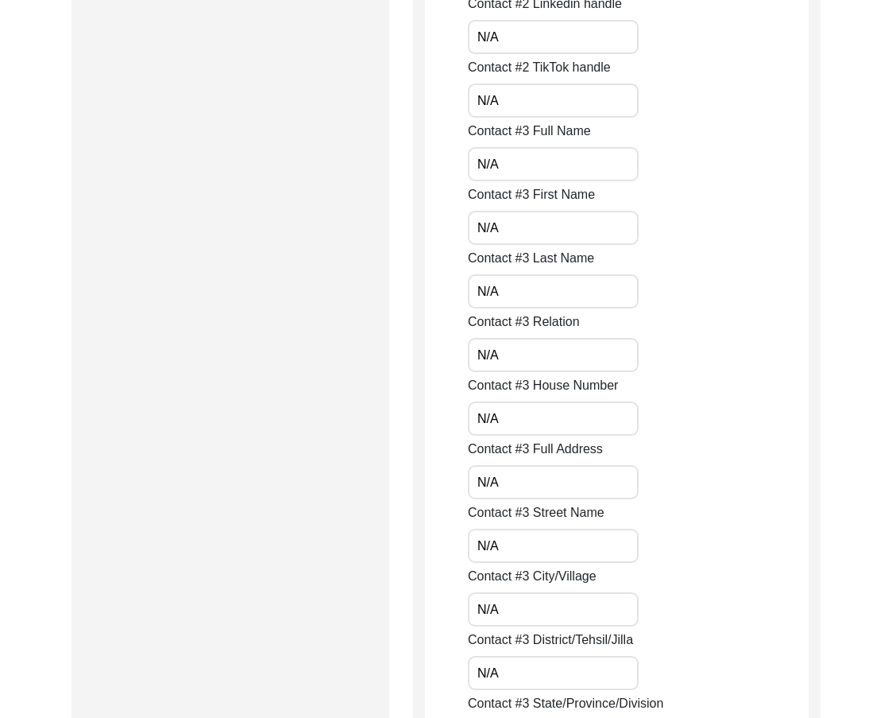
click at [522, 482] on input "N/A" at bounding box center [553, 482] width 171 height 34
click at [503, 535] on input "N/A" at bounding box center [553, 545] width 171 height 34
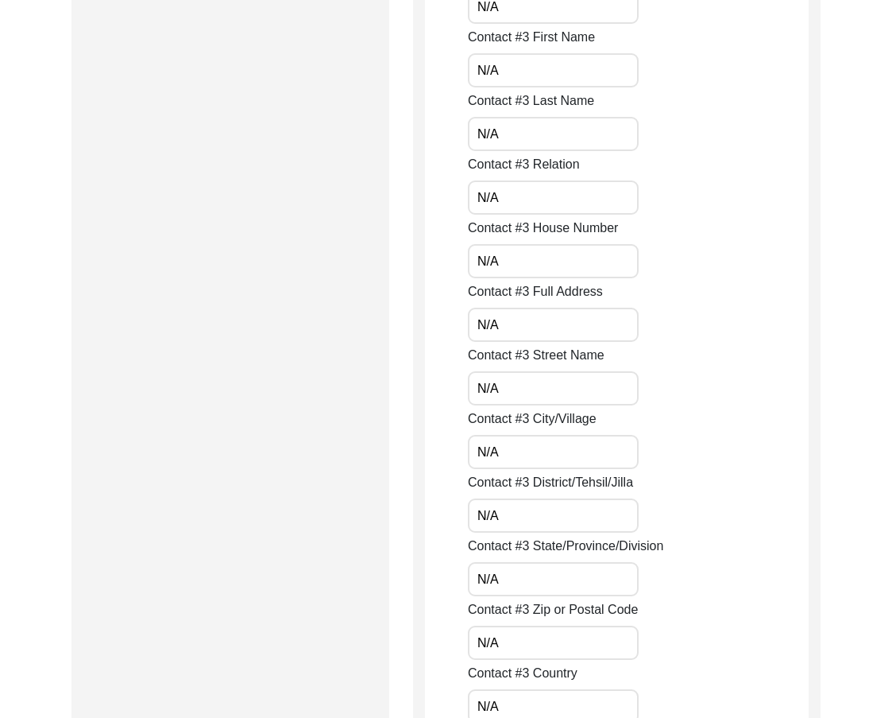
scroll to position [2940, 0]
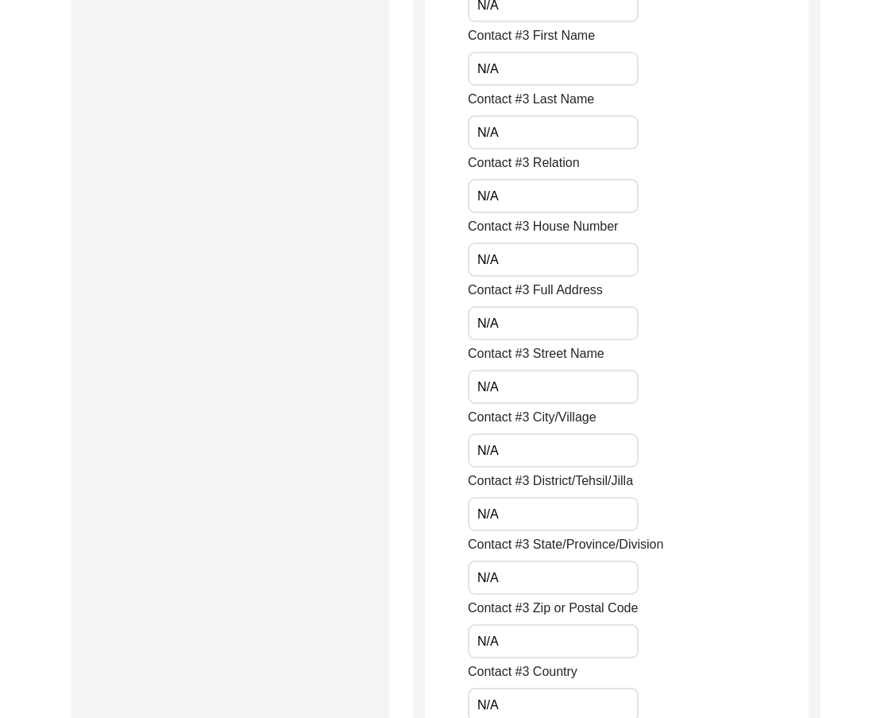
click at [540, 505] on input "N/A" at bounding box center [553, 514] width 171 height 34
click at [519, 453] on input "N/A" at bounding box center [553, 450] width 171 height 34
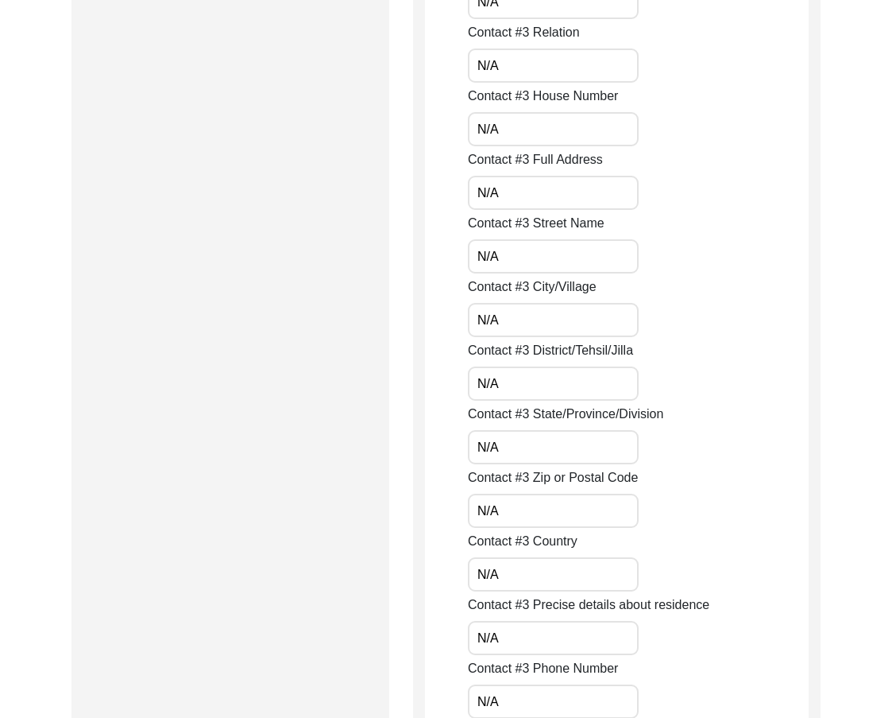
scroll to position [3099, 0]
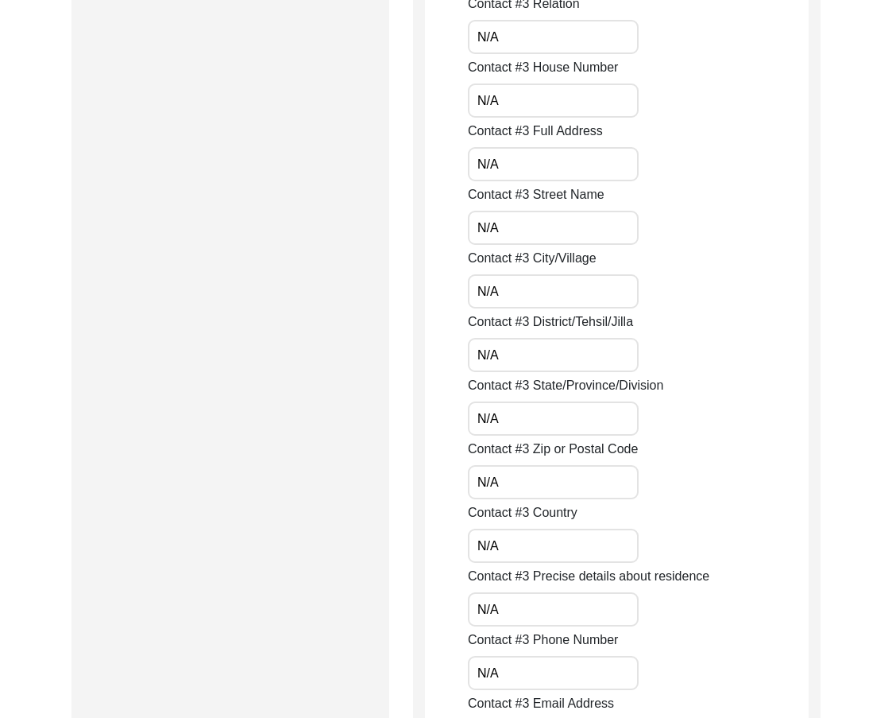
click at [521, 474] on input "N/A" at bounding box center [553, 482] width 171 height 34
drag, startPoint x: 520, startPoint y: 548, endPoint x: 386, endPoint y: 525, distance: 135.4
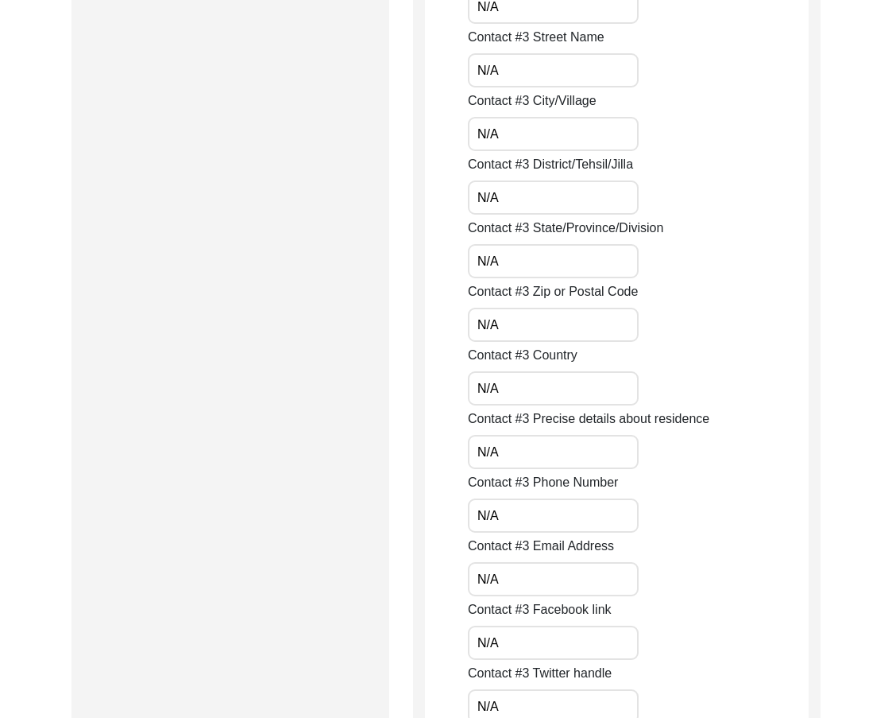
scroll to position [3258, 0]
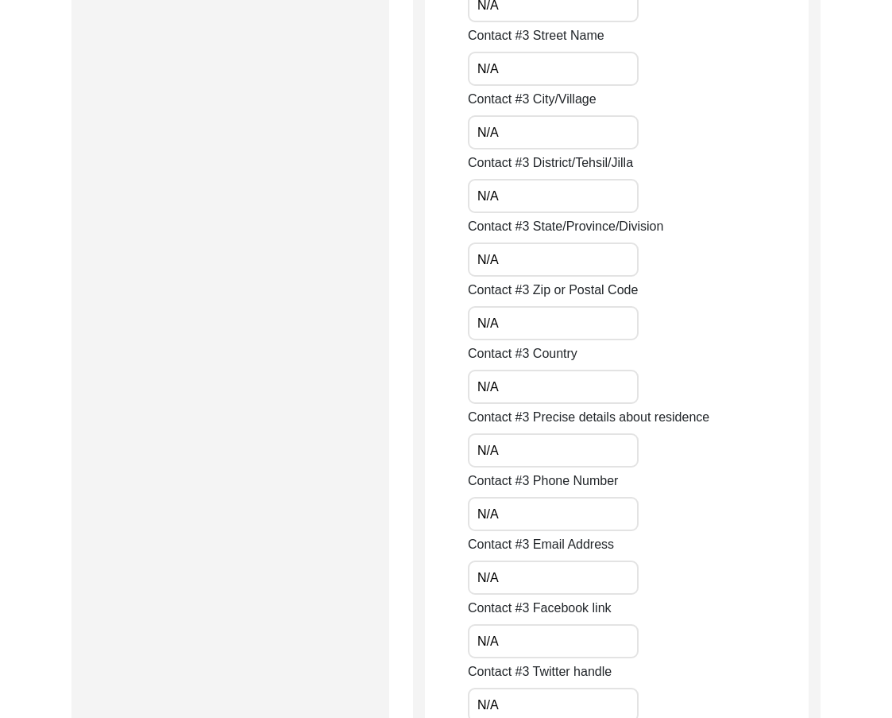
click at [501, 462] on input "N/A" at bounding box center [553, 450] width 171 height 34
click at [505, 513] on input "N/A" at bounding box center [553, 514] width 171 height 34
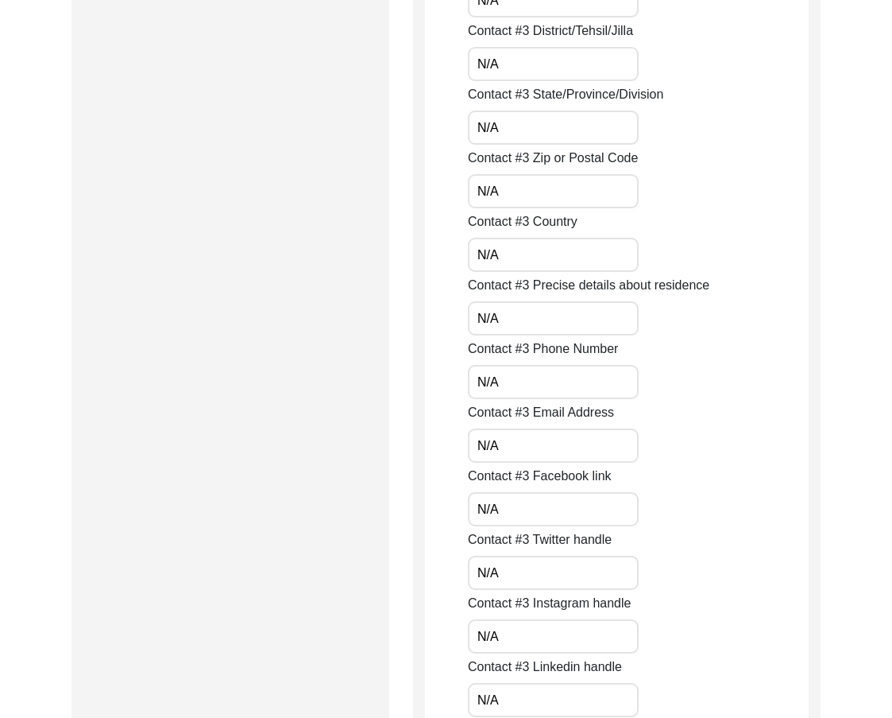
scroll to position [3417, 0]
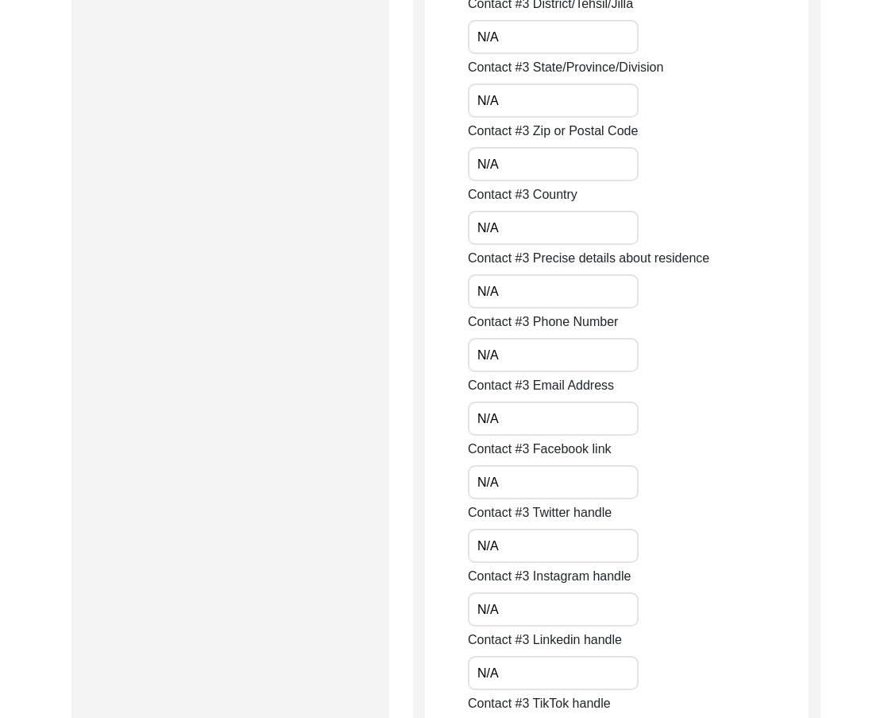
click at [520, 423] on input "N/A" at bounding box center [553, 418] width 171 height 34
click at [519, 479] on input "N/A" at bounding box center [553, 482] width 171 height 34
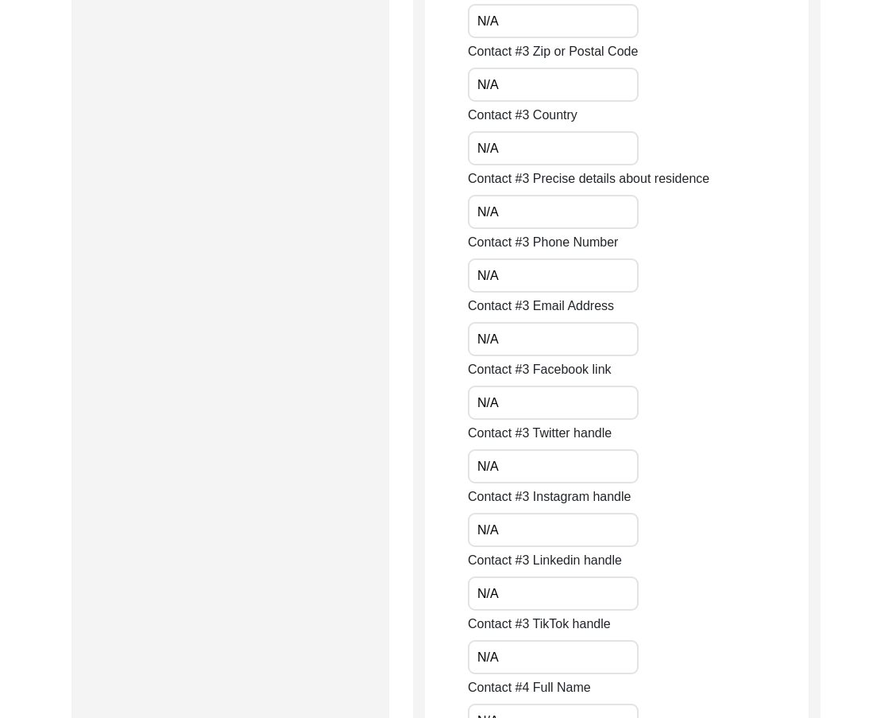
click at [519, 479] on input "N/A" at bounding box center [553, 466] width 171 height 34
click at [521, 528] on input "N/A" at bounding box center [553, 530] width 171 height 34
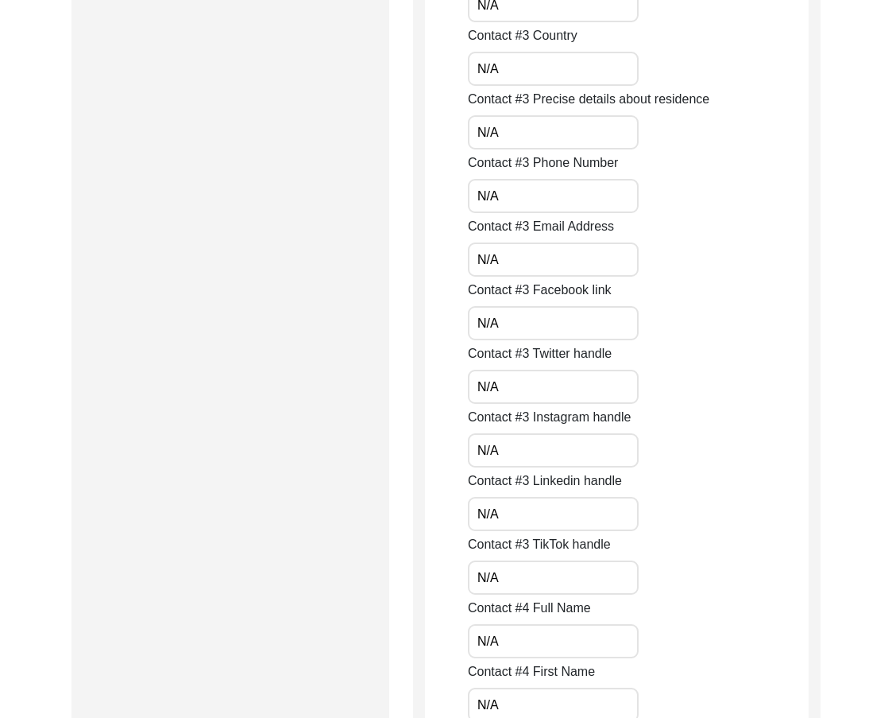
scroll to position [3656, 0]
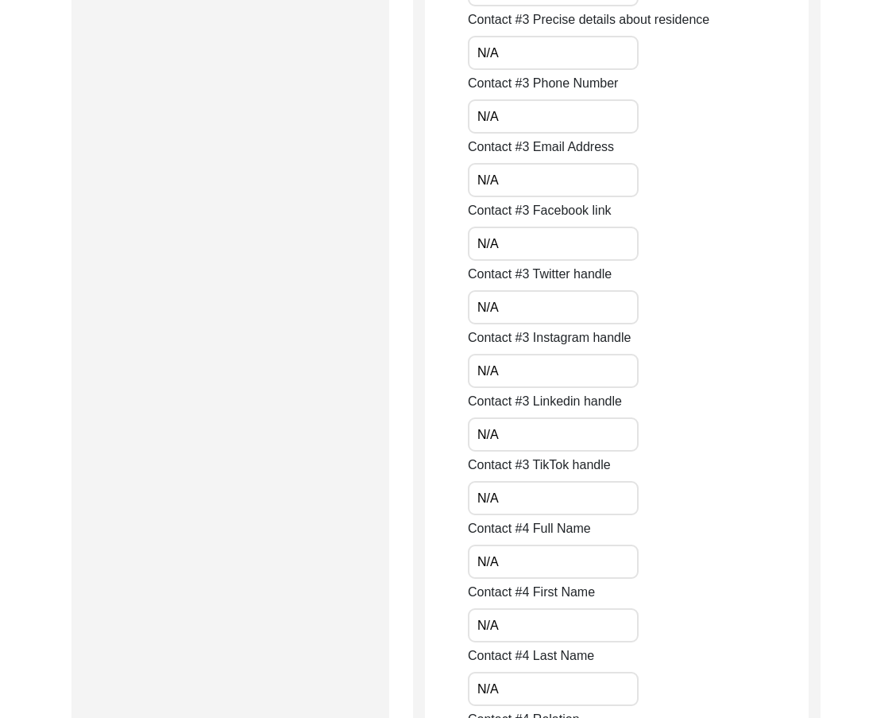
click at [517, 432] on input "N/A" at bounding box center [553, 434] width 171 height 34
click at [507, 493] on input "N/A" at bounding box center [553, 498] width 171 height 34
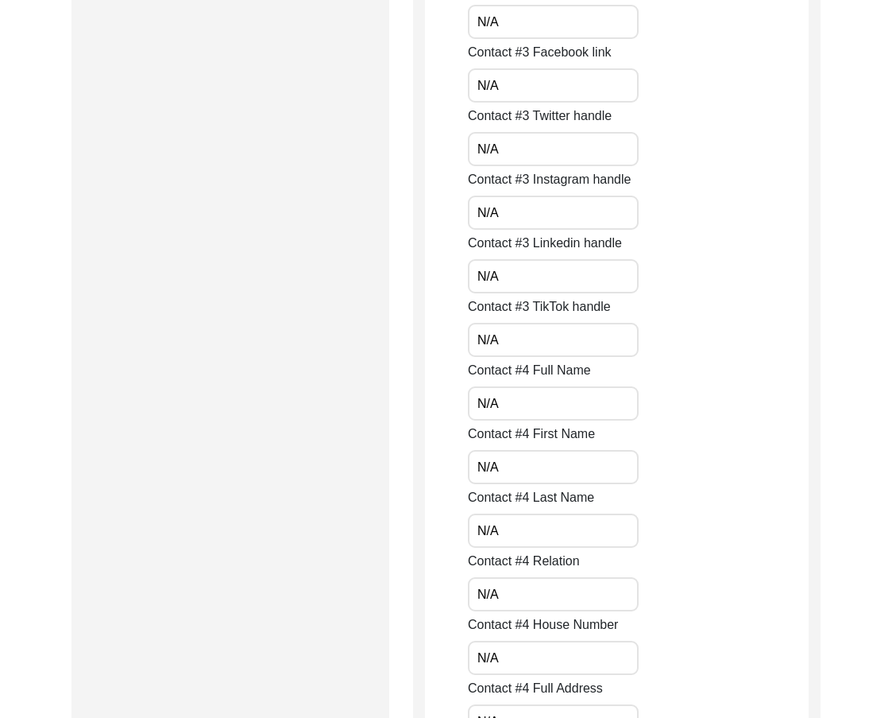
scroll to position [3815, 0]
click at [508, 411] on input "N/A" at bounding box center [553, 402] width 171 height 34
click at [506, 459] on input "N/A" at bounding box center [553, 466] width 171 height 34
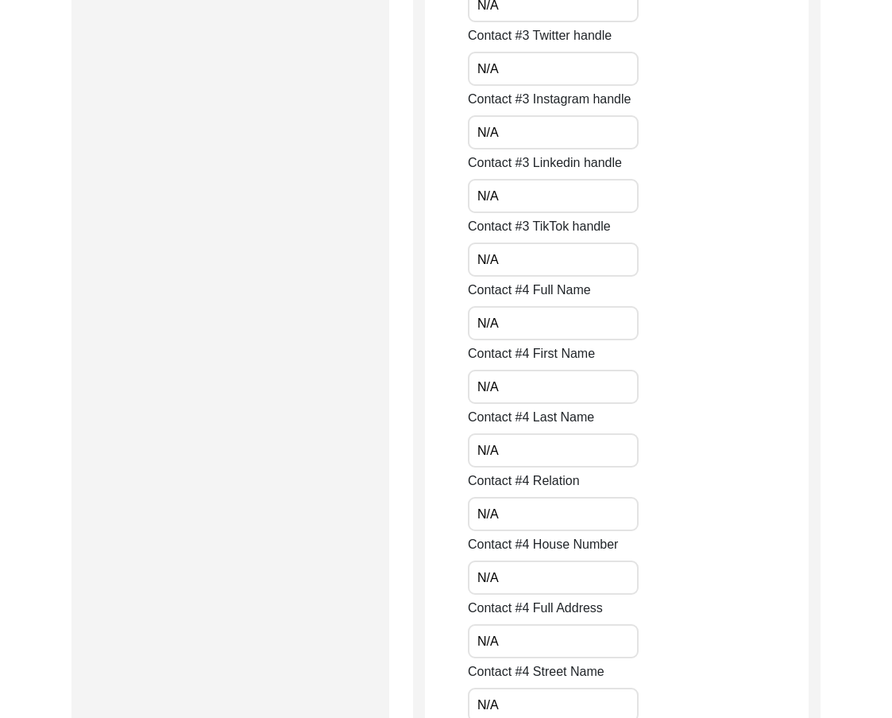
click at [524, 447] on input "N/A" at bounding box center [553, 450] width 171 height 34
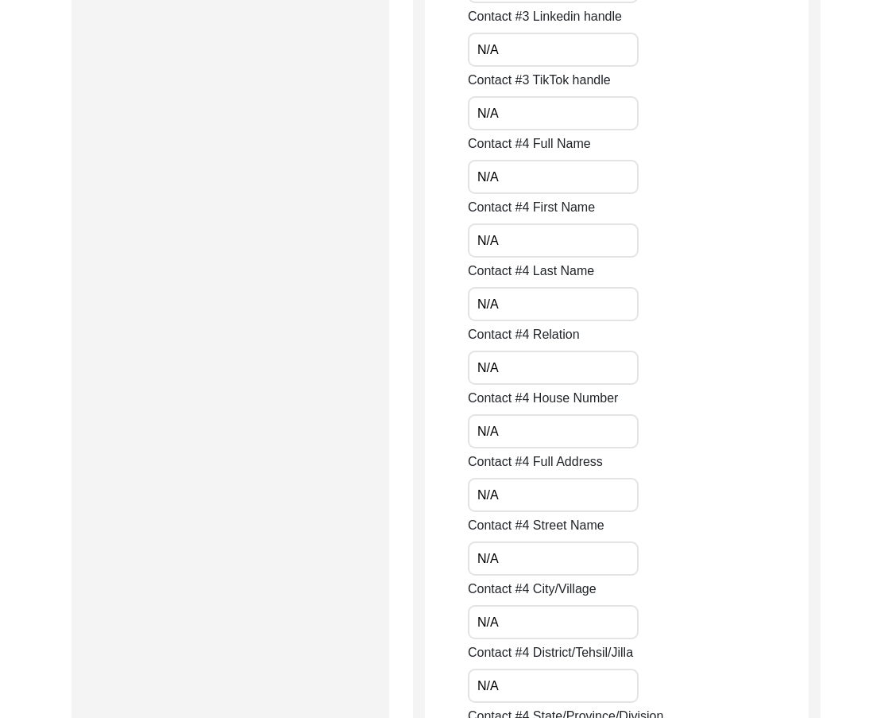
scroll to position [4053, 0]
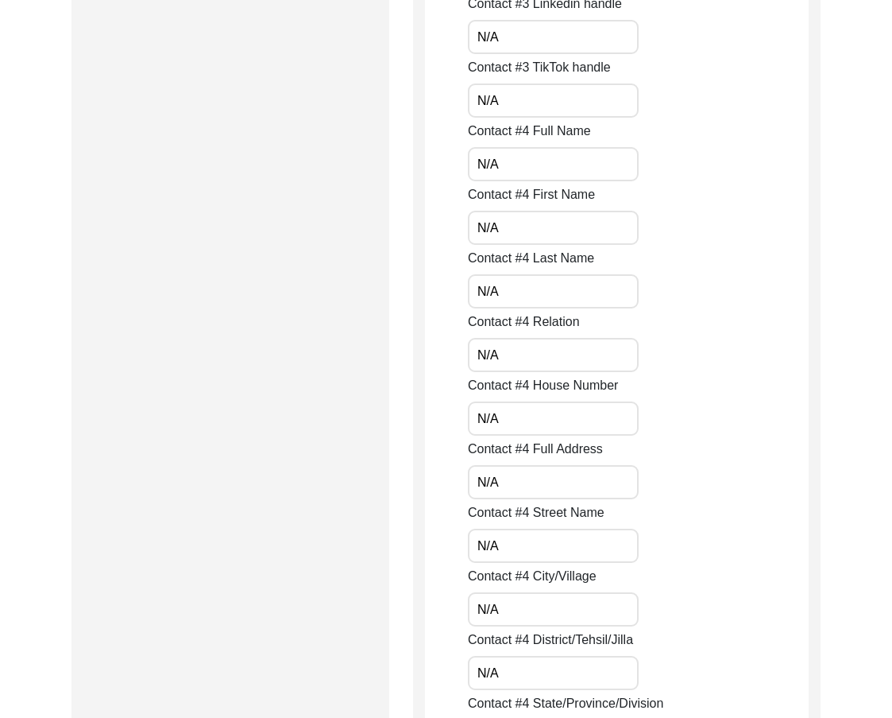
click at [504, 420] on input "N/A" at bounding box center [553, 418] width 171 height 34
click at [522, 480] on input "N/A" at bounding box center [553, 482] width 171 height 34
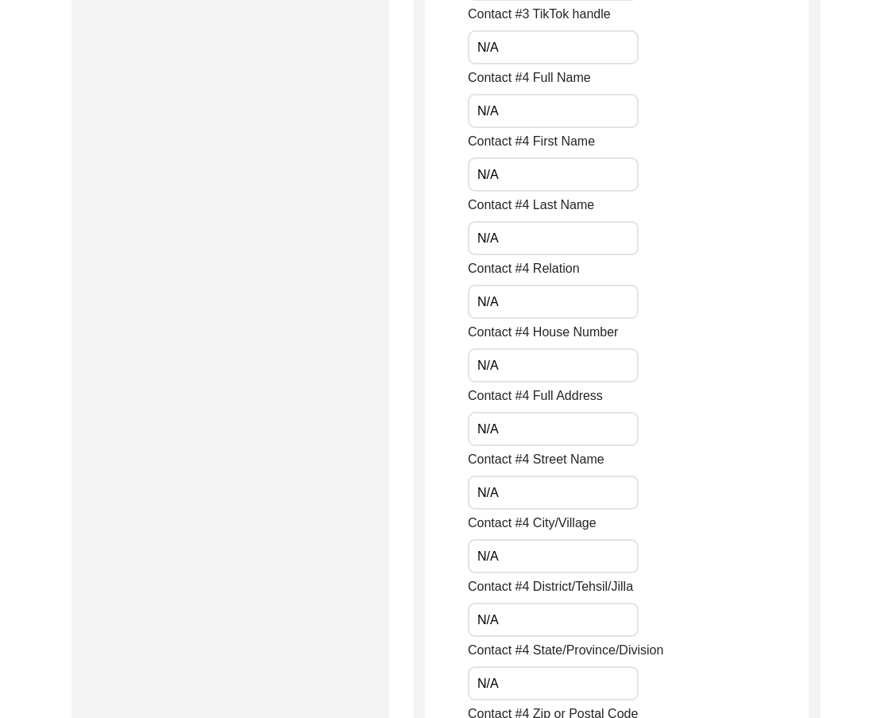
scroll to position [4132, 0]
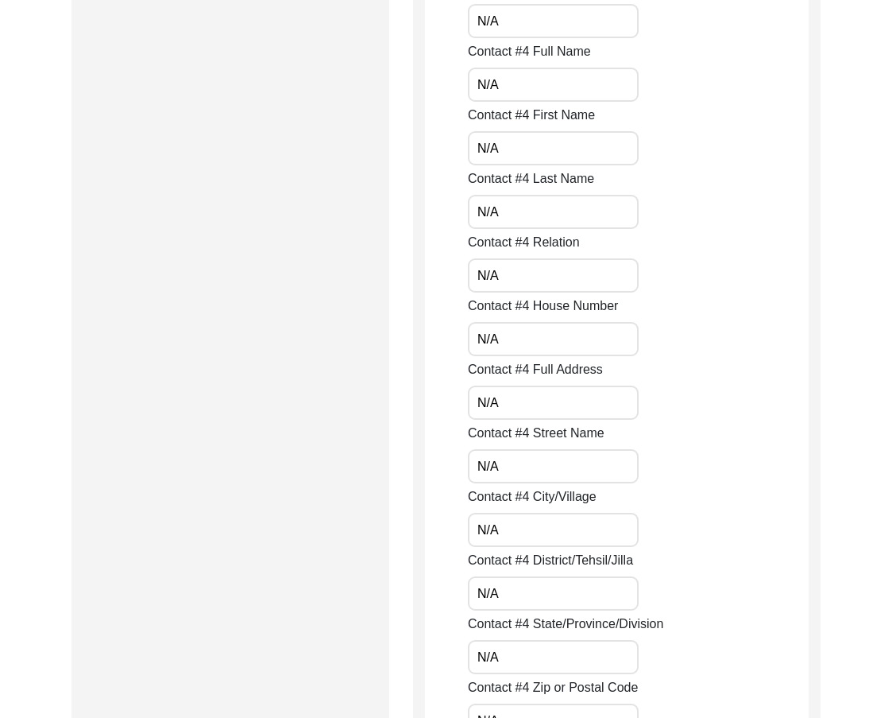
click at [518, 457] on input "N/A" at bounding box center [553, 466] width 171 height 34
click at [524, 517] on input "N/A" at bounding box center [553, 530] width 171 height 34
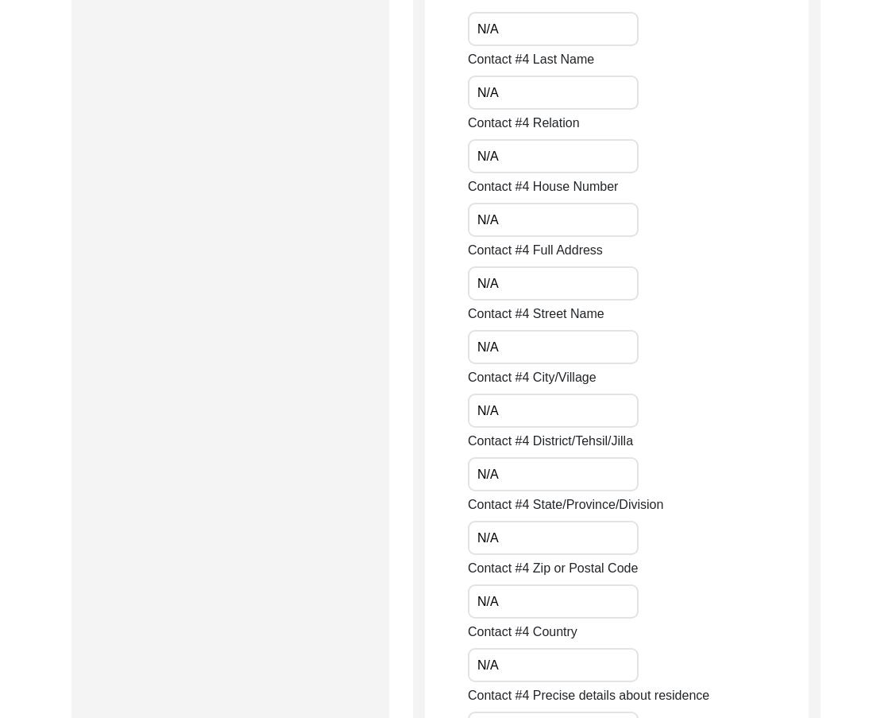
scroll to position [4291, 0]
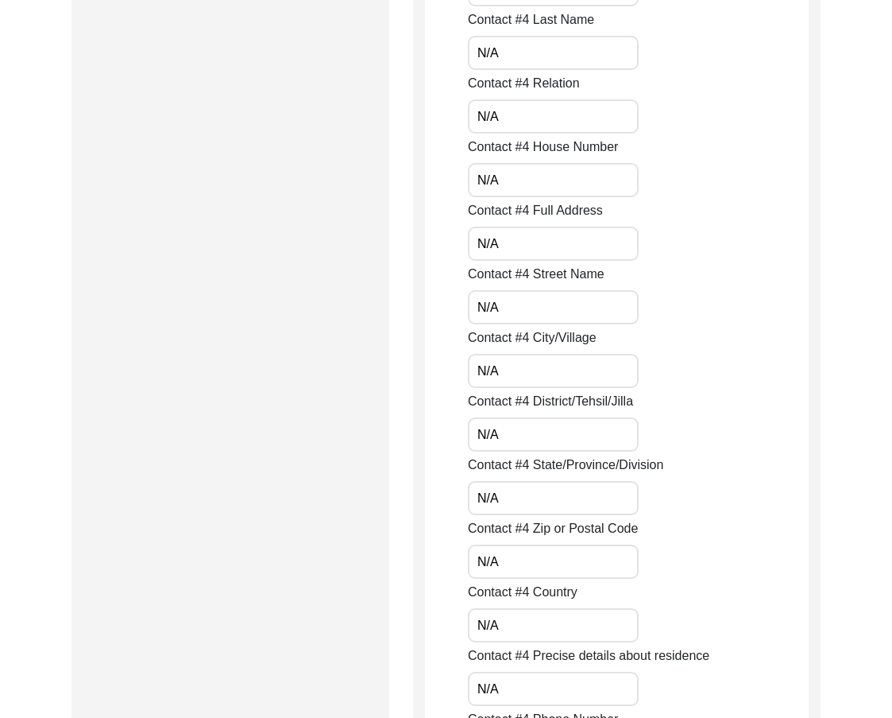
click at [508, 444] on input "N/A" at bounding box center [553, 434] width 171 height 34
click at [509, 490] on input "N/A" at bounding box center [553, 498] width 171 height 34
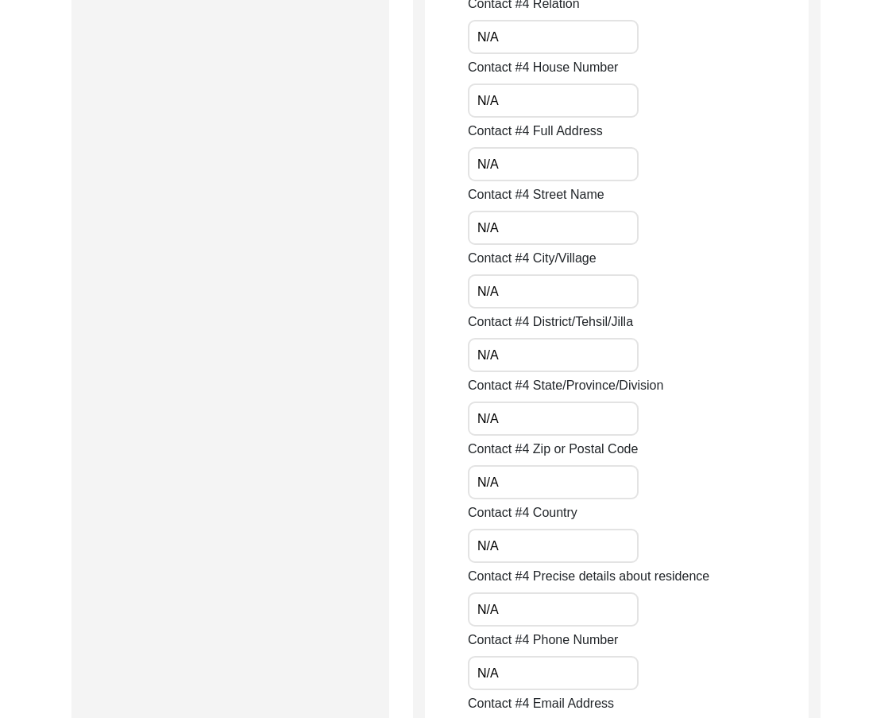
click at [528, 484] on input "N/A" at bounding box center [553, 482] width 171 height 34
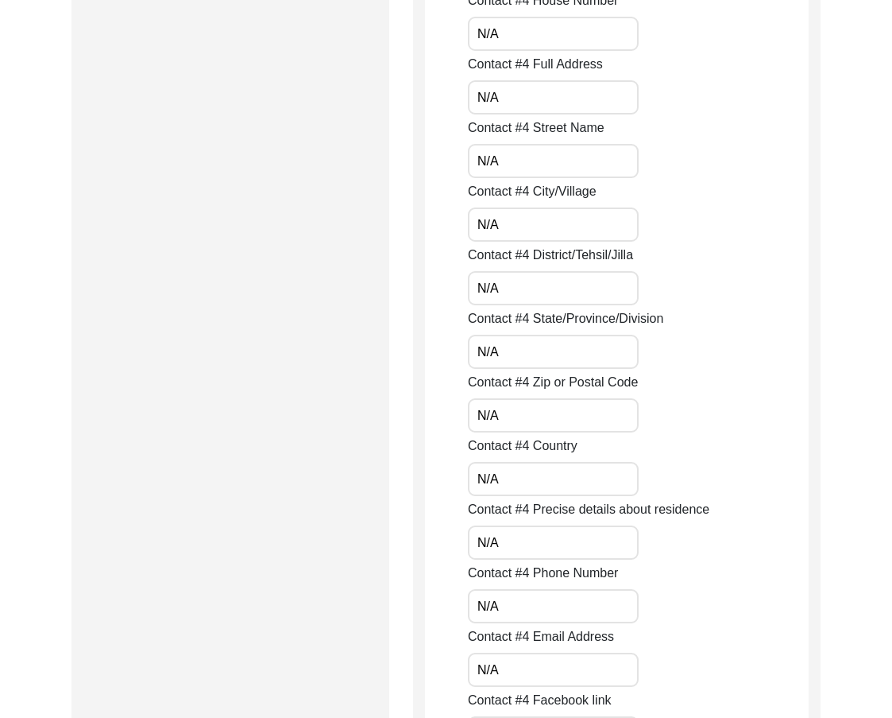
scroll to position [4530, 0]
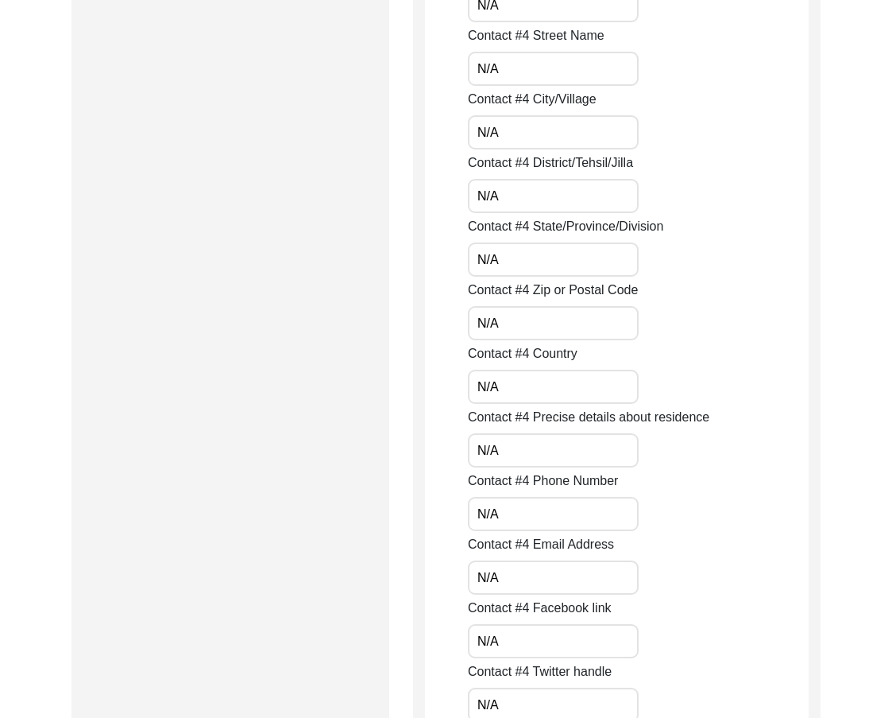
click at [471, 396] on input "N/A" at bounding box center [553, 387] width 171 height 34
drag, startPoint x: 499, startPoint y: 449, endPoint x: 396, endPoint y: 439, distance: 103.7
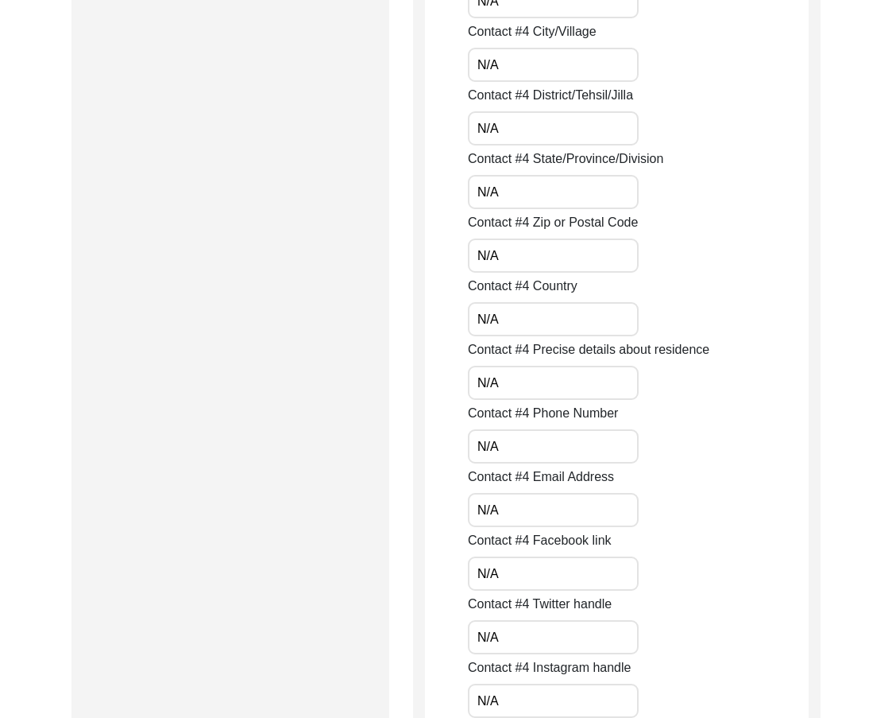
scroll to position [4689, 0]
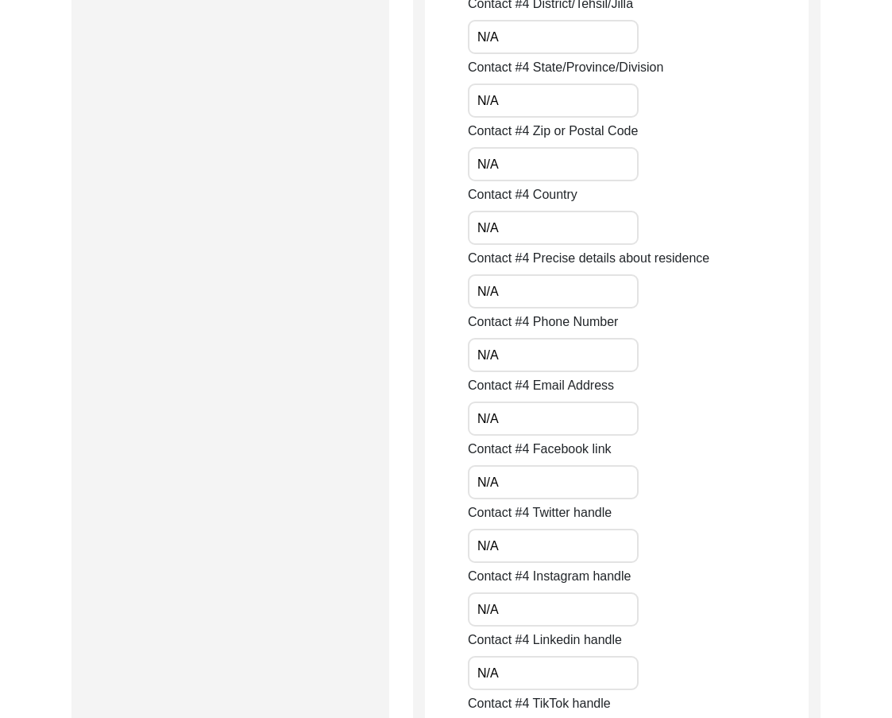
drag, startPoint x: 483, startPoint y: 362, endPoint x: 463, endPoint y: 390, distance: 34.2
drag, startPoint x: 515, startPoint y: 416, endPoint x: 377, endPoint y: 416, distance: 137.5
drag, startPoint x: 501, startPoint y: 474, endPoint x: 453, endPoint y: 486, distance: 49.3
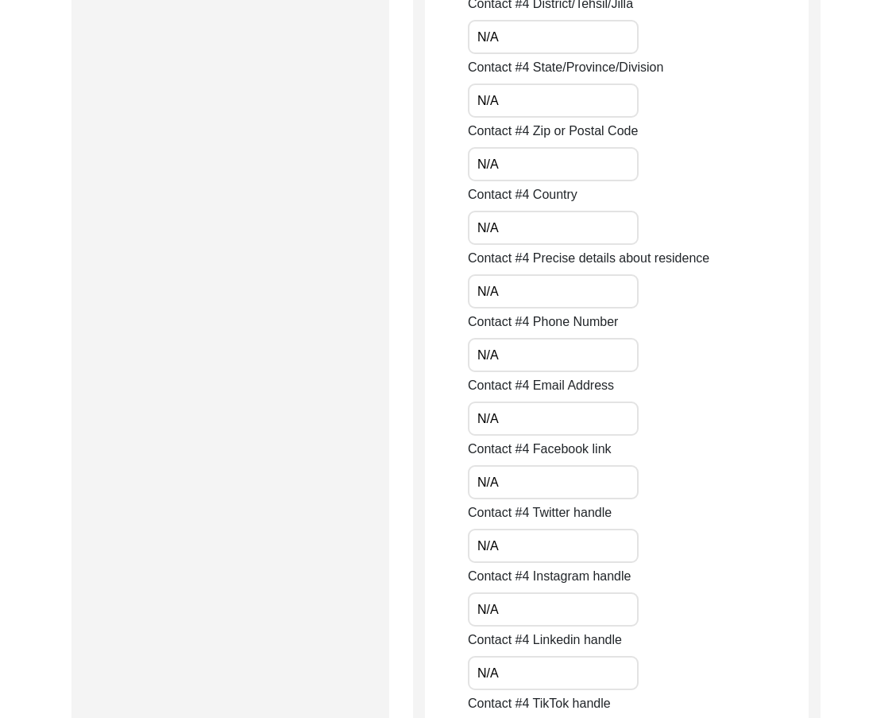
click at [469, 474] on input "N/A" at bounding box center [553, 482] width 171 height 34
drag, startPoint x: 490, startPoint y: 540, endPoint x: 392, endPoint y: 531, distance: 98.2
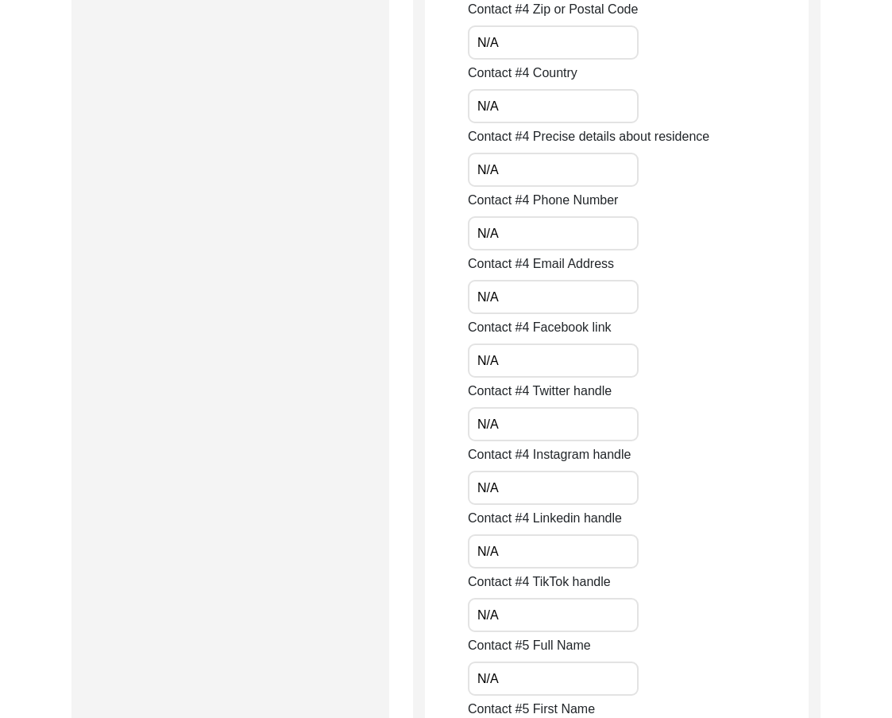
scroll to position [4848, 0]
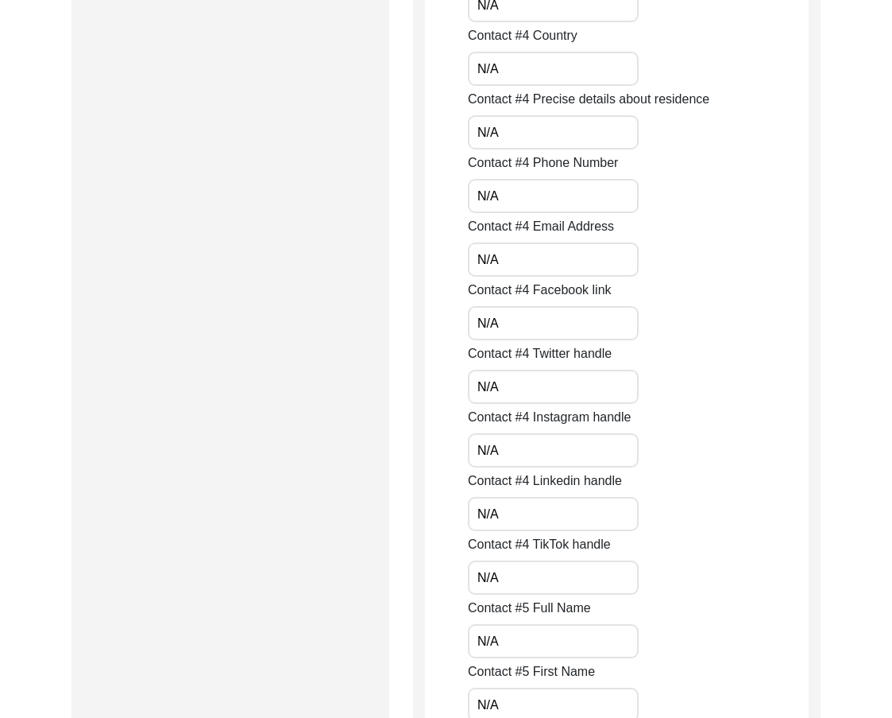
drag, startPoint x: 467, startPoint y: 447, endPoint x: 420, endPoint y: 447, distance: 47.7
drag, startPoint x: 463, startPoint y: 501, endPoint x: 439, endPoint y: 497, distance: 24.3
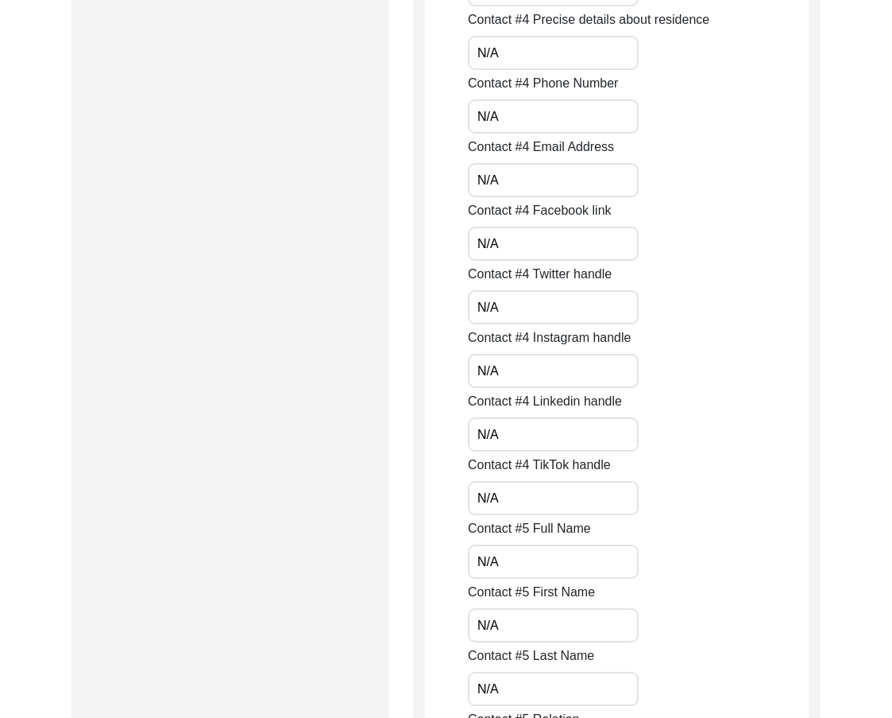
drag, startPoint x: 505, startPoint y: 497, endPoint x: 416, endPoint y: 484, distance: 90.7
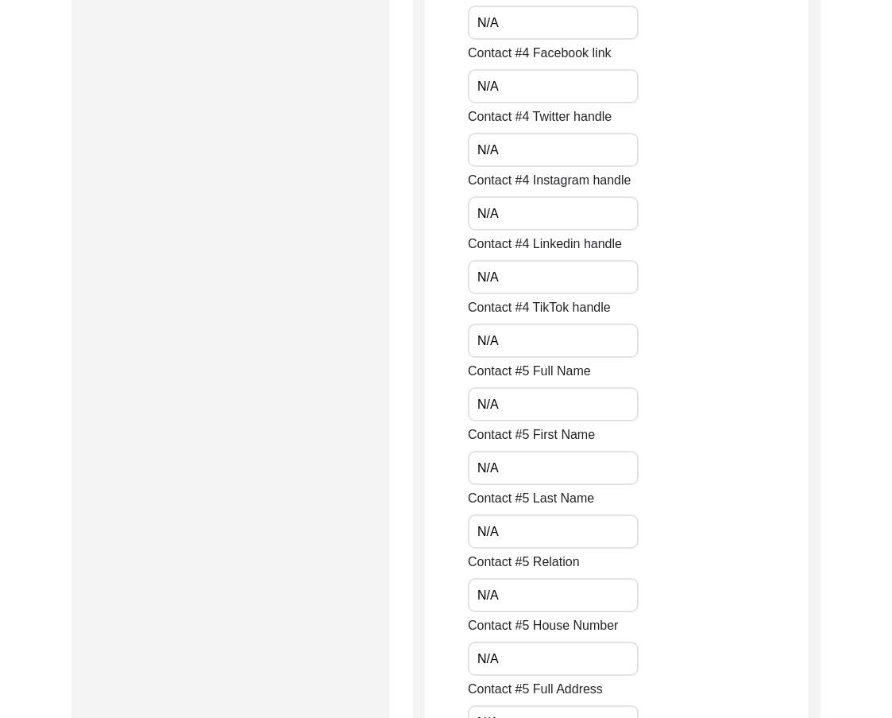
scroll to position [5086, 0]
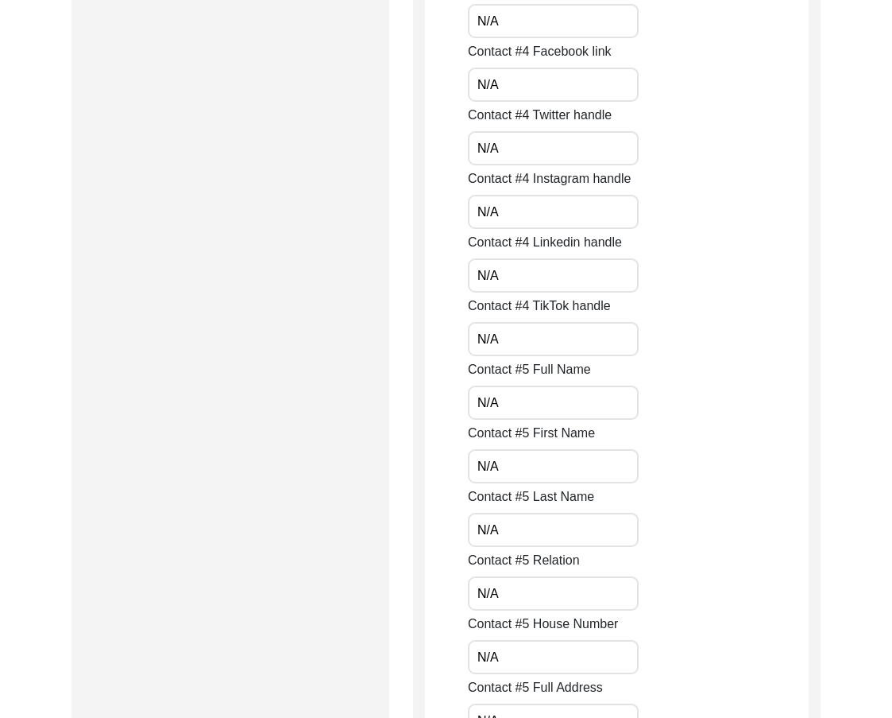
drag, startPoint x: 488, startPoint y: 412, endPoint x: 475, endPoint y: 415, distance: 12.9
click at [474, 411] on input "N/A" at bounding box center [553, 402] width 171 height 34
drag, startPoint x: 439, startPoint y: 455, endPoint x: 423, endPoint y: 455, distance: 15.9
click at [489, 468] on input "N/A" at bounding box center [553, 466] width 171 height 34
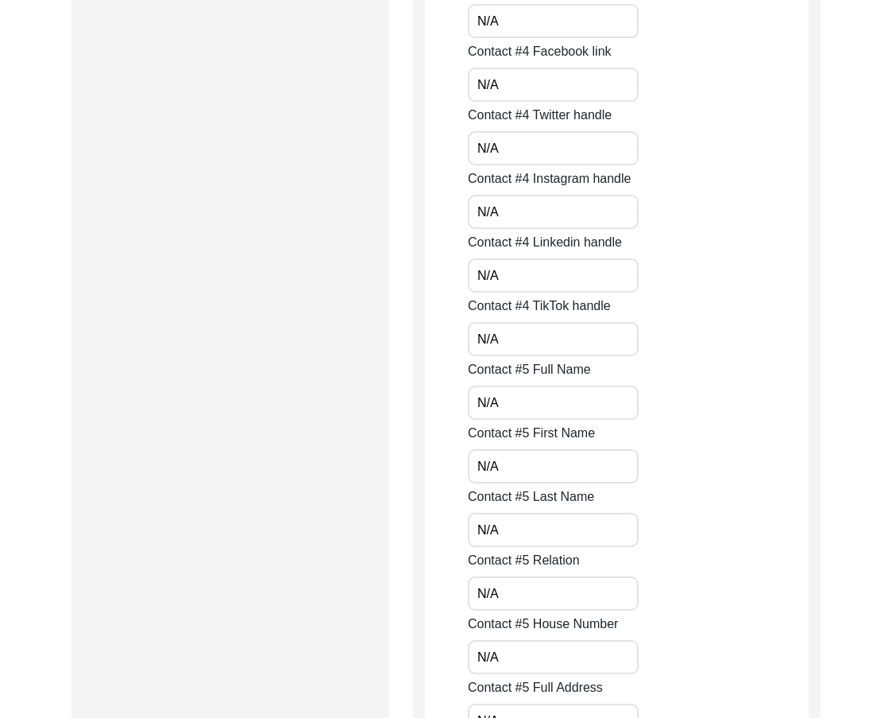
click at [496, 472] on input "N/A" at bounding box center [553, 466] width 171 height 34
click at [509, 471] on input "N/A" at bounding box center [553, 466] width 171 height 34
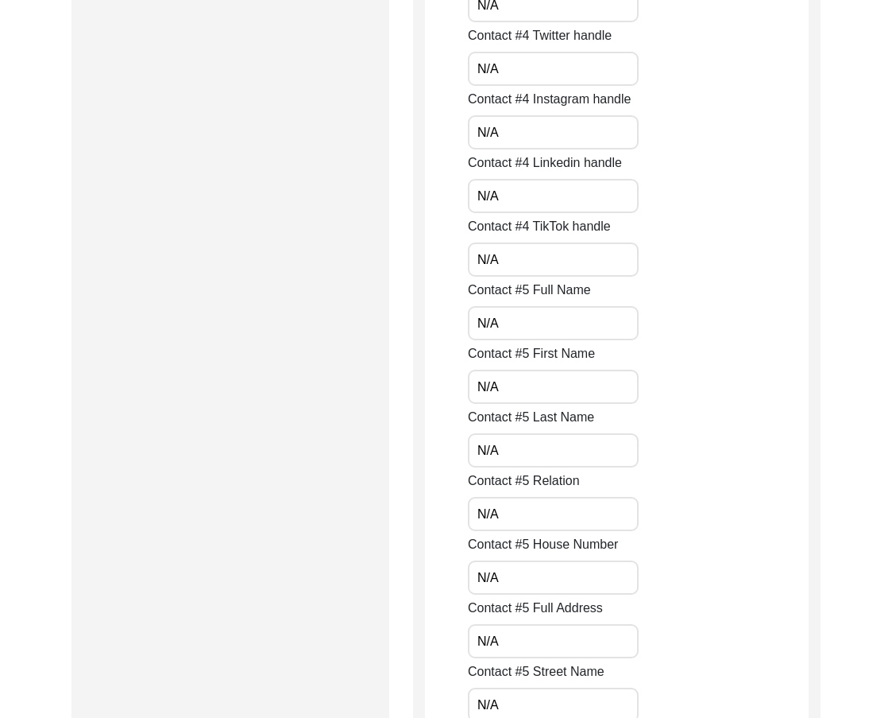
drag, startPoint x: 501, startPoint y: 455, endPoint x: 446, endPoint y: 477, distance: 59.9
click at [507, 524] on input "N/A" at bounding box center [553, 514] width 171 height 34
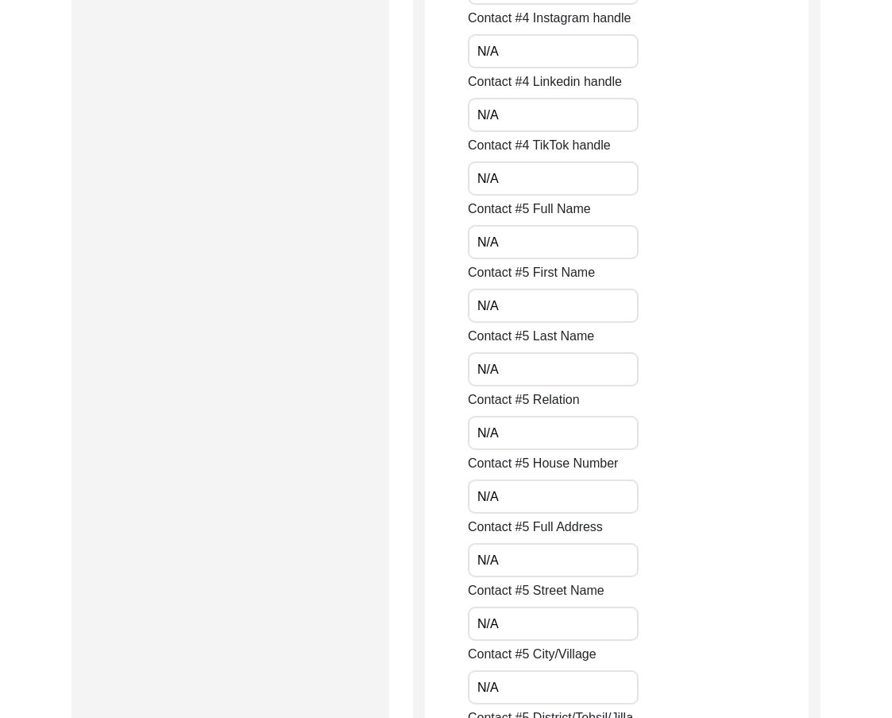
scroll to position [5324, 0]
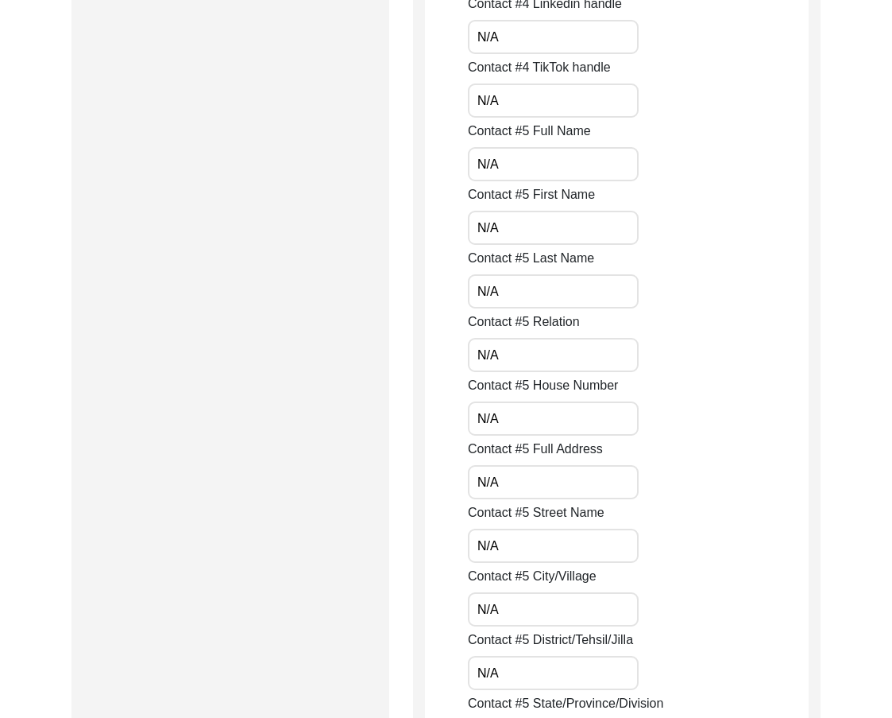
click at [518, 445] on label "Contact #5 Full Address" at bounding box center [535, 448] width 135 height 19
click at [518, 465] on input "N/A" at bounding box center [553, 482] width 171 height 34
click at [509, 426] on input "N/A" at bounding box center [553, 418] width 171 height 34
click at [525, 479] on input "N/A" at bounding box center [553, 482] width 171 height 34
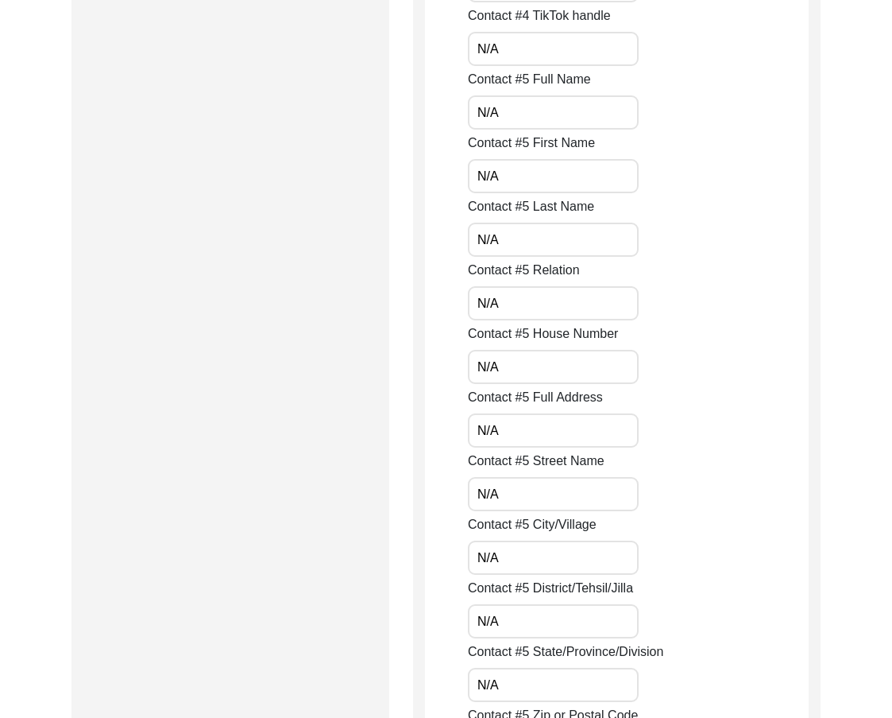
scroll to position [5404, 0]
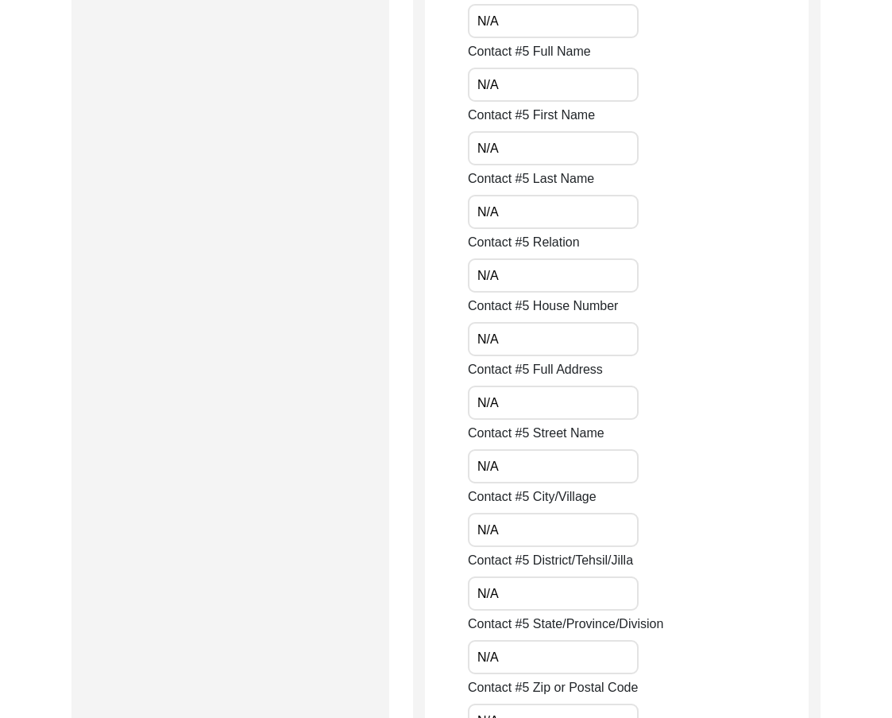
drag, startPoint x: 515, startPoint y: 470, endPoint x: 484, endPoint y: 482, distance: 33.5
click at [487, 470] on input "N/A" at bounding box center [553, 466] width 171 height 34
click at [522, 532] on input "N/A" at bounding box center [553, 530] width 171 height 34
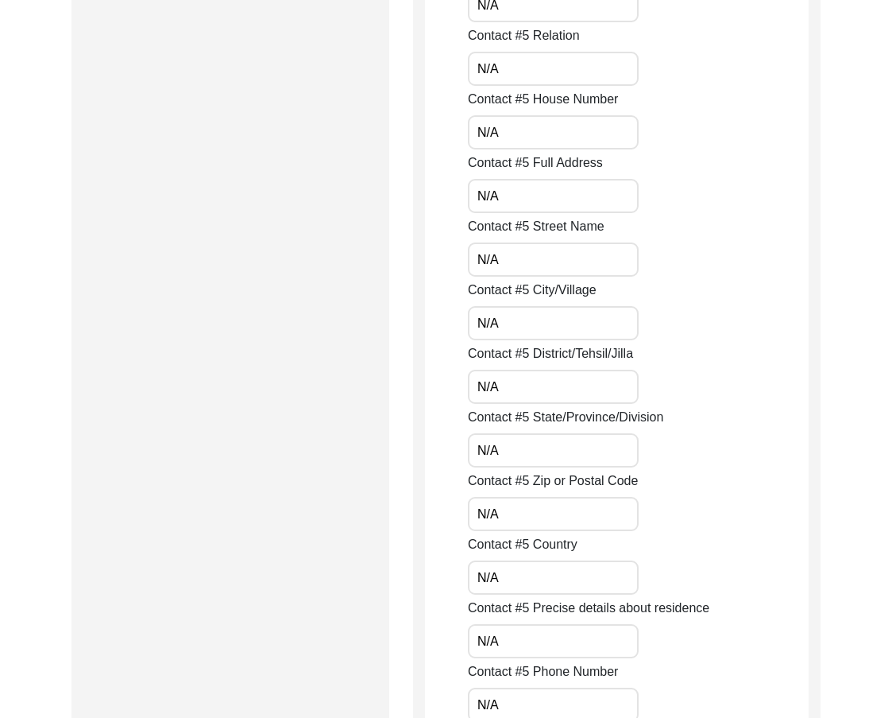
scroll to position [5642, 0]
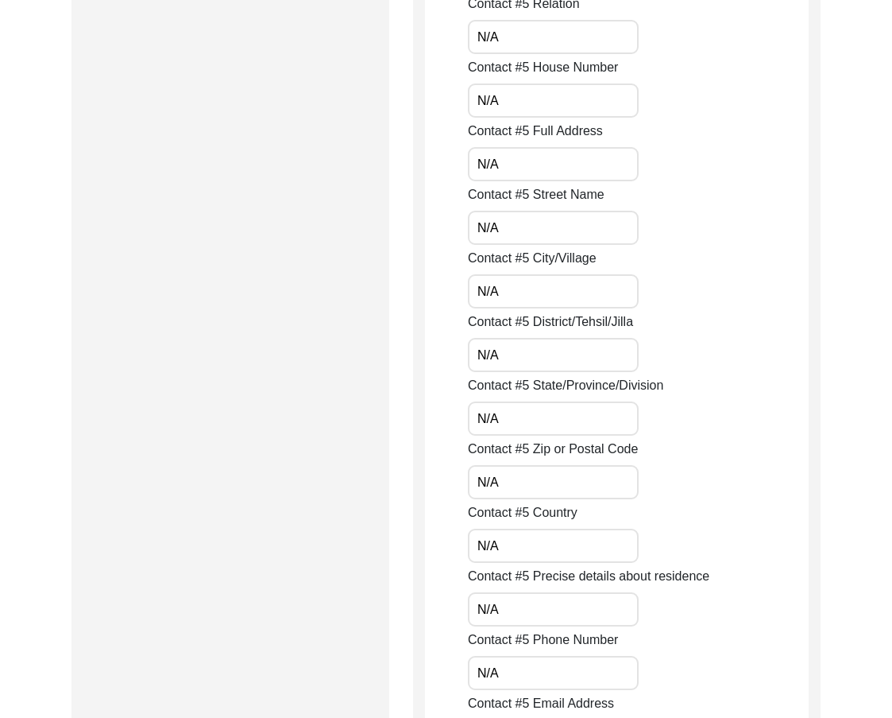
drag, startPoint x: 507, startPoint y: 354, endPoint x: 421, endPoint y: 352, distance: 85.9
drag, startPoint x: 521, startPoint y: 413, endPoint x: 447, endPoint y: 413, distance: 73.1
drag, startPoint x: 485, startPoint y: 480, endPoint x: 459, endPoint y: 475, distance: 25.9
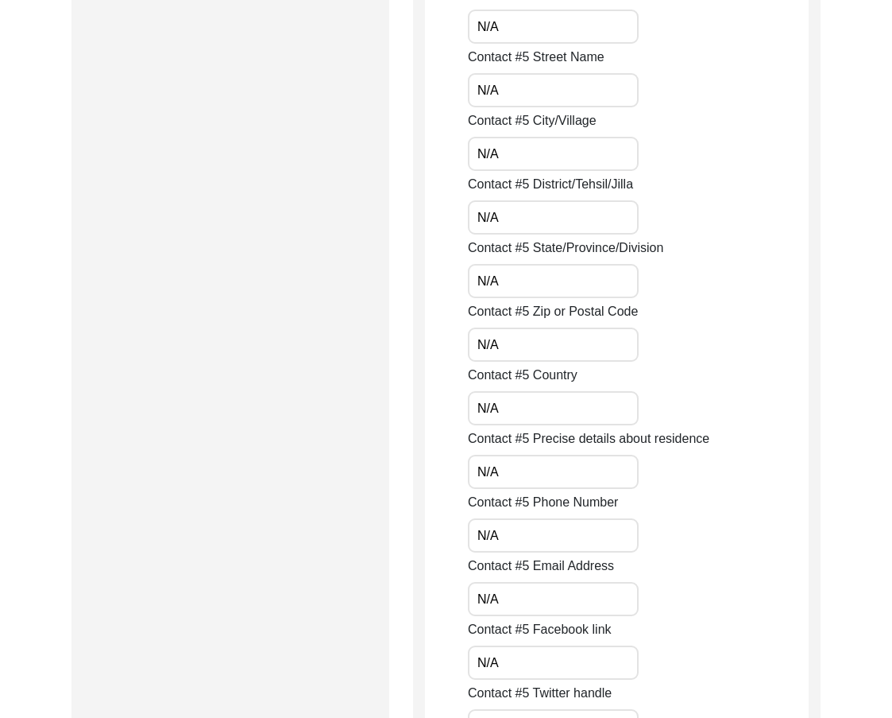
scroll to position [5801, 0]
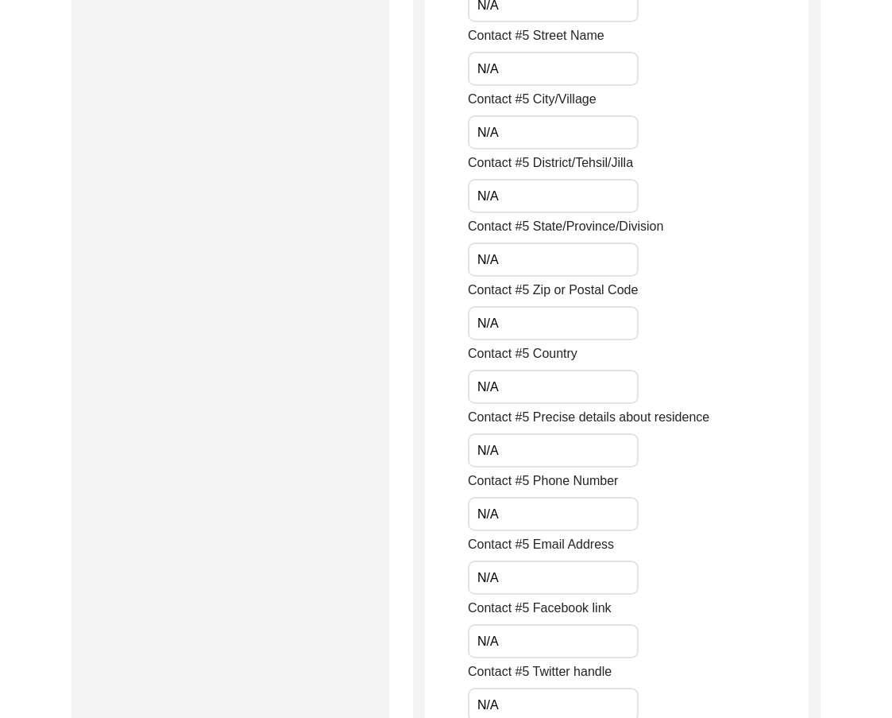
click at [513, 401] on input "N/A" at bounding box center [553, 387] width 171 height 34
click at [512, 459] on input "N/A" at bounding box center [553, 450] width 171 height 34
click at [524, 519] on input "N/A" at bounding box center [553, 514] width 171 height 34
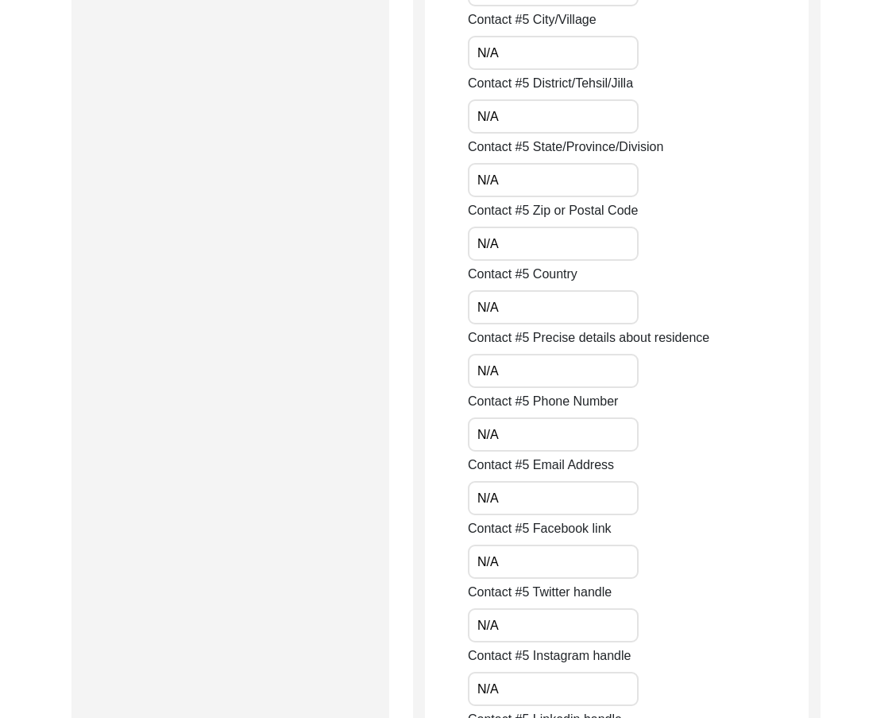
scroll to position [5960, 0]
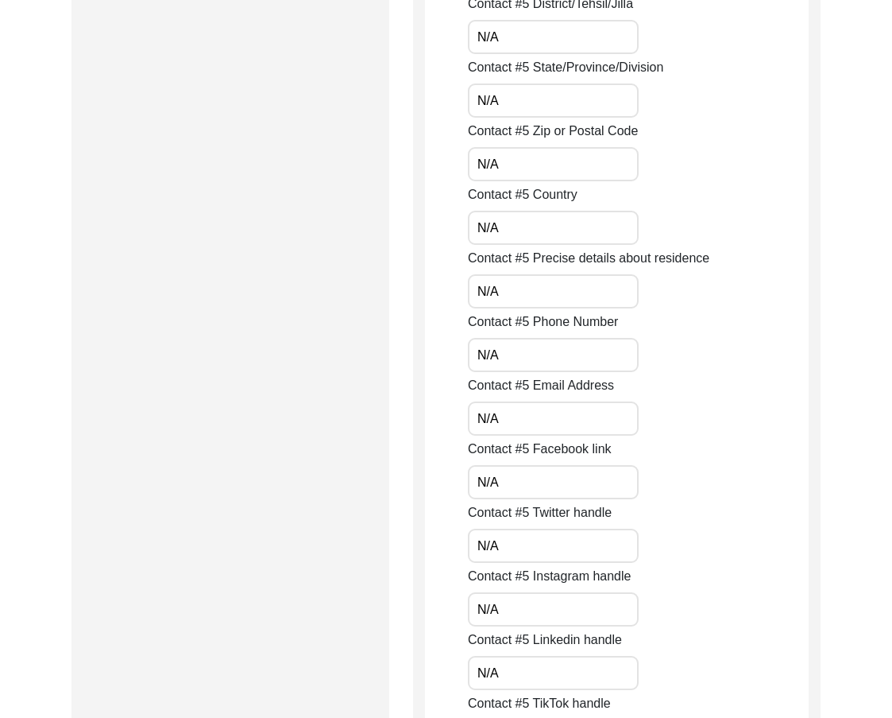
click at [518, 420] on input "N/A" at bounding box center [553, 418] width 171 height 34
click at [509, 482] on input "N/A" at bounding box center [553, 482] width 171 height 34
click at [521, 557] on input "N/A" at bounding box center [553, 545] width 171 height 34
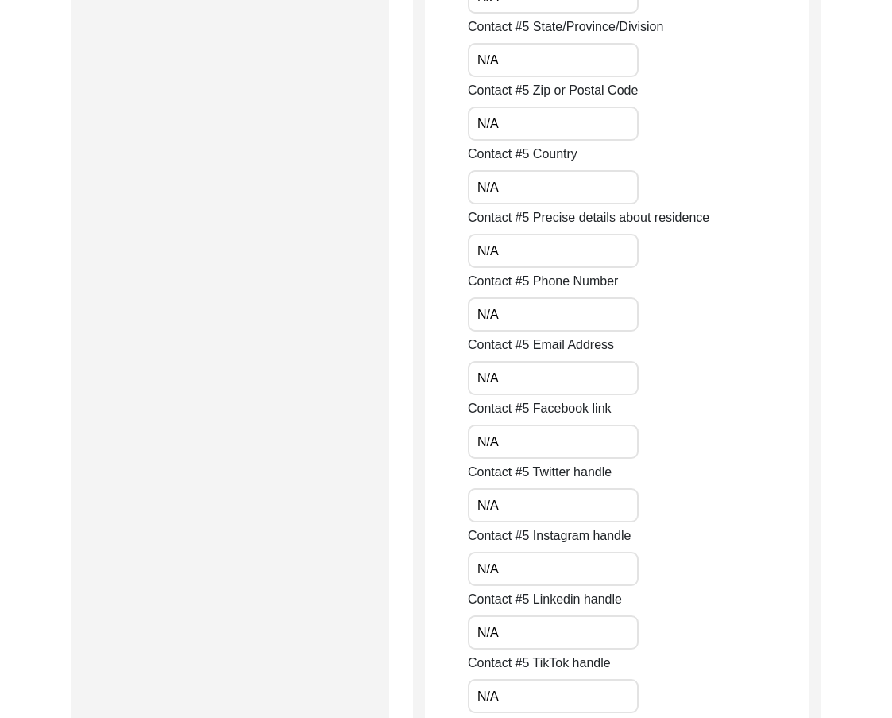
scroll to position [6040, 0]
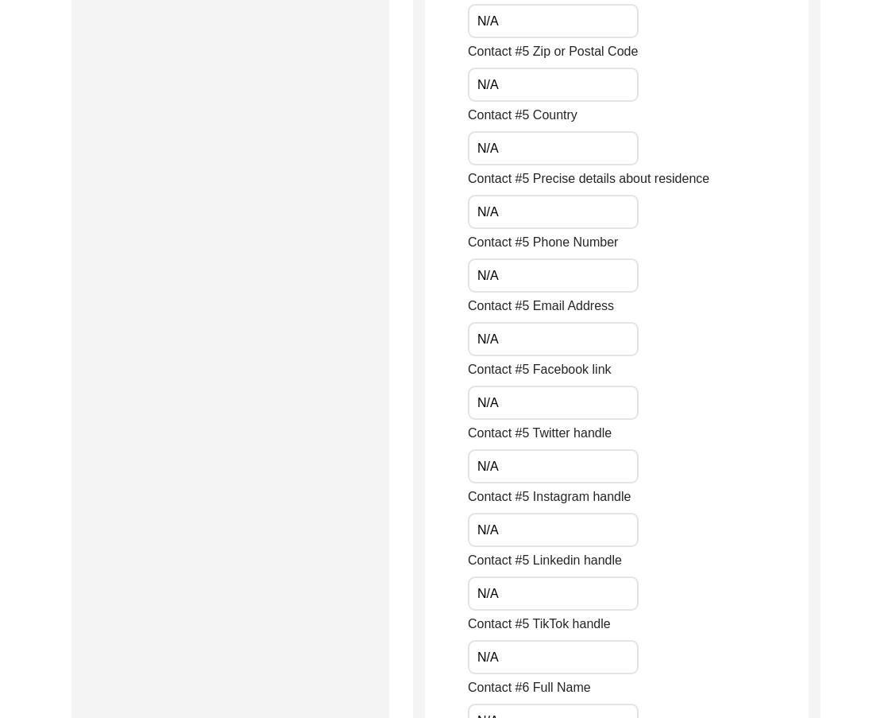
click at [523, 524] on input "N/A" at bounding box center [553, 530] width 171 height 34
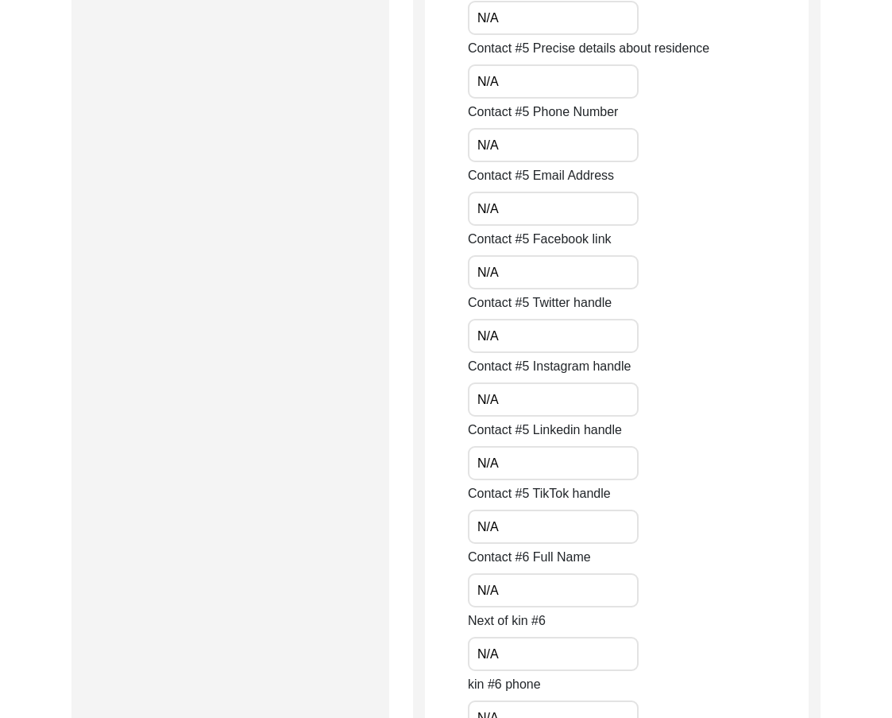
scroll to position [6199, 0]
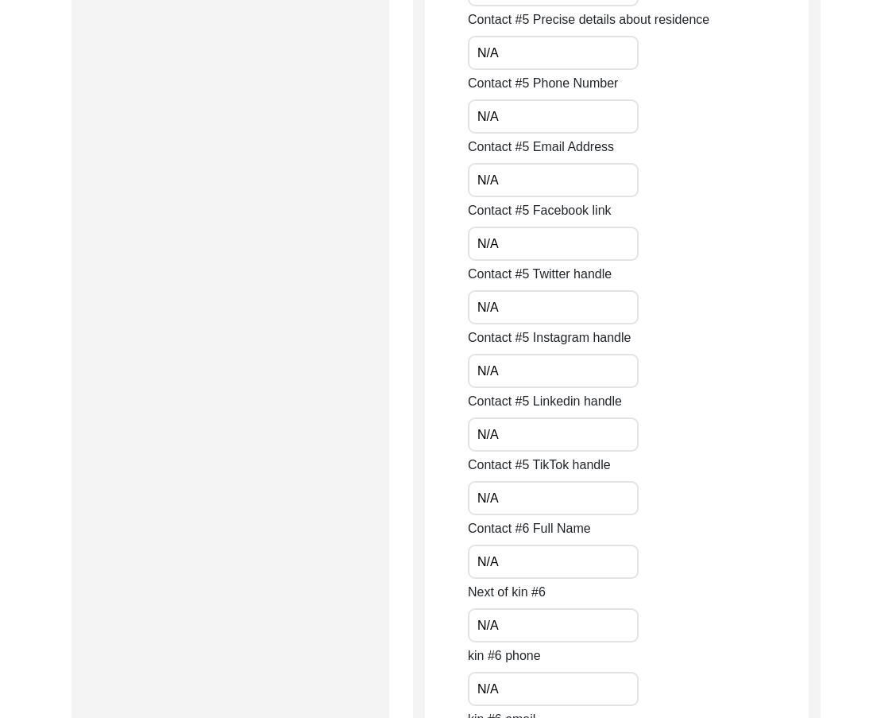
click at [513, 439] on input "N/A" at bounding box center [553, 434] width 171 height 34
click at [511, 492] on input "N/A" at bounding box center [553, 498] width 171 height 34
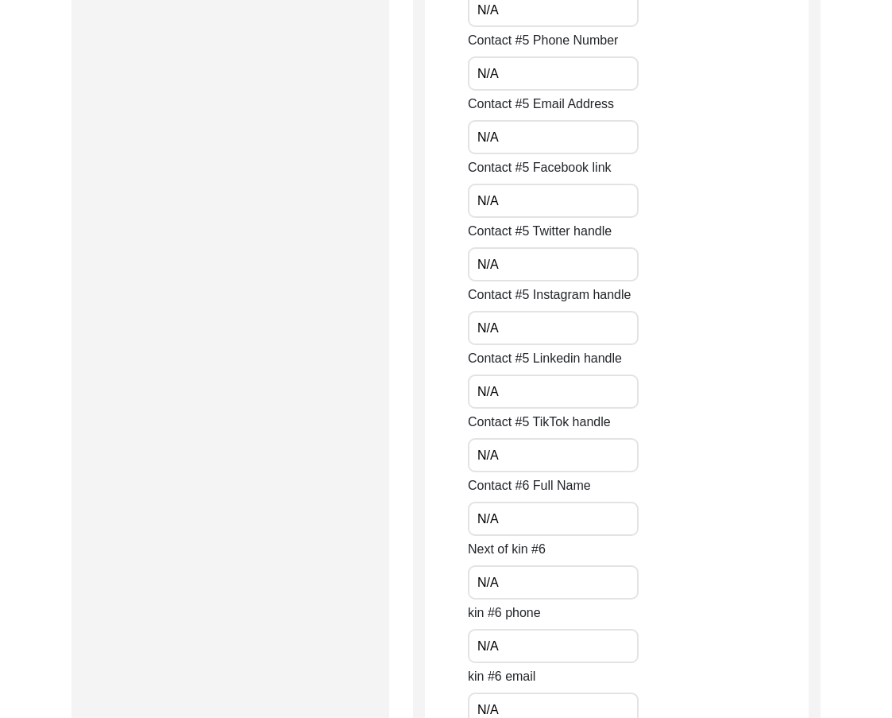
scroll to position [6278, 0]
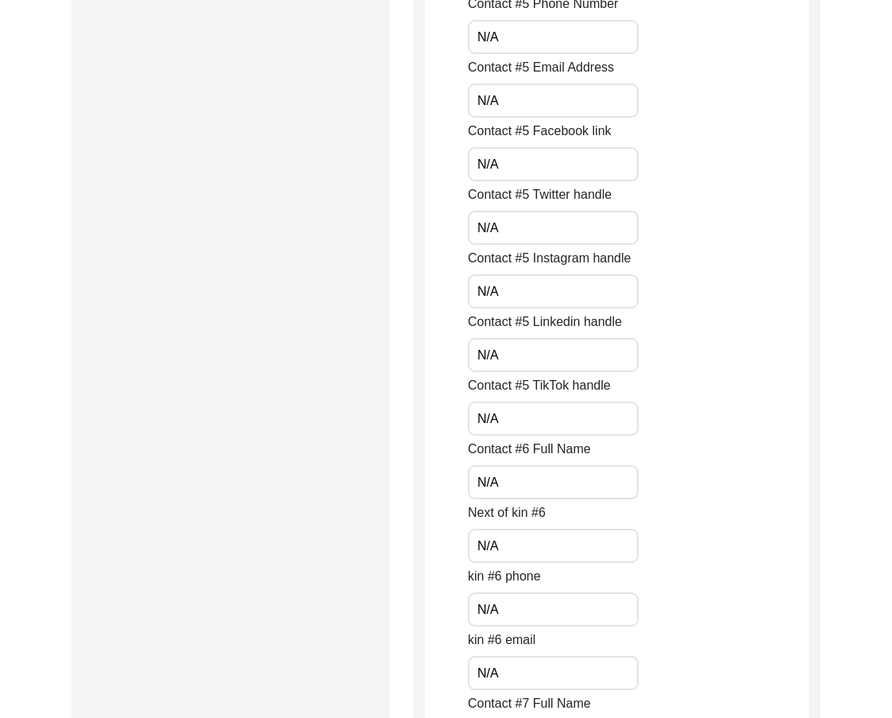
click at [511, 481] on input "N/A" at bounding box center [553, 482] width 171 height 34
click at [506, 543] on input "N/A" at bounding box center [553, 545] width 171 height 34
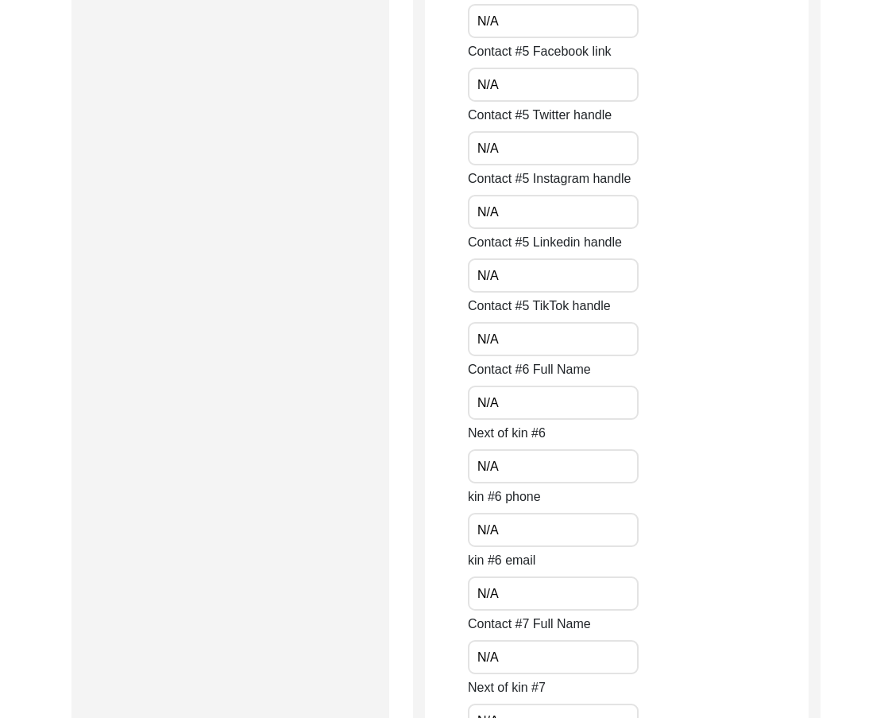
click at [515, 532] on input "N/A" at bounding box center [553, 530] width 171 height 34
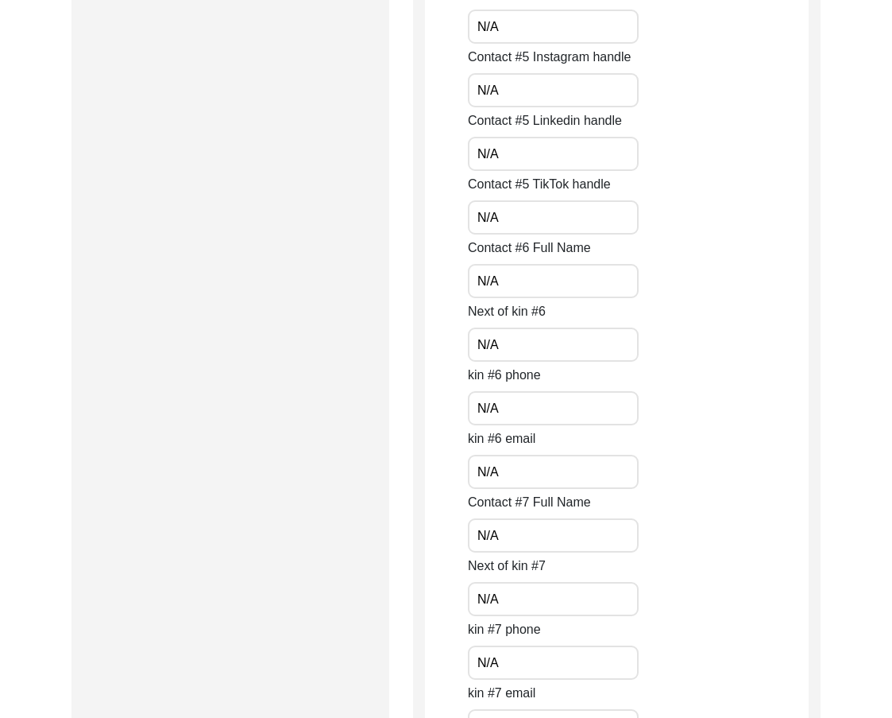
scroll to position [6517, 0]
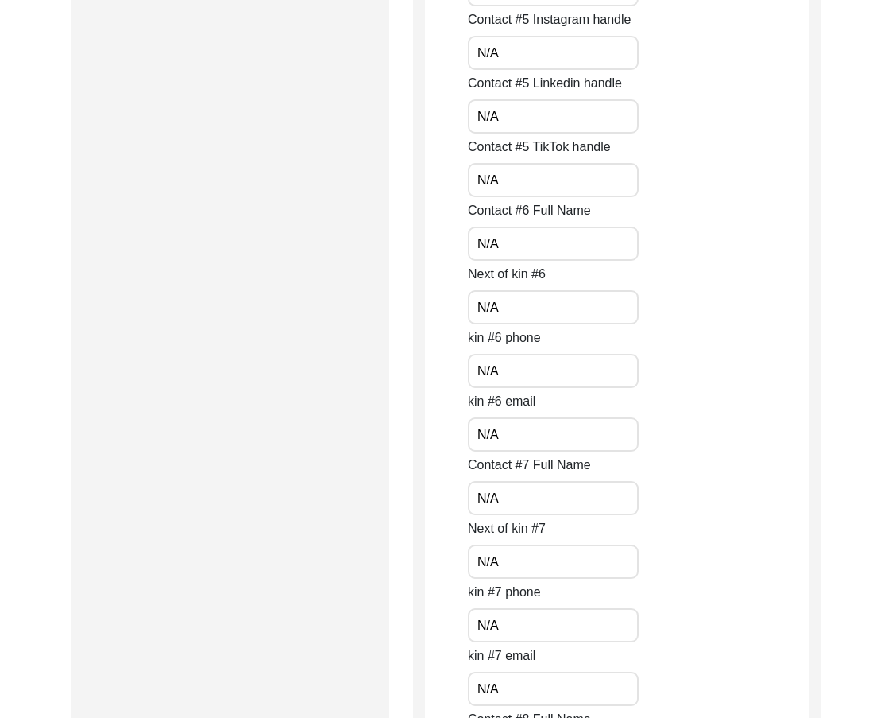
click at [491, 450] on input "N/A" at bounding box center [553, 434] width 171 height 34
click at [499, 449] on input "N/A" at bounding box center [553, 434] width 171 height 34
click at [507, 496] on input "N/A" at bounding box center [553, 498] width 171 height 34
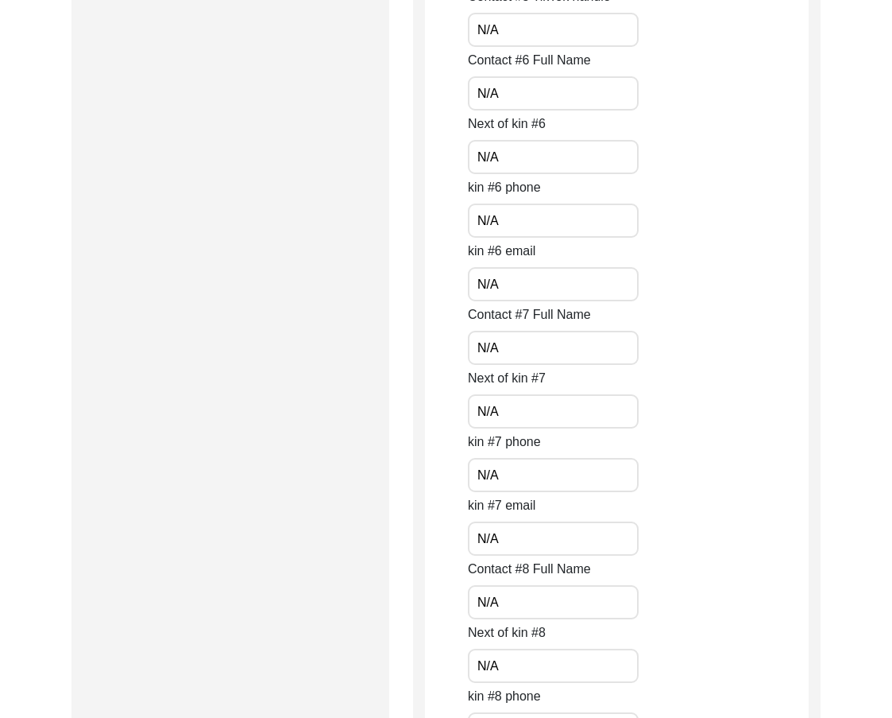
scroll to position [6675, 0]
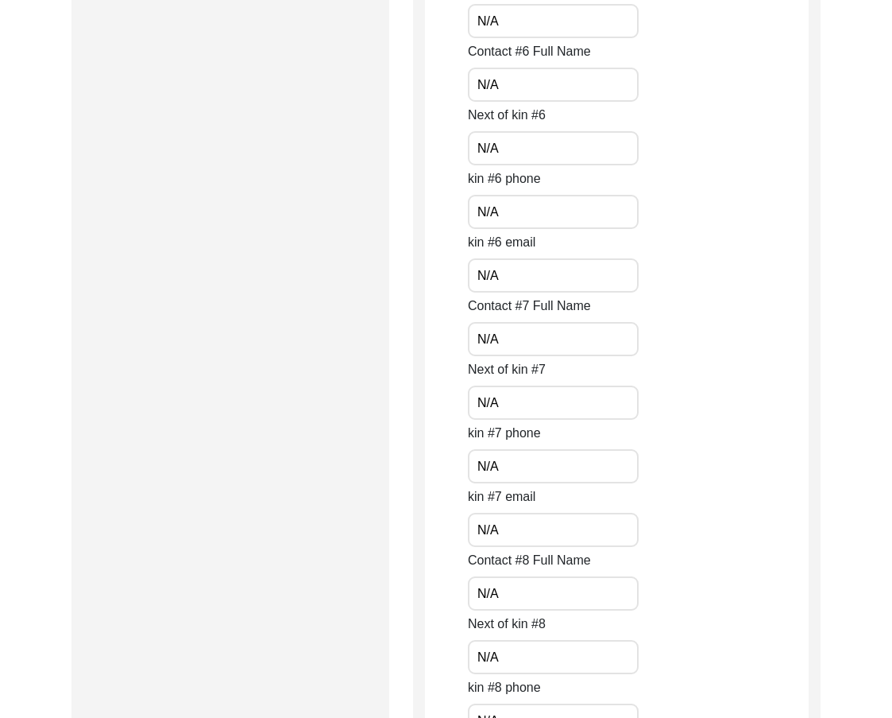
drag, startPoint x: 502, startPoint y: 401, endPoint x: 444, endPoint y: 403, distance: 58.0
click at [488, 468] on input "N/A" at bounding box center [553, 466] width 171 height 34
click at [509, 472] on input "N/A" at bounding box center [553, 466] width 171 height 34
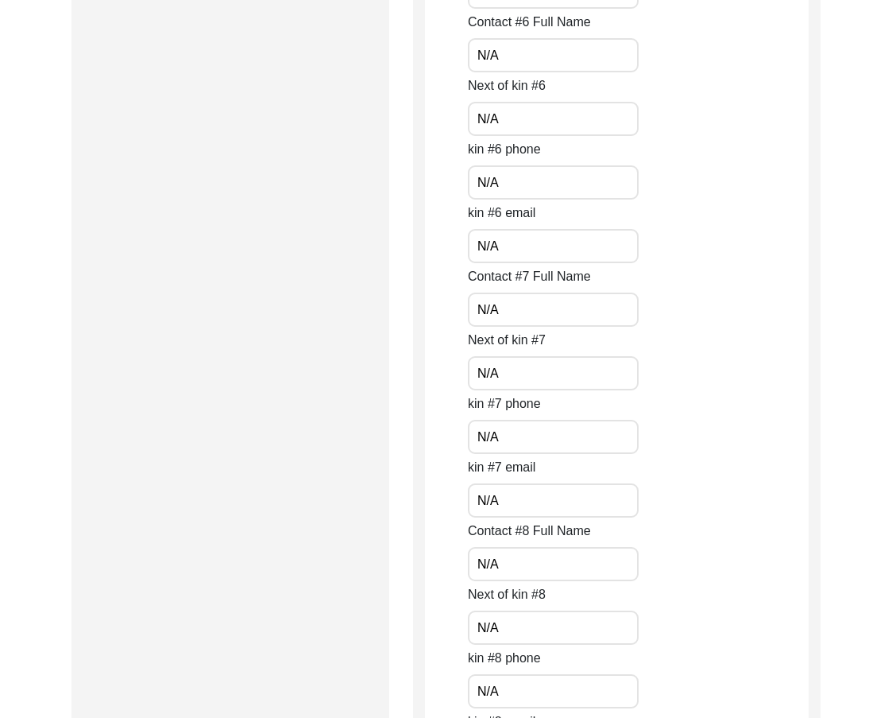
scroll to position [6755, 0]
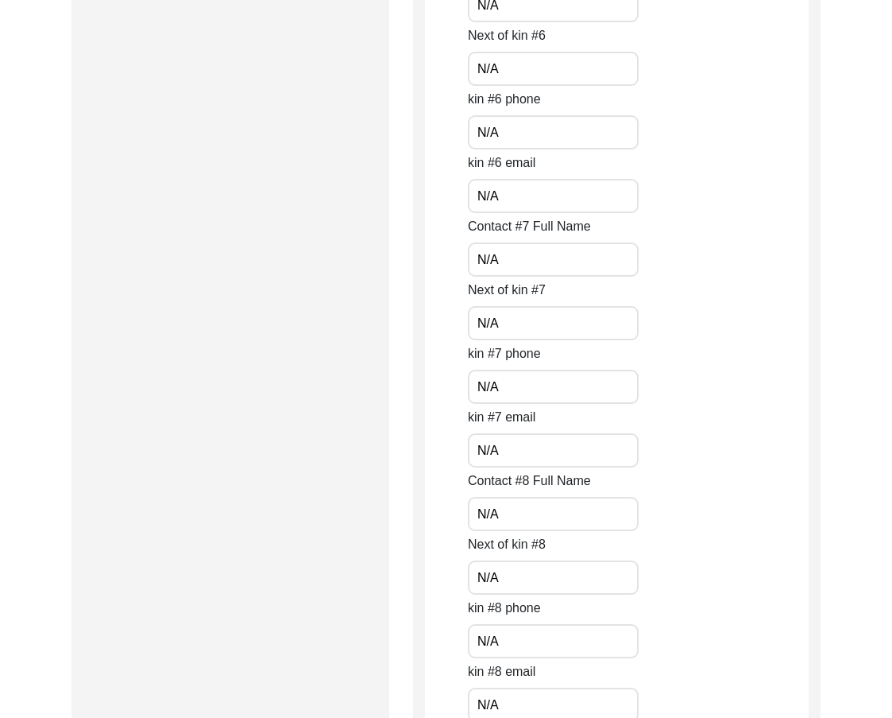
click at [521, 449] on input "N/A" at bounding box center [553, 450] width 171 height 34
click at [514, 507] on input "N/A" at bounding box center [553, 514] width 171 height 34
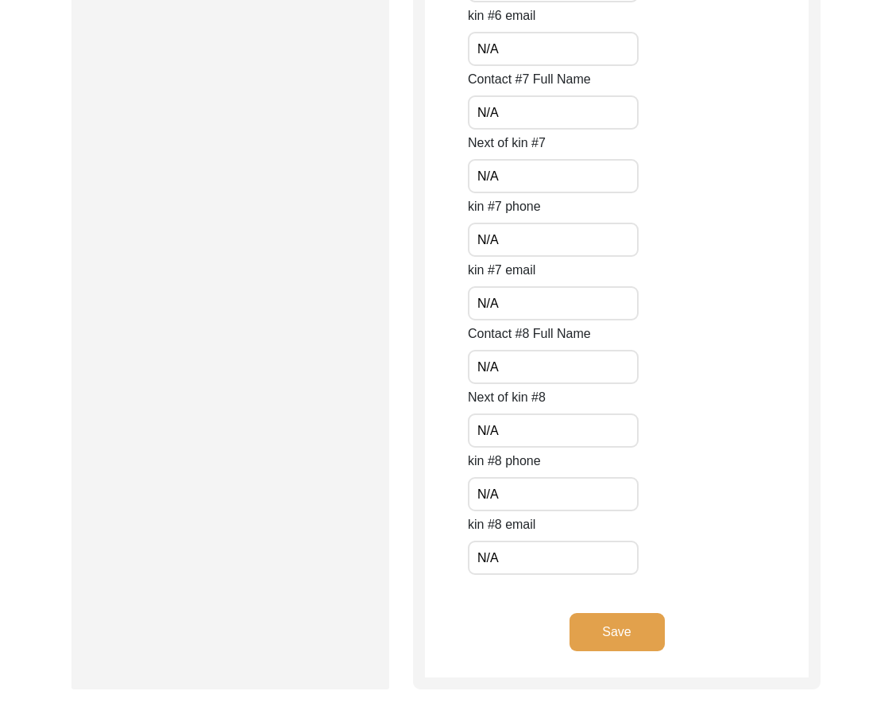
scroll to position [6914, 0]
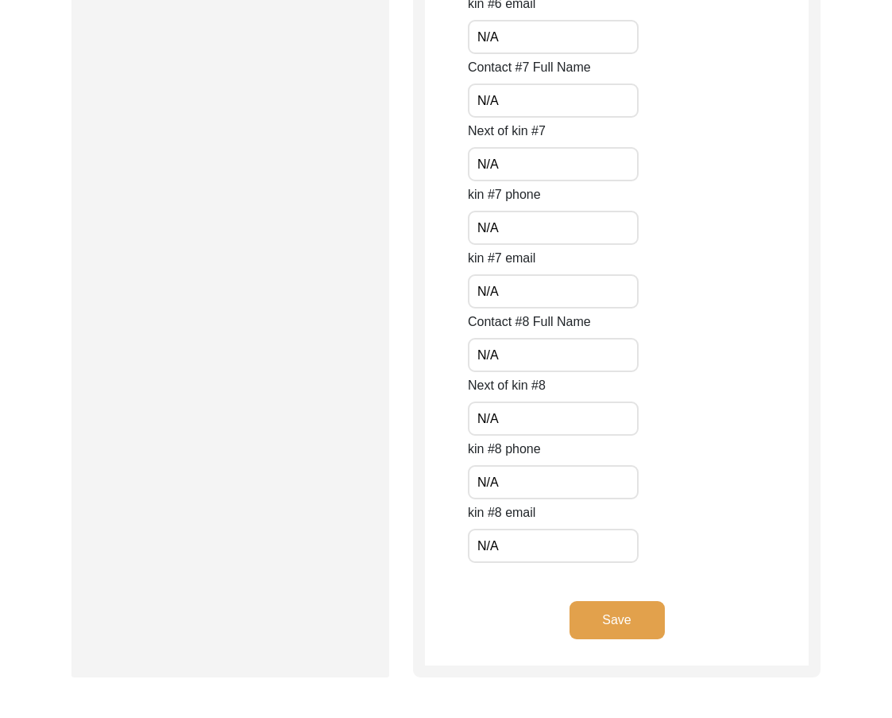
click at [513, 428] on input "N/A" at bounding box center [553, 418] width 171 height 34
click at [501, 474] on input "N/A" at bounding box center [553, 482] width 171 height 34
click at [517, 533] on input "N/A" at bounding box center [553, 545] width 171 height 34
click at [570, 634] on button "Save" at bounding box center [617, 620] width 95 height 38
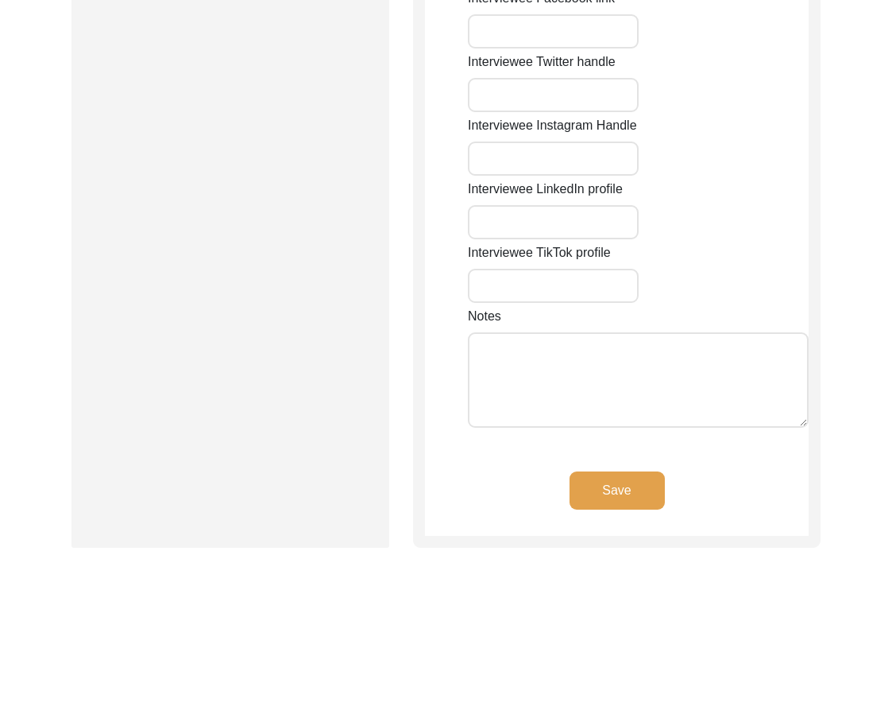
type input "N/A"
type input "Chak 277JB Nangal"
type input "[GEOGRAPHIC_DATA]"
type input "[PERSON_NAME]/ Gojra"
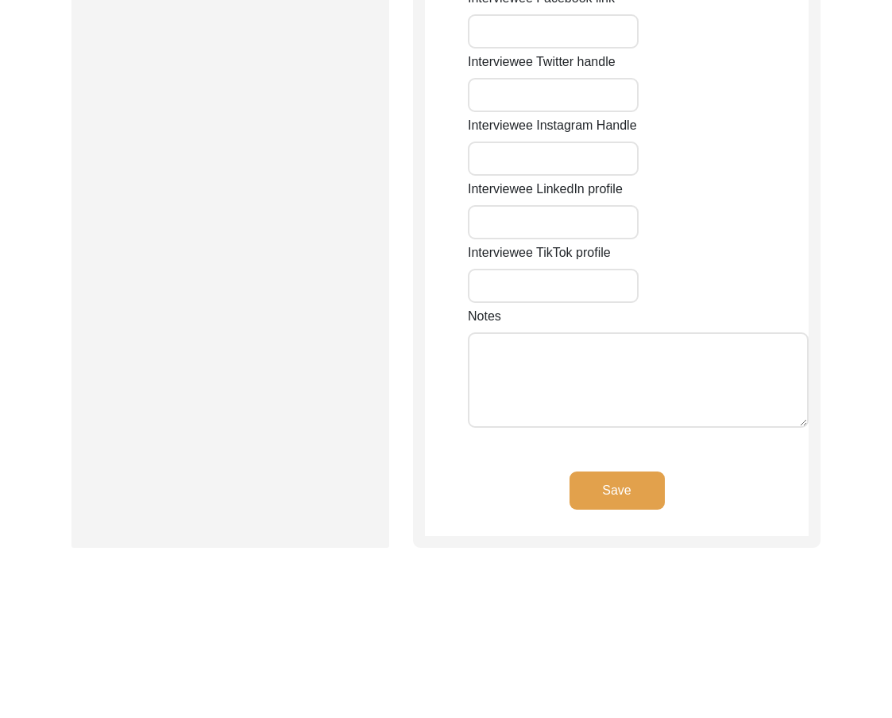
type input "36201"
type input "[GEOGRAPHIC_DATA]"
type input "Chak 277JB Nangal/ [GEOGRAPHIC_DATA]"
type input "Chak 277JB [GEOGRAPHIC_DATA], [GEOGRAPHIC_DATA], [GEOGRAPHIC_DATA]"
type input "N/A"
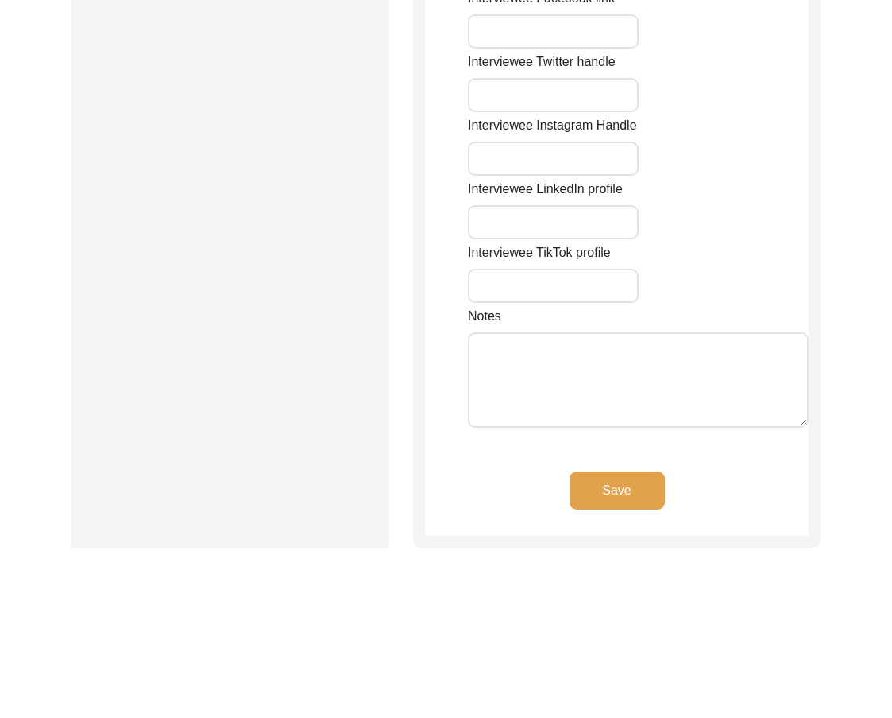
type input "N/A"
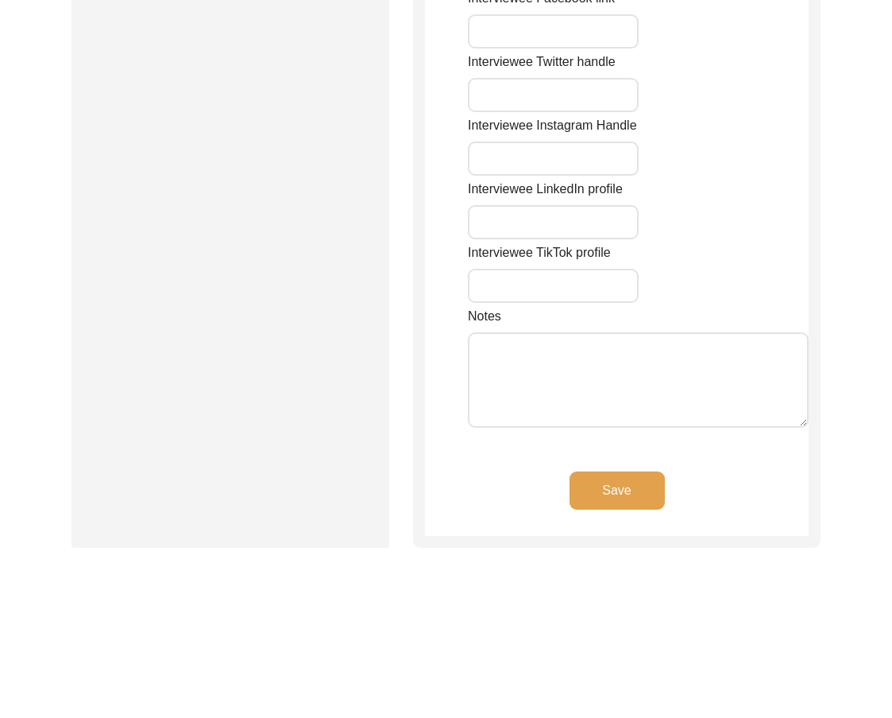
type input "N/A"
type textarea "N/A"
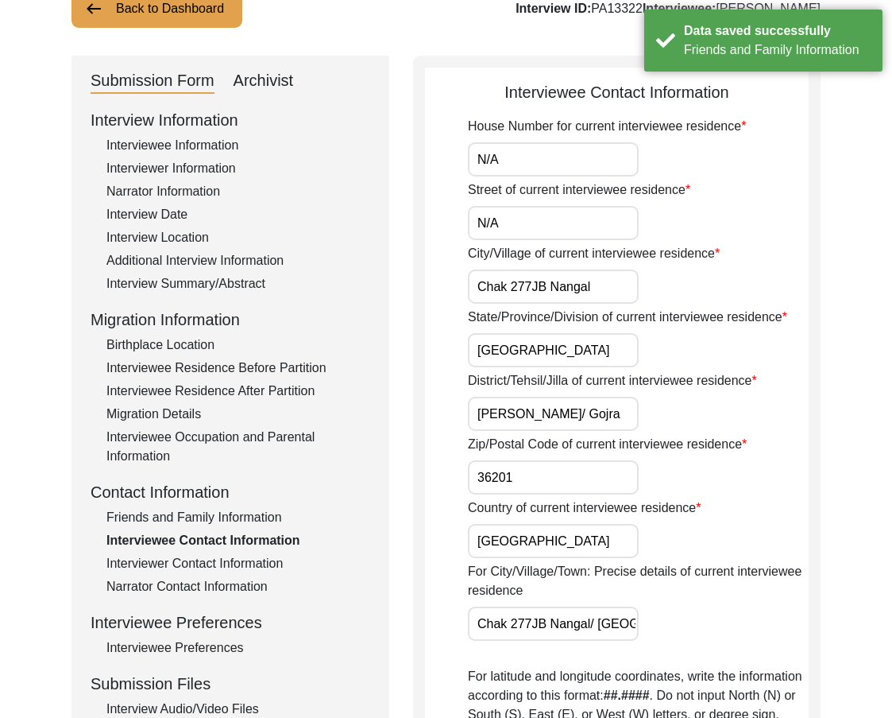
scroll to position [0, 0]
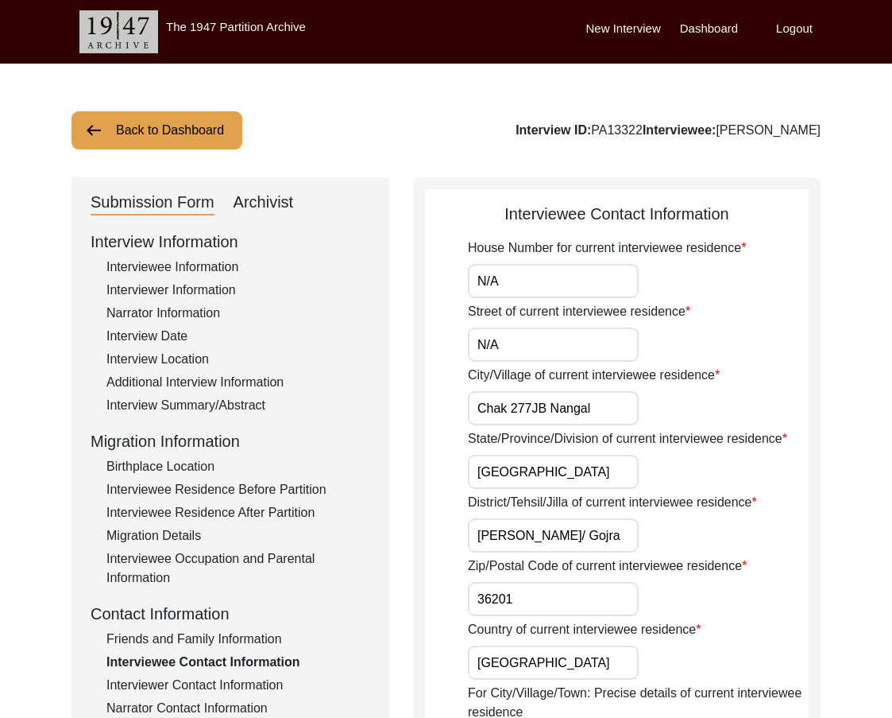
click at [602, 412] on input "Chak 277JB Nangal" at bounding box center [553, 408] width 171 height 34
paste input "JB"
type input "Chak 277 JB"
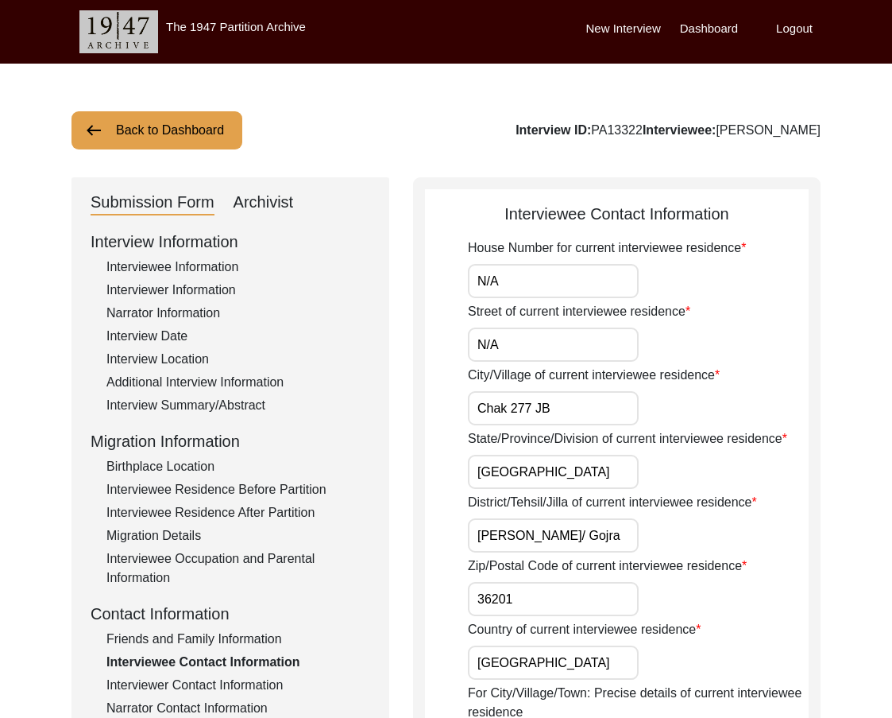
drag, startPoint x: 591, startPoint y: 362, endPoint x: 579, endPoint y: 343, distance: 22.5
click at [576, 336] on input "N/A" at bounding box center [553, 344] width 171 height 34
click at [548, 293] on input "N/A" at bounding box center [553, 281] width 171 height 34
click at [579, 405] on input "Chak 277 JB" at bounding box center [553, 408] width 171 height 34
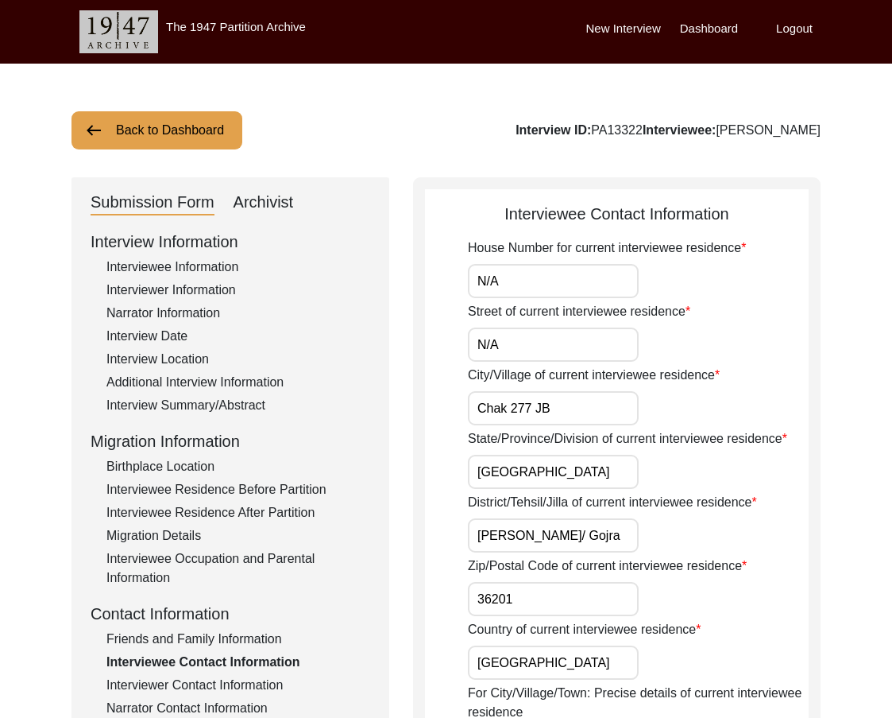
click at [577, 532] on input "[PERSON_NAME]/ Gojra" at bounding box center [553, 535] width 171 height 34
click at [572, 535] on input "[PERSON_NAME]/ Gojra" at bounding box center [553, 535] width 171 height 34
type input "[PERSON_NAME]/Gojra"
drag, startPoint x: 653, startPoint y: 529, endPoint x: 522, endPoint y: 530, distance: 131.1
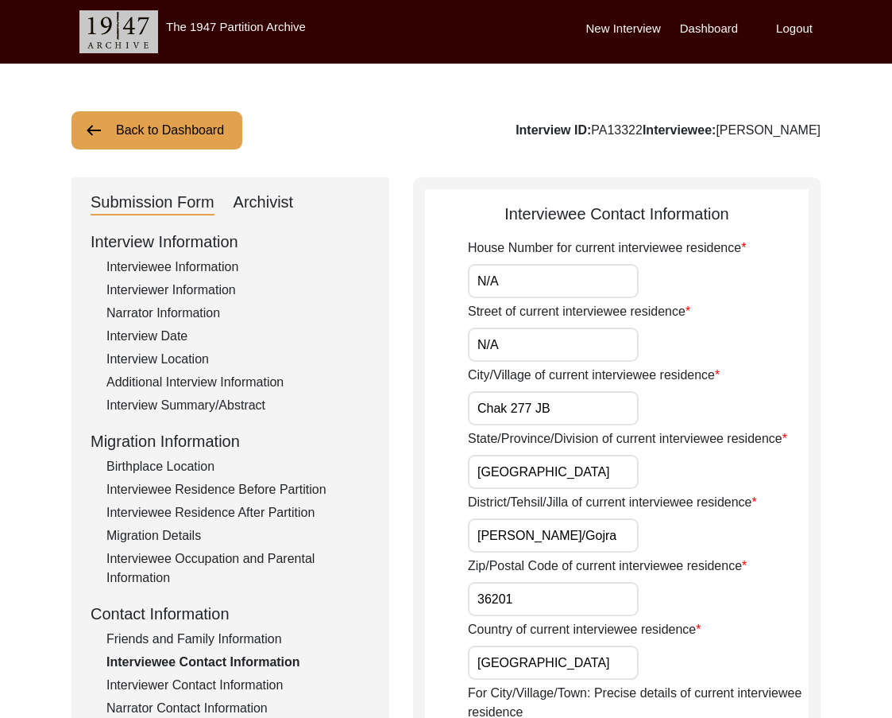
click at [522, 530] on div "District/Tehsil/Jilla of current interviewee residence [PERSON_NAME]/Gojra" at bounding box center [638, 523] width 341 height 60
click at [577, 408] on input "Chak 277 JB" at bounding box center [553, 408] width 171 height 34
click at [555, 480] on input "[GEOGRAPHIC_DATA]" at bounding box center [553, 472] width 171 height 34
click at [629, 524] on input "[PERSON_NAME]/Gojra" at bounding box center [553, 535] width 171 height 34
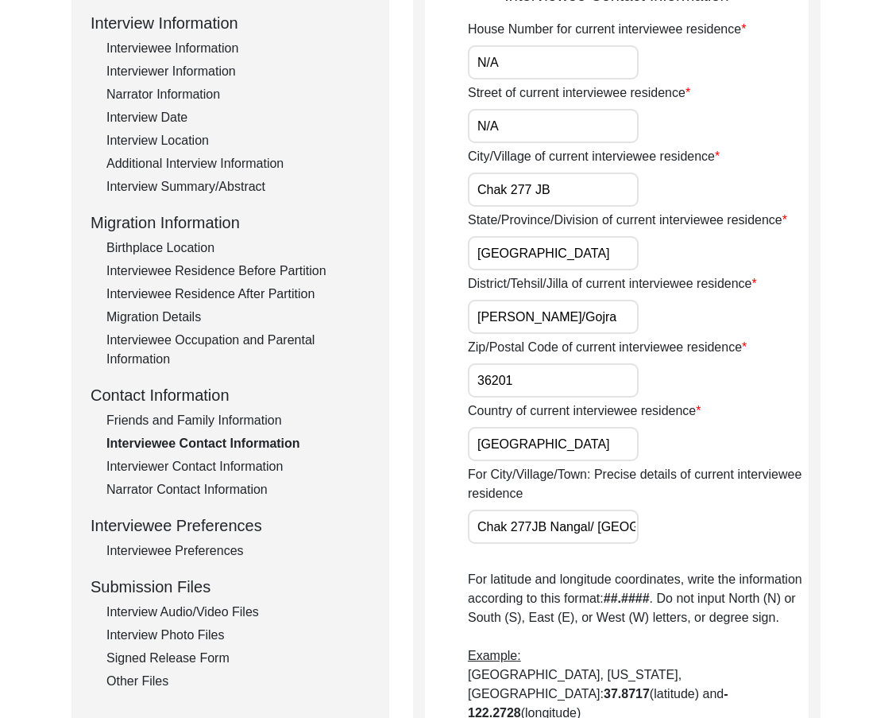
scroll to position [238, 0]
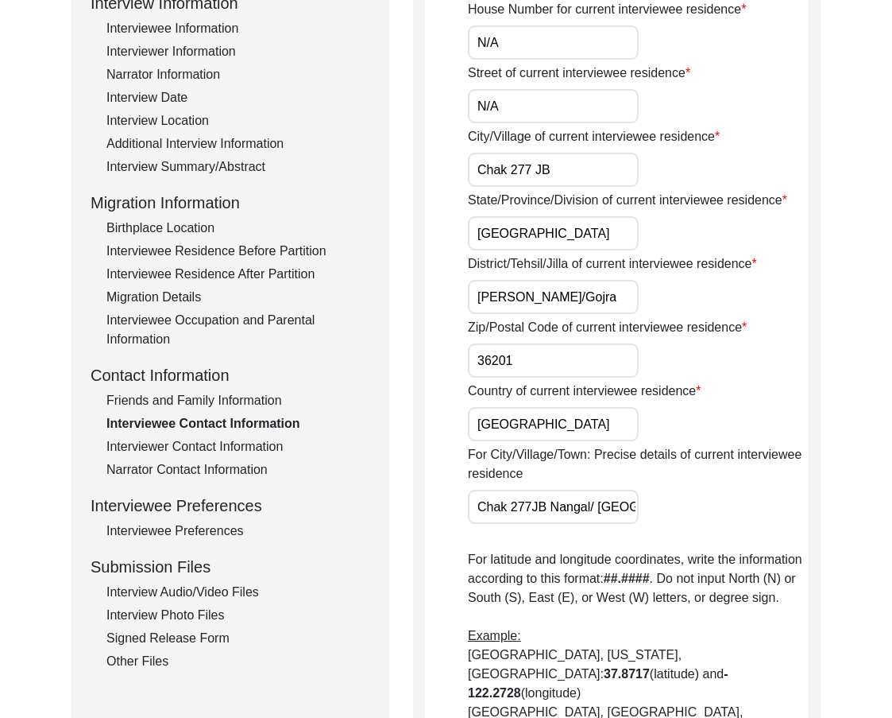
click at [544, 356] on input "36201" at bounding box center [553, 360] width 171 height 34
click at [556, 419] on input "[GEOGRAPHIC_DATA]" at bounding box center [553, 424] width 171 height 34
drag, startPoint x: 558, startPoint y: 513, endPoint x: 703, endPoint y: 513, distance: 145.4
click at [710, 513] on div "For City/Village/Town: Precise details of current interviewee residence Chak 27…" at bounding box center [638, 484] width 341 height 79
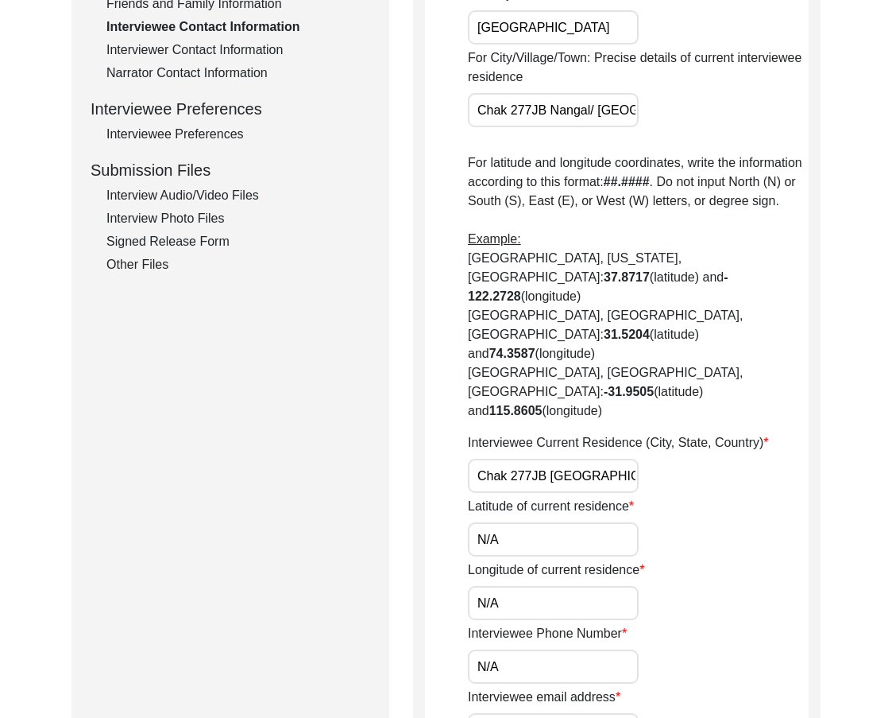
scroll to position [636, 0]
click at [594, 458] on input "Chak 277JB [GEOGRAPHIC_DATA], [GEOGRAPHIC_DATA], [GEOGRAPHIC_DATA]" at bounding box center [553, 475] width 171 height 34
click at [593, 458] on input "Chak 277JB [GEOGRAPHIC_DATA], [GEOGRAPHIC_DATA], [GEOGRAPHIC_DATA]" at bounding box center [553, 475] width 171 height 34
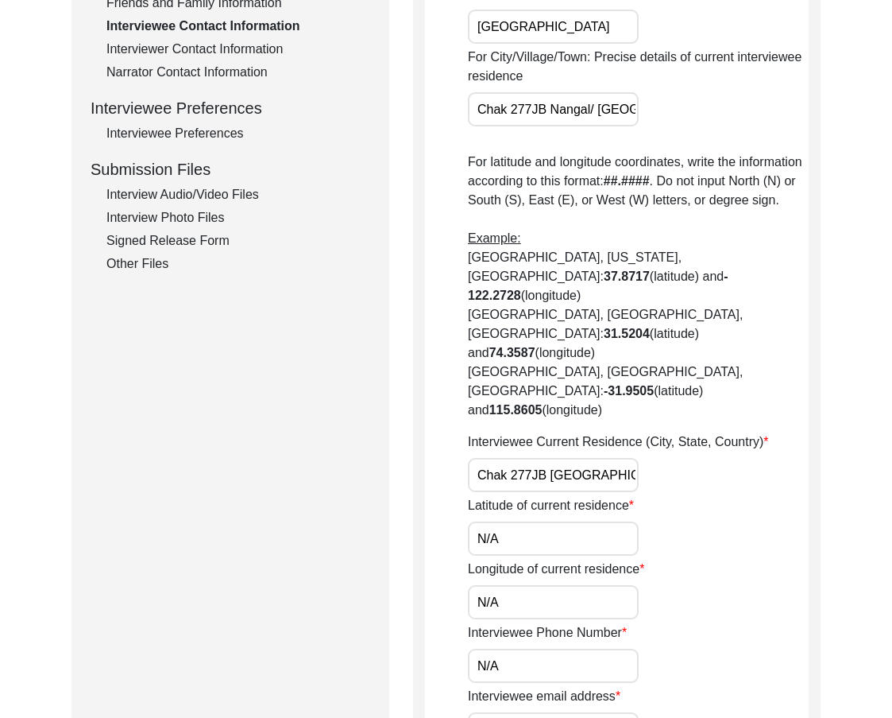
paste input "JB"
type input "Chak 277 JB, [GEOGRAPHIC_DATA], [GEOGRAPHIC_DATA]"
click at [750, 496] on div "Latitude of current residence N/A" at bounding box center [638, 526] width 341 height 60
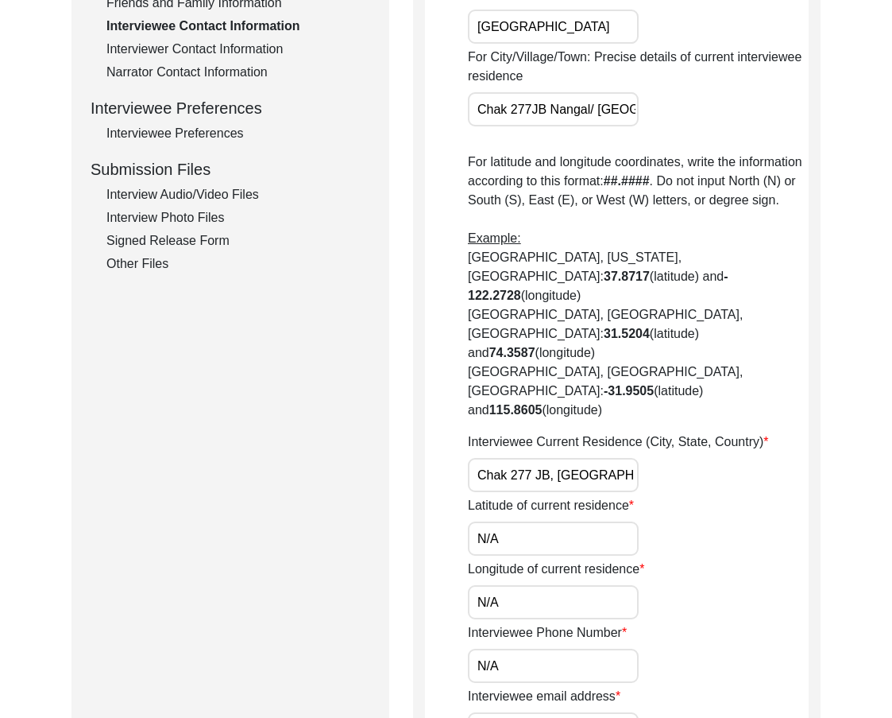
click at [614, 521] on input "N/A" at bounding box center [553, 538] width 171 height 34
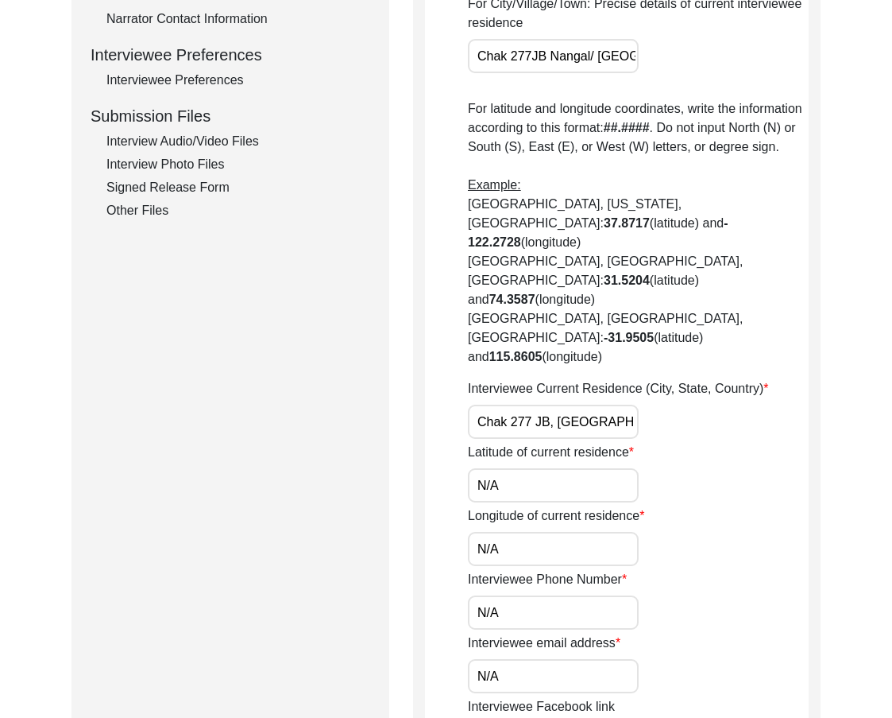
scroll to position [715, 0]
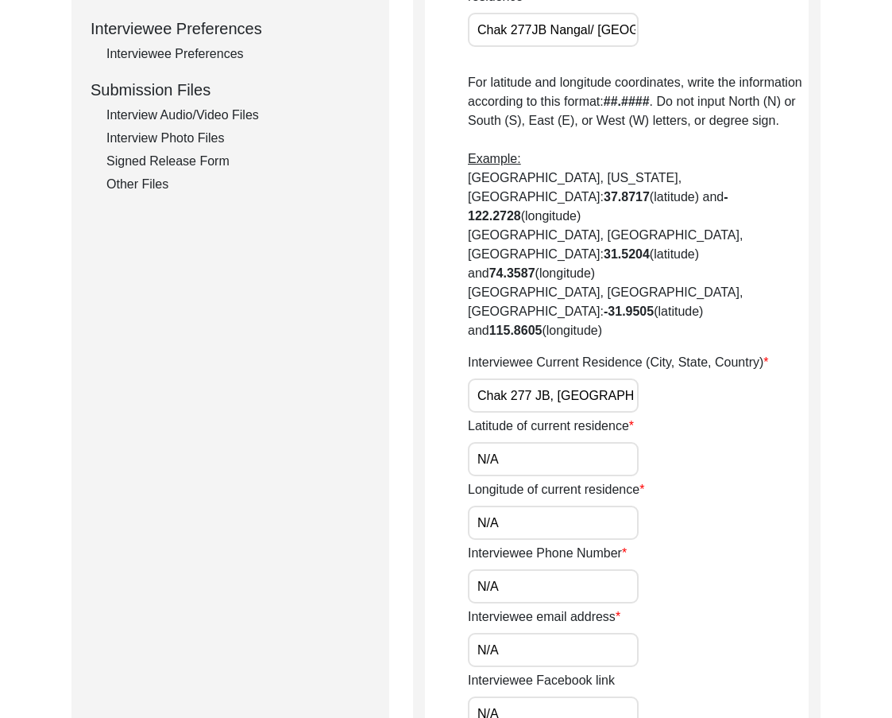
click at [533, 442] on input "N/A" at bounding box center [553, 459] width 171 height 34
click at [532, 442] on input "N/A" at bounding box center [553, 459] width 171 height 34
paste input "31.3191"
click at [532, 442] on input "N/31.3191" at bounding box center [553, 459] width 171 height 34
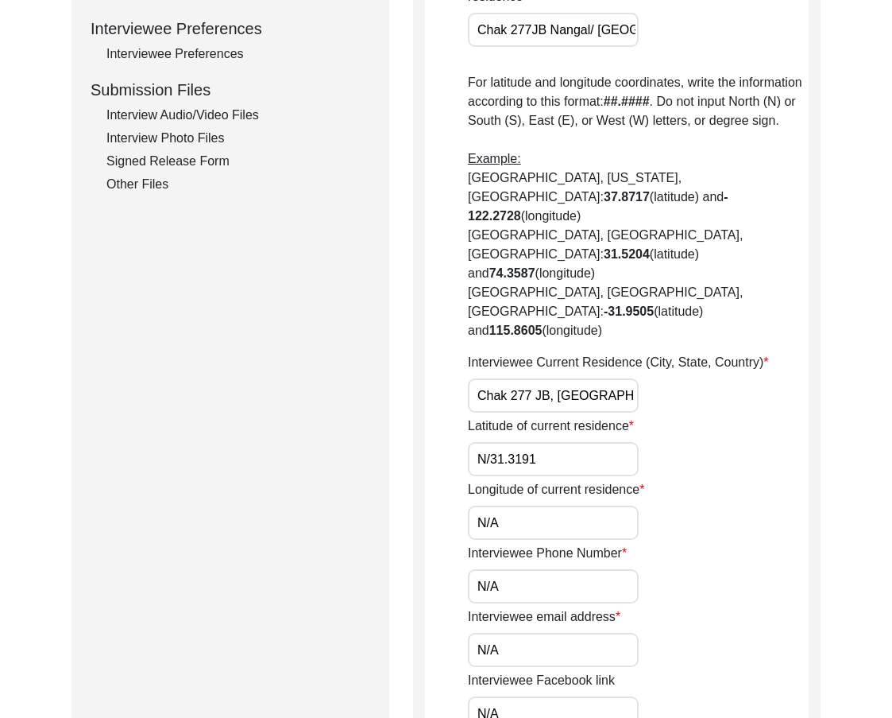
click at [532, 442] on input "N/31.3191" at bounding box center [553, 459] width 171 height 34
paste input "text"
type input "31.3191"
click at [517, 505] on input "N/A" at bounding box center [553, 522] width 171 height 34
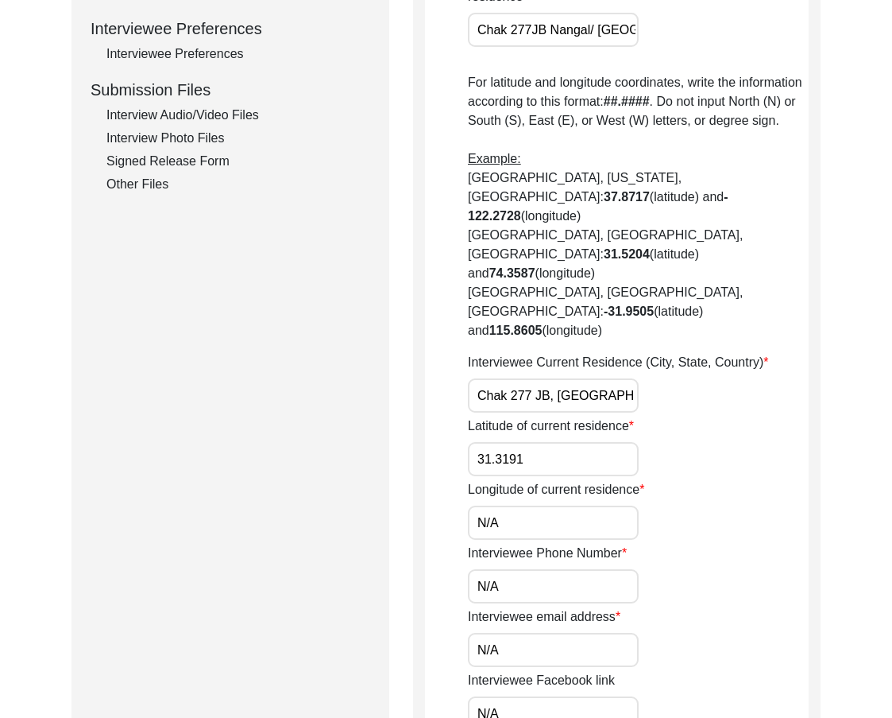
click at [517, 505] on input "N/A" at bounding box center [553, 522] width 171 height 34
paste input "72.7916"
type input "72.7916"
click at [546, 548] on div "House Number for current interviewee residence N/A Street of current interviewe…" at bounding box center [638, 319] width 341 height 1592
click at [546, 569] on input "N/A" at bounding box center [553, 586] width 171 height 34
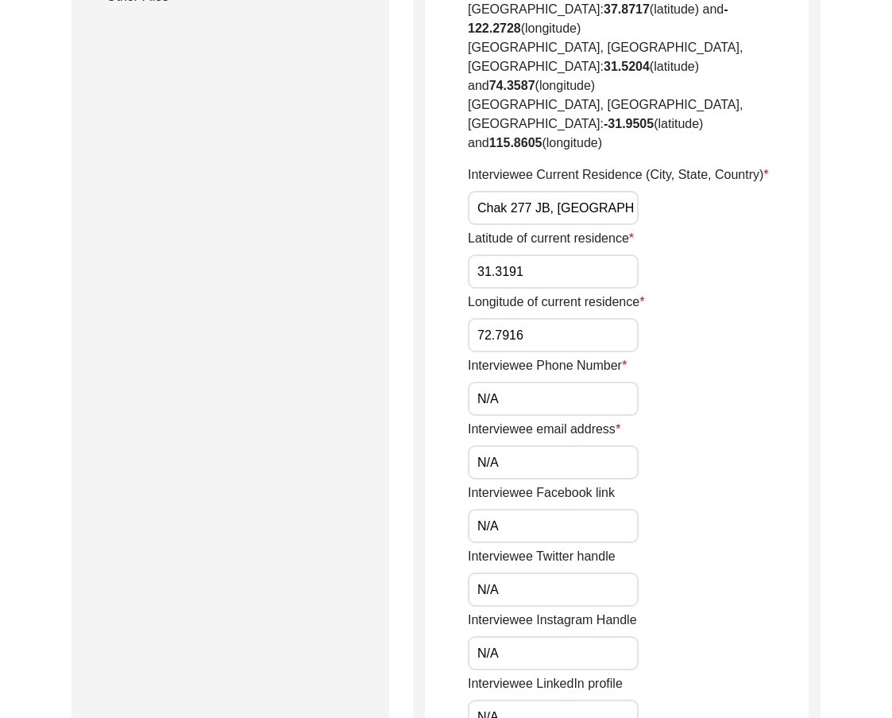
scroll to position [874, 0]
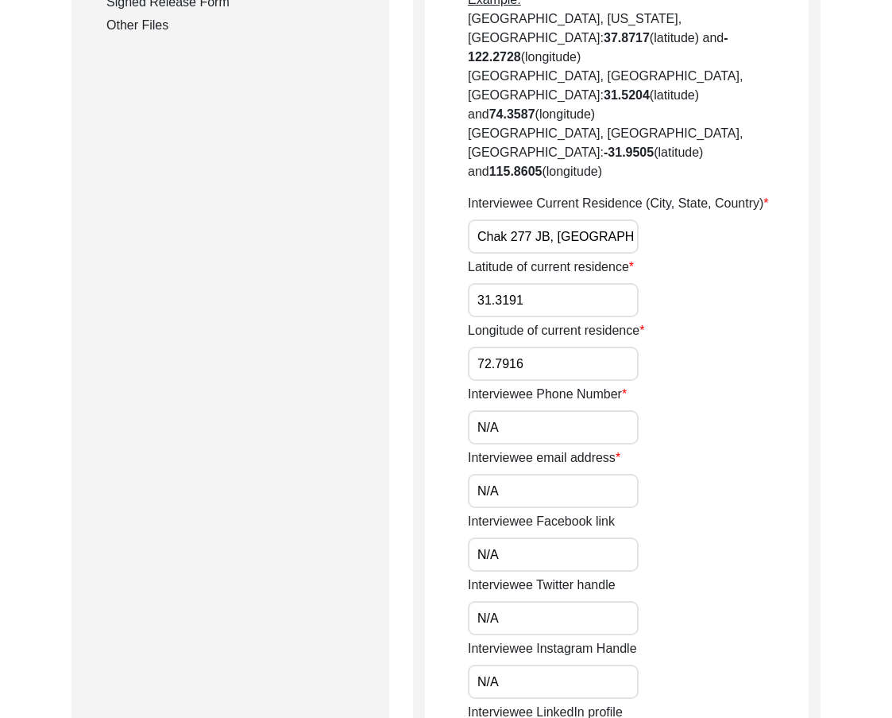
click at [532, 474] on input "N/A" at bounding box center [553, 491] width 171 height 34
click at [524, 537] on input "N/A" at bounding box center [553, 554] width 171 height 34
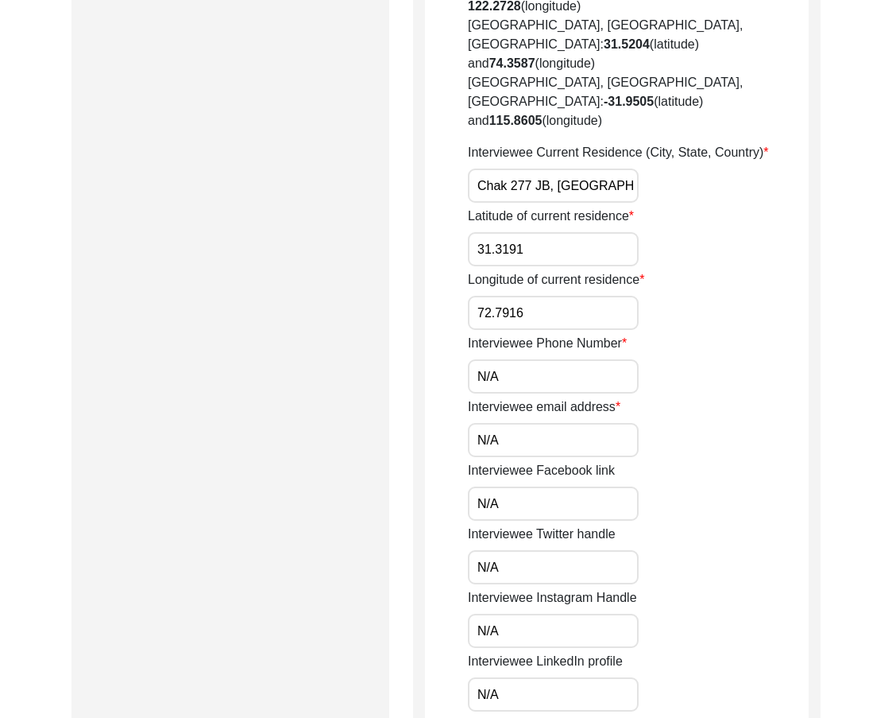
scroll to position [954, 0]
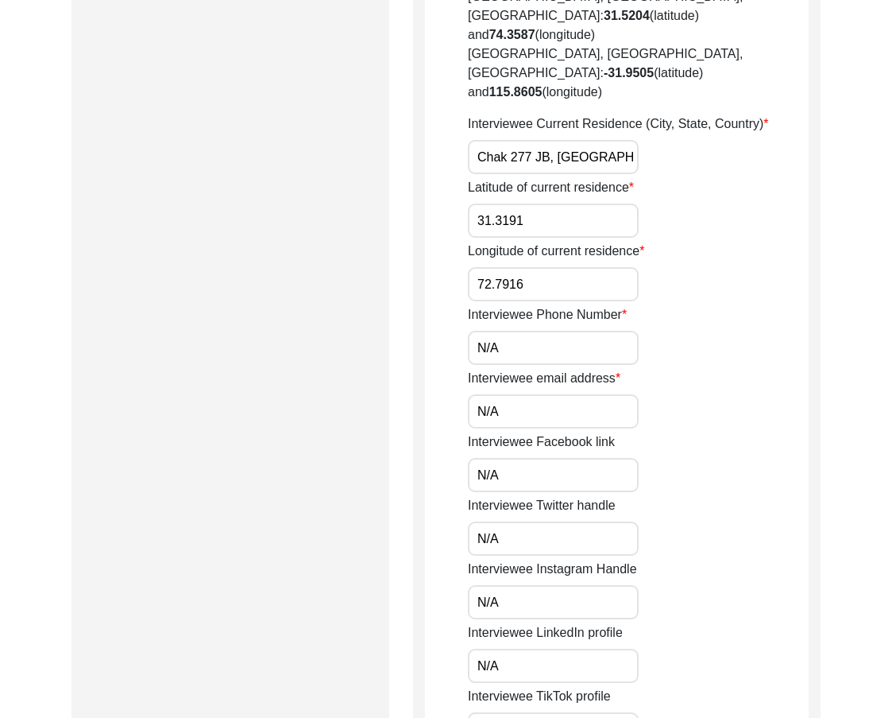
click at [513, 521] on input "N/A" at bounding box center [553, 538] width 171 height 34
click at [519, 585] on input "N/A" at bounding box center [553, 602] width 171 height 34
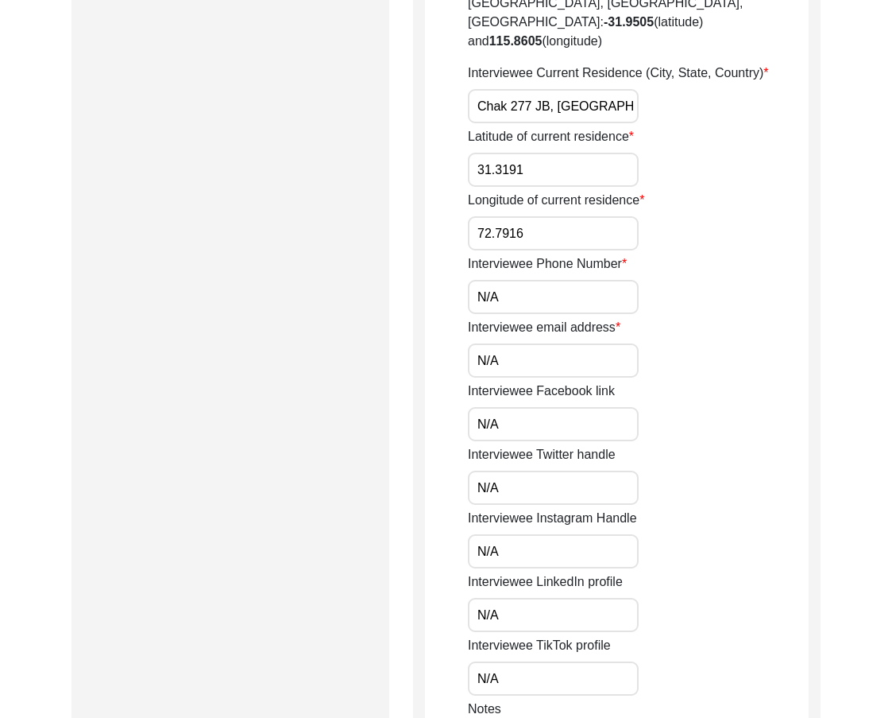
scroll to position [1033, 0]
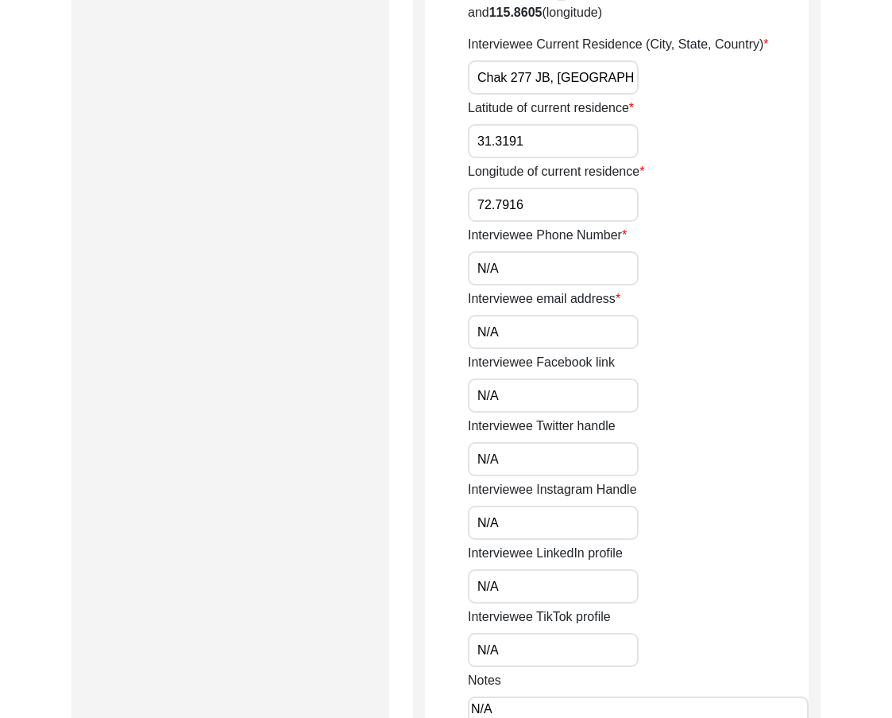
click at [516, 569] on input "N/A" at bounding box center [553, 586] width 171 height 34
click at [534, 633] on input "N/A" at bounding box center [553, 650] width 171 height 34
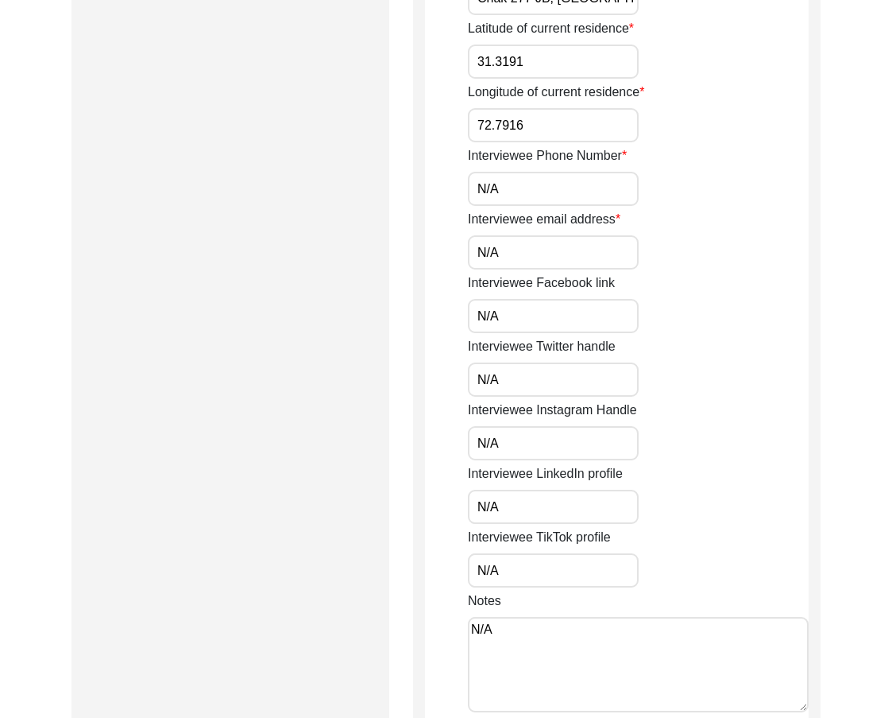
click at [532, 617] on textarea "N/A" at bounding box center [638, 664] width 341 height 95
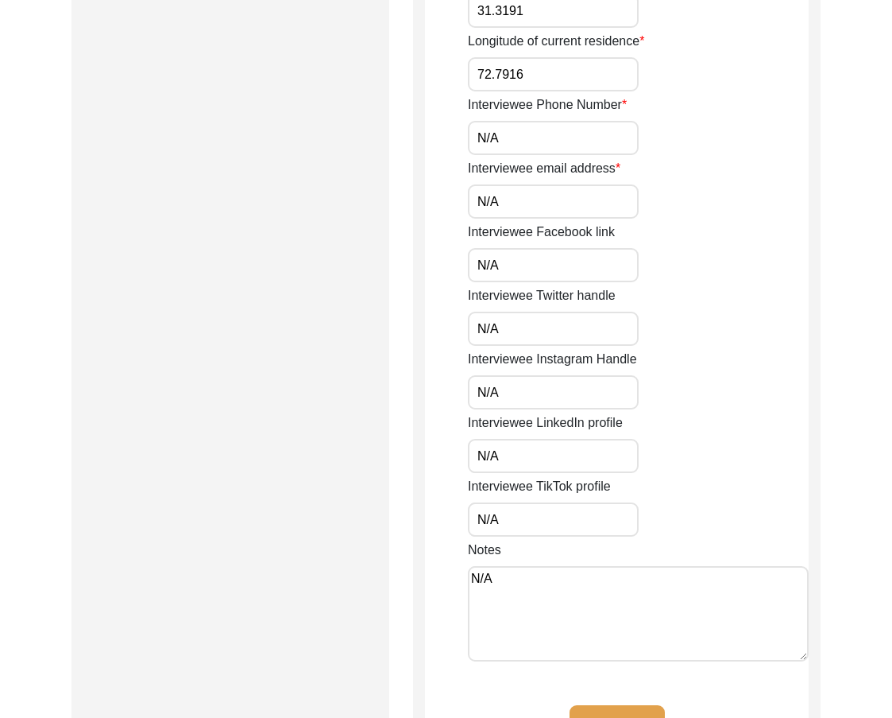
scroll to position [1192, 0]
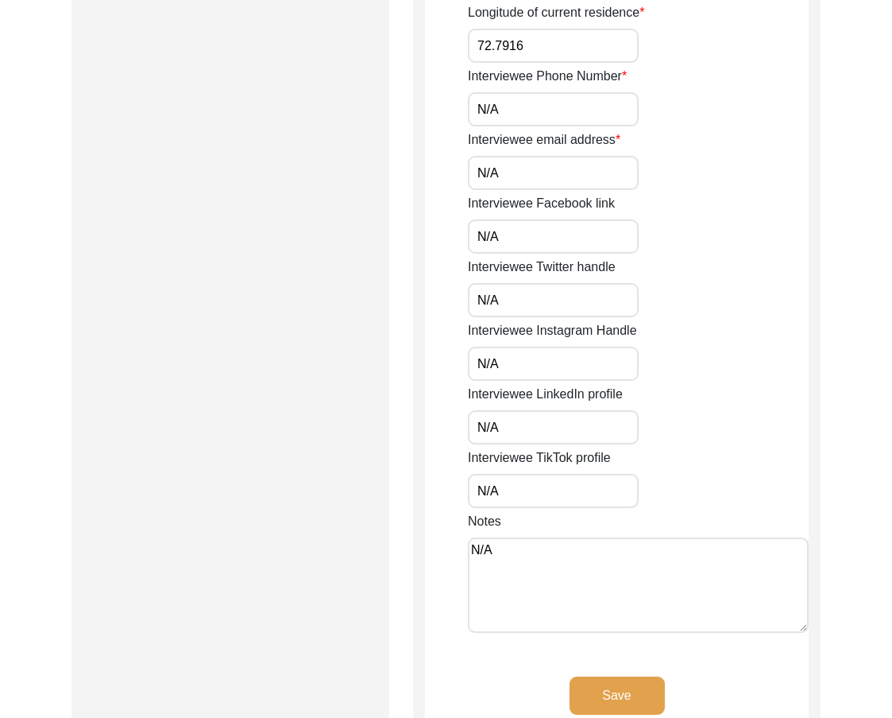
click at [662, 676] on button "Save" at bounding box center [617, 695] width 95 height 38
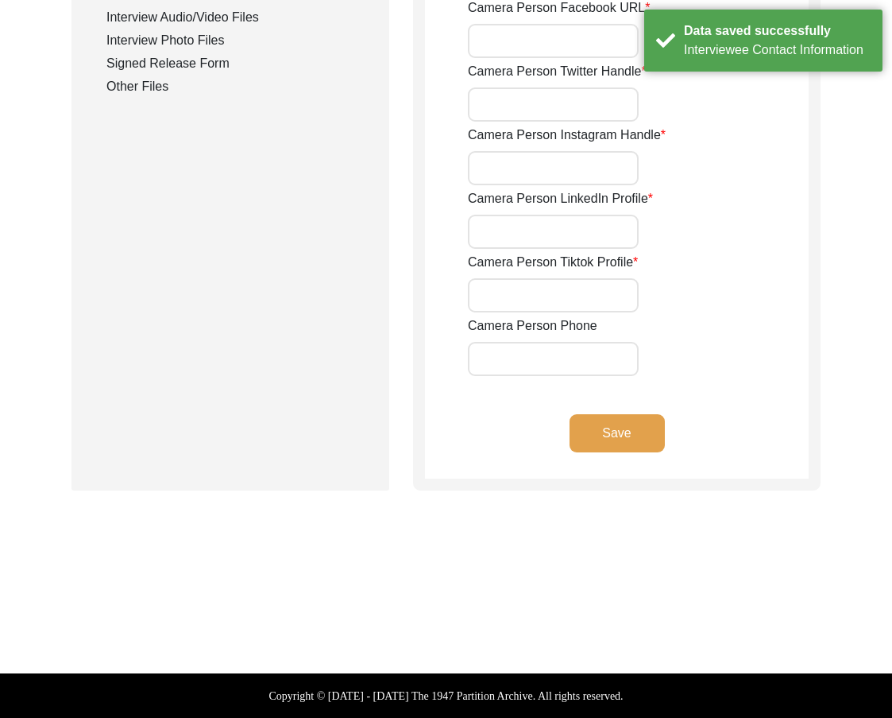
type input "03406896238"
type input "[EMAIL_ADDRESS][DOMAIN_NAME]"
type input "N/A"
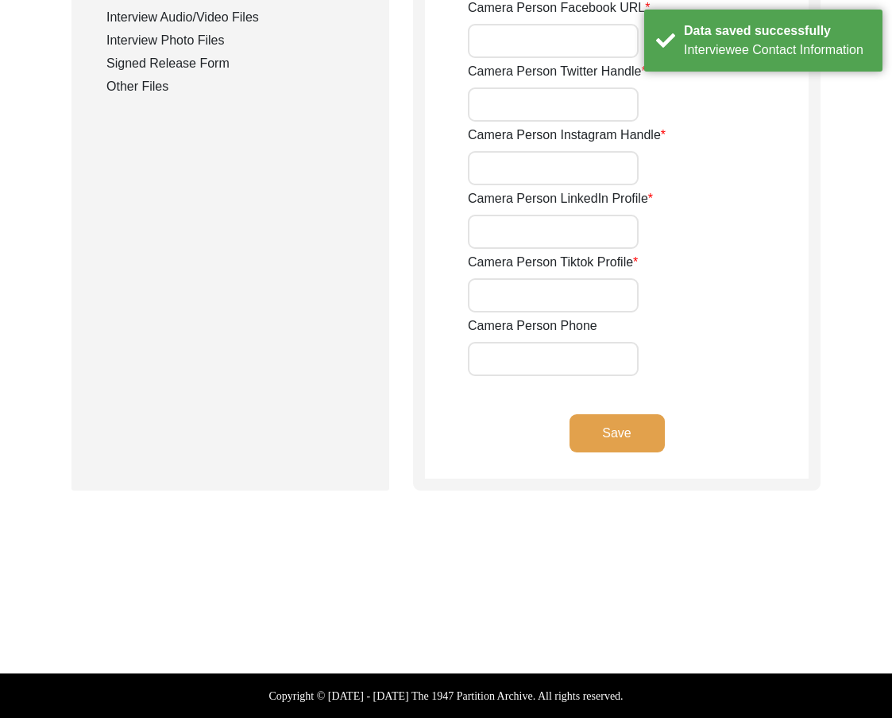
type input "N/A"
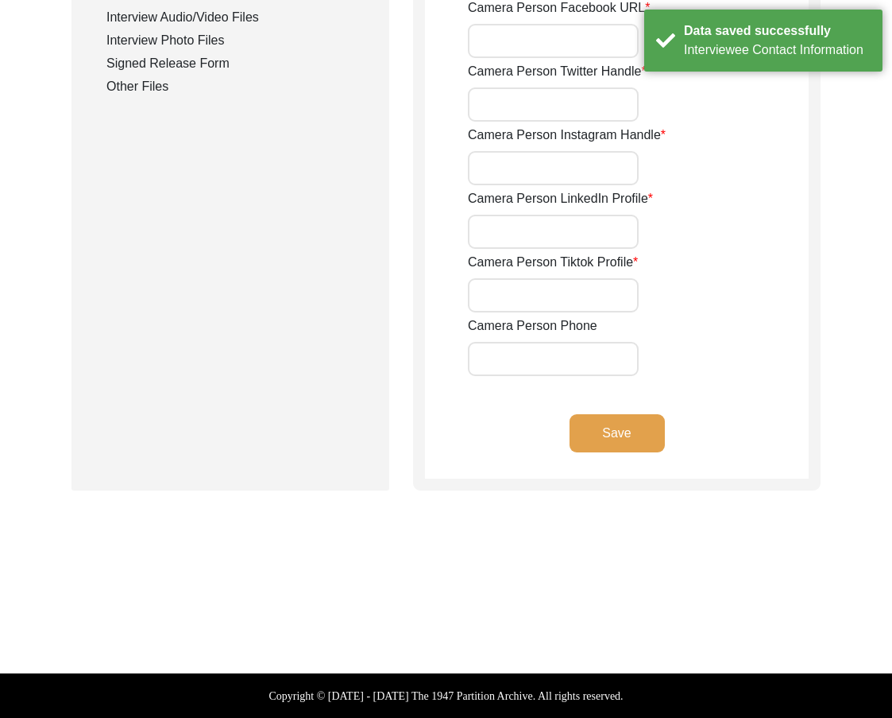
type input "N/A"
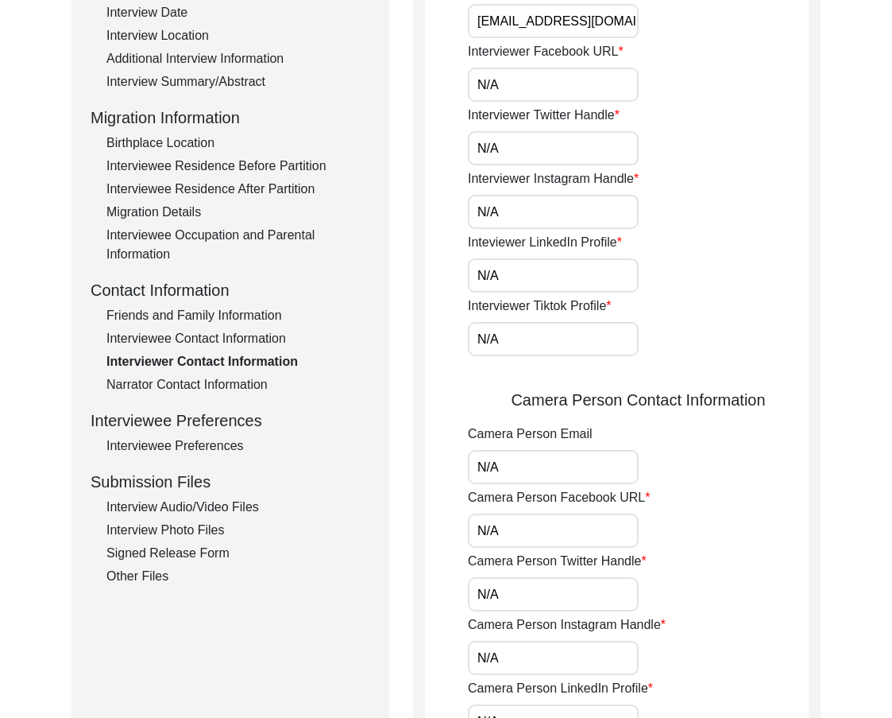
scroll to position [0, 0]
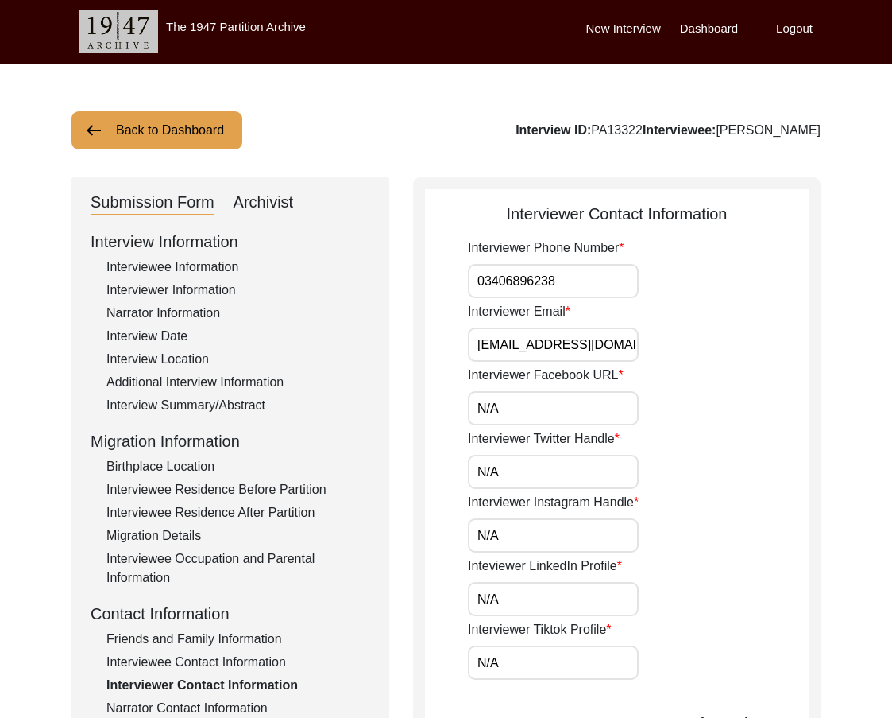
click at [485, 293] on input "03406896238" at bounding box center [553, 281] width 171 height 34
click at [482, 288] on input "03406896238" at bounding box center [553, 281] width 171 height 34
click at [478, 286] on input "03406896238" at bounding box center [553, 281] width 171 height 34
paste input "+92"
drag, startPoint x: 478, startPoint y: 286, endPoint x: 659, endPoint y: 286, distance: 181.2
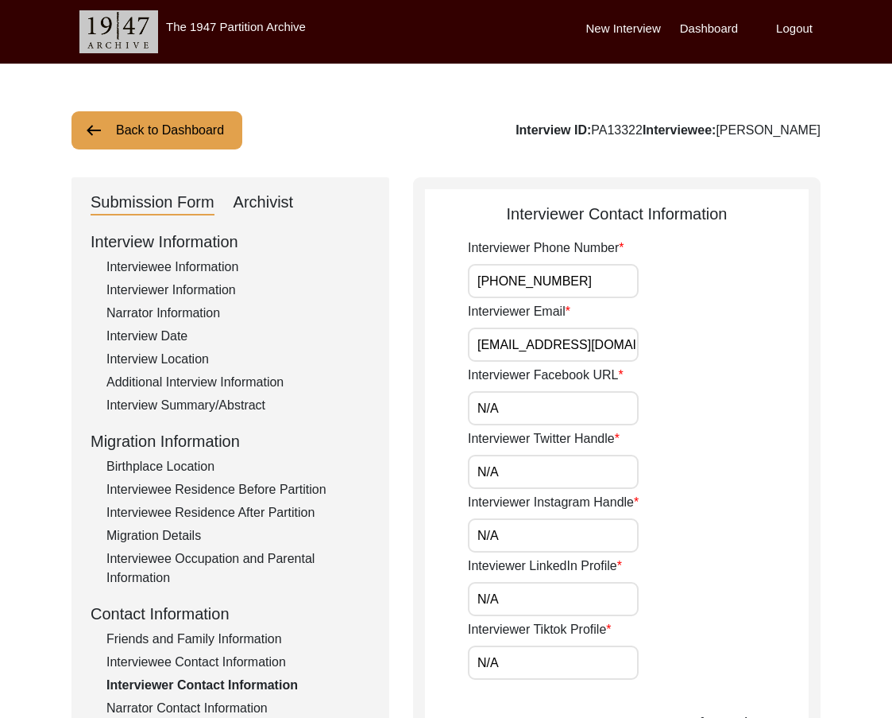
click at [659, 286] on div "Interviewer Phone Number [PHONE_NUMBER]" at bounding box center [638, 268] width 341 height 60
type input "[PHONE_NUMBER]"
drag, startPoint x: 483, startPoint y: 345, endPoint x: 699, endPoint y: 345, distance: 216.2
click at [699, 345] on div "Interviewer Email [EMAIL_ADDRESS][DOMAIN_NAME]" at bounding box center [638, 332] width 341 height 60
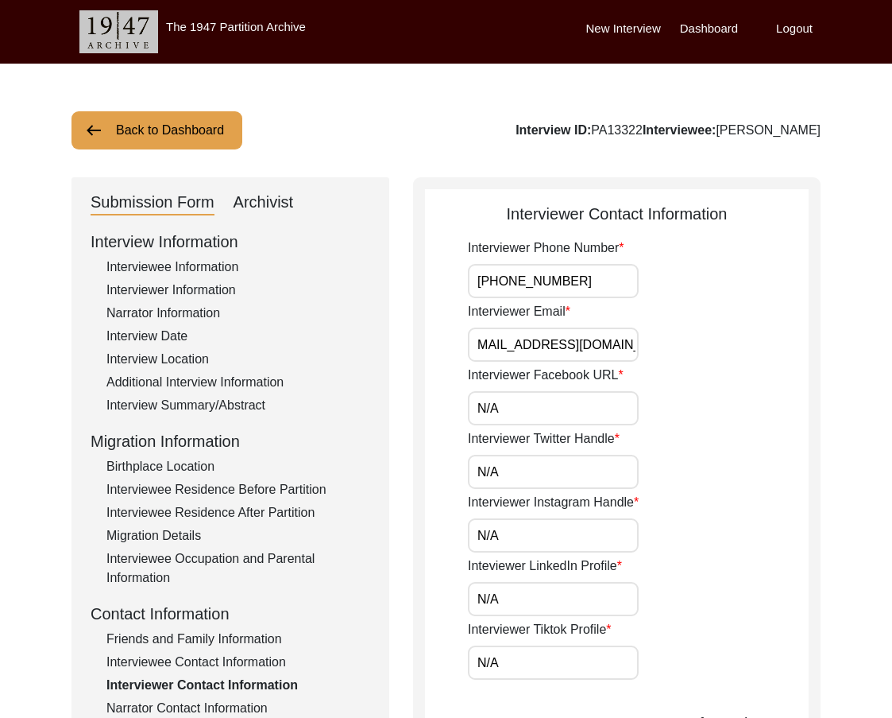
click at [617, 391] on div "Interviewer Facebook URL N/A" at bounding box center [638, 396] width 341 height 60
click at [614, 401] on input "N/A" at bounding box center [553, 408] width 171 height 34
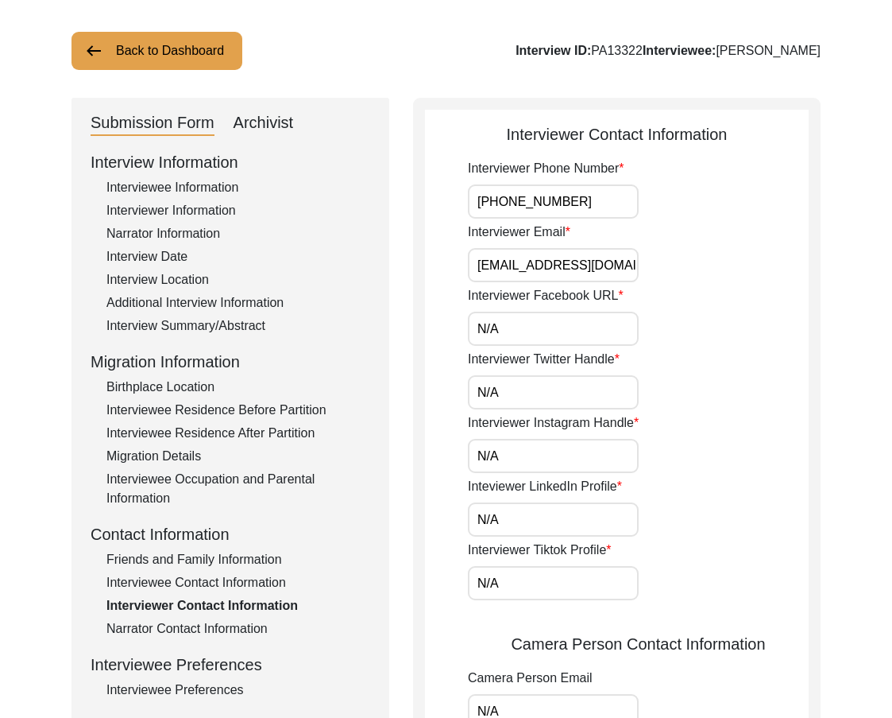
click at [567, 401] on input "N/A" at bounding box center [553, 392] width 171 height 34
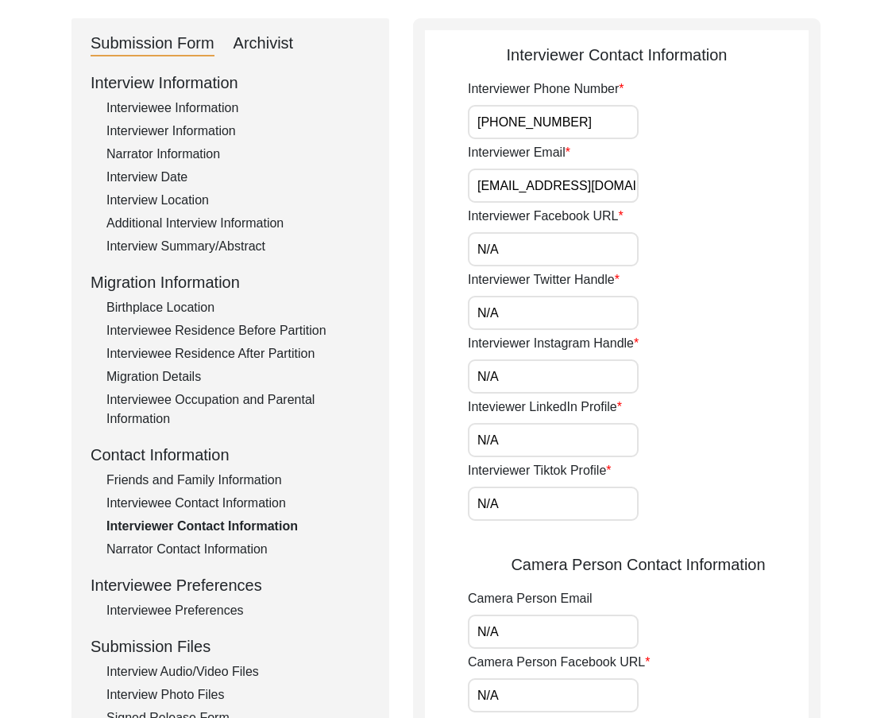
click at [545, 379] on input "N/A" at bounding box center [553, 376] width 171 height 34
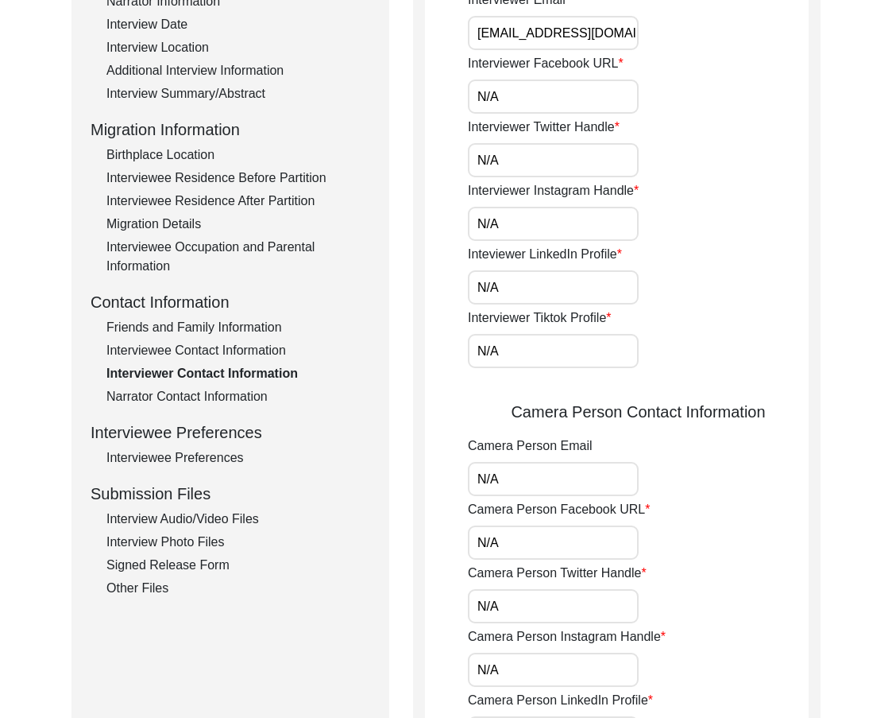
scroll to position [318, 0]
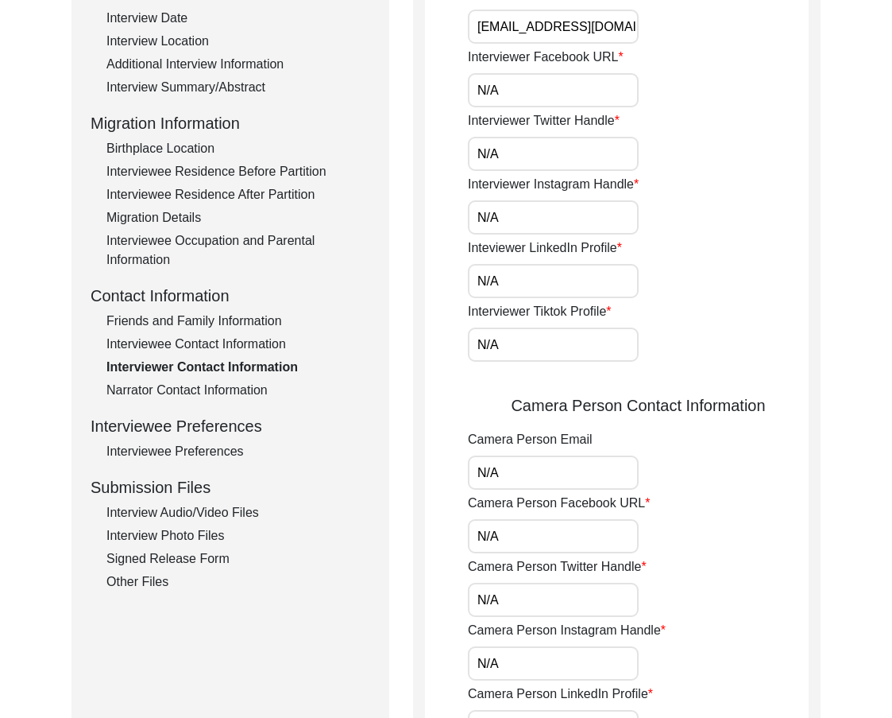
click at [538, 322] on div "Interviewer Tiktok Profile N/A" at bounding box center [638, 332] width 341 height 60
click at [530, 300] on div "Interviewer Phone Number [PHONE_NUMBER] Interviewer Email [EMAIL_ADDRESS][DOMAI…" at bounding box center [638, 396] width 341 height 950
click at [528, 290] on input "N/A" at bounding box center [553, 281] width 171 height 34
click at [514, 331] on input "N/A" at bounding box center [553, 344] width 171 height 34
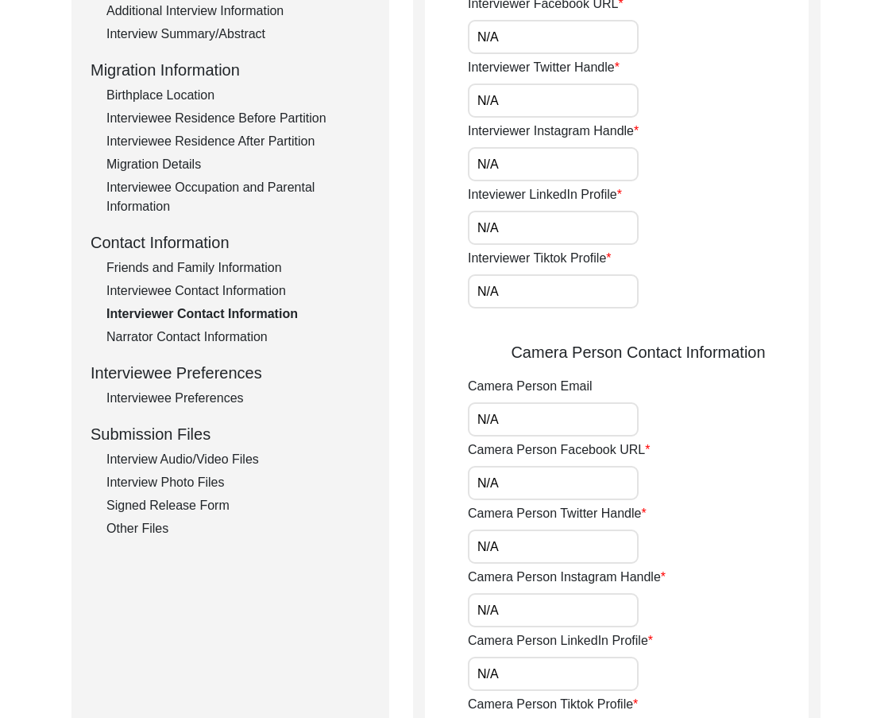
scroll to position [397, 0]
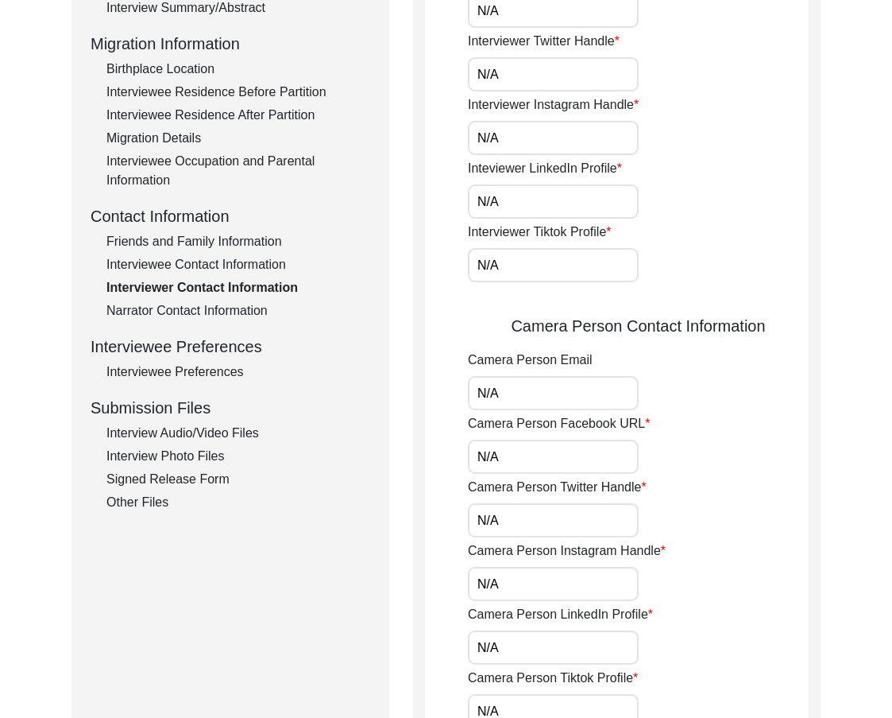
drag, startPoint x: 508, startPoint y: 393, endPoint x: 459, endPoint y: 395, distance: 49.3
click at [460, 395] on app-interviewer-contact-information "Interviewer Contact Information Interviewer Phone Number [PHONE_NUMBER] Intervi…" at bounding box center [617, 350] width 384 height 1090
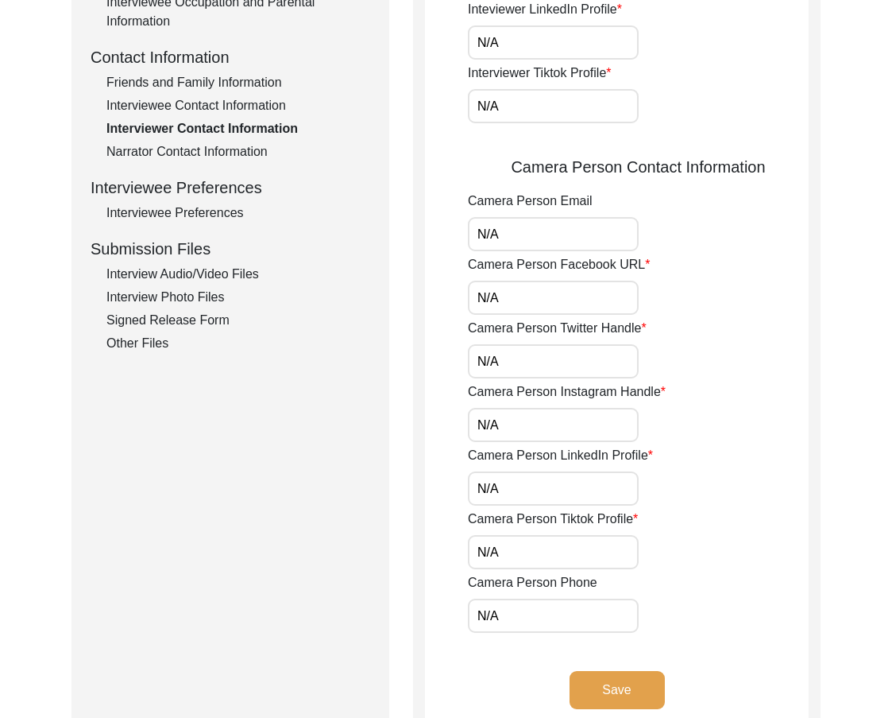
scroll to position [477, 0]
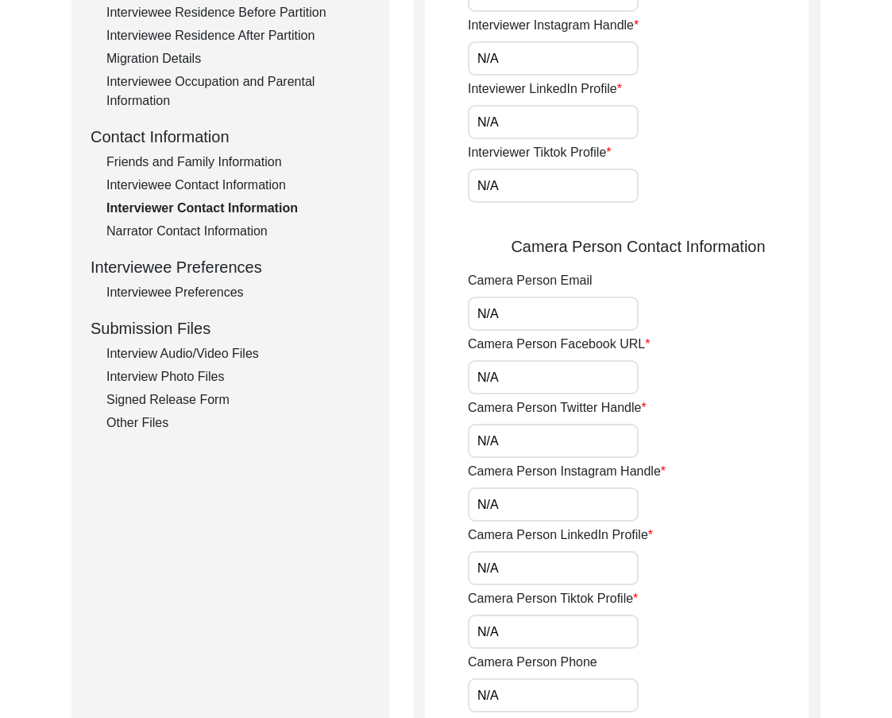
drag, startPoint x: 524, startPoint y: 380, endPoint x: 458, endPoint y: 379, distance: 66.0
click at [458, 379] on app-interviewer-contact-information "Interviewer Contact Information Interviewer Phone Number [PHONE_NUMBER] Intervi…" at bounding box center [617, 270] width 384 height 1090
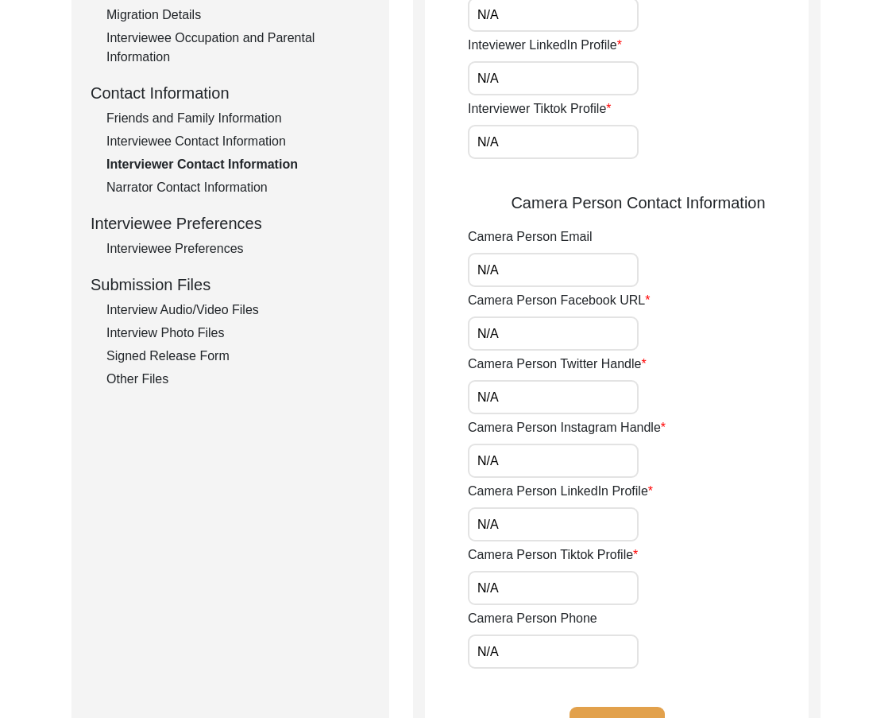
scroll to position [556, 0]
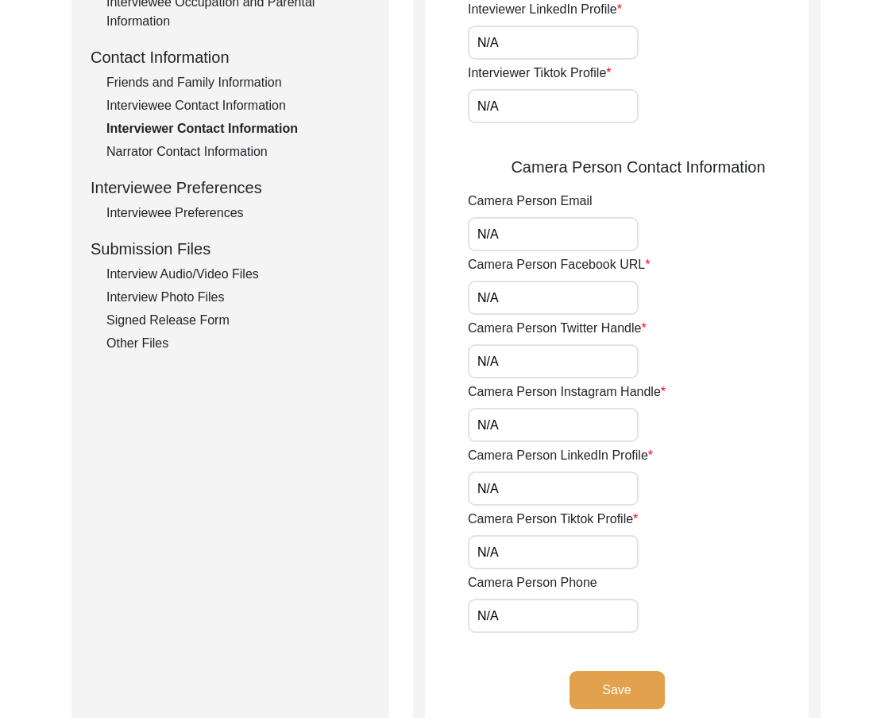
drag, startPoint x: 507, startPoint y: 367, endPoint x: 439, endPoint y: 371, distance: 67.7
click at [439, 371] on app-interviewer-contact-information "Interviewer Contact Information Interviewer Phone Number [PHONE_NUMBER] Intervi…" at bounding box center [617, 191] width 384 height 1090
drag, startPoint x: 523, startPoint y: 416, endPoint x: 455, endPoint y: 416, distance: 67.6
click at [455, 416] on app-interviewer-contact-information "Interviewer Contact Information Interviewer Phone Number [PHONE_NUMBER] Intervi…" at bounding box center [617, 191] width 384 height 1090
drag, startPoint x: 504, startPoint y: 497, endPoint x: 401, endPoint y: 500, distance: 103.3
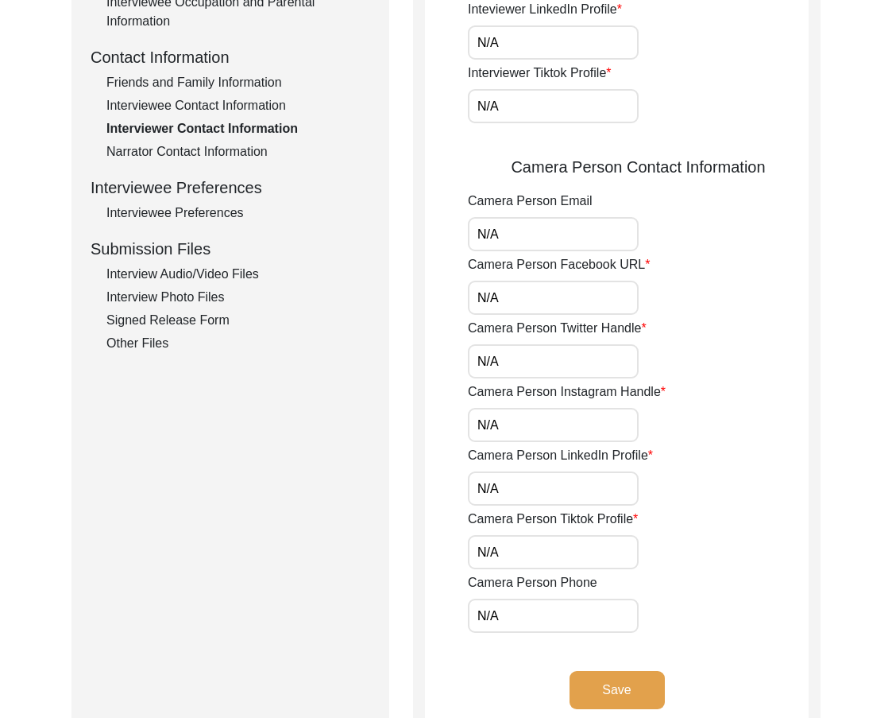
click at [401, 500] on div "Submission Form Archivist Interview Information Interviewee Information Intervi…" at bounding box center [446, 184] width 749 height 1126
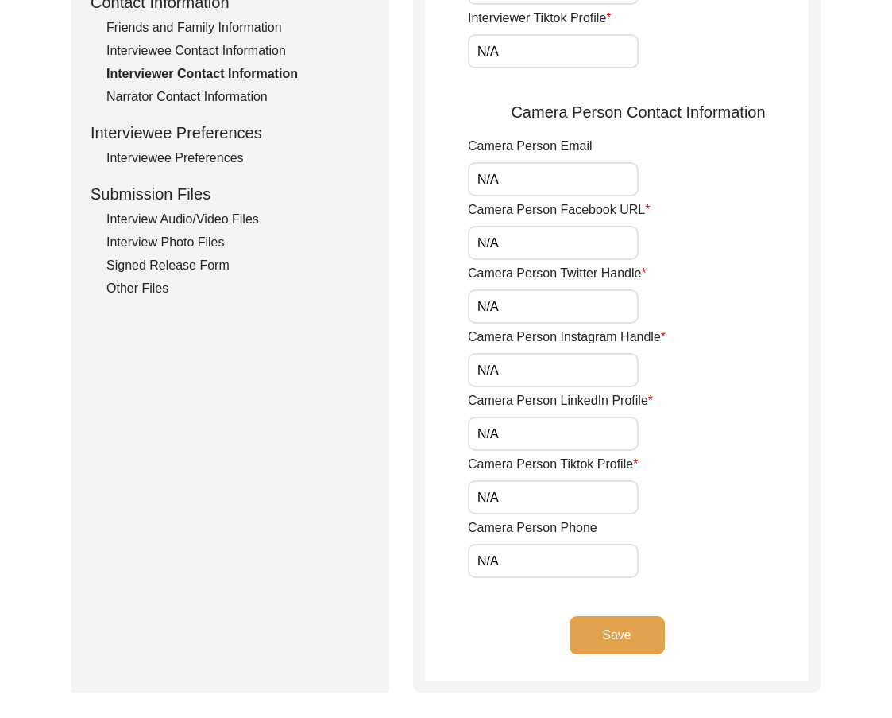
scroll to position [636, 0]
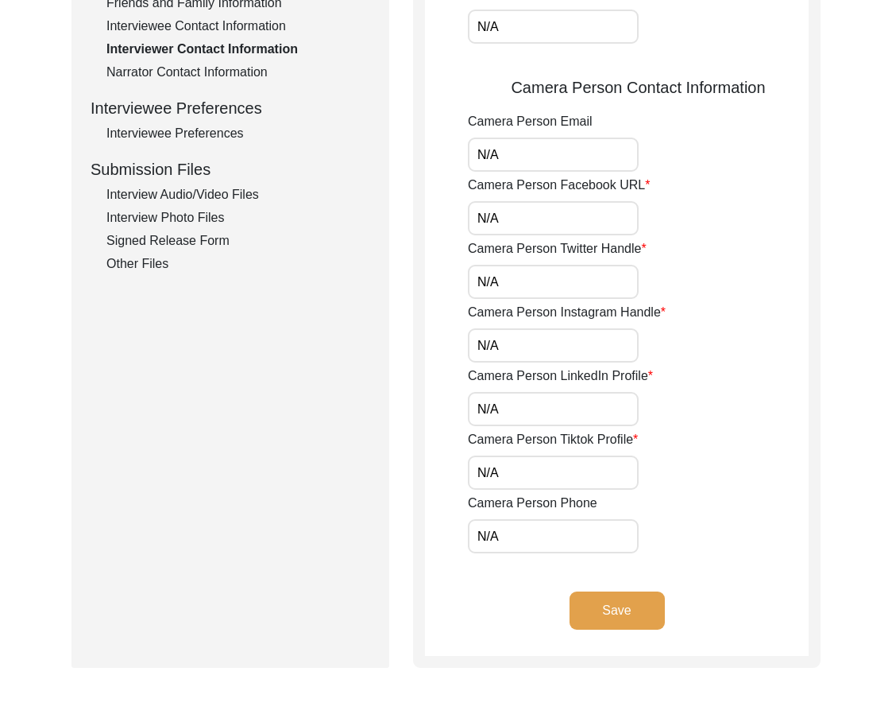
drag, startPoint x: 507, startPoint y: 467, endPoint x: 457, endPoint y: 479, distance: 51.5
click at [458, 471] on app-interviewer-contact-information "Interviewer Contact Information Interviewer Phone Number [PHONE_NUMBER] Intervi…" at bounding box center [617, 111] width 384 height 1090
click at [492, 528] on input "N/A" at bounding box center [553, 536] width 171 height 34
click at [434, 524] on app-interviewer-contact-information "Interviewer Contact Information Interviewer Phone Number [PHONE_NUMBER] Intervi…" at bounding box center [617, 111] width 384 height 1090
click at [442, 515] on app-interviewer-contact-information "Interviewer Contact Information Interviewer Phone Number [PHONE_NUMBER] Intervi…" at bounding box center [617, 111] width 384 height 1090
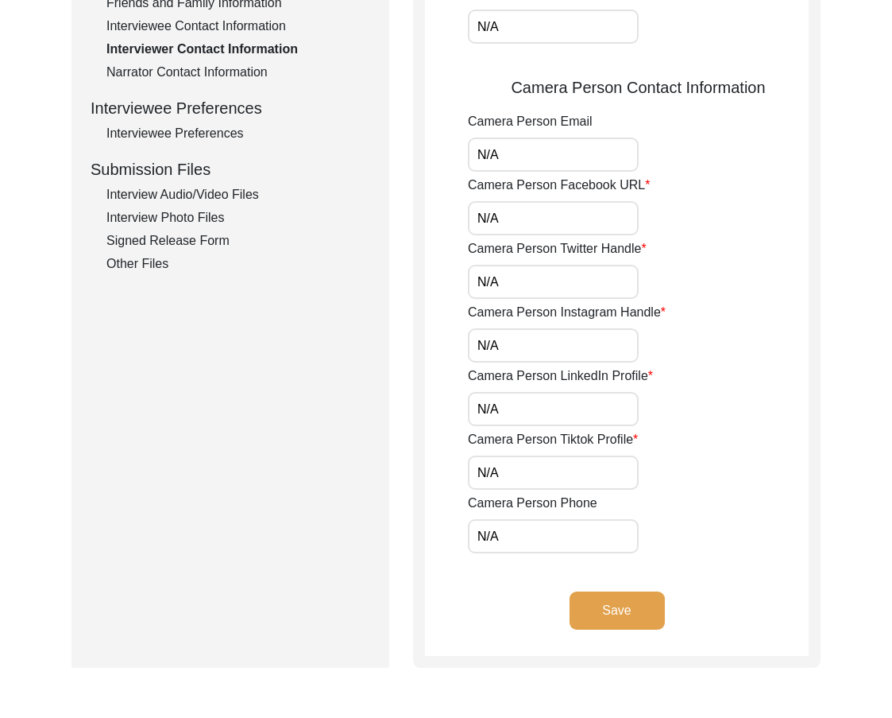
click at [592, 623] on button "Save" at bounding box center [617, 610] width 95 height 38
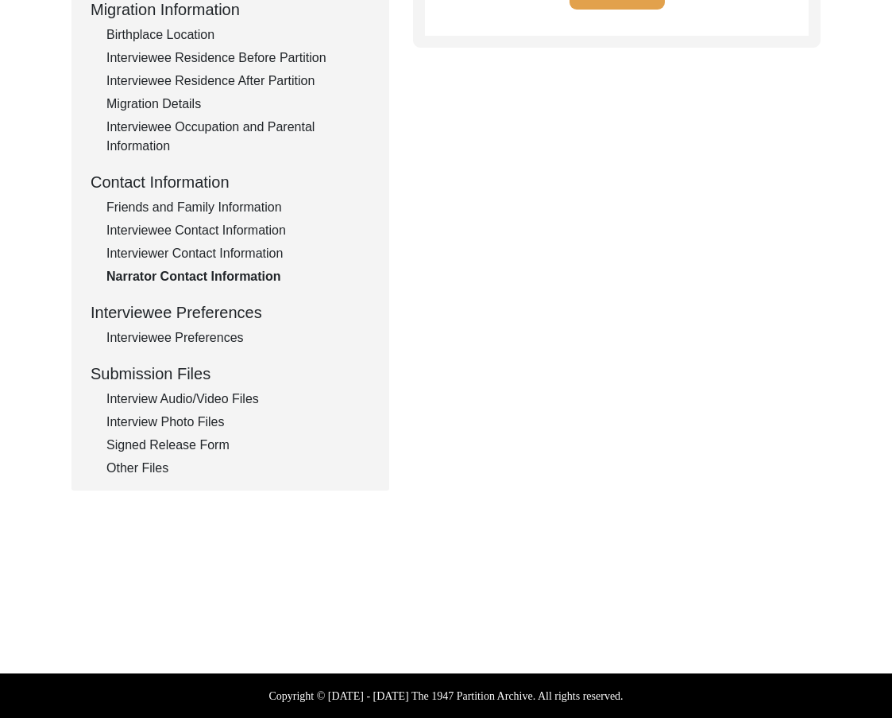
type textarea "N/A"
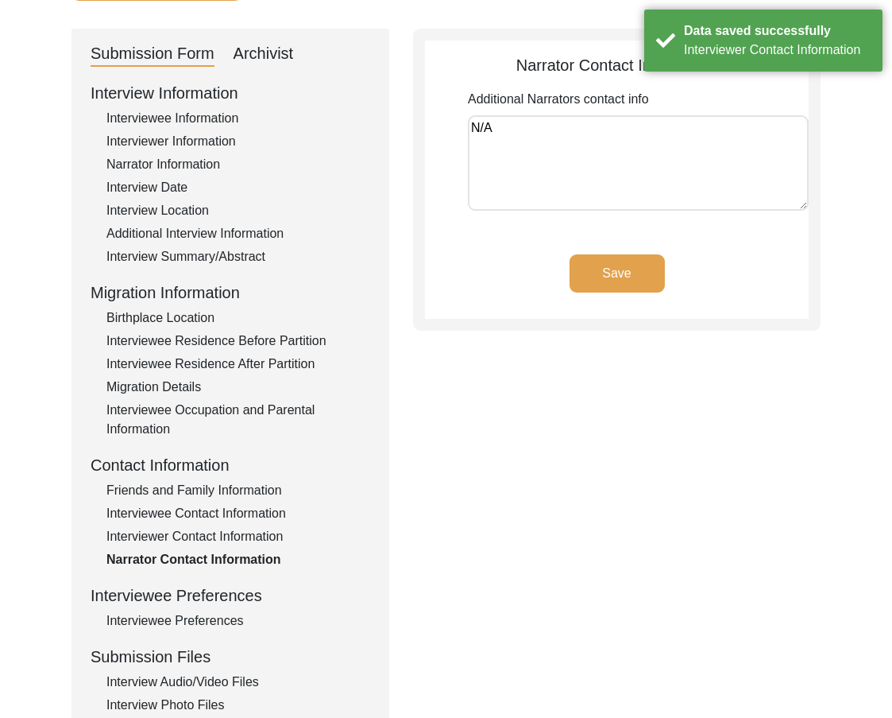
scroll to position [0, 0]
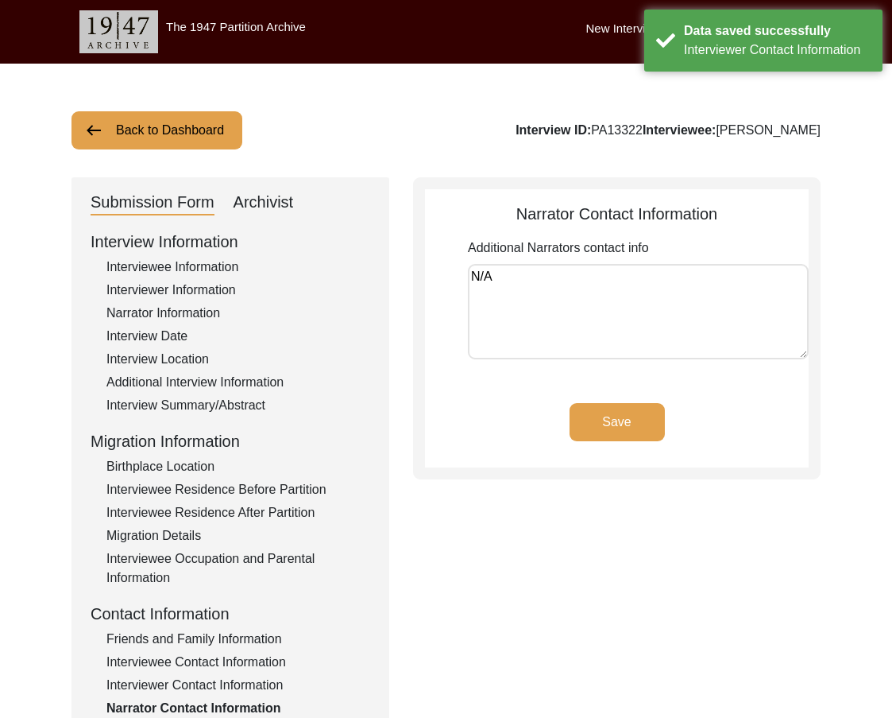
click at [580, 318] on textarea "N/A" at bounding box center [638, 311] width 341 height 95
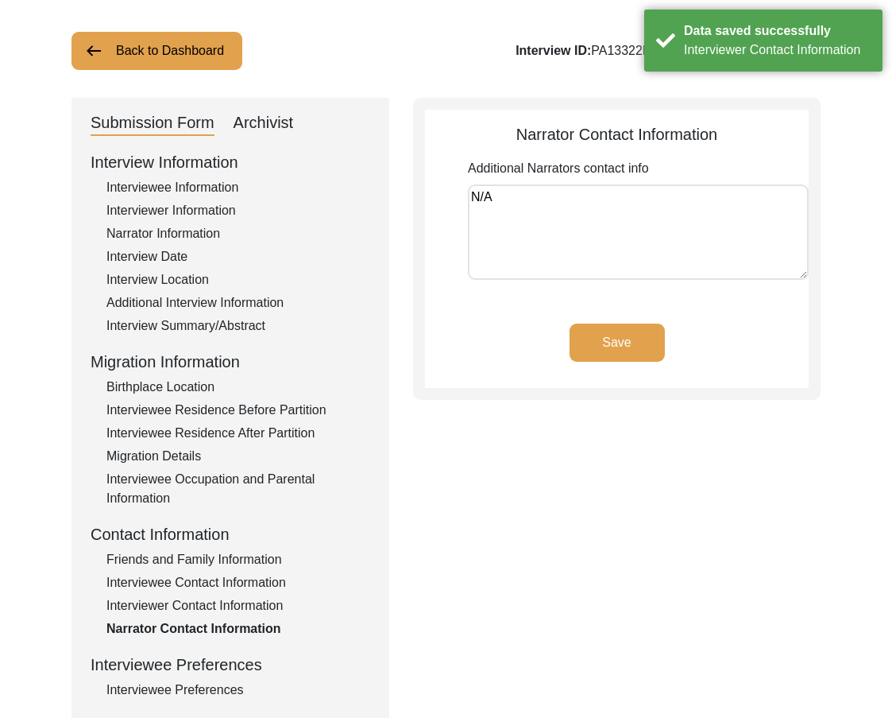
scroll to position [159, 0]
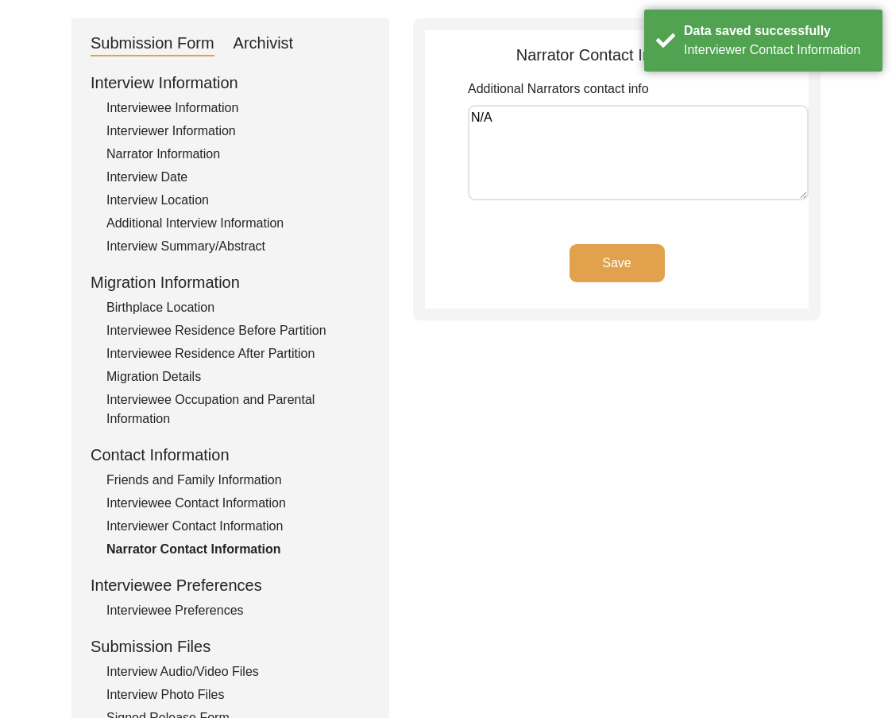
click at [185, 608] on div "Interviewee Preferences" at bounding box center [238, 610] width 264 height 19
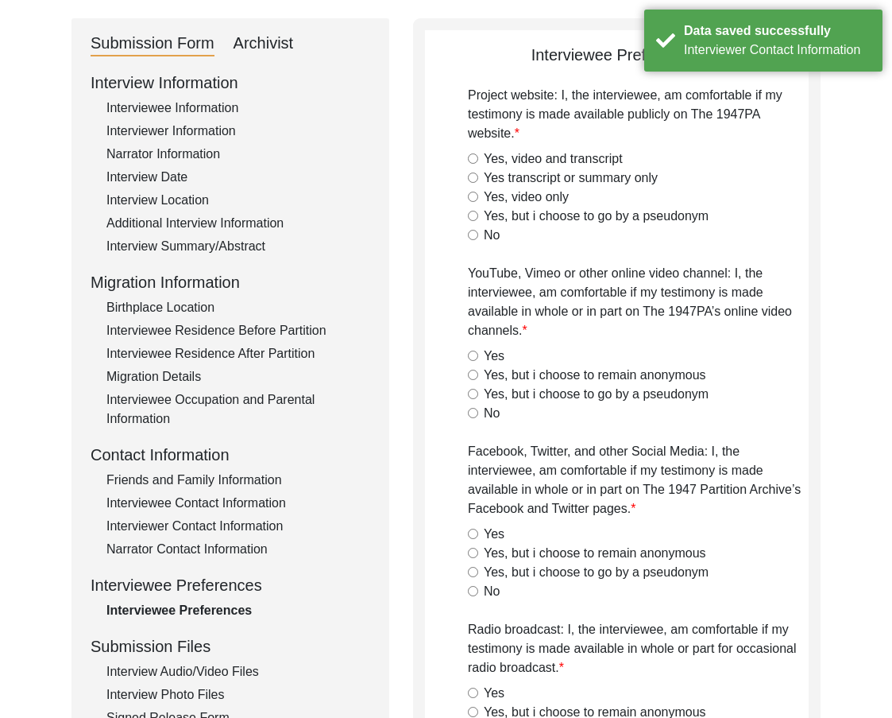
radio input "true"
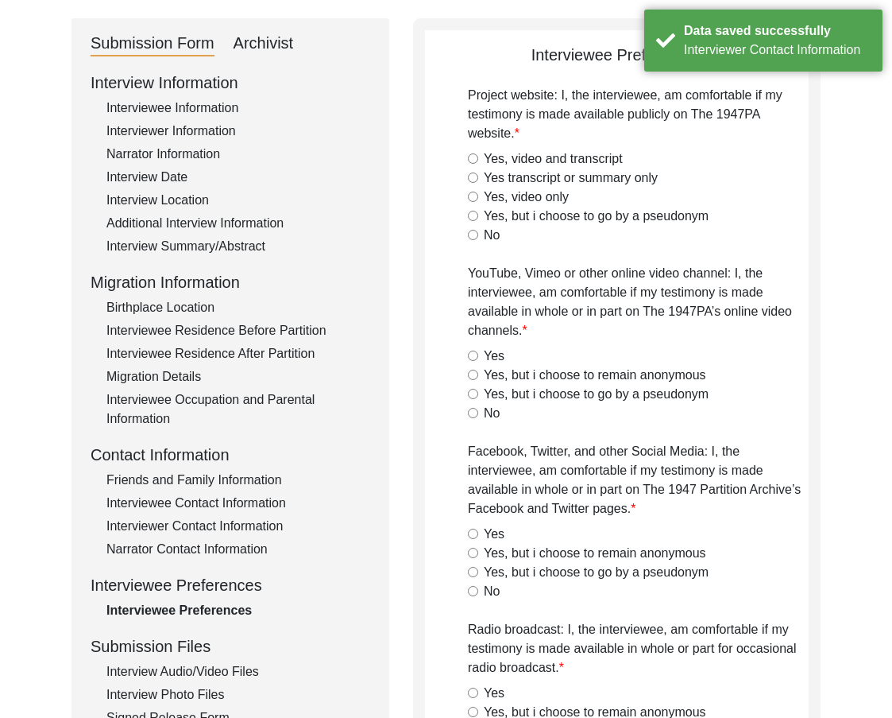
radio input "true"
type textarea "N/A"
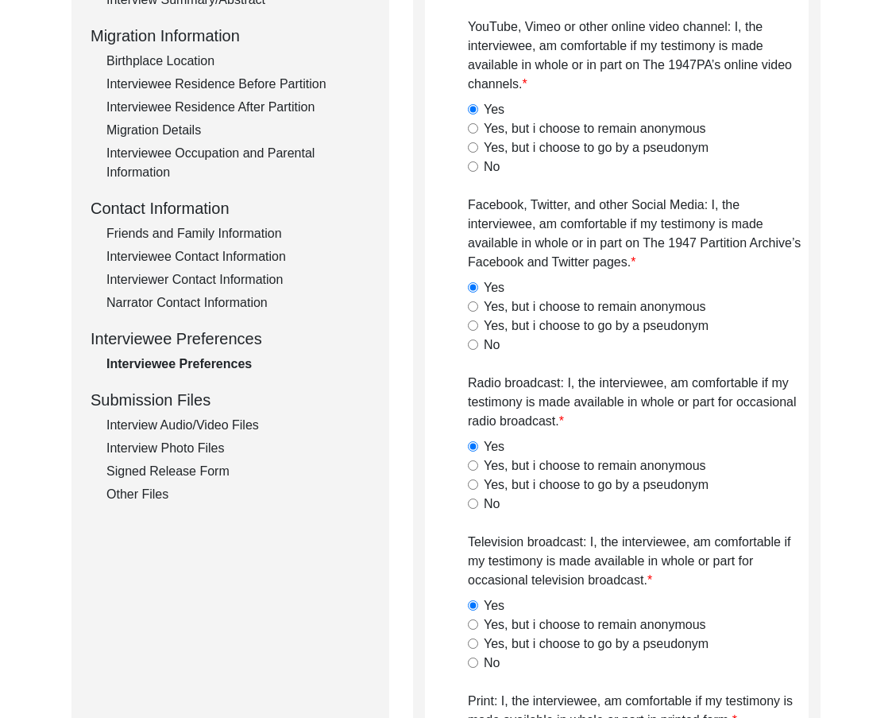
scroll to position [397, 0]
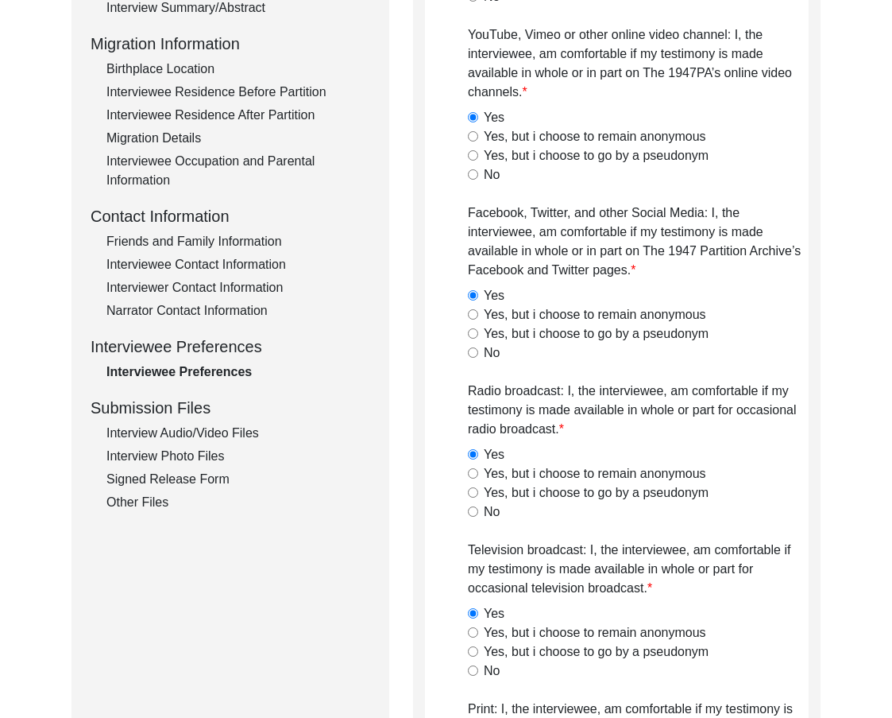
click at [183, 428] on div "Interview Audio/Video Files" at bounding box center [238, 433] width 264 height 19
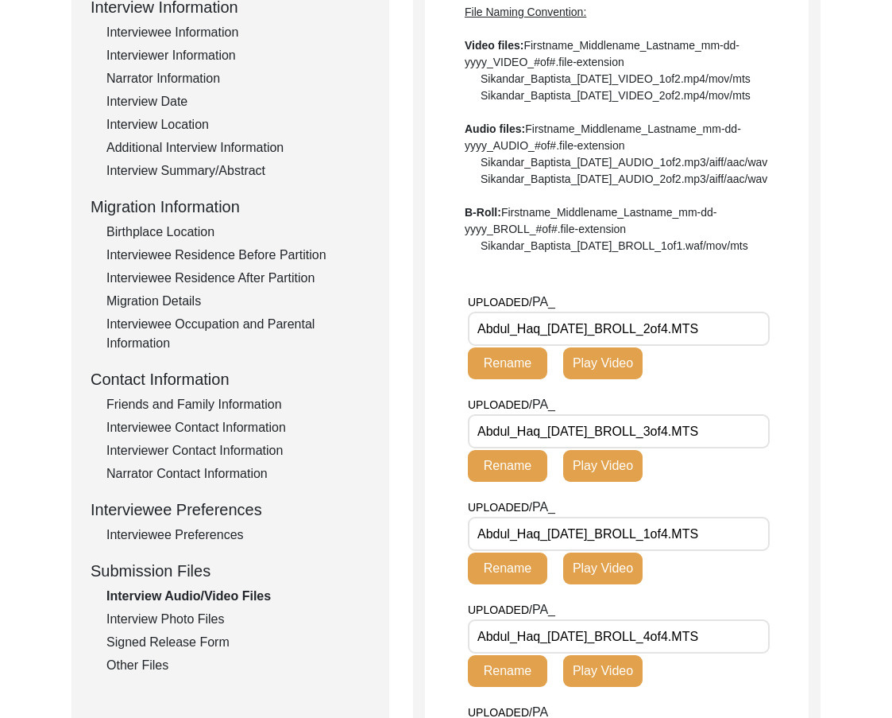
scroll to position [238, 0]
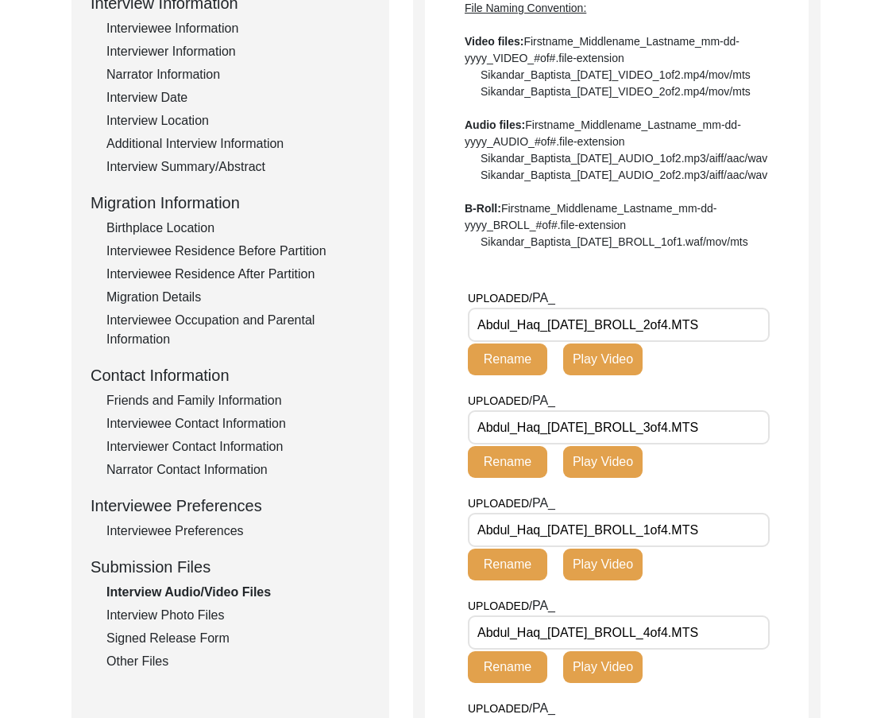
drag, startPoint x: 475, startPoint y: 400, endPoint x: 794, endPoint y: 400, distance: 318.7
click at [794, 391] on div "UPLOADED/ PA_ Abdul_Haq_[DATE]_BROLL_2of4.MTS Rename Play Video" at bounding box center [638, 339] width 341 height 103
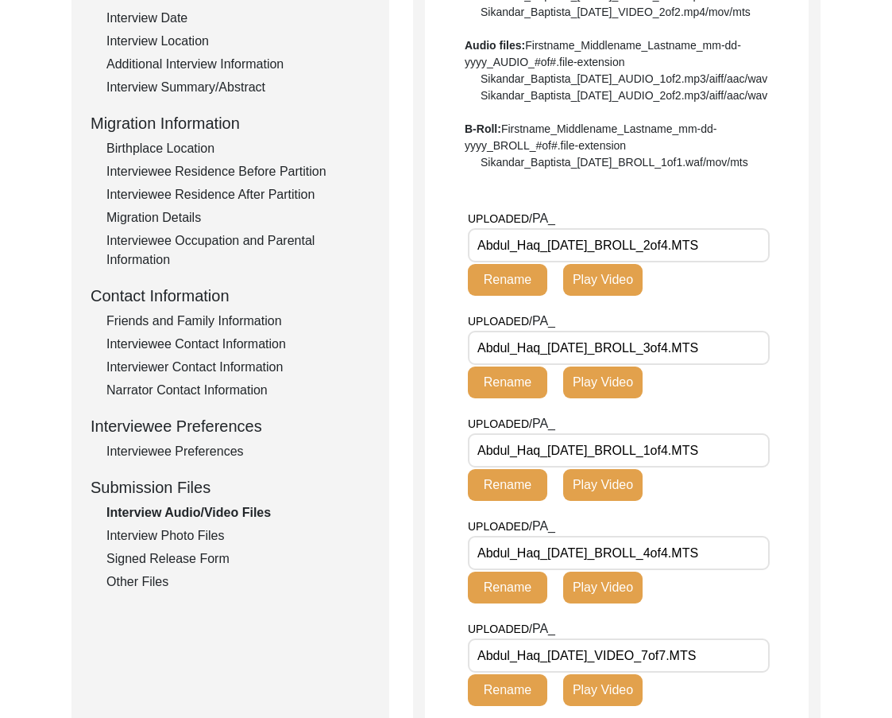
drag, startPoint x: 716, startPoint y: 432, endPoint x: 780, endPoint y: 432, distance: 63.6
click at [780, 414] on div "UPLOADED/ PA_ Abdul_Haq_[DATE]_BROLL_3of4.MTS Rename Play Video" at bounding box center [638, 363] width 341 height 103
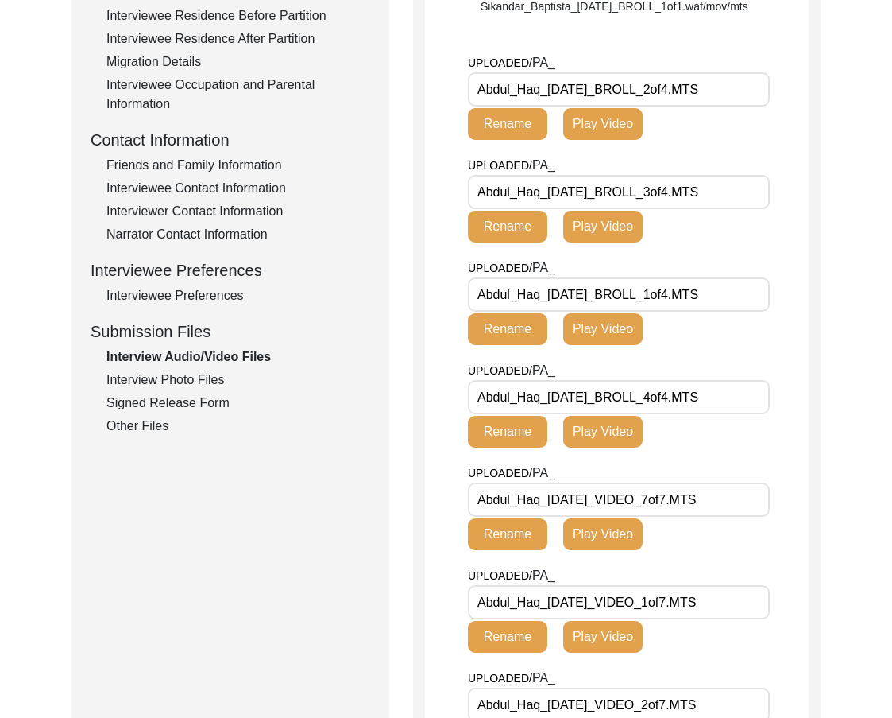
scroll to position [477, 0]
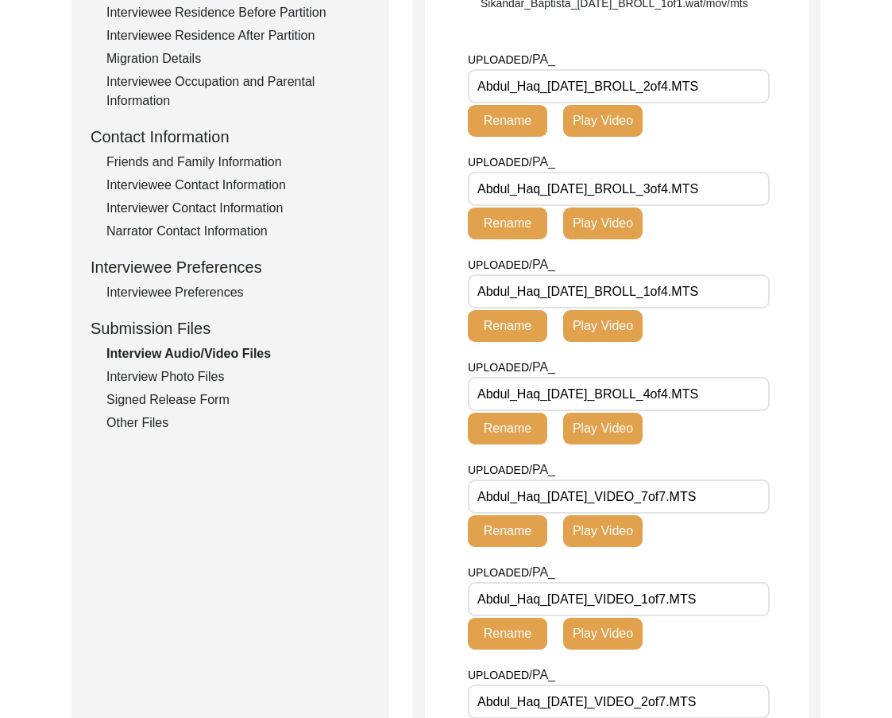
drag, startPoint x: 629, startPoint y: 374, endPoint x: 778, endPoint y: 417, distance: 154.9
click at [803, 358] on div "UPLOADED/ PA_ Abdul_Haq_[DATE]_BROLL_1of4.MTS Rename Play Video" at bounding box center [638, 306] width 341 height 103
drag, startPoint x: 623, startPoint y: 478, endPoint x: 754, endPoint y: 563, distance: 156.3
click at [812, 499] on div "Interview Audio/Video Files File Naming Convention: Video files: Firstname_Midd…" at bounding box center [617, 456] width 408 height 1513
drag, startPoint x: 679, startPoint y: 589, endPoint x: 765, endPoint y: 588, distance: 85.8
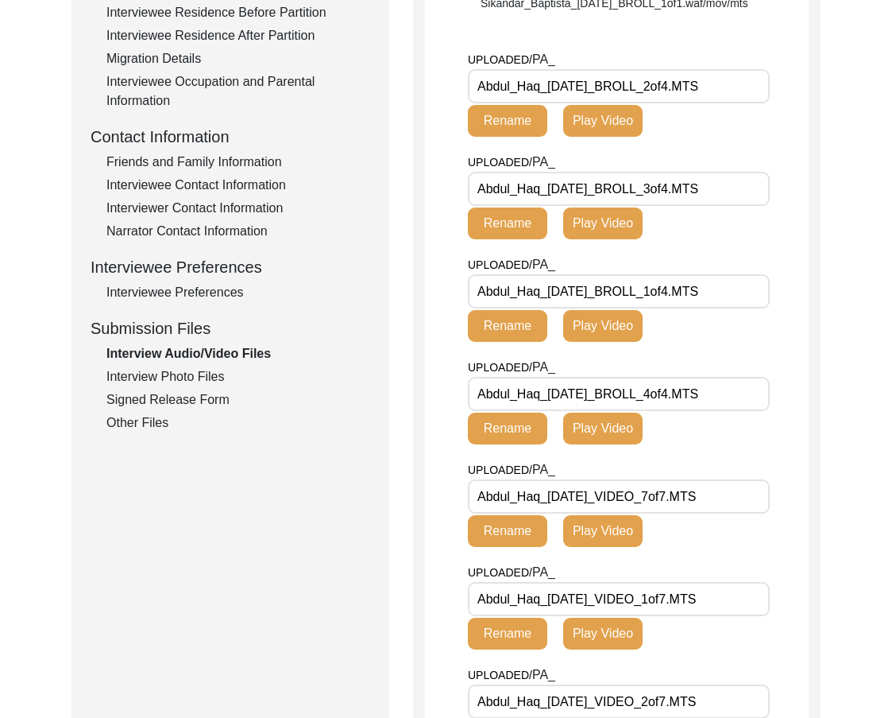
click at [764, 513] on input "Abdul_Haq_[DATE]_VIDEO_7of7.MTS" at bounding box center [619, 496] width 302 height 34
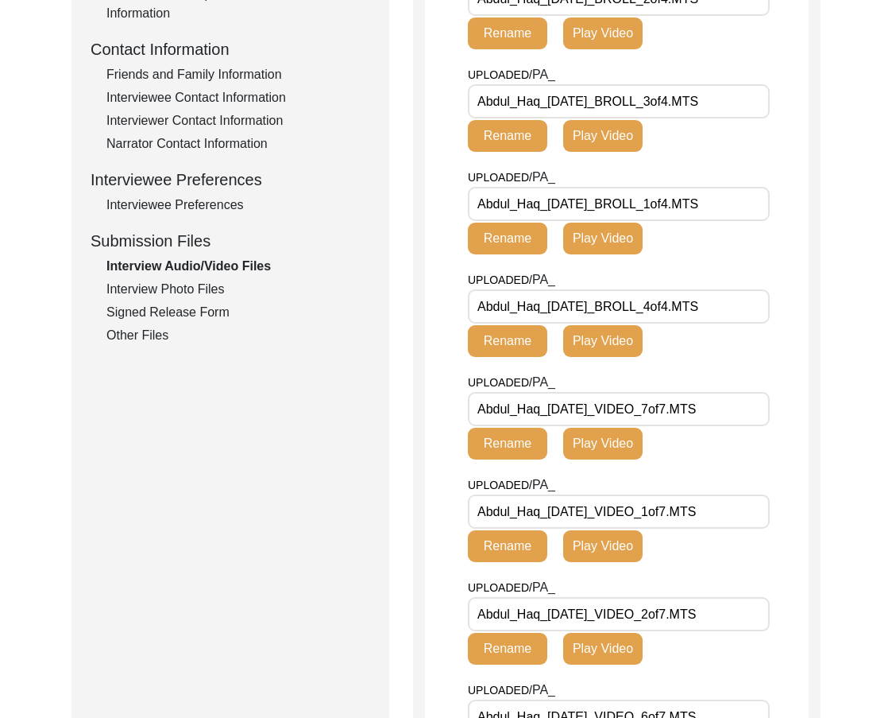
scroll to position [636, 0]
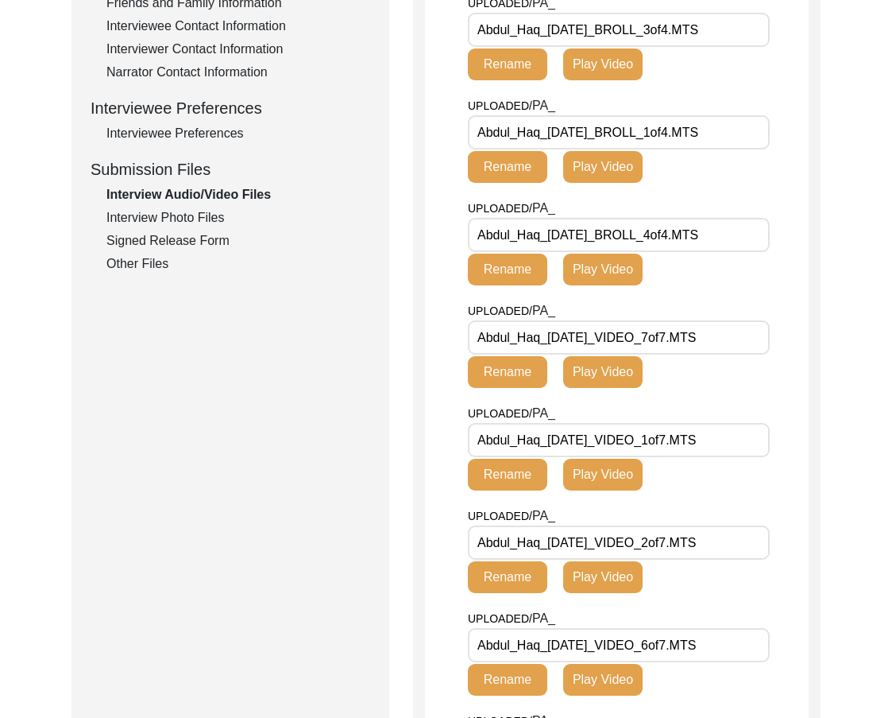
drag, startPoint x: 717, startPoint y: 525, endPoint x: 730, endPoint y: 606, distance: 81.3
click at [760, 457] on input "Abdul_Haq_[DATE]_VIDEO_1of7.MTS" at bounding box center [619, 440] width 302 height 34
drag, startPoint x: 695, startPoint y: 625, endPoint x: 753, endPoint y: 637, distance: 59.2
click at [753, 559] on input "Abdul_Haq_[DATE]_VIDEO_2of7.MTS" at bounding box center [619, 542] width 302 height 34
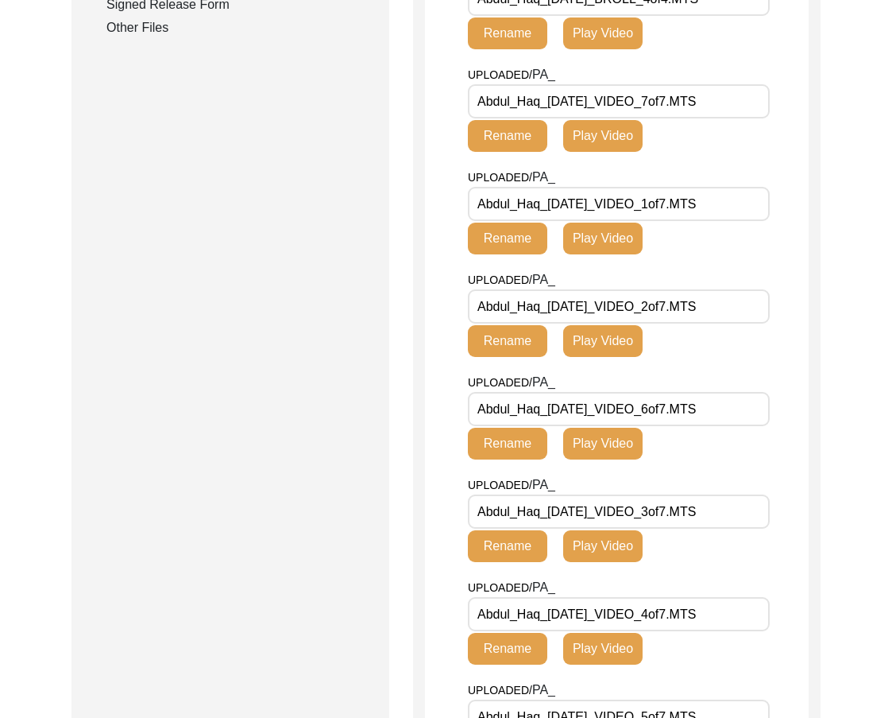
scroll to position [874, 0]
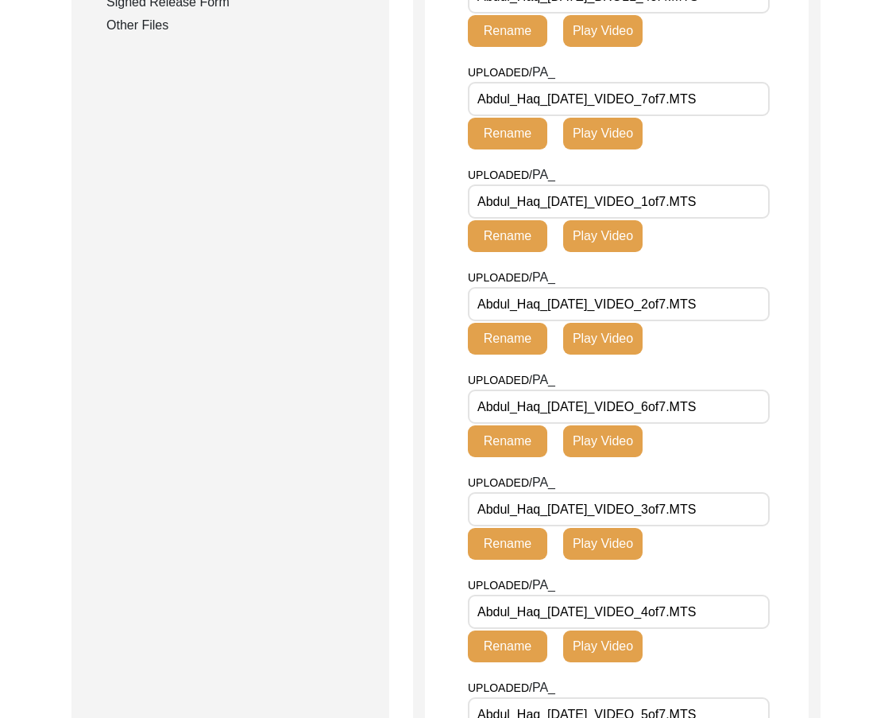
drag, startPoint x: 667, startPoint y: 484, endPoint x: 759, endPoint y: 505, distance: 94.5
click at [759, 424] on input "Abdul_Haq_[DATE]_VIDEO_6of7.MTS" at bounding box center [619, 406] width 302 height 34
drag, startPoint x: 683, startPoint y: 571, endPoint x: 767, endPoint y: 586, distance: 84.7
click at [706, 559] on div "UPLOADED/ PA_ Abdul_Haq_[DATE]_VIDEO_3of7.MTS Rename Play Video" at bounding box center [587, 516] width 238 height 87
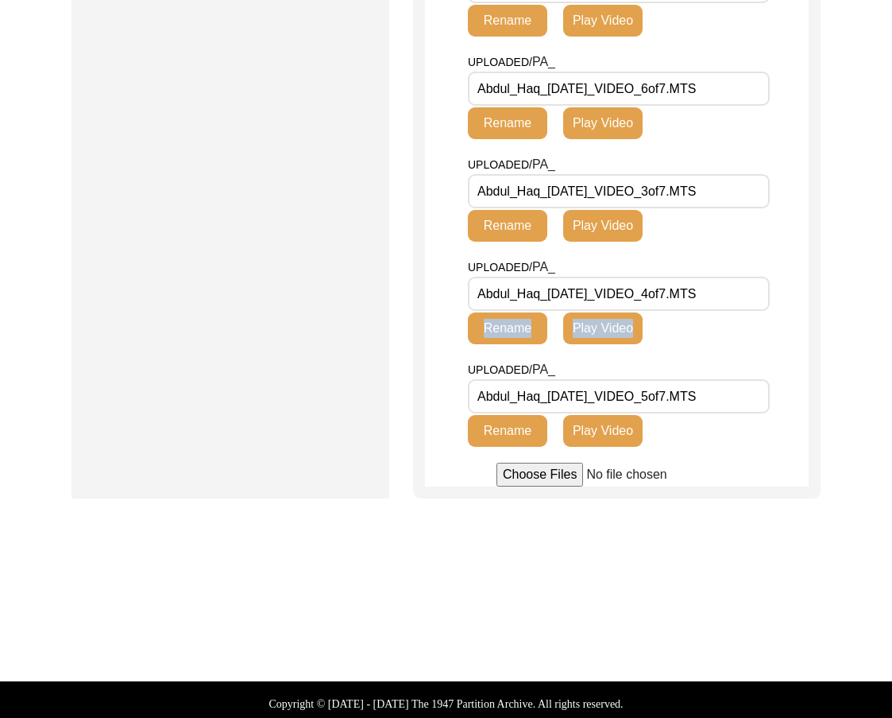
drag, startPoint x: 686, startPoint y: 395, endPoint x: 740, endPoint y: 439, distance: 70.0
click at [706, 344] on div "UPLOADED/ PA_ Abdul_Haq_[DATE]_VIDEO_4of7.MTS Rename Play Video" at bounding box center [587, 300] width 238 height 87
click at [721, 413] on input "Abdul_Haq_[DATE]_VIDEO_5of7.MTS" at bounding box center [619, 396] width 302 height 34
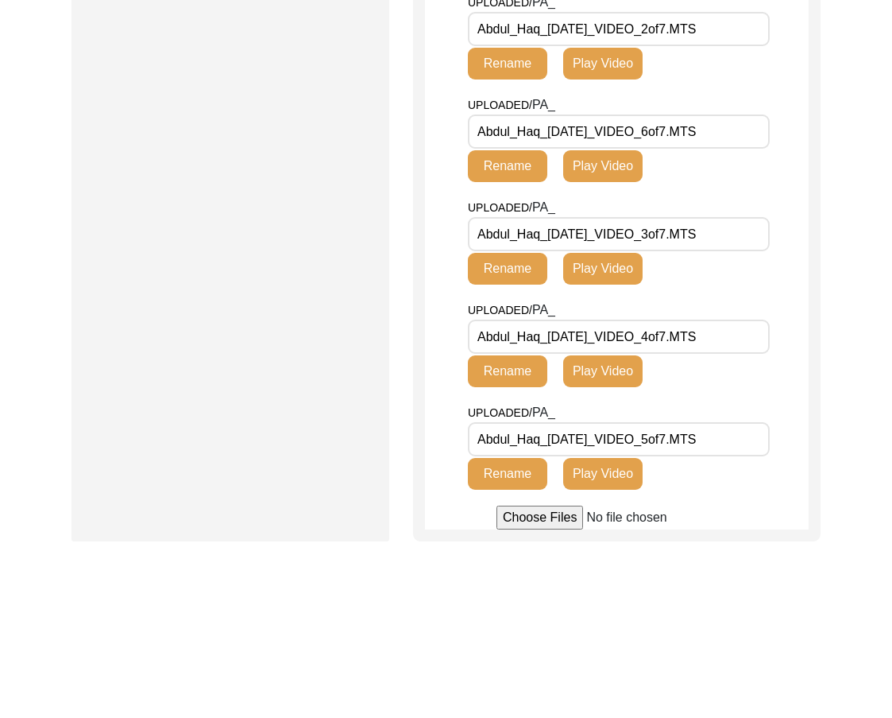
scroll to position [1113, 0]
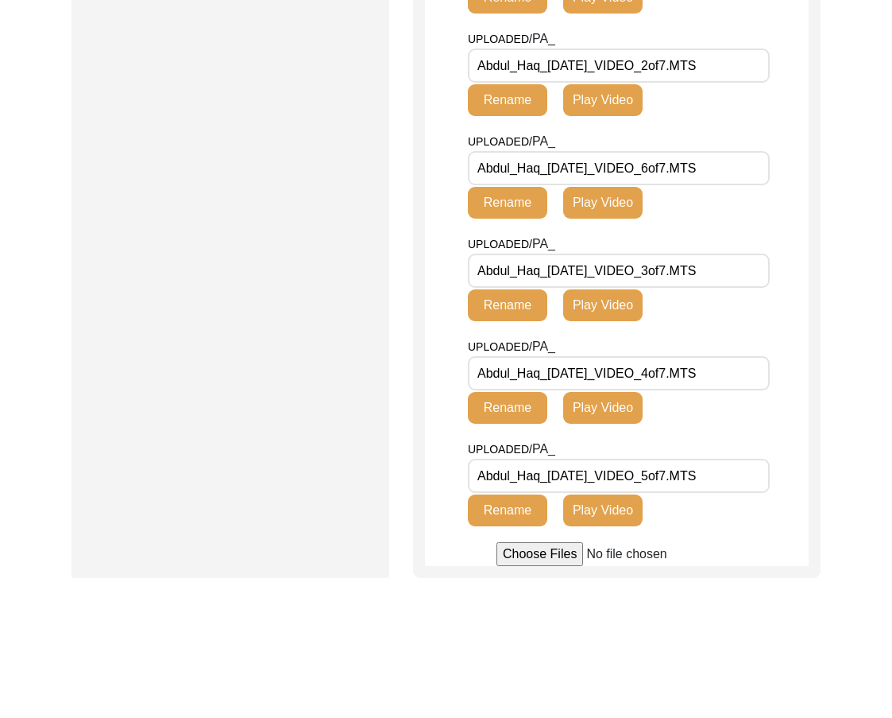
click at [731, 390] on input "Abdul_Haq_[DATE]_VIDEO_4of7.MTS" at bounding box center [619, 373] width 302 height 34
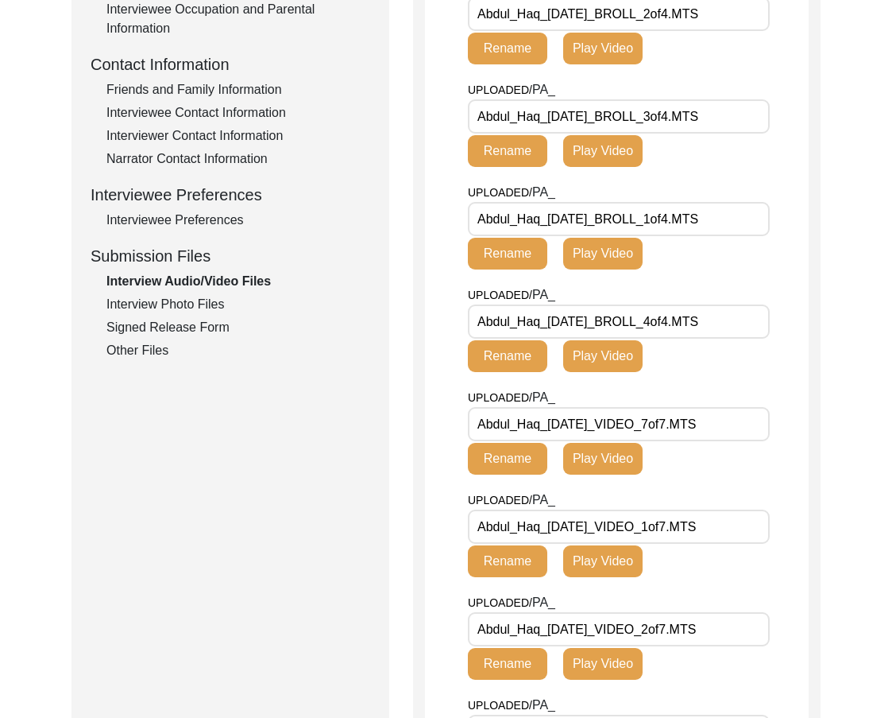
scroll to position [397, 0]
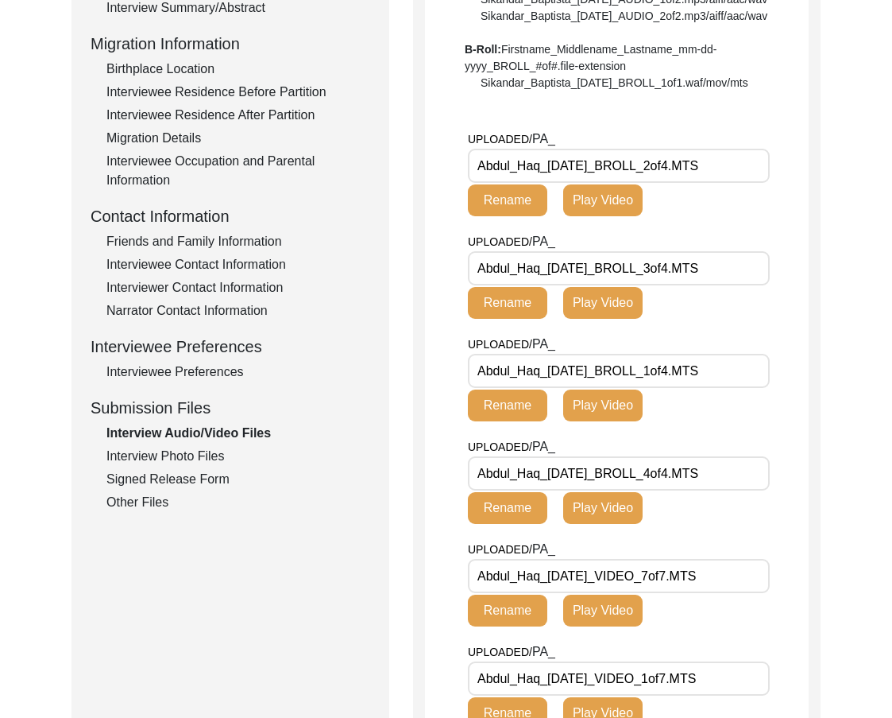
click at [224, 451] on div "Interview Photo Files" at bounding box center [238, 456] width 264 height 19
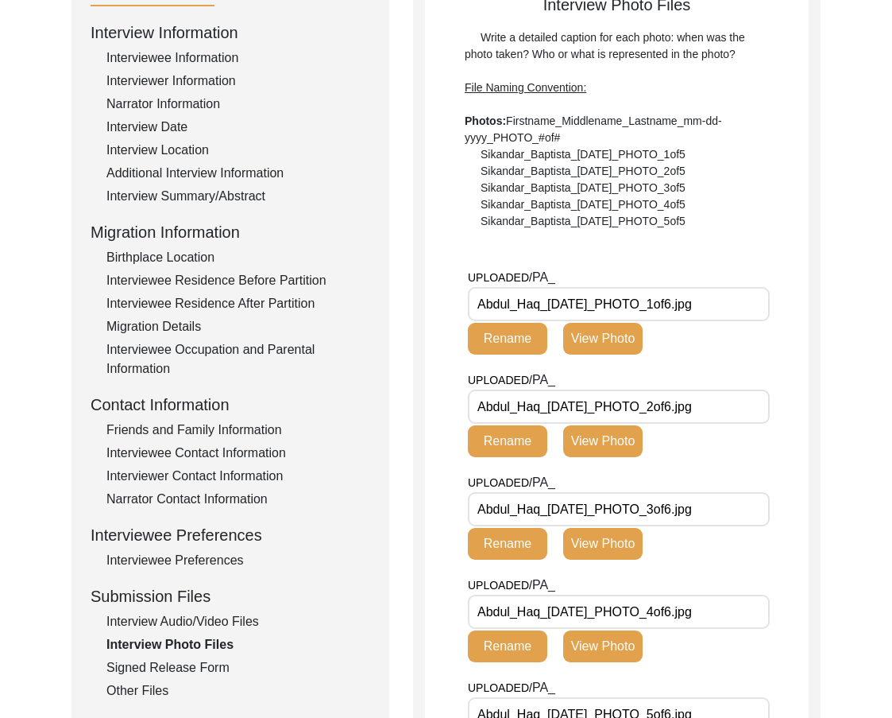
scroll to position [159, 0]
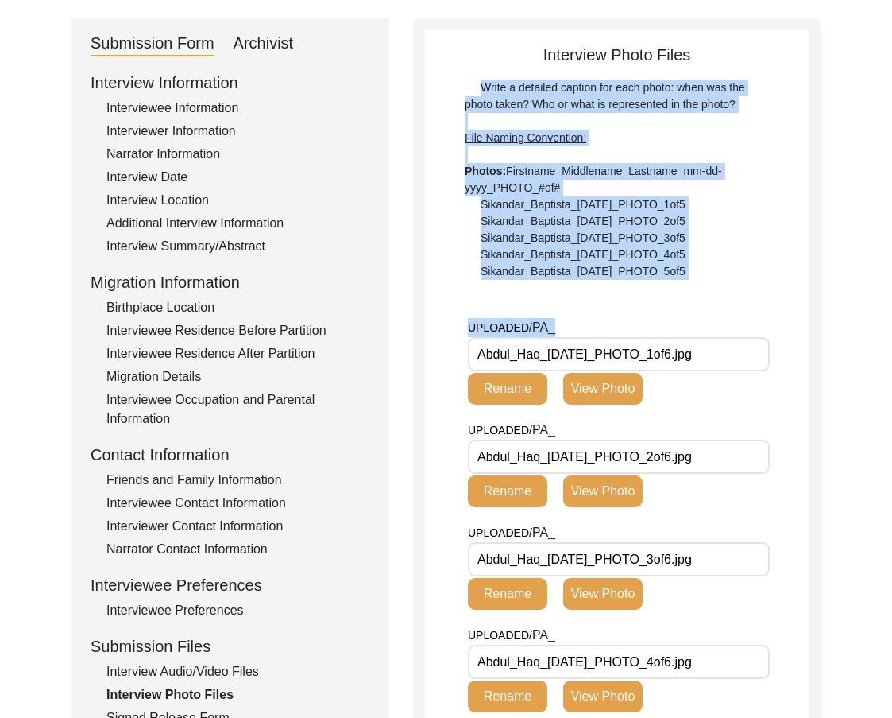
drag, startPoint x: 466, startPoint y: 358, endPoint x: 710, endPoint y: 359, distance: 244.0
click at [709, 358] on app-file-uploader "UPLOADED/ PA_ Abdul_Haq_[DATE]_PHOTO_1of6.jpg Rename View Photo UPLOADED/ PA_ A…" at bounding box center [617, 637] width 384 height 639
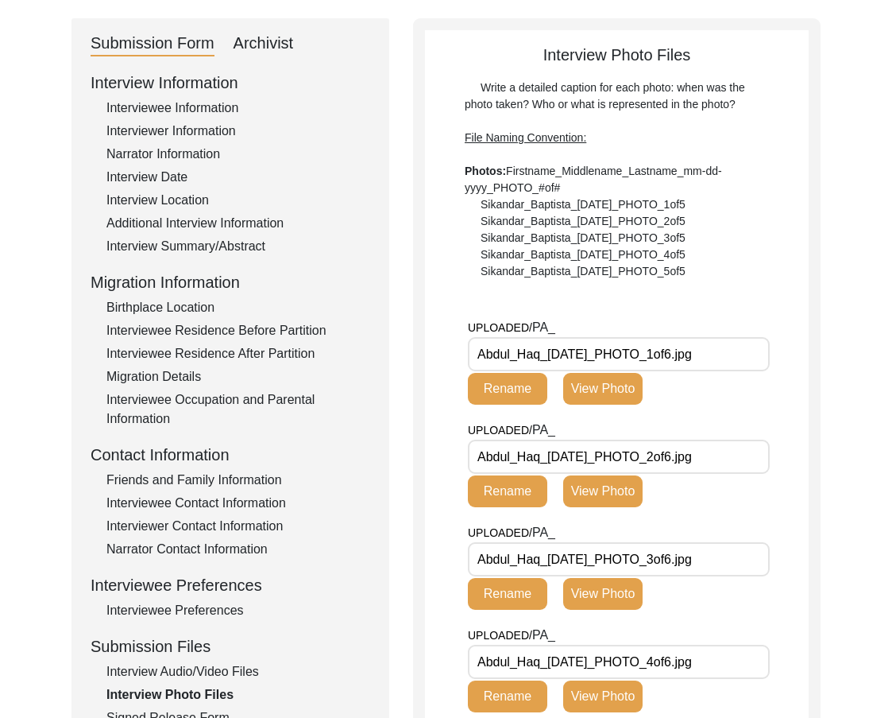
click at [703, 434] on div "UPLOADED/ PA_ Abdul_Haq_[DATE]_PHOTO_2of6.jpg Rename View Photo" at bounding box center [587, 463] width 238 height 87
drag, startPoint x: 716, startPoint y: 446, endPoint x: 749, endPoint y: 458, distance: 35.4
click at [749, 458] on input "Abdul_Haq_[DATE]_PHOTO_2of6.jpg" at bounding box center [619, 456] width 302 height 34
click at [721, 558] on input "Abdul_Haq_[DATE]_PHOTO_3of6.jpg" at bounding box center [619, 559] width 302 height 34
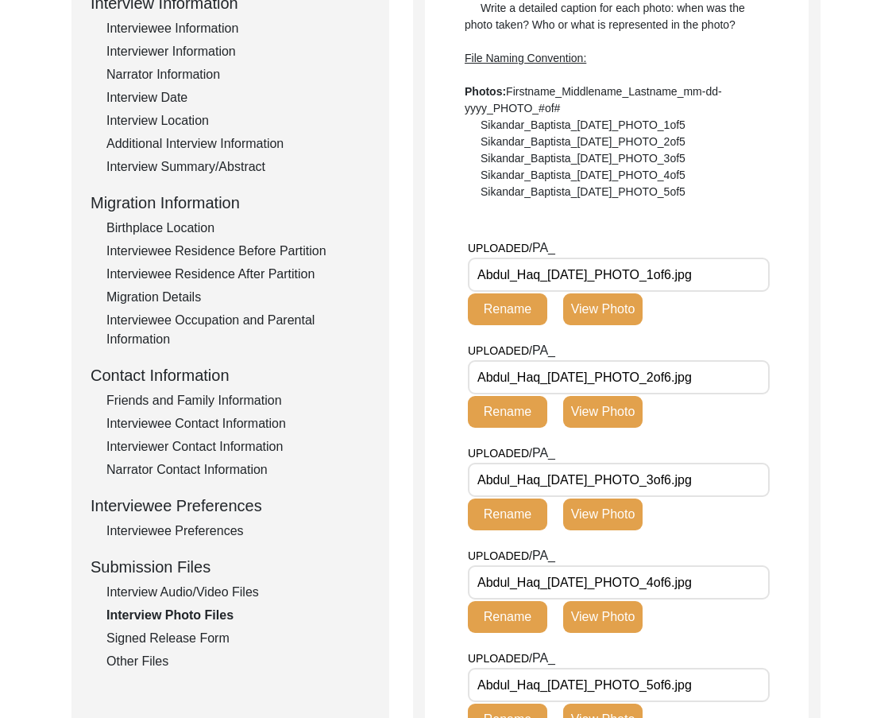
click at [739, 576] on input "Abdul_Haq_[DATE]_PHOTO_4of6.jpg" at bounding box center [619, 582] width 302 height 34
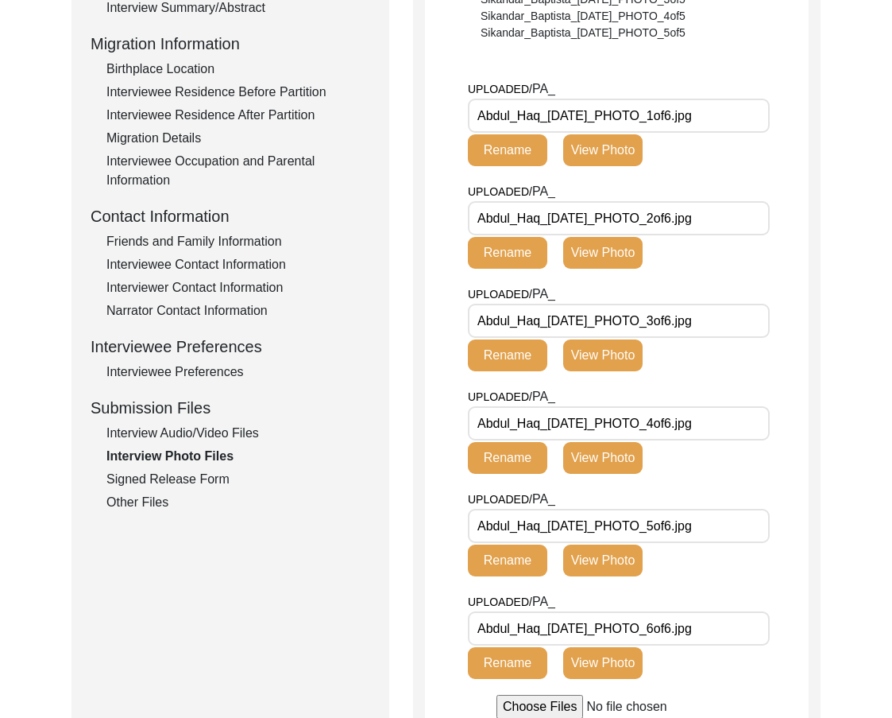
click at [726, 545] on div "UPLOADED/ PA_ Abdul_Haq_[DATE]_PHOTO_5of6.jpg Rename View Photo" at bounding box center [638, 541] width 341 height 103
click at [743, 622] on input "Abdul_Haq_[DATE]_PHOTO_6of6.jpg" at bounding box center [619, 628] width 302 height 34
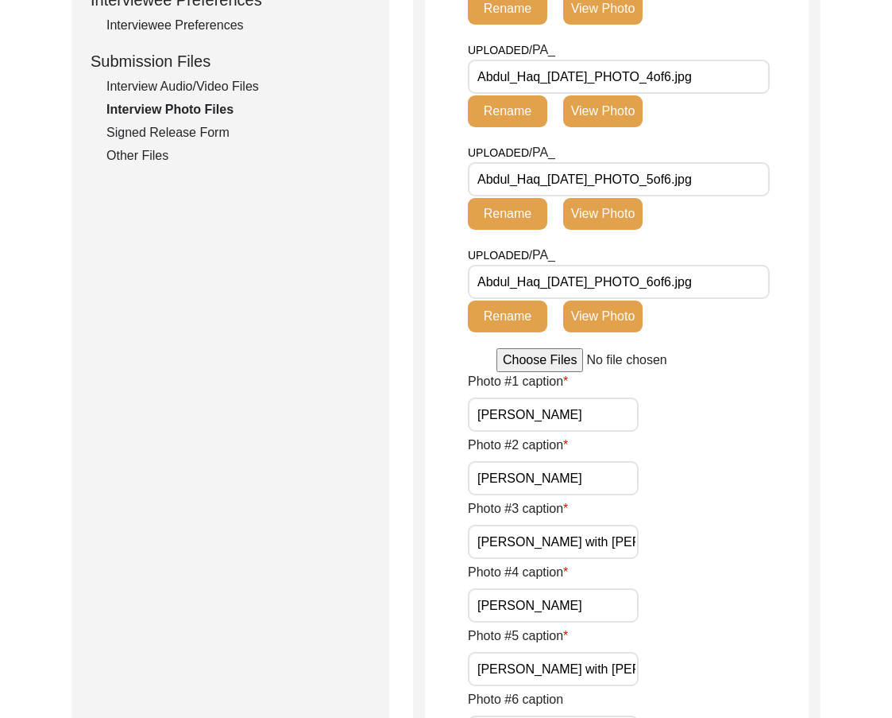
scroll to position [795, 0]
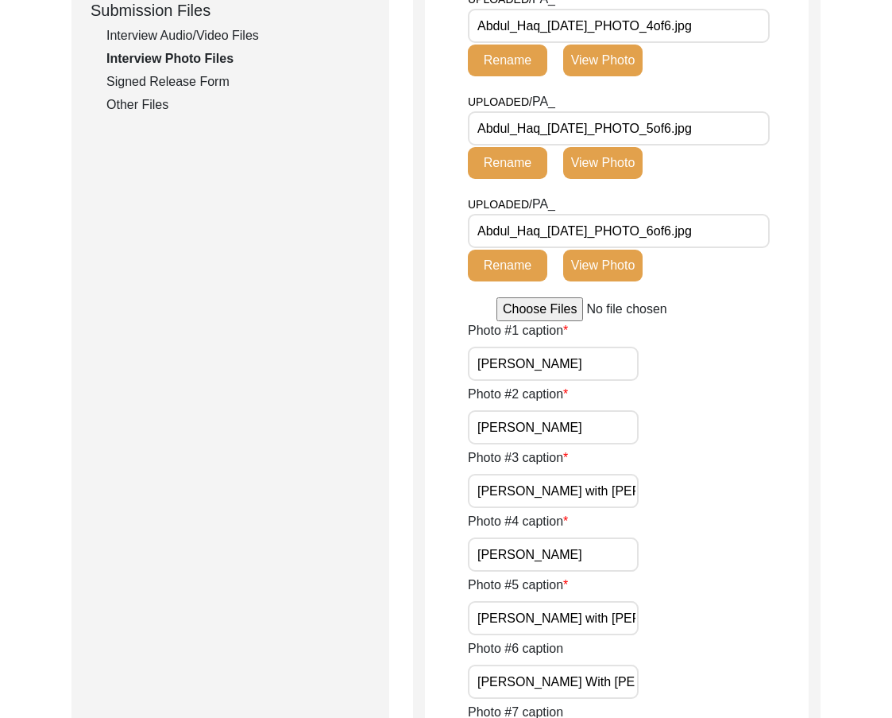
drag, startPoint x: 517, startPoint y: 362, endPoint x: 584, endPoint y: 371, distance: 67.4
click at [584, 371] on input "[PERSON_NAME]" at bounding box center [553, 363] width 171 height 34
click at [565, 413] on input "[PERSON_NAME]" at bounding box center [553, 427] width 171 height 34
drag, startPoint x: 559, startPoint y: 475, endPoint x: 691, endPoint y: 487, distance: 131.7
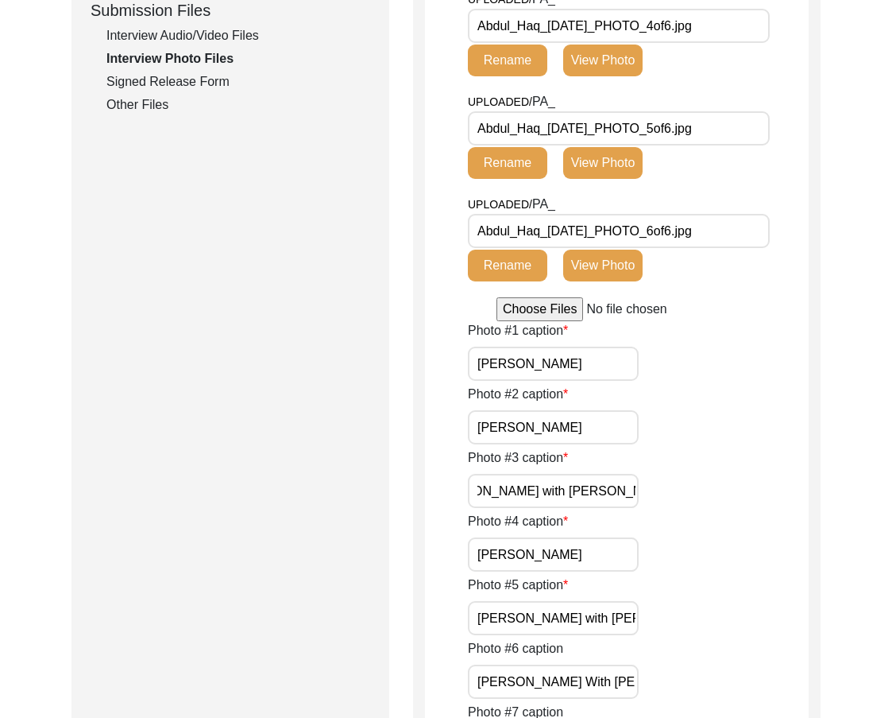
click at [696, 483] on div "Photo #3 caption [PERSON_NAME] with [PERSON_NAME]" at bounding box center [638, 478] width 341 height 60
click at [615, 535] on div "Photo #4 caption [PERSON_NAME]" at bounding box center [638, 542] width 341 height 60
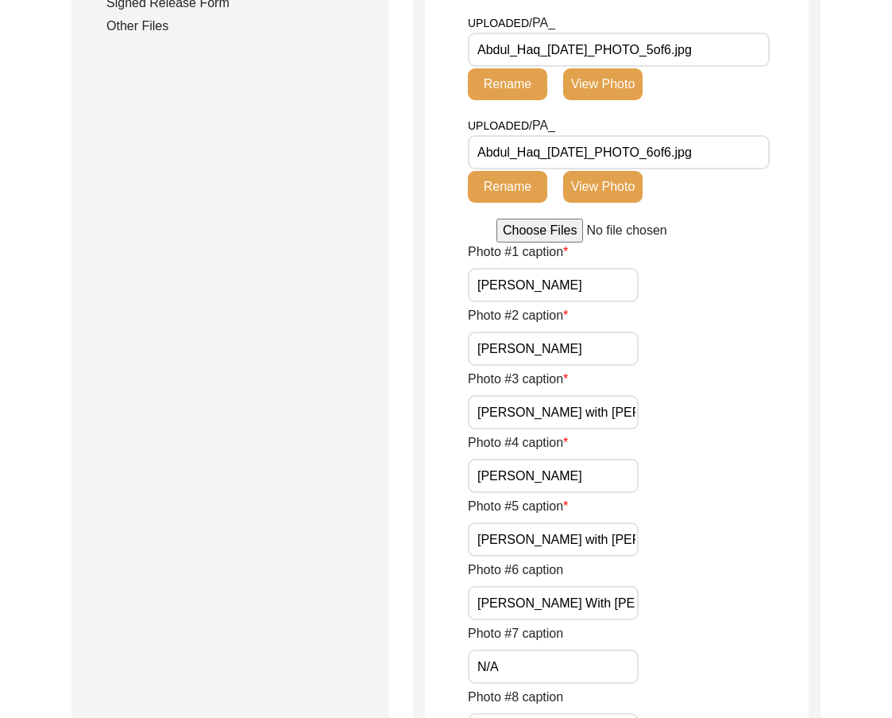
scroll to position [874, 0]
click at [583, 478] on input "[PERSON_NAME]" at bounding box center [553, 475] width 171 height 34
drag, startPoint x: 599, startPoint y: 536, endPoint x: 651, endPoint y: 549, distance: 53.4
click at [651, 549] on div "Photo #5 caption [PERSON_NAME] with [PERSON_NAME]" at bounding box center [638, 526] width 341 height 60
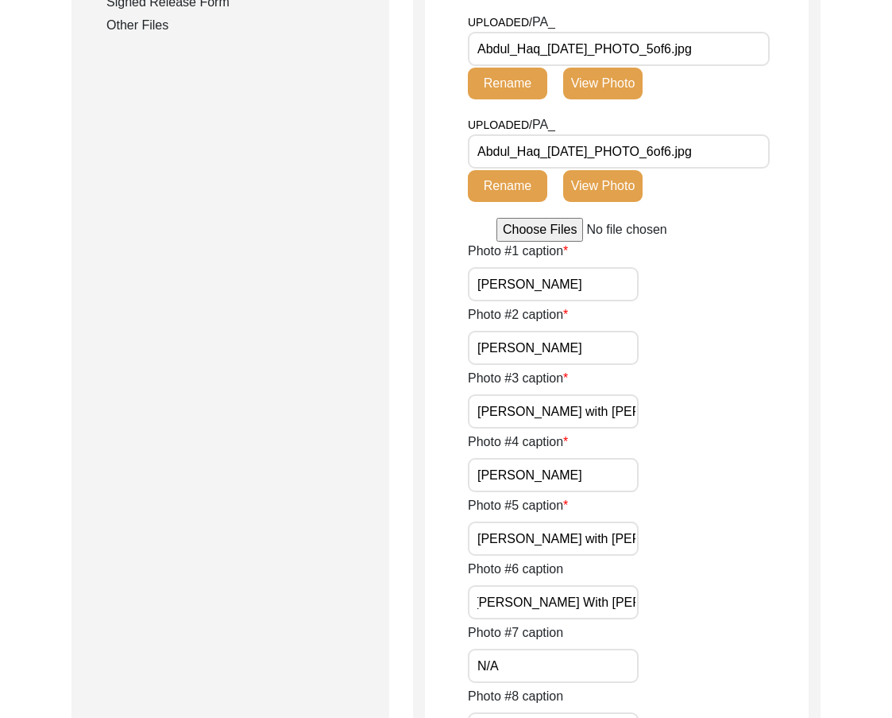
drag, startPoint x: 582, startPoint y: 613, endPoint x: 717, endPoint y: 611, distance: 135.1
click at [717, 611] on div "Photo #6 caption [PERSON_NAME] With [PERSON_NAME]" at bounding box center [638, 589] width 341 height 60
click at [543, 602] on input "[PERSON_NAME] With [PERSON_NAME]" at bounding box center [553, 602] width 171 height 34
type input "[PERSON_NAME] with [PERSON_NAME]"
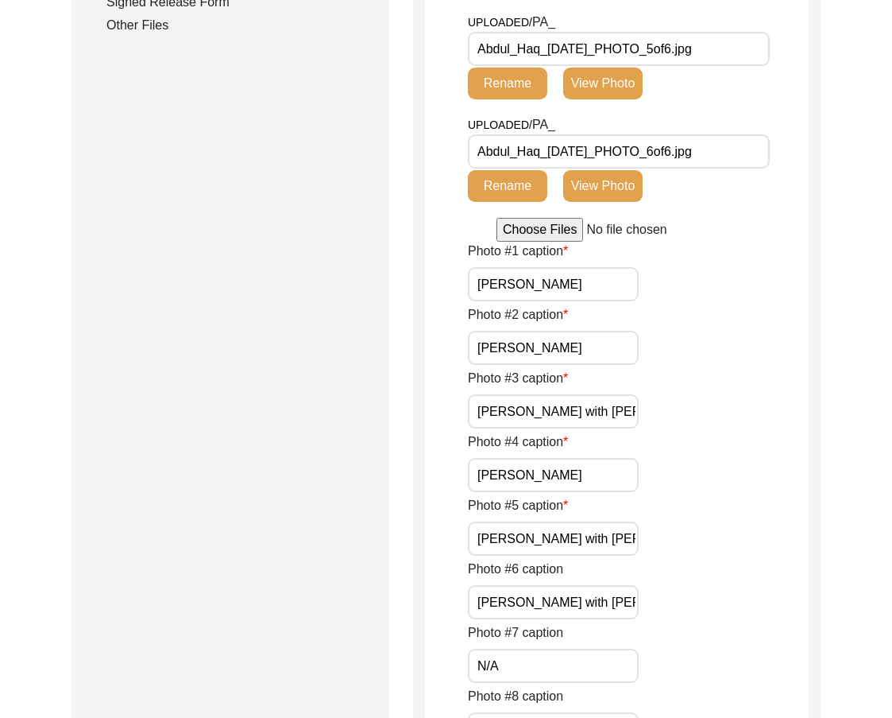
click at [657, 588] on div "Photo #6 caption [PERSON_NAME] with [PERSON_NAME]" at bounding box center [638, 589] width 341 height 60
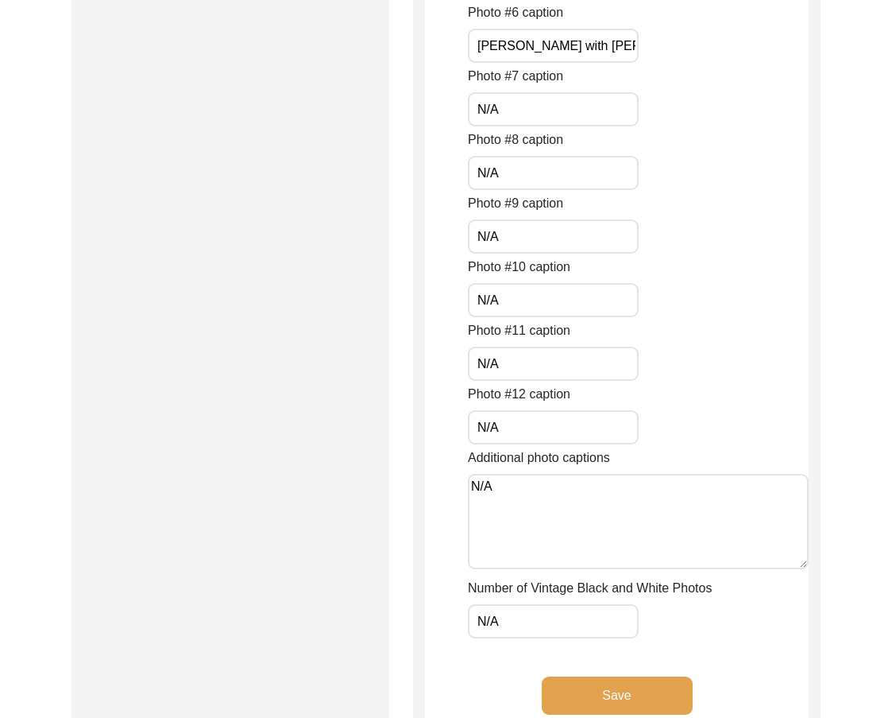
click at [591, 690] on button "Save" at bounding box center [617, 695] width 151 height 38
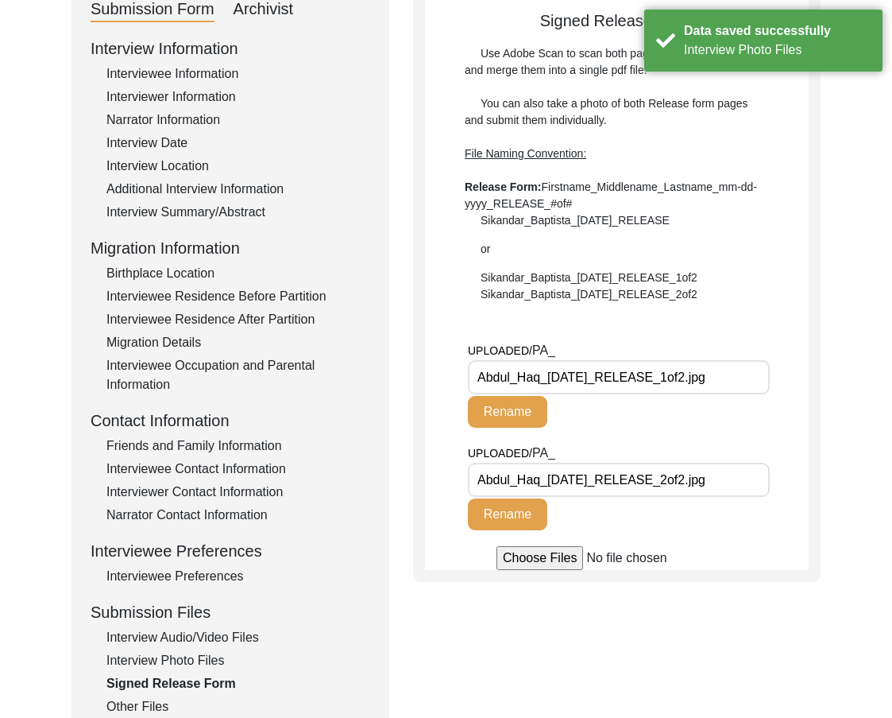
scroll to position [432, 0]
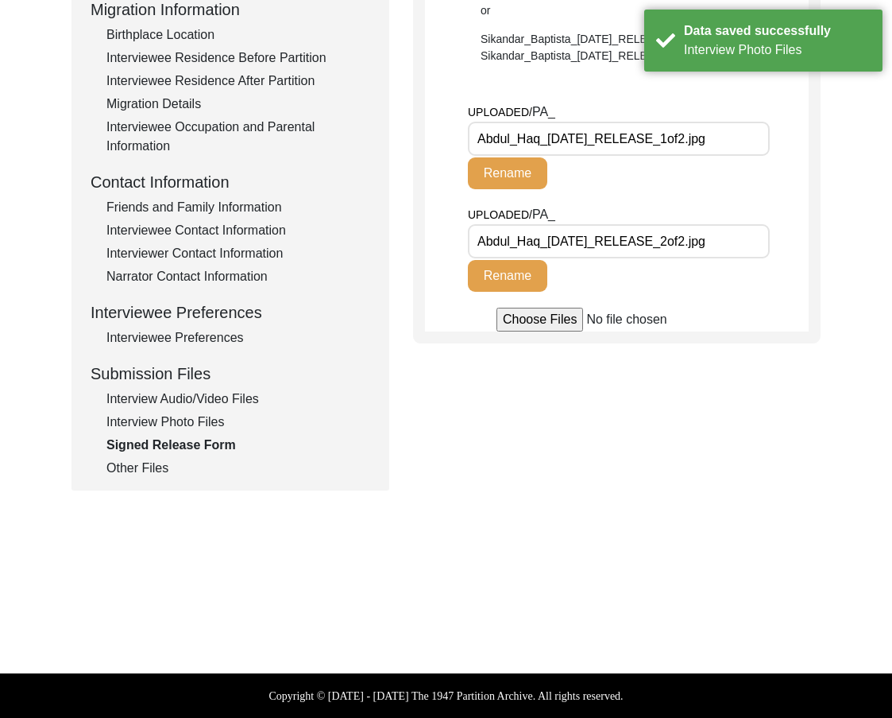
click at [137, 463] on div "Other Files" at bounding box center [238, 468] width 264 height 19
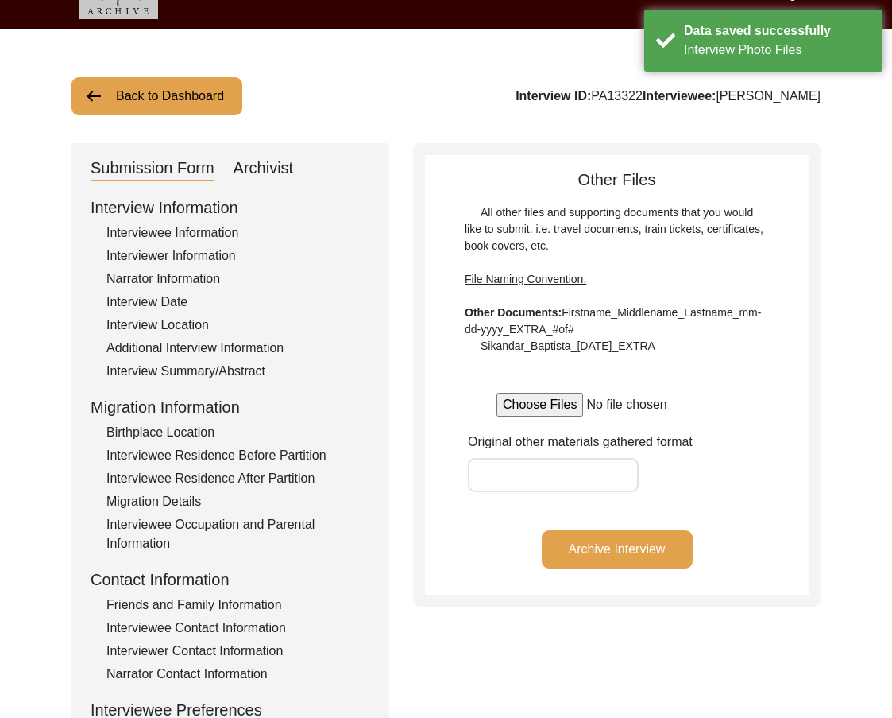
scroll to position [0, 0]
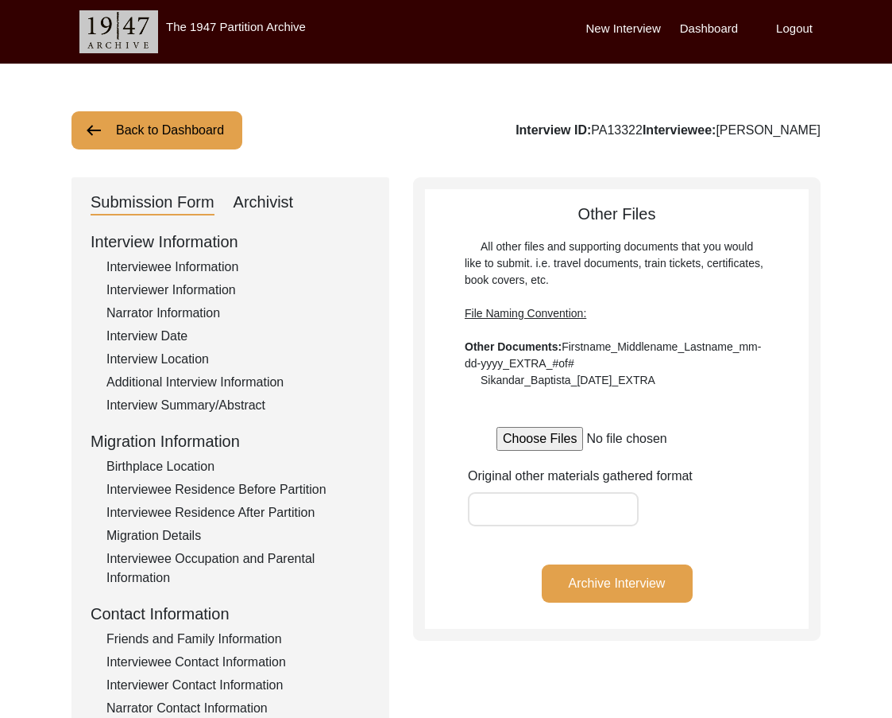
click at [256, 206] on div "Archivist" at bounding box center [264, 202] width 60 height 25
select select "442"
select select "Archiving In Progress"
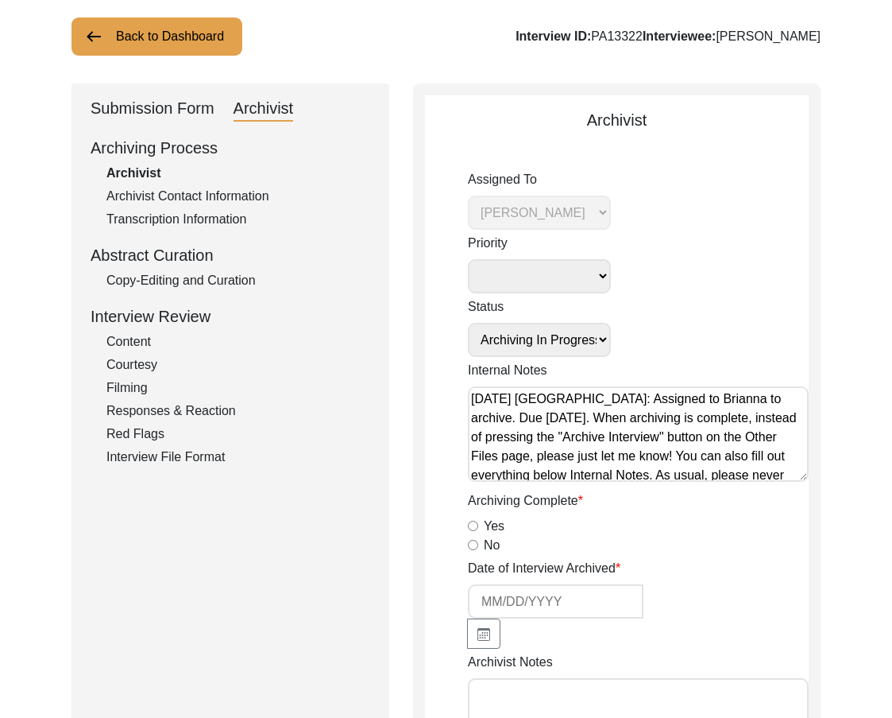
scroll to position [238, 0]
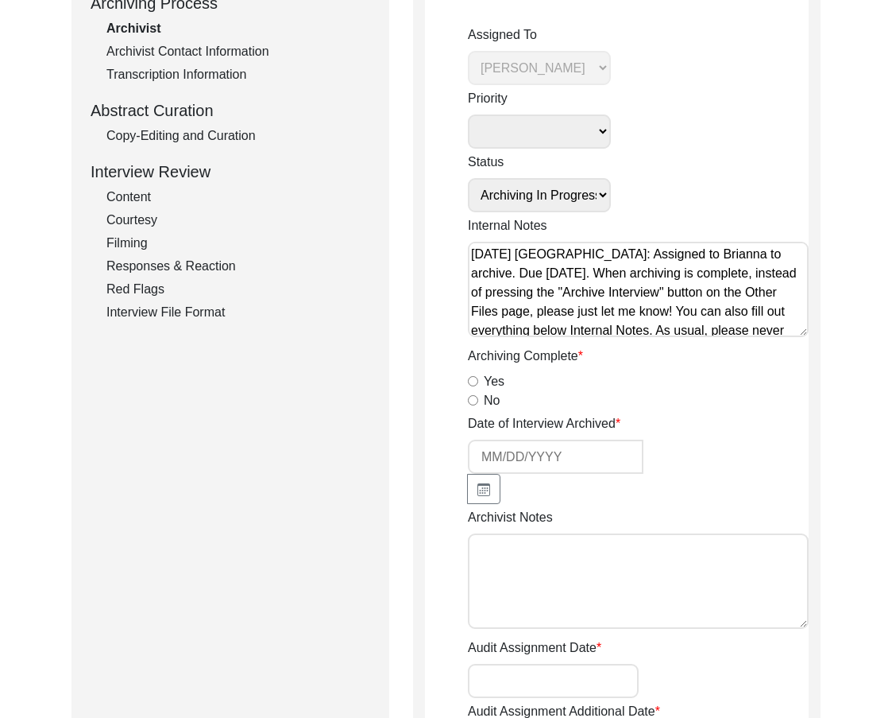
click at [482, 553] on textarea "Archivist Notes" at bounding box center [638, 580] width 341 height 95
click at [579, 583] on textarea "Archivist Notes" at bounding box center [638, 580] width 341 height 95
click at [683, 566] on textarea "[DATE] [PERSON_NAME]: Archived. Meta-data edits below." at bounding box center [638, 580] width 341 height 95
paste textarea "Loremipsumd Sitam: Conse a elitse doeiu Te. Incididuntu Labore Etdo: Magnaal En…"
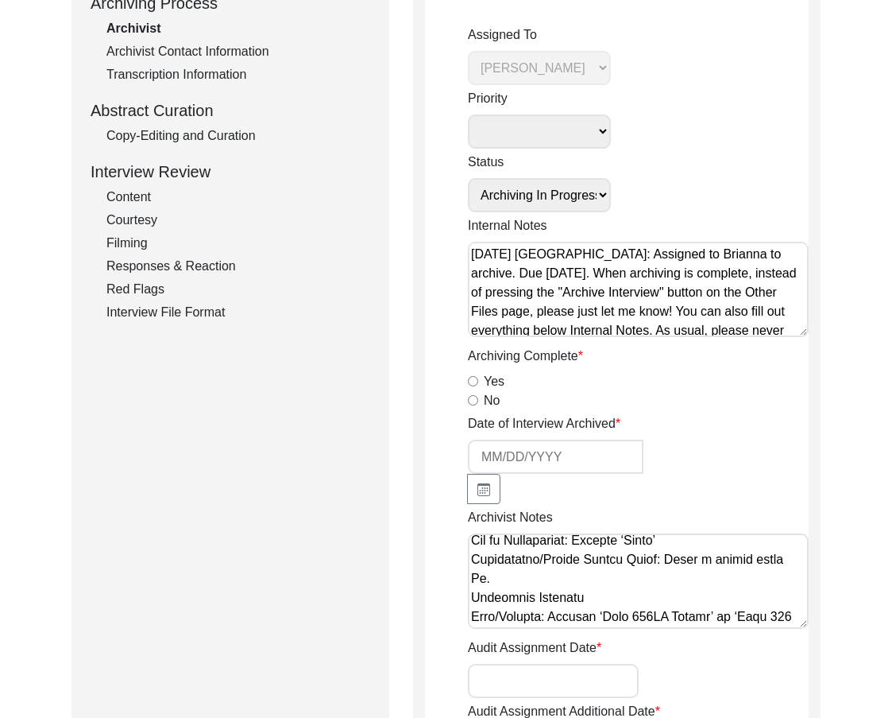
scroll to position [159, 0]
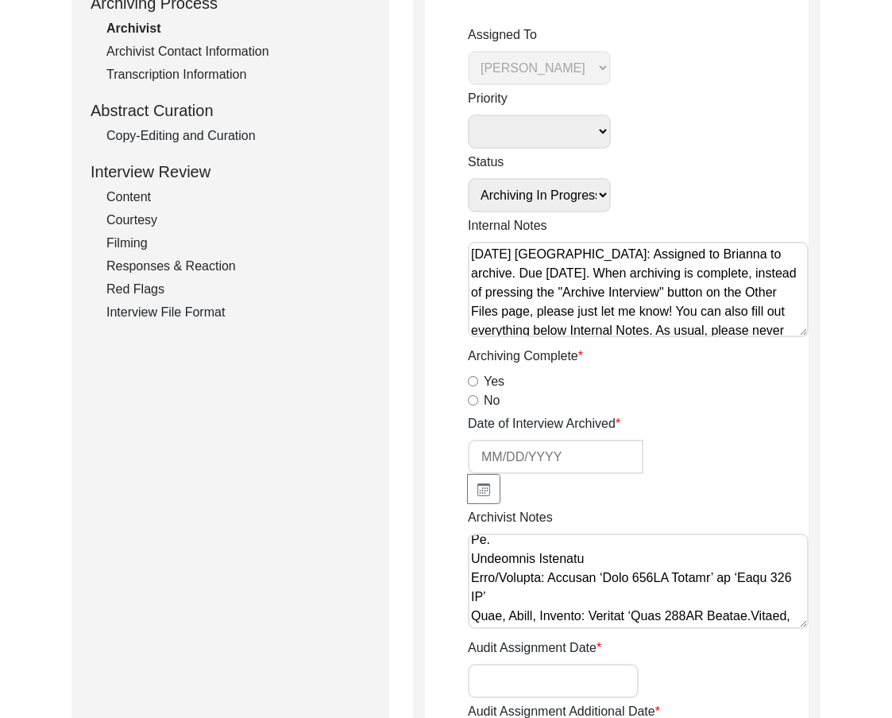
click at [615, 549] on textarea "Archivist Notes" at bounding box center [638, 580] width 341 height 95
click at [612, 544] on textarea "Archivist Notes" at bounding box center [638, 580] width 341 height 95
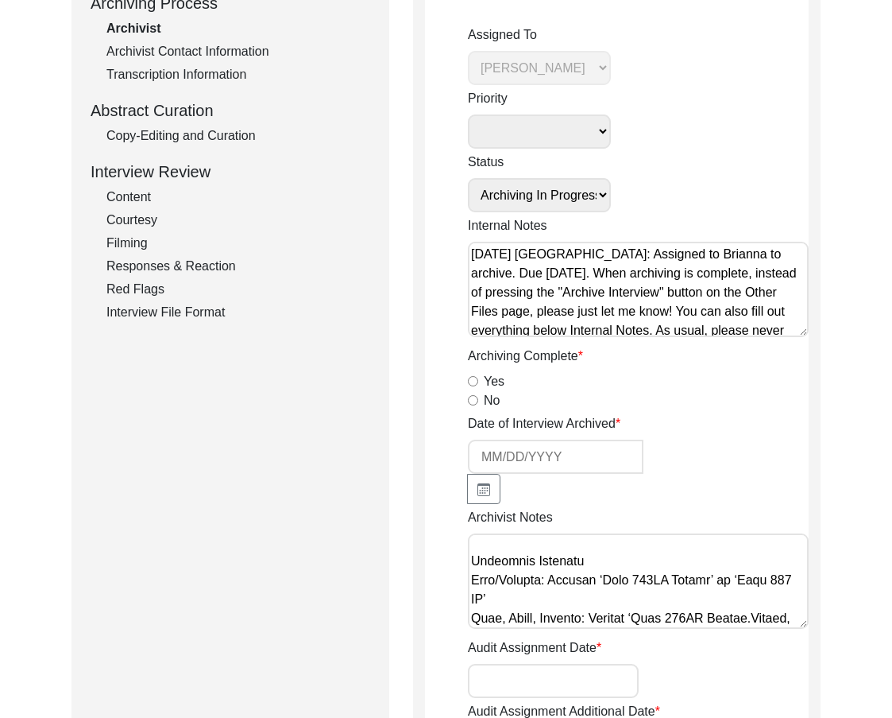
scroll to position [255, 0]
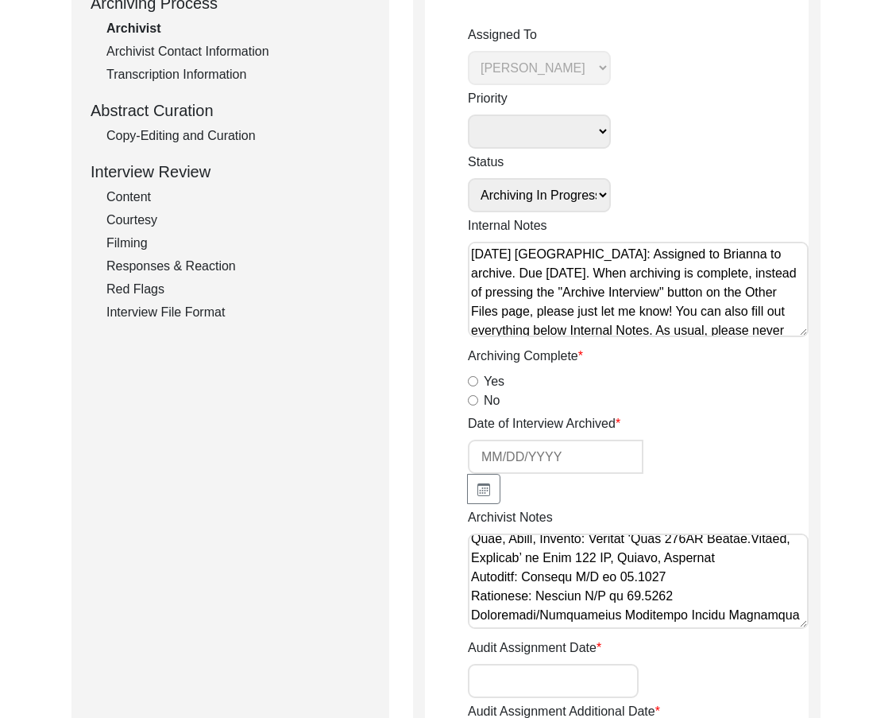
click at [708, 615] on textarea "Archivist Notes" at bounding box center [638, 580] width 341 height 95
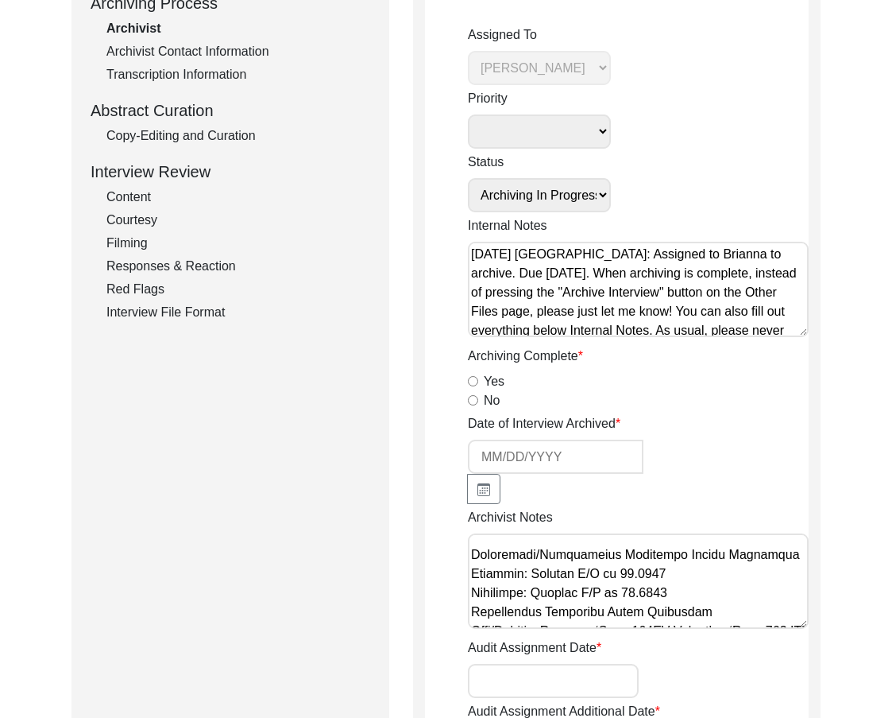
scroll to position [347, 0]
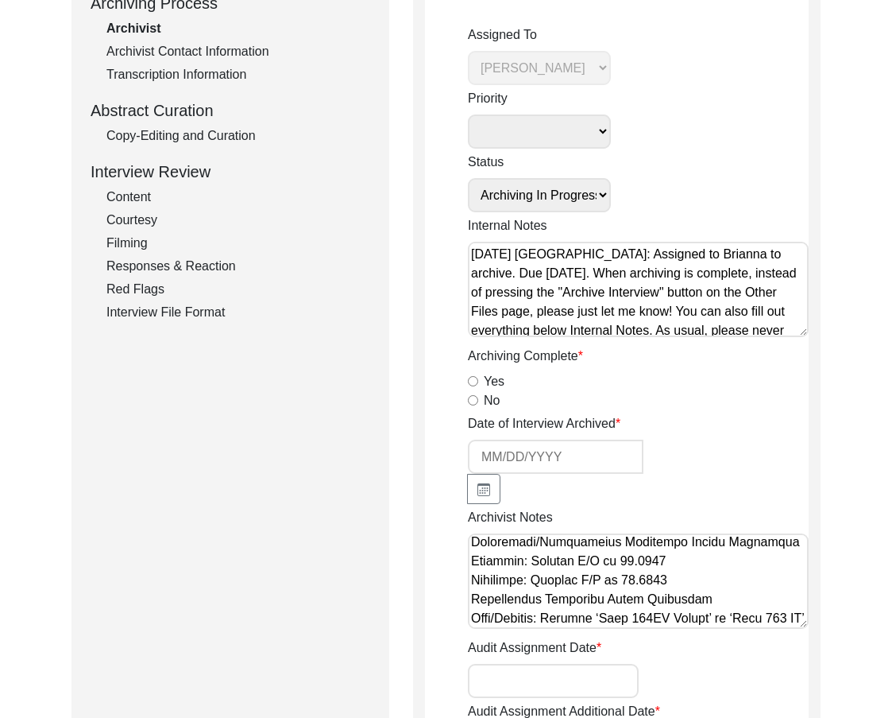
click at [700, 600] on textarea "Archivist Notes" at bounding box center [638, 580] width 341 height 95
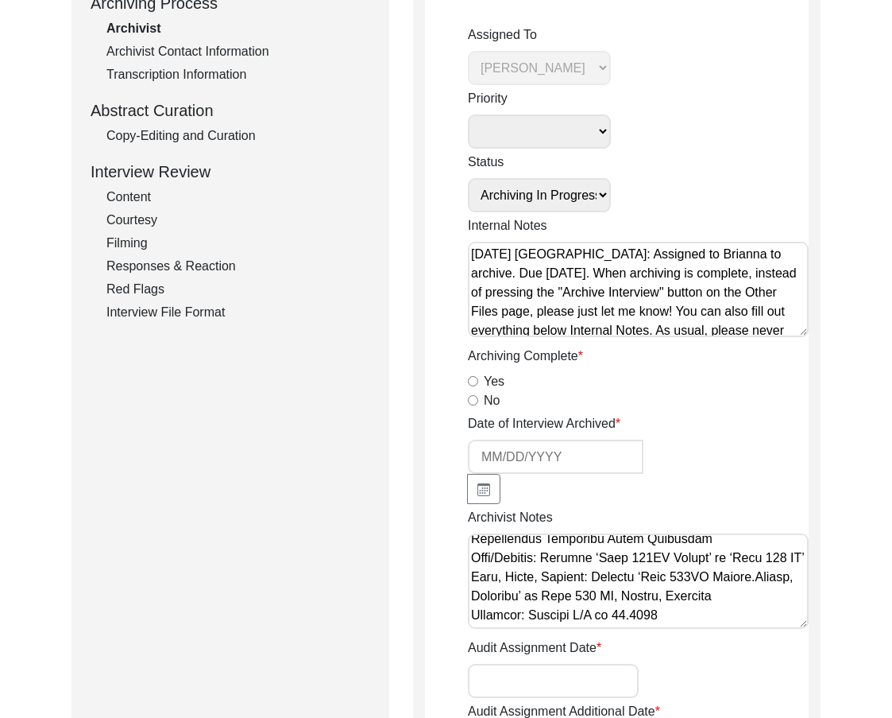
scroll to position [506, 0]
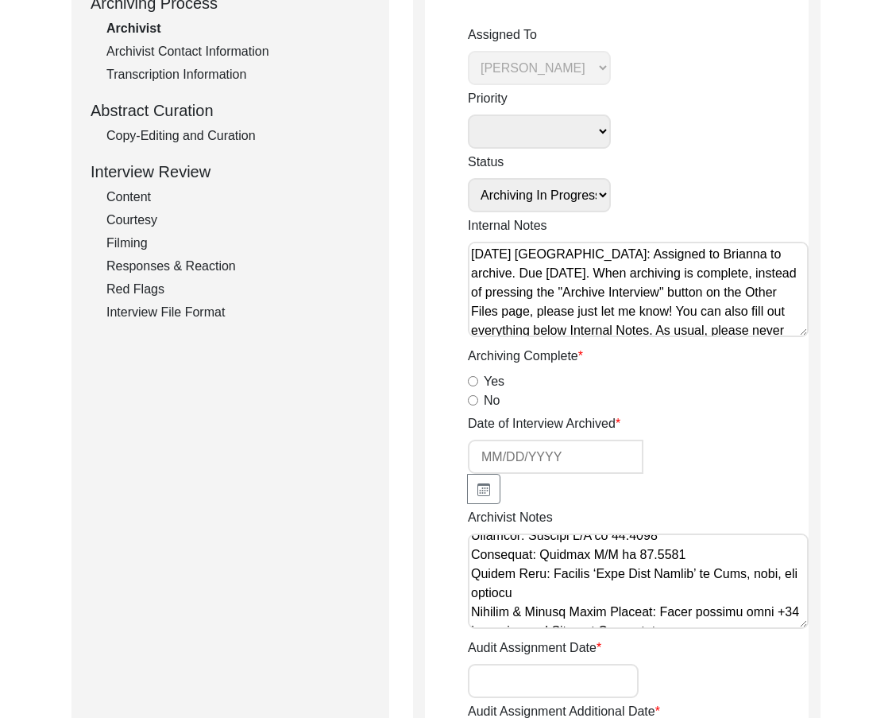
click at [698, 606] on textarea "Archivist Notes" at bounding box center [638, 580] width 341 height 95
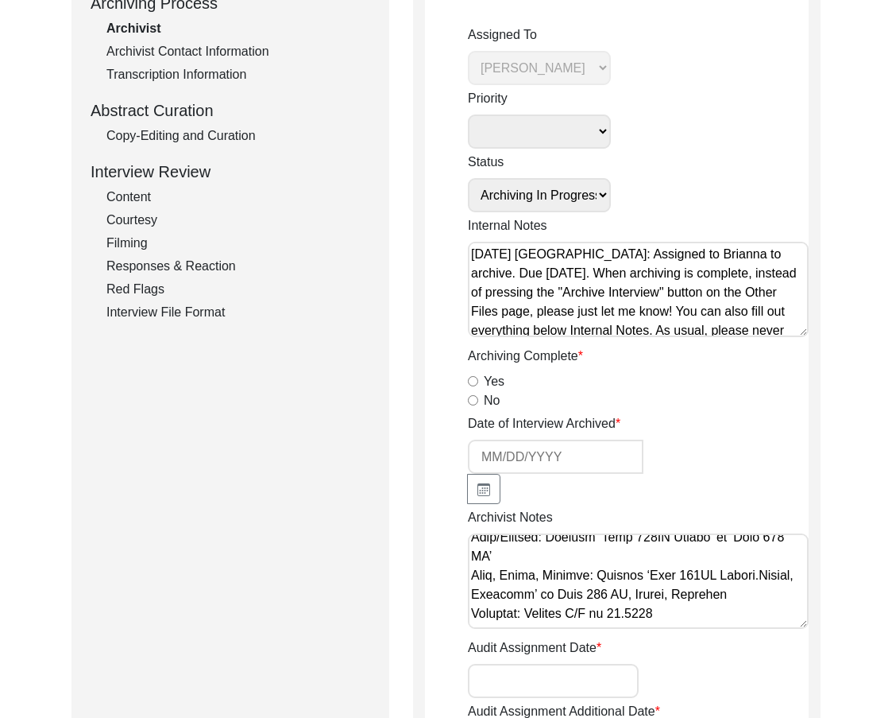
scroll to position [675, 0]
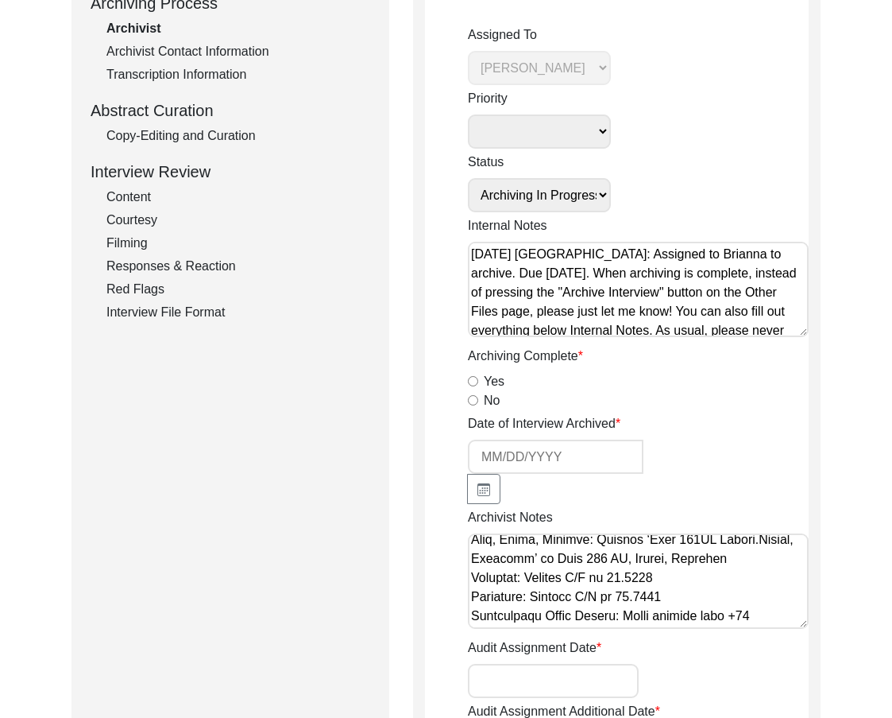
click at [583, 540] on textarea "Archivist Notes" at bounding box center [638, 580] width 341 height 95
click at [728, 585] on textarea "Archivist Notes" at bounding box center [638, 580] width 341 height 95
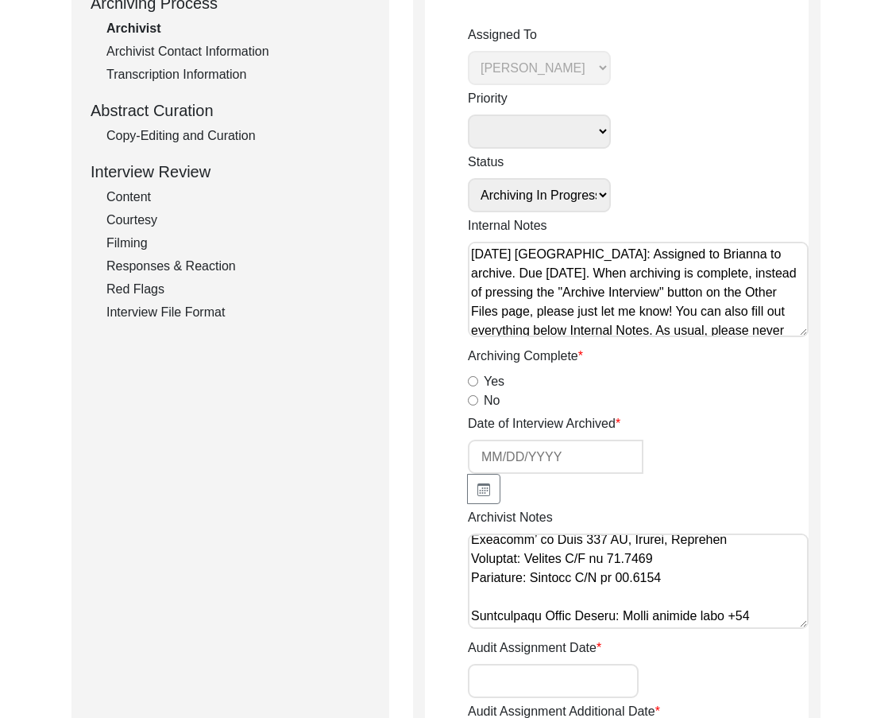
scroll to position [826, 0]
click at [615, 623] on textarea "Archivist Notes" at bounding box center [638, 580] width 341 height 95
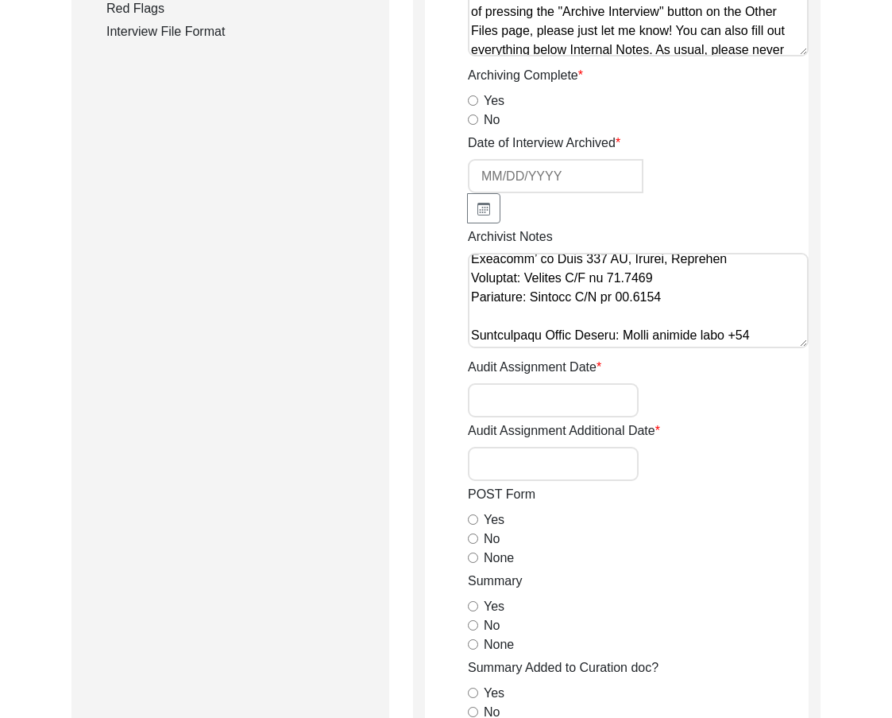
scroll to position [556, 0]
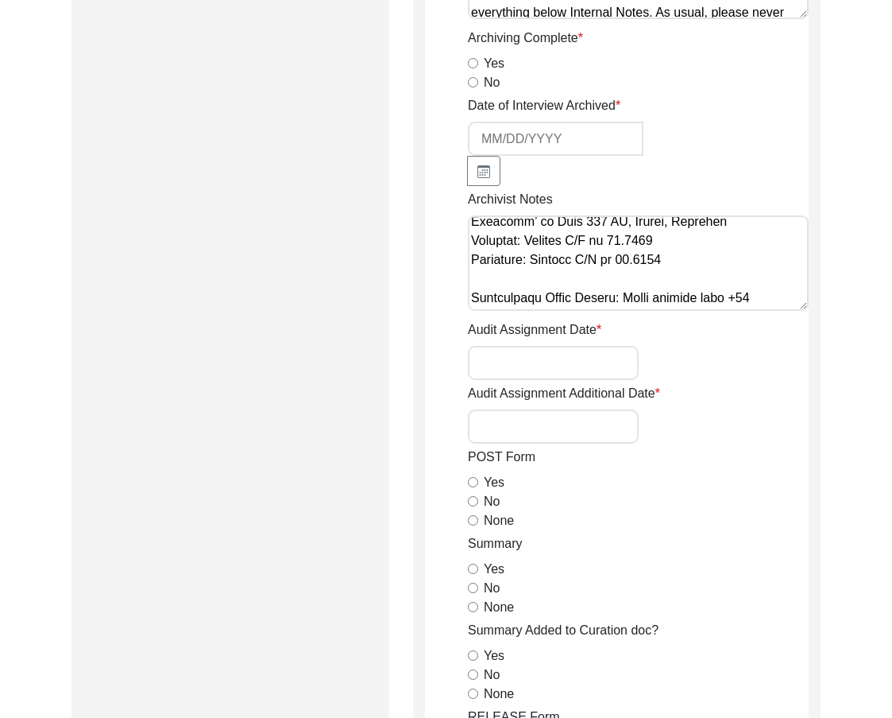
type textarea "Loremipsu 03, 6703 Dolorsi: Ametcons. Adip-elit seddo eiusm. Temporincid Utlab:…"
click at [471, 525] on div "None" at bounding box center [638, 520] width 341 height 19
click at [470, 524] on input "None" at bounding box center [473, 520] width 10 height 10
radio input "true"
click at [473, 567] on input "Yes" at bounding box center [473, 568] width 10 height 10
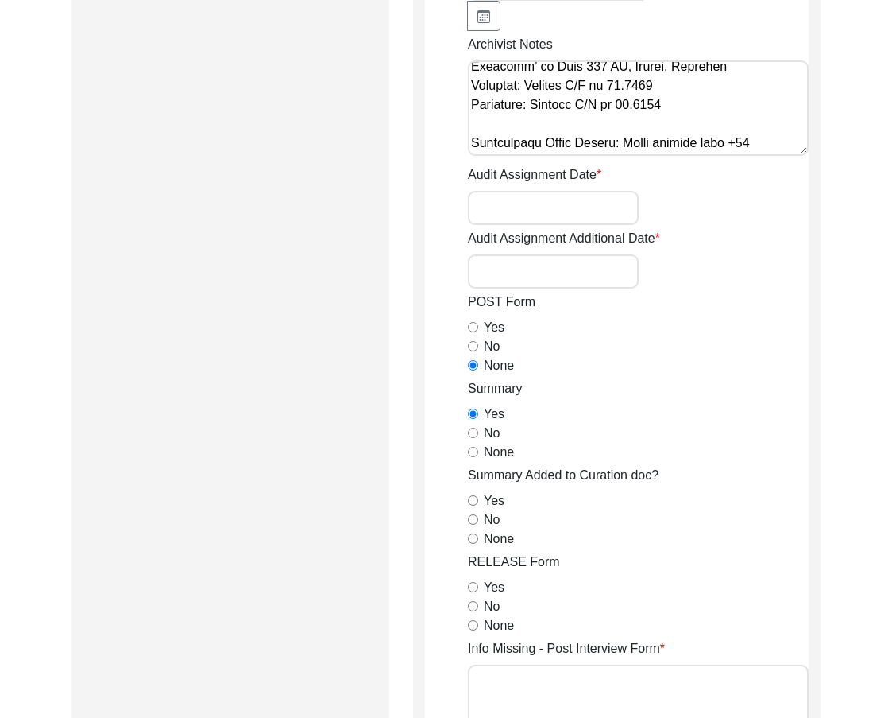
scroll to position [715, 0]
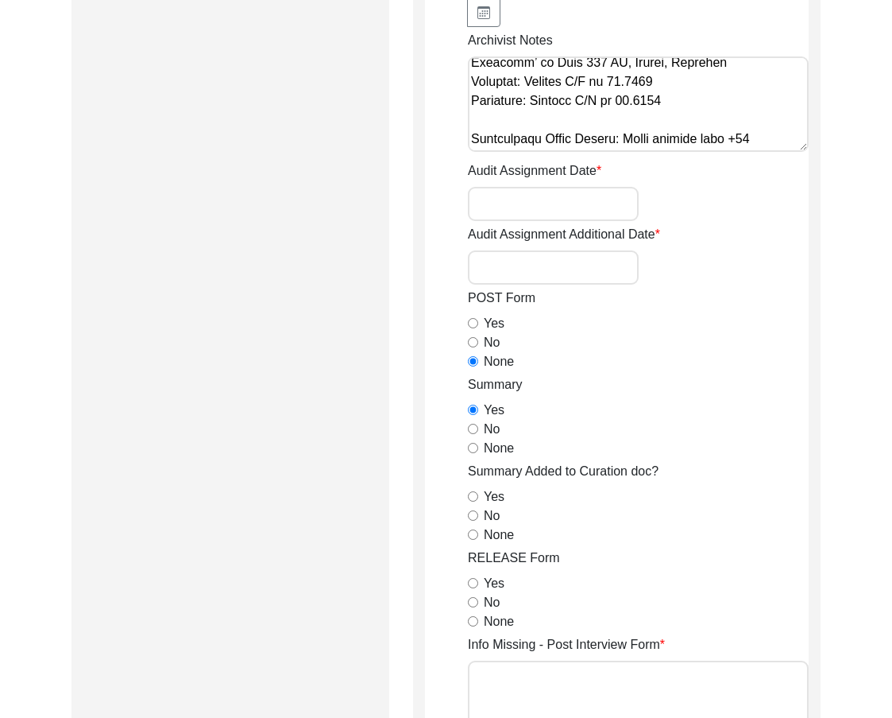
click at [474, 513] on input "No" at bounding box center [473, 515] width 10 height 10
click at [468, 582] on input "Yes" at bounding box center [473, 583] width 10 height 10
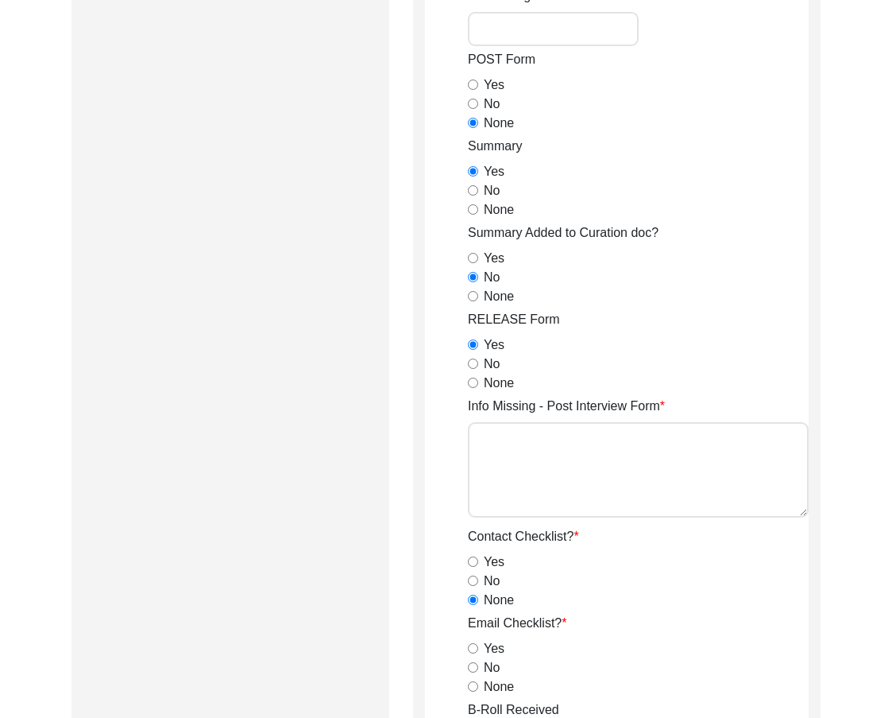
scroll to position [1033, 0]
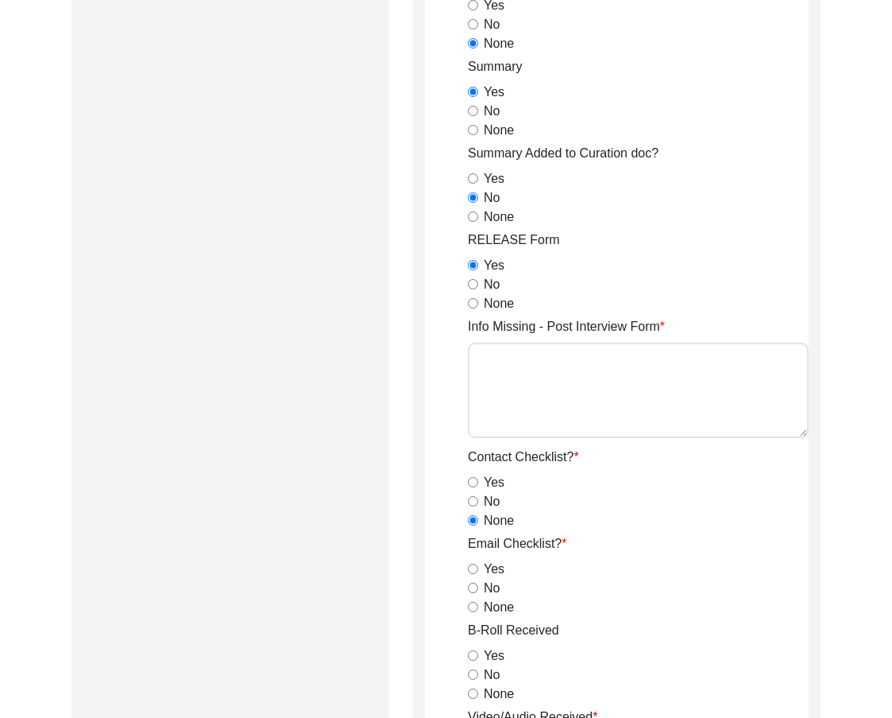
click at [475, 589] on input "No" at bounding box center [473, 588] width 10 height 10
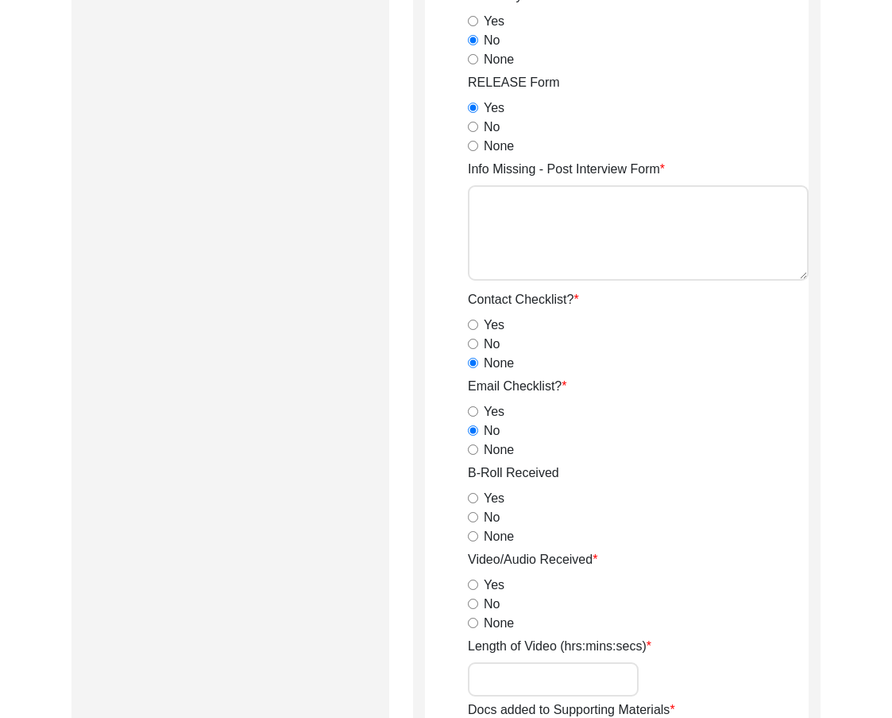
scroll to position [1192, 0]
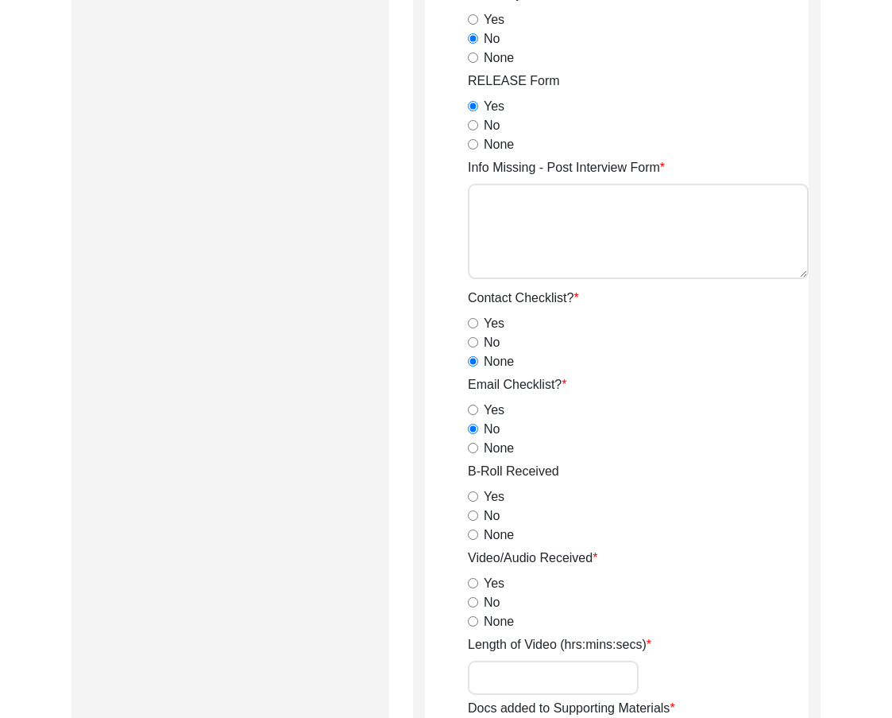
click at [471, 497] on input "Yes" at bounding box center [473, 496] width 10 height 10
click at [474, 581] on input "Yes" at bounding box center [473, 583] width 10 height 10
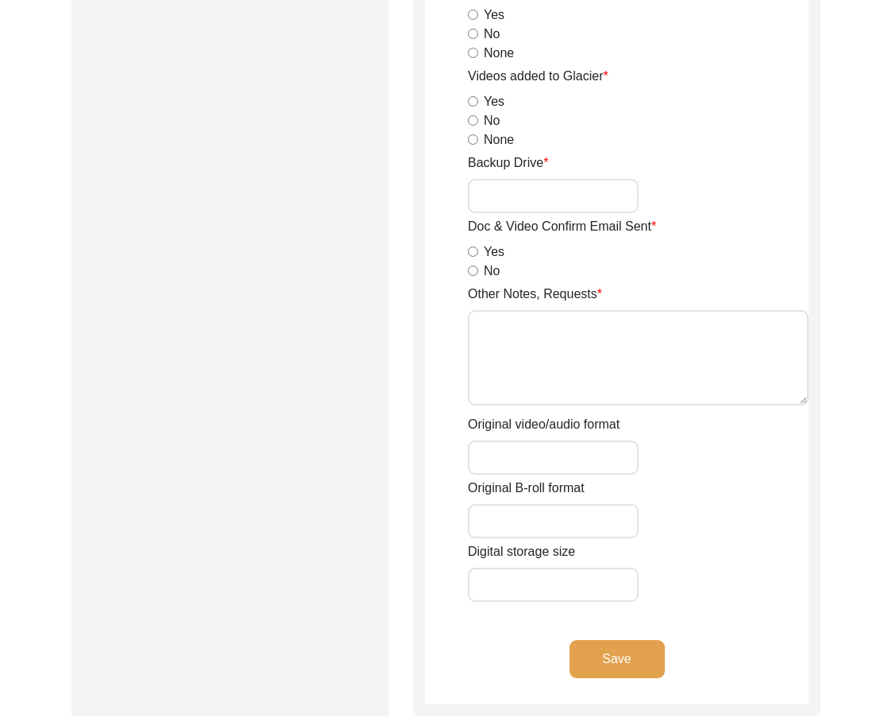
scroll to position [2384, 0]
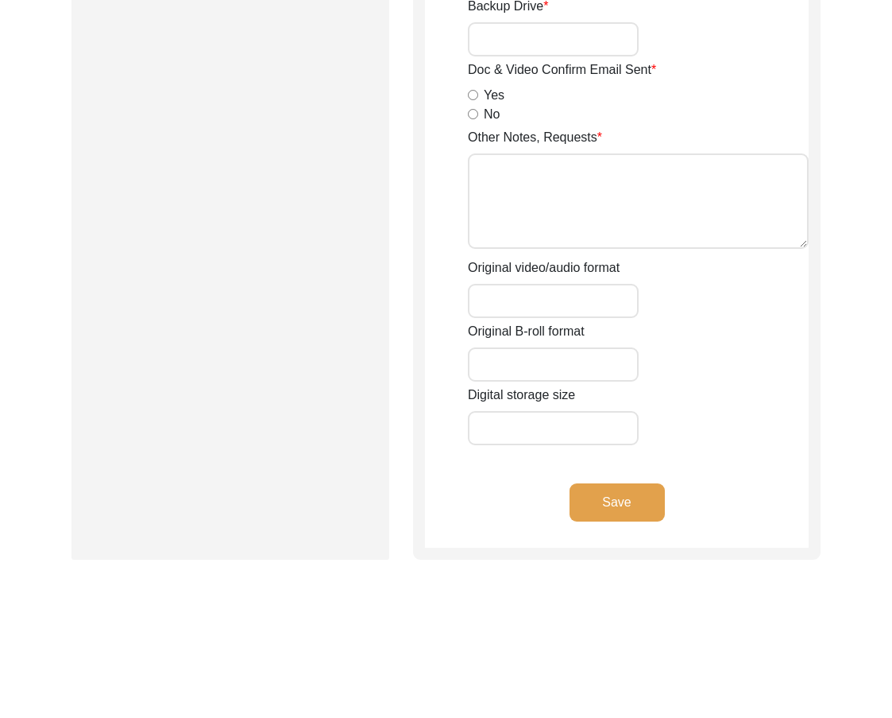
click at [626, 521] on button "Save" at bounding box center [617, 502] width 95 height 38
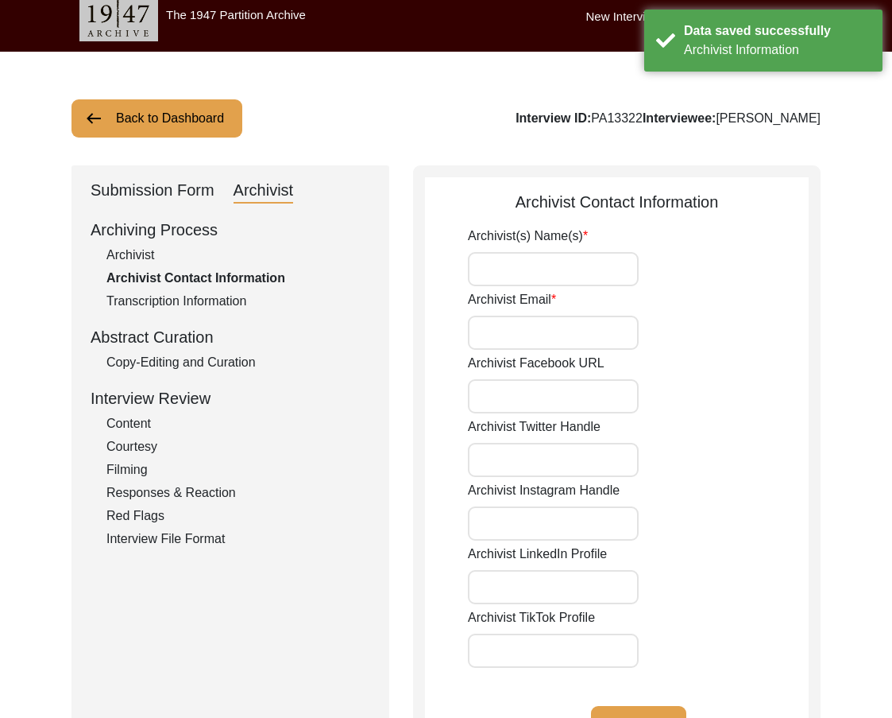
scroll to position [0, 0]
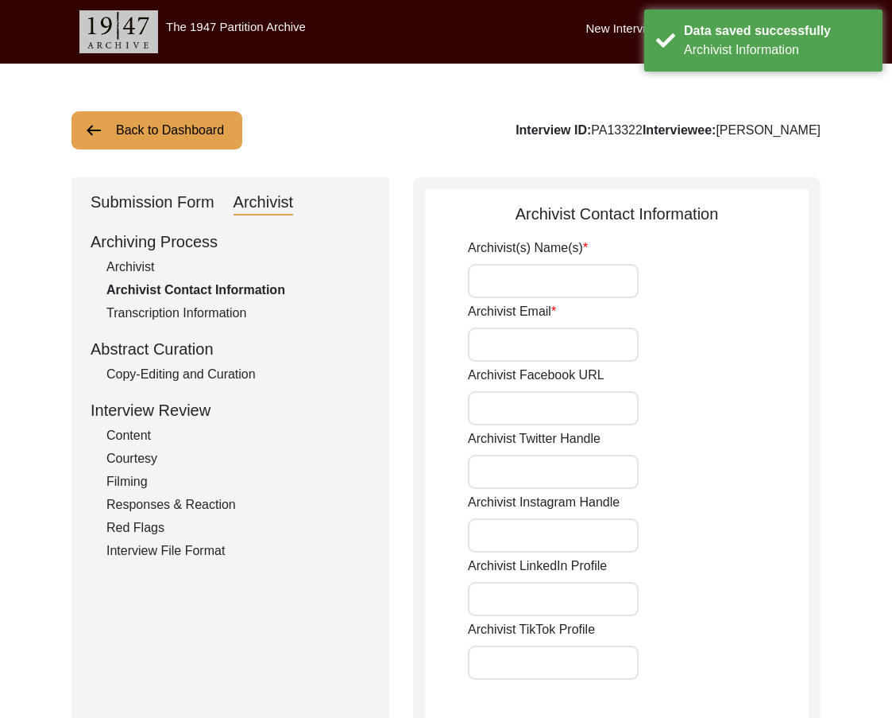
click at [562, 304] on div "Archivist Email" at bounding box center [638, 332] width 341 height 60
click at [563, 293] on input "Archivist(s) Name(s)" at bounding box center [553, 281] width 171 height 34
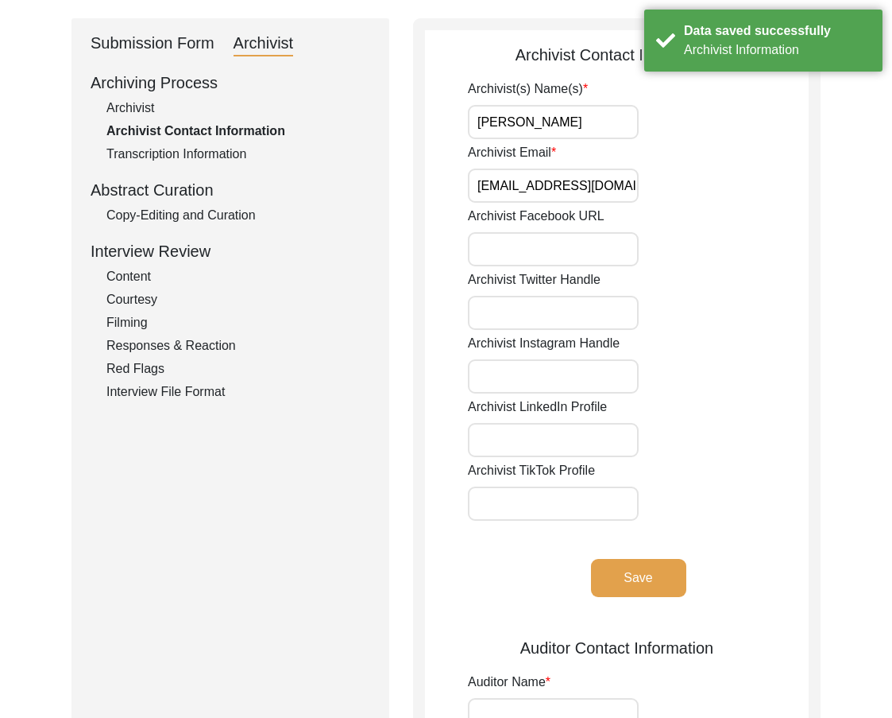
click at [644, 567] on button "Save" at bounding box center [638, 578] width 95 height 38
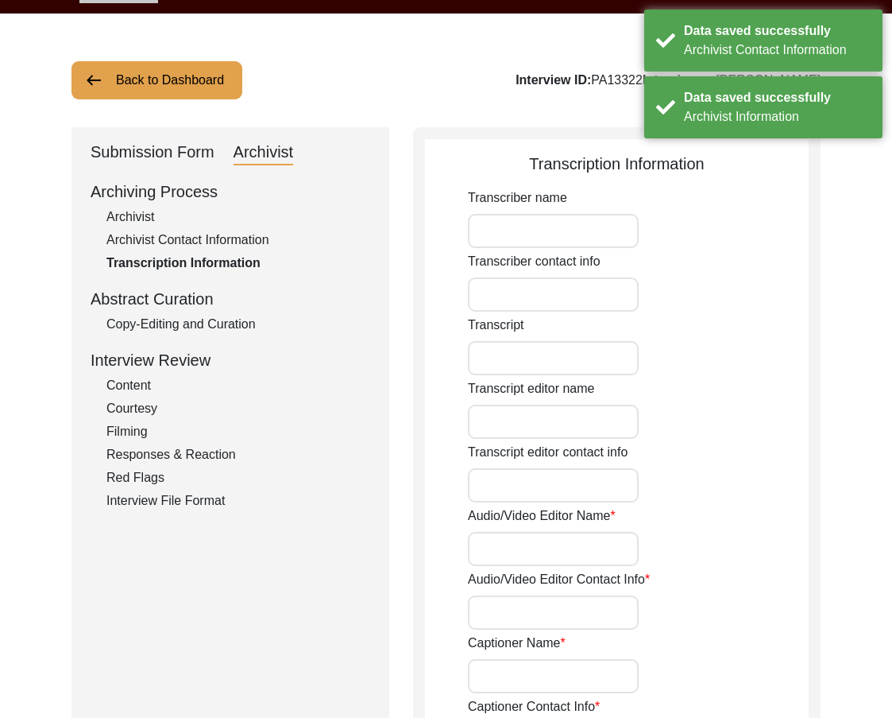
scroll to position [0, 0]
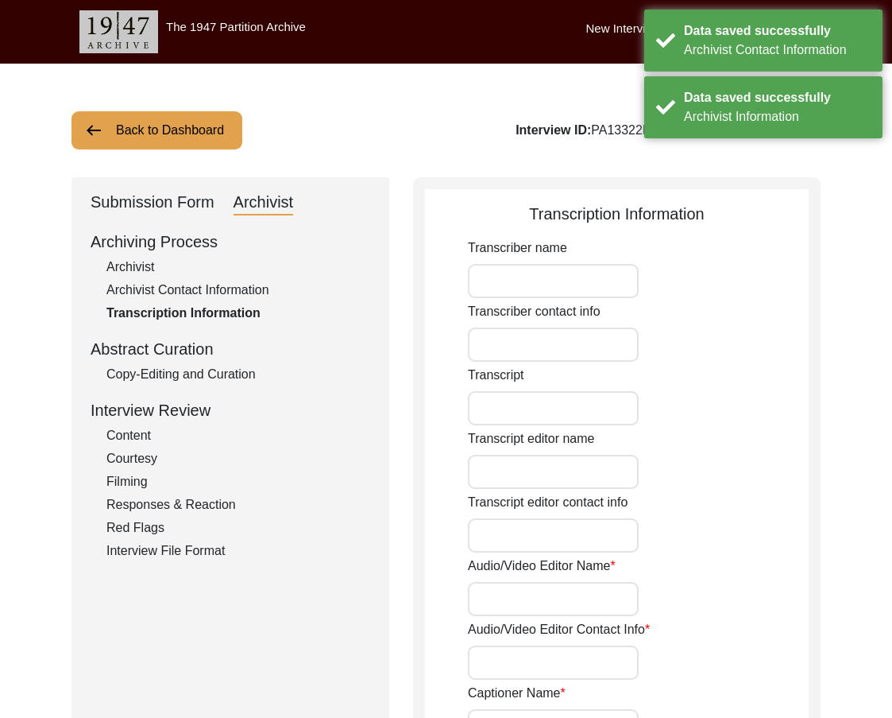
click at [169, 386] on div "Archiving Process Archivist Archivist Contact Information Transcription Informa…" at bounding box center [231, 395] width 280 height 331
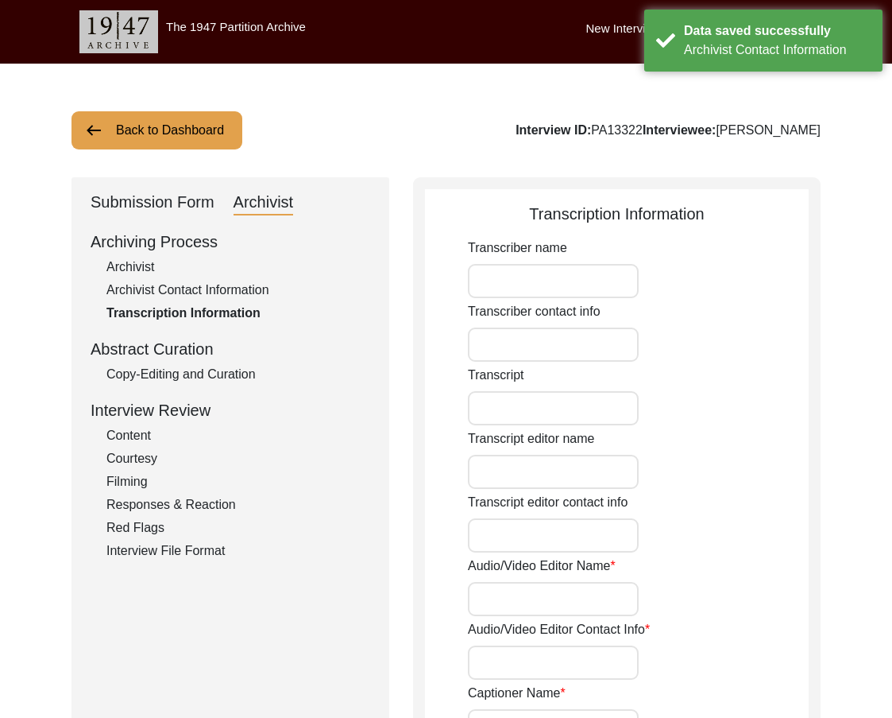
click at [169, 385] on div "Archiving Process Archivist Archivist Contact Information Transcription Informa…" at bounding box center [231, 395] width 280 height 331
click at [186, 401] on div "Interview Review" at bounding box center [231, 410] width 280 height 24
click at [190, 381] on div "Copy-Editing and Curation" at bounding box center [238, 374] width 264 height 19
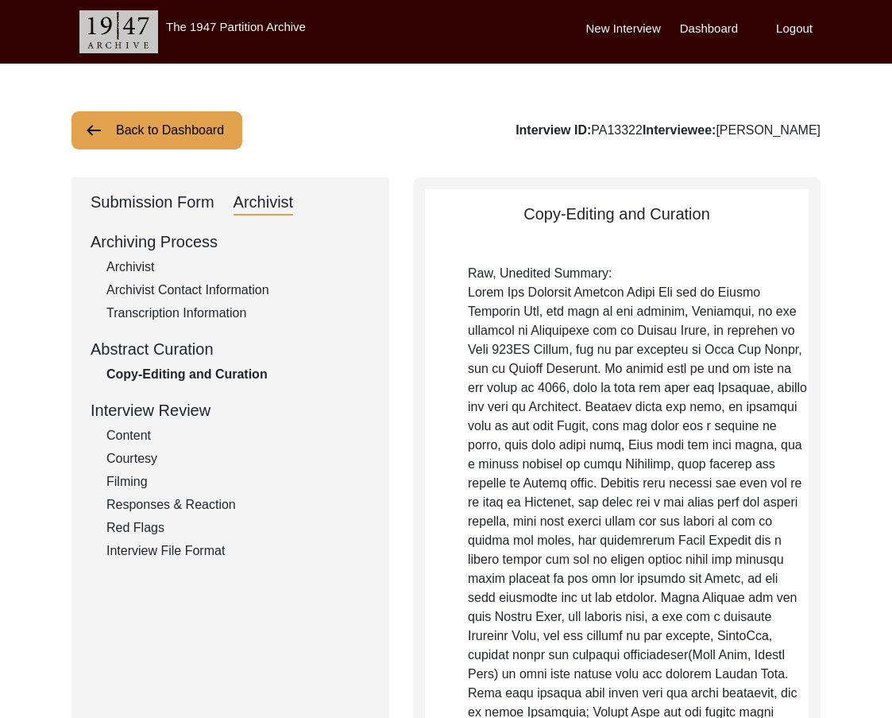
click at [173, 190] on div "Submission Form" at bounding box center [153, 202] width 124 height 25
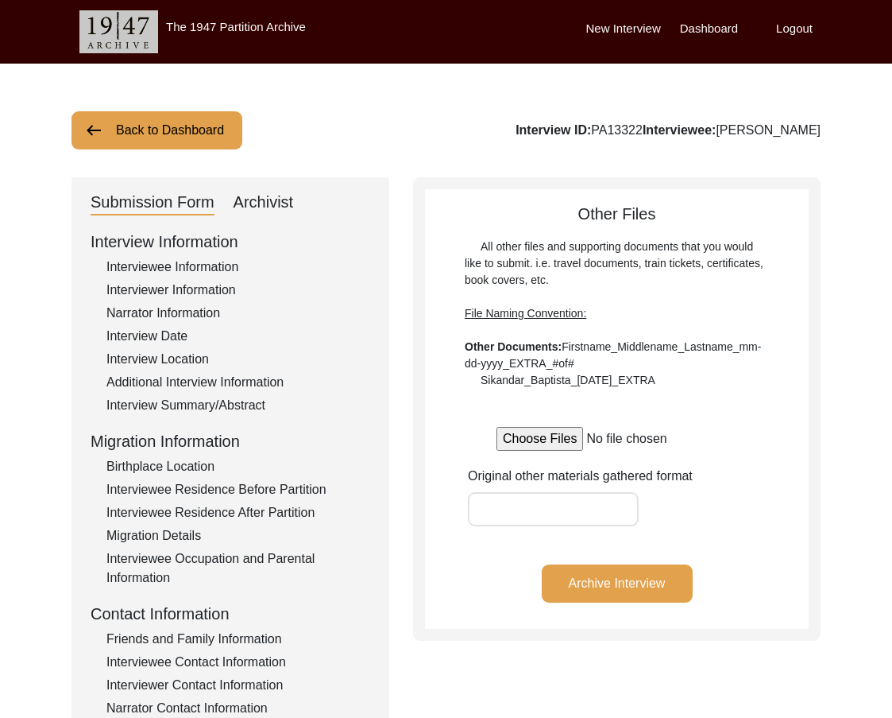
click at [176, 396] on div "Interview Summary/Abstract" at bounding box center [238, 405] width 264 height 19
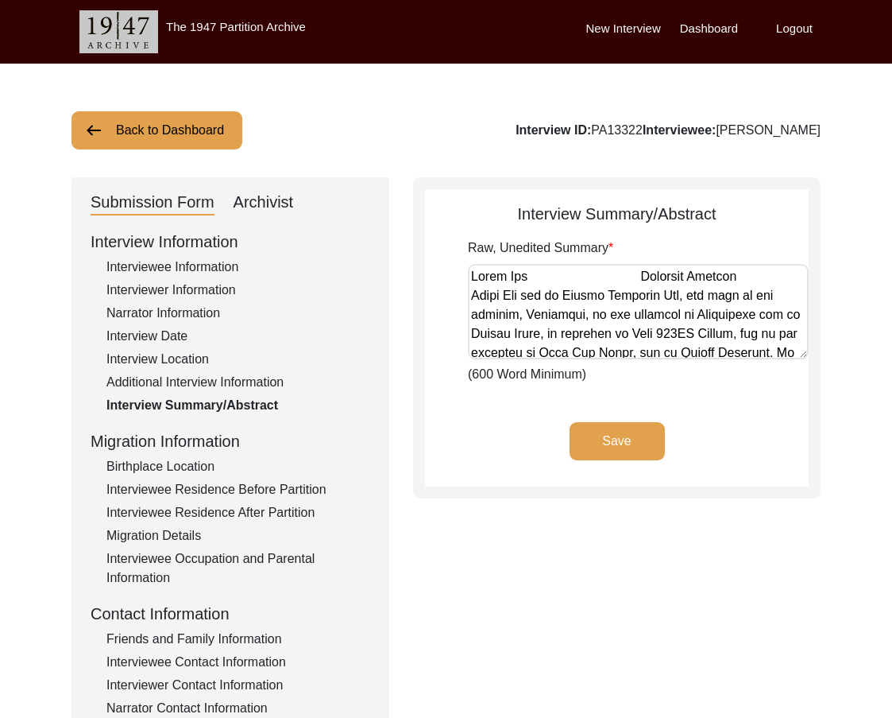
click at [478, 334] on textarea "Raw, Unedited Summary" at bounding box center [638, 311] width 341 height 95
click at [505, 323] on textarea "Raw, Unedited Summary" at bounding box center [638, 311] width 341 height 95
click at [426, 342] on app-archivist-abstract-curation "Interview Summary/Abstract Raw, Unedited Summary (600 Word Minimum) Save" at bounding box center [617, 344] width 384 height 285
